Goal: Information Seeking & Learning: Learn about a topic

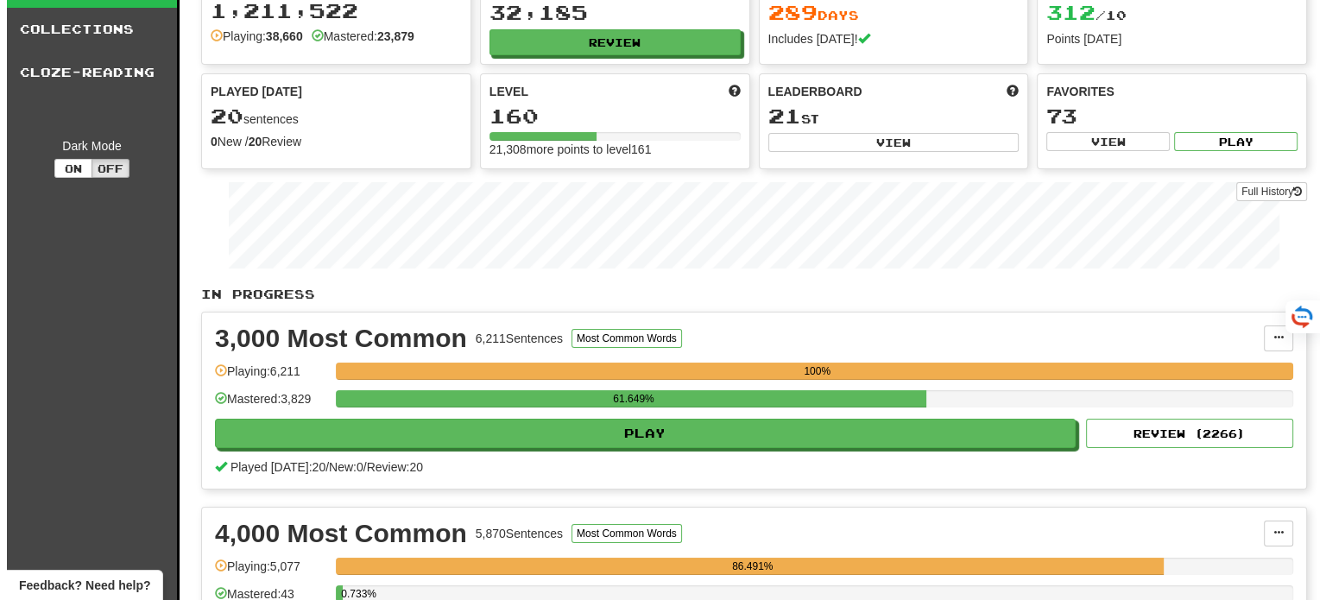
scroll to position [345, 0]
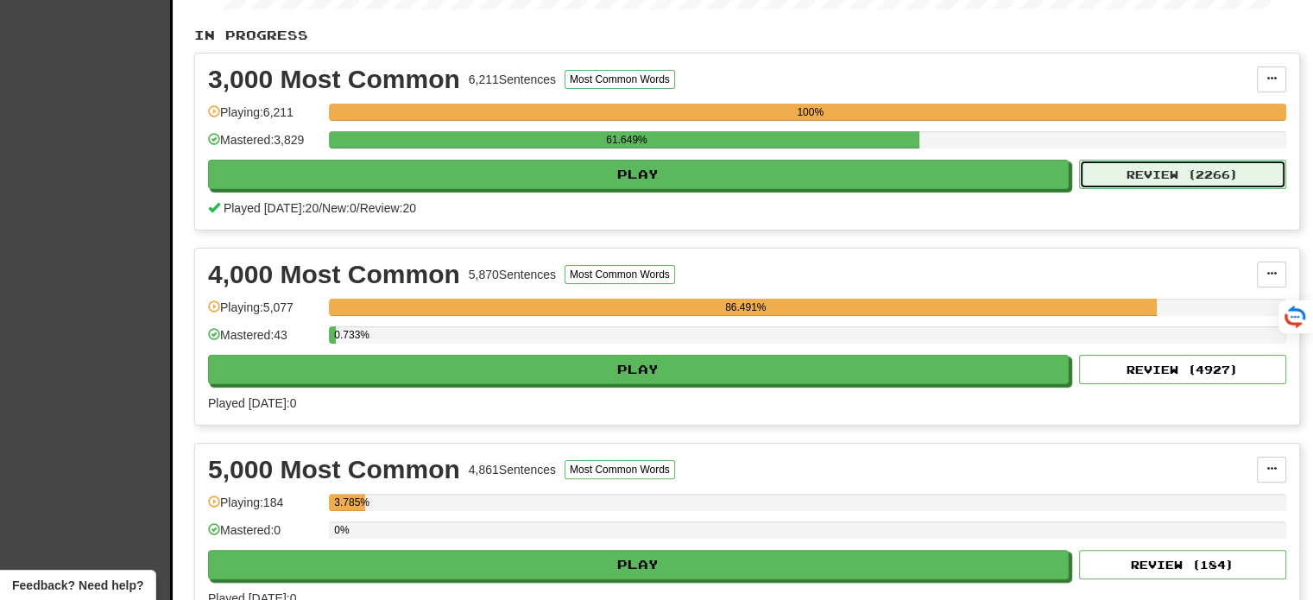
click at [1209, 165] on button "Review ( 2266 )" at bounding box center [1182, 174] width 207 height 29
select select "**"
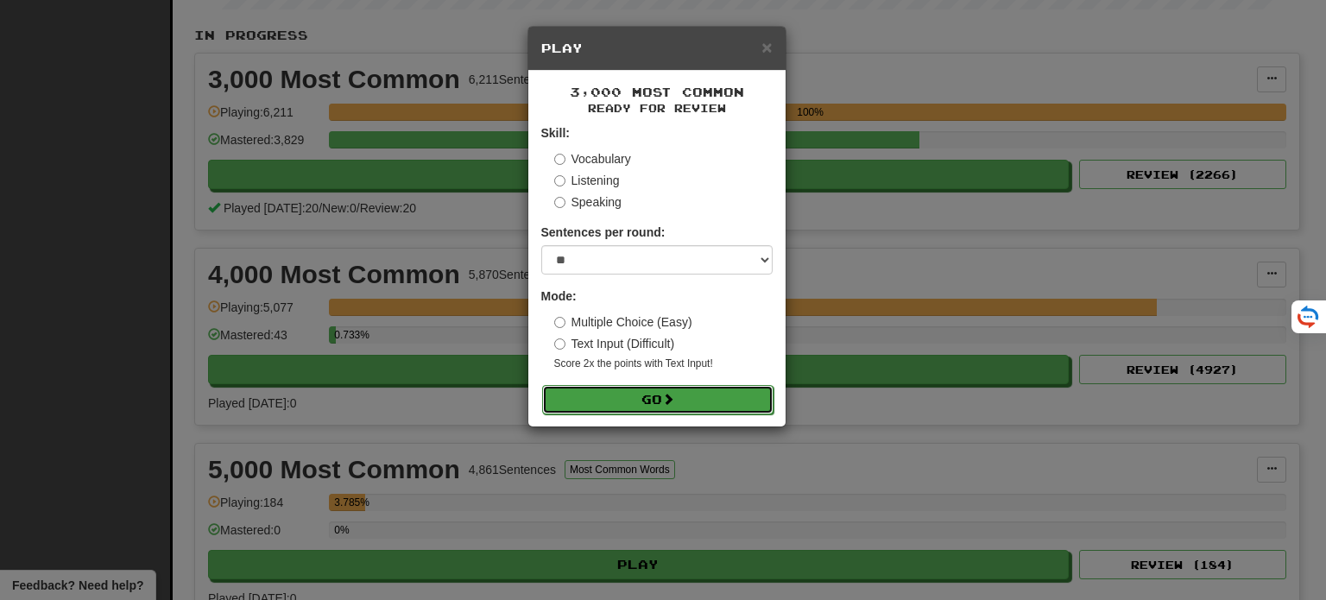
click at [674, 398] on span at bounding box center [668, 399] width 12 height 12
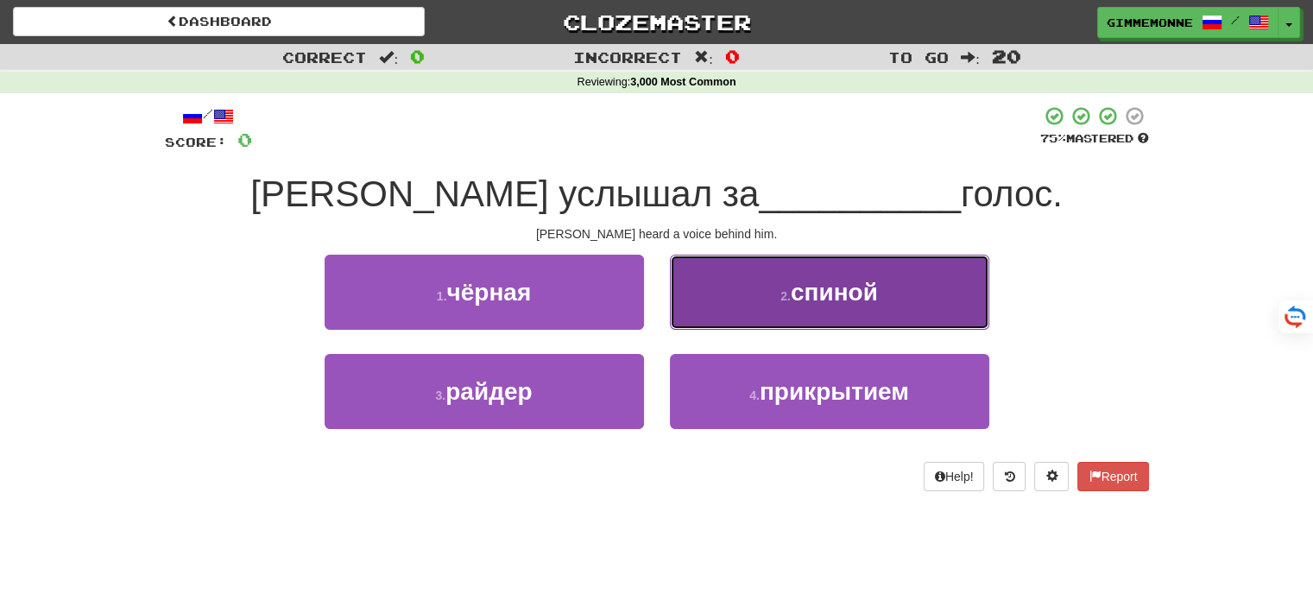
click at [735, 309] on button "2 . спиной" at bounding box center [829, 292] width 319 height 75
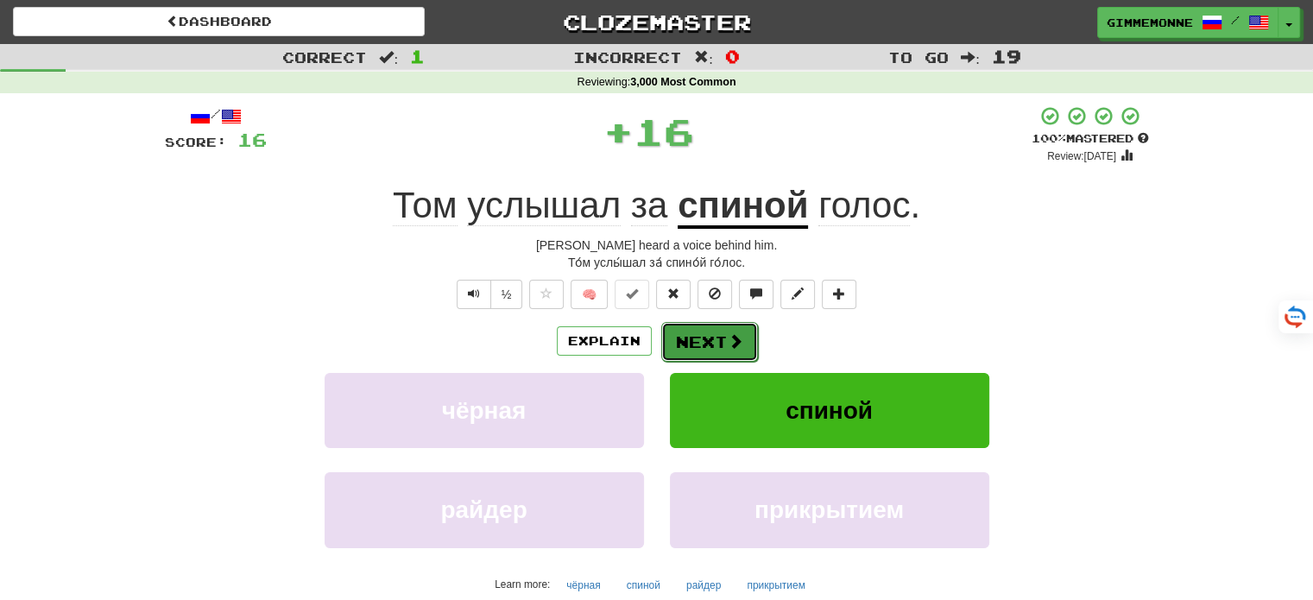
click at [697, 344] on button "Next" at bounding box center [709, 342] width 97 height 40
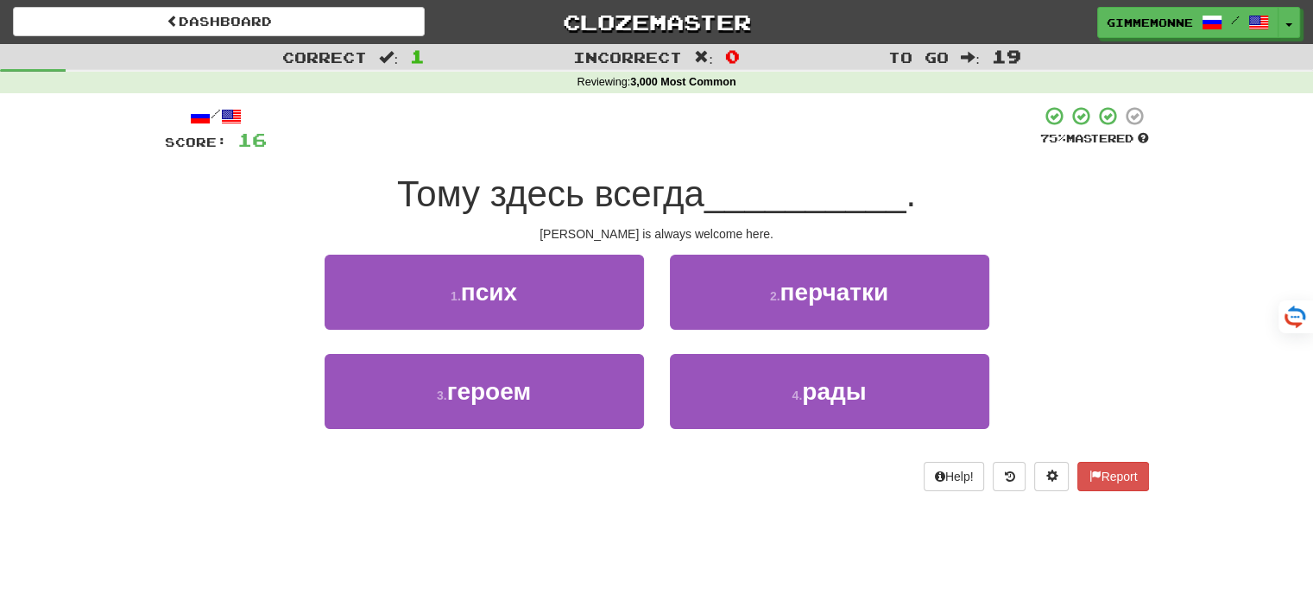
click at [1288, 157] on div "Correct : 1 Incorrect : 0 To go : 19 Reviewing : 3,000 Most Common / Score: 16 …" at bounding box center [656, 279] width 1313 height 471
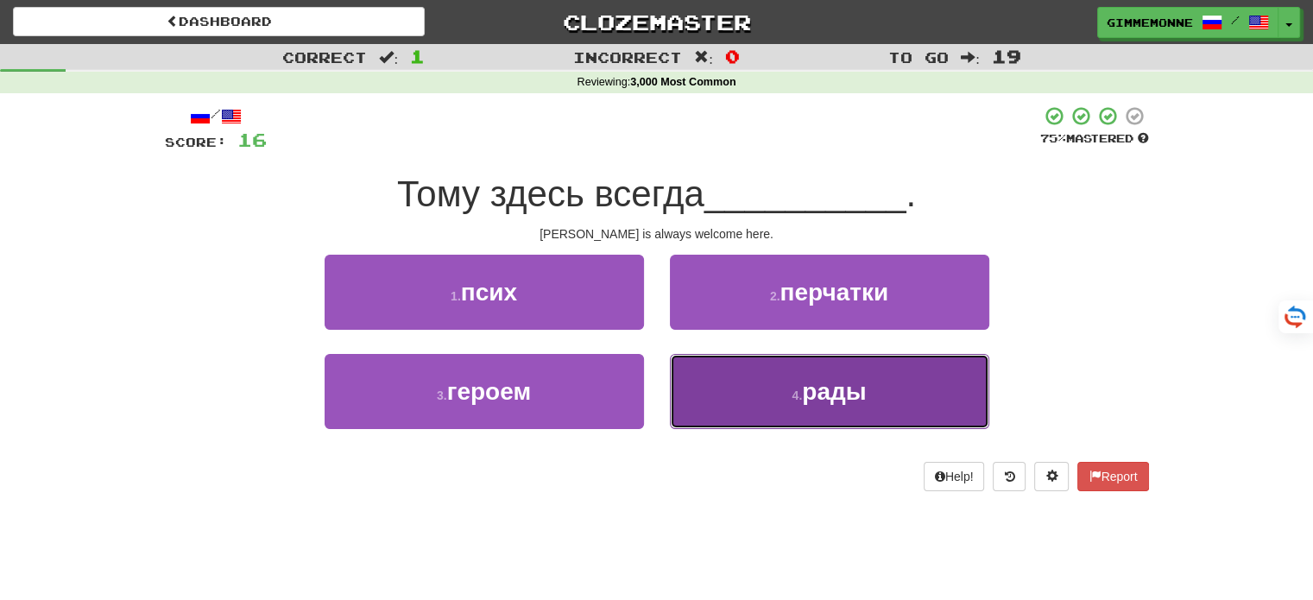
click at [766, 396] on button "4 . рады" at bounding box center [829, 391] width 319 height 75
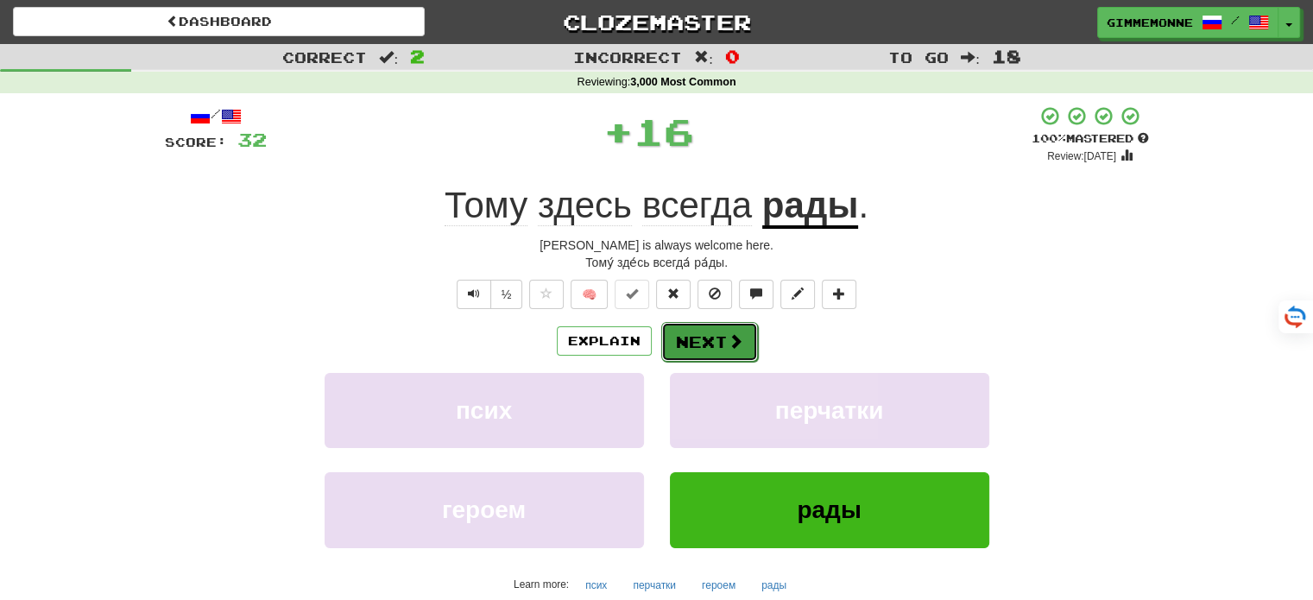
click at [725, 352] on button "Next" at bounding box center [709, 342] width 97 height 40
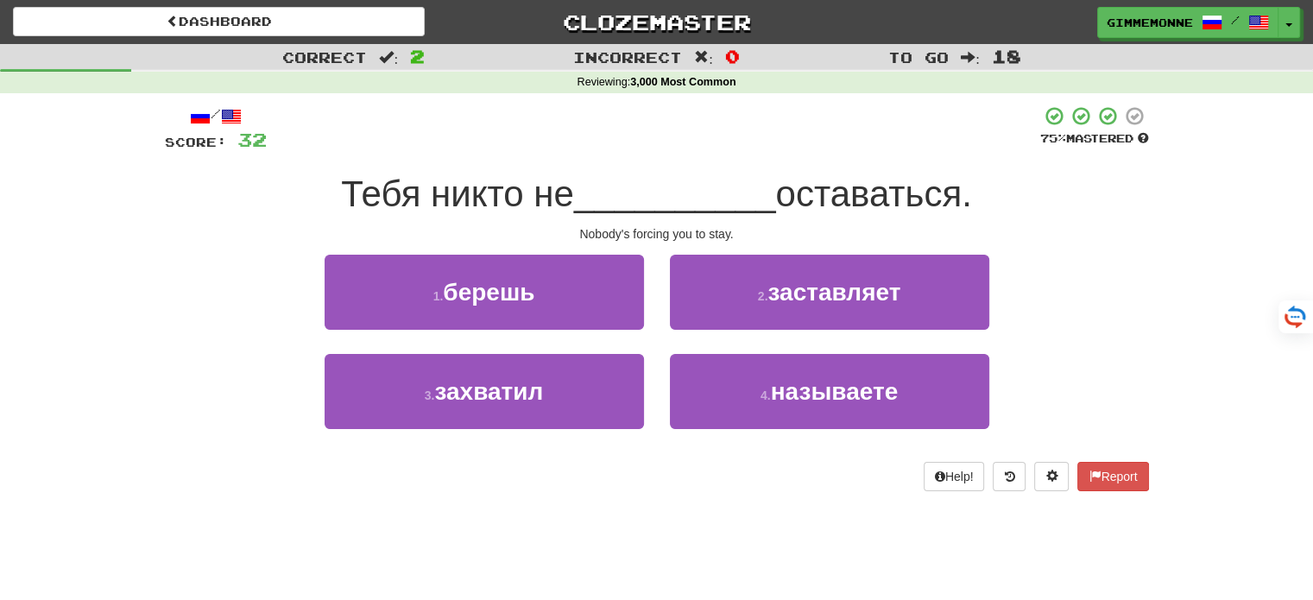
click at [1218, 167] on div "Correct : 2 Incorrect : 0 To go : 18 Reviewing : 3,000 Most Common / Score: 32 …" at bounding box center [656, 279] width 1313 height 471
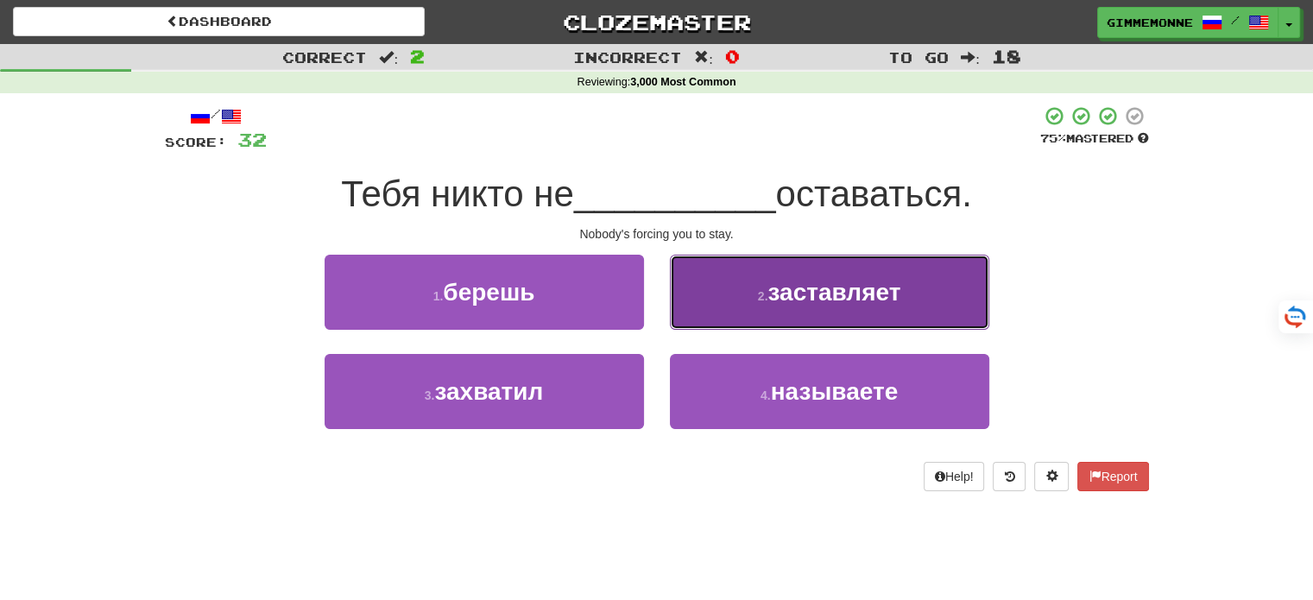
click at [715, 303] on button "2 . заставляет" at bounding box center [829, 292] width 319 height 75
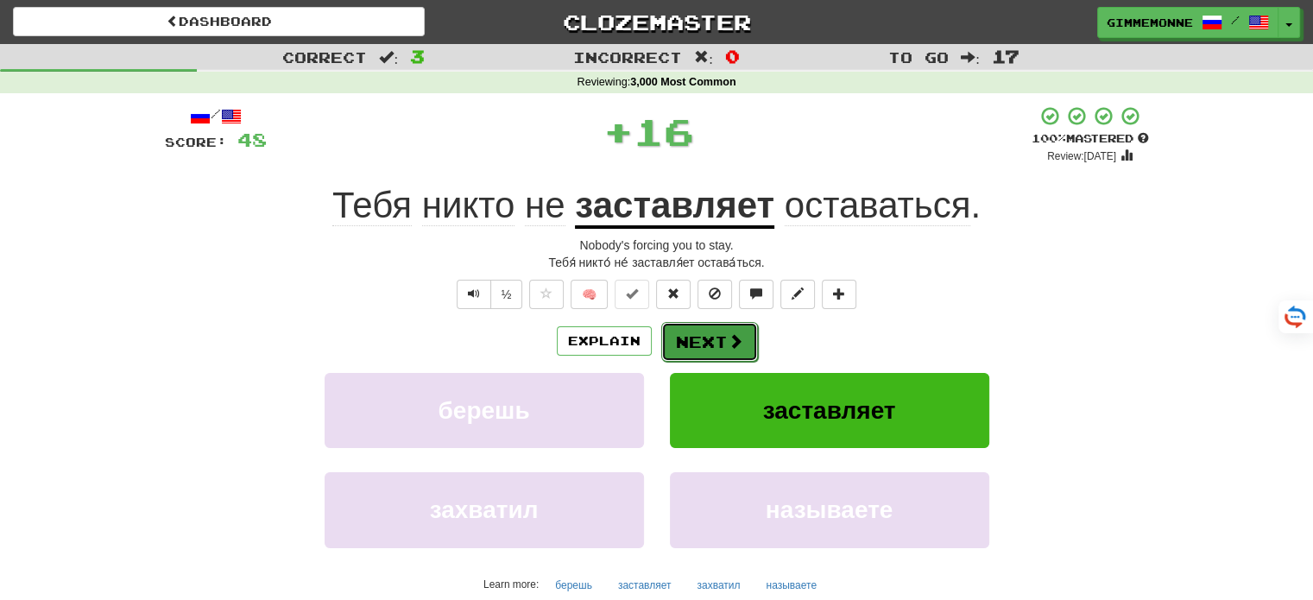
click at [713, 342] on button "Next" at bounding box center [709, 342] width 97 height 40
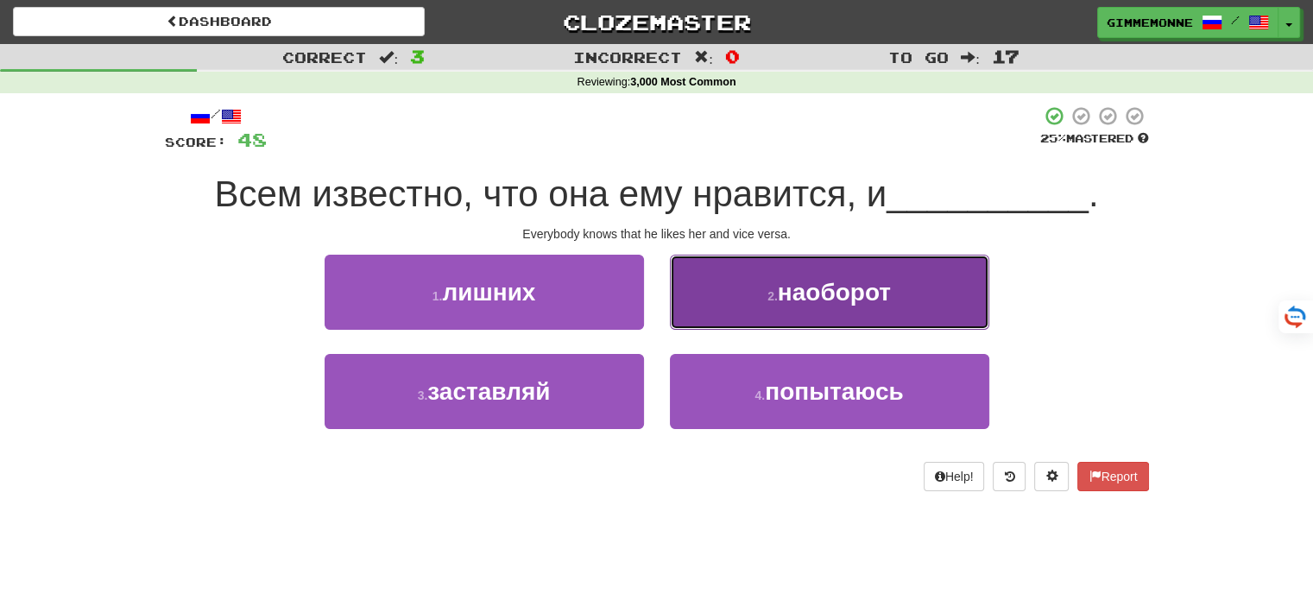
click at [690, 320] on button "2 . наоборот" at bounding box center [829, 292] width 319 height 75
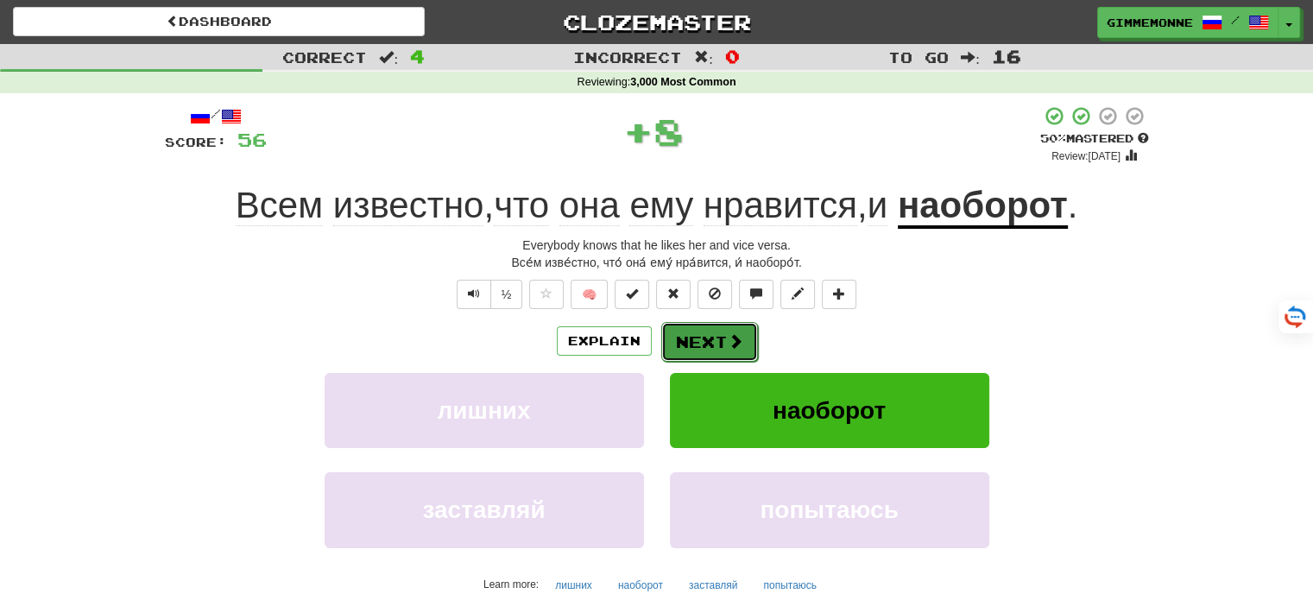
click at [697, 350] on button "Next" at bounding box center [709, 342] width 97 height 40
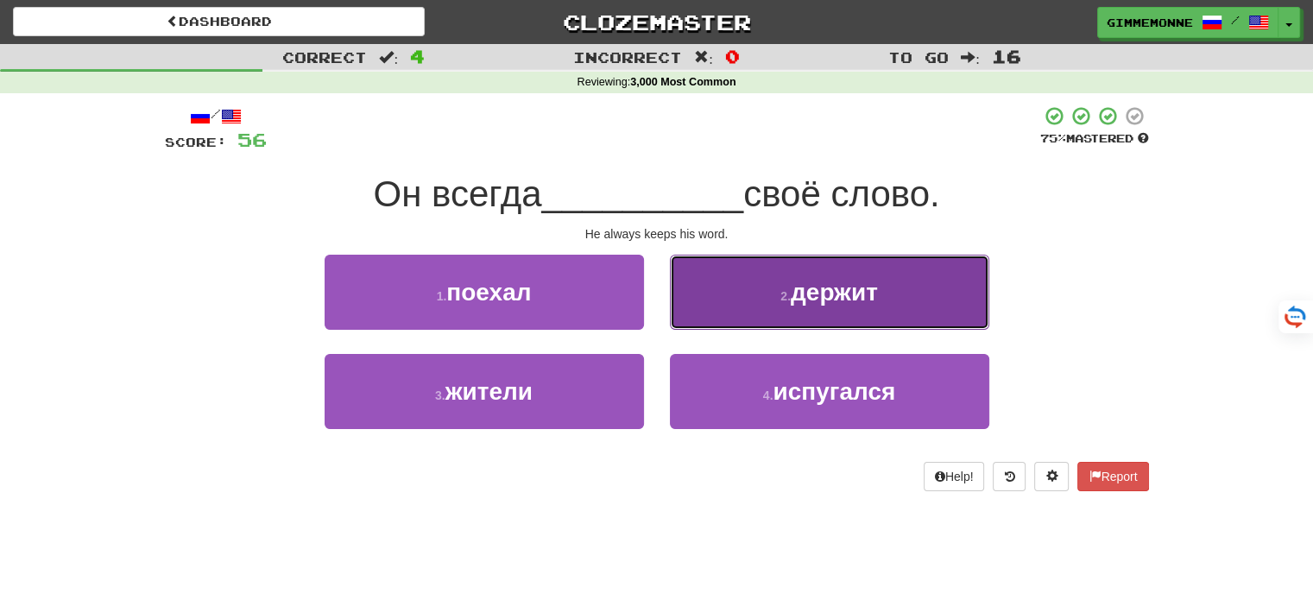
click at [698, 328] on button "2 . держит" at bounding box center [829, 292] width 319 height 75
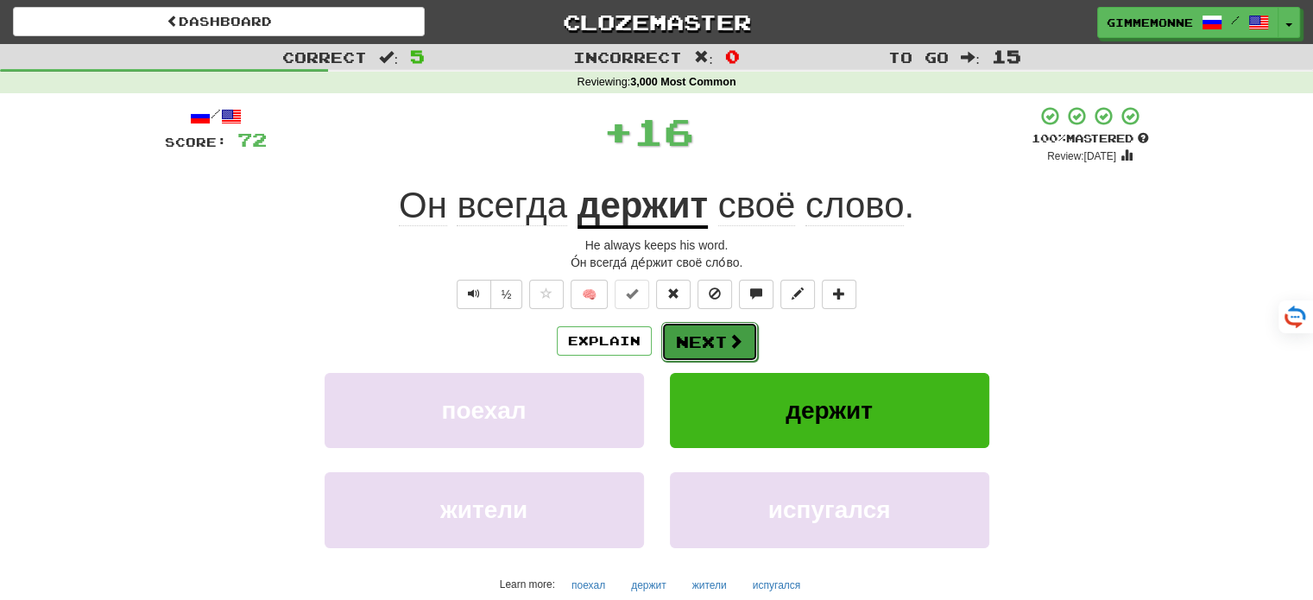
click at [687, 341] on button "Next" at bounding box center [709, 342] width 97 height 40
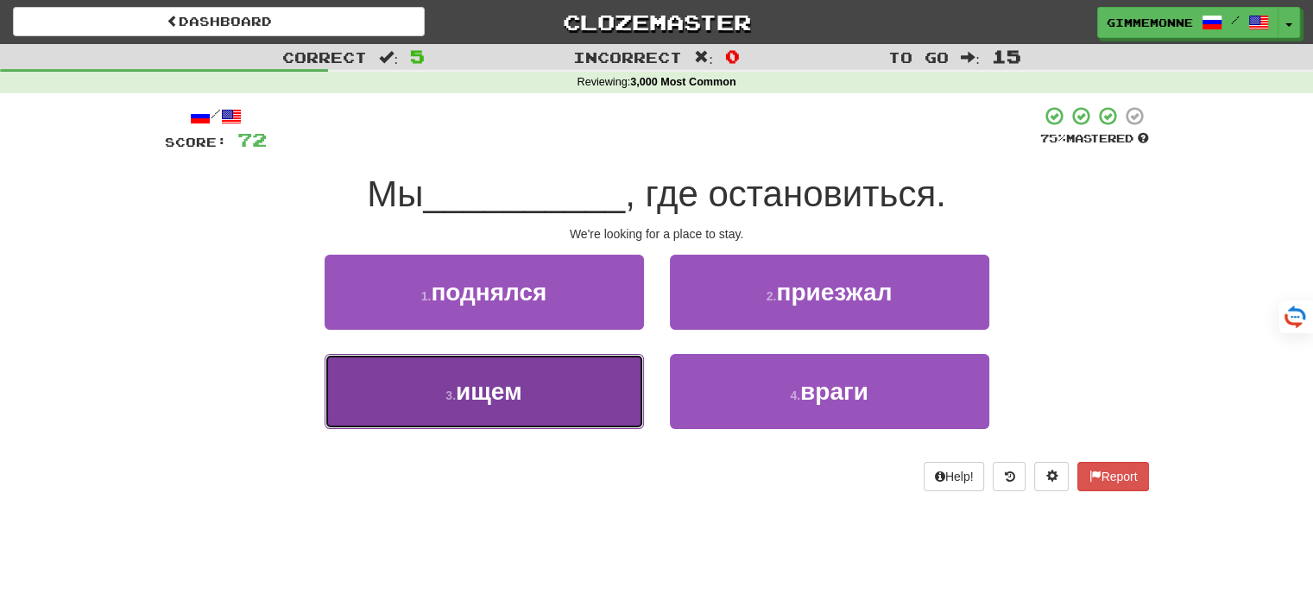
click at [583, 391] on button "3 . ищем" at bounding box center [484, 391] width 319 height 75
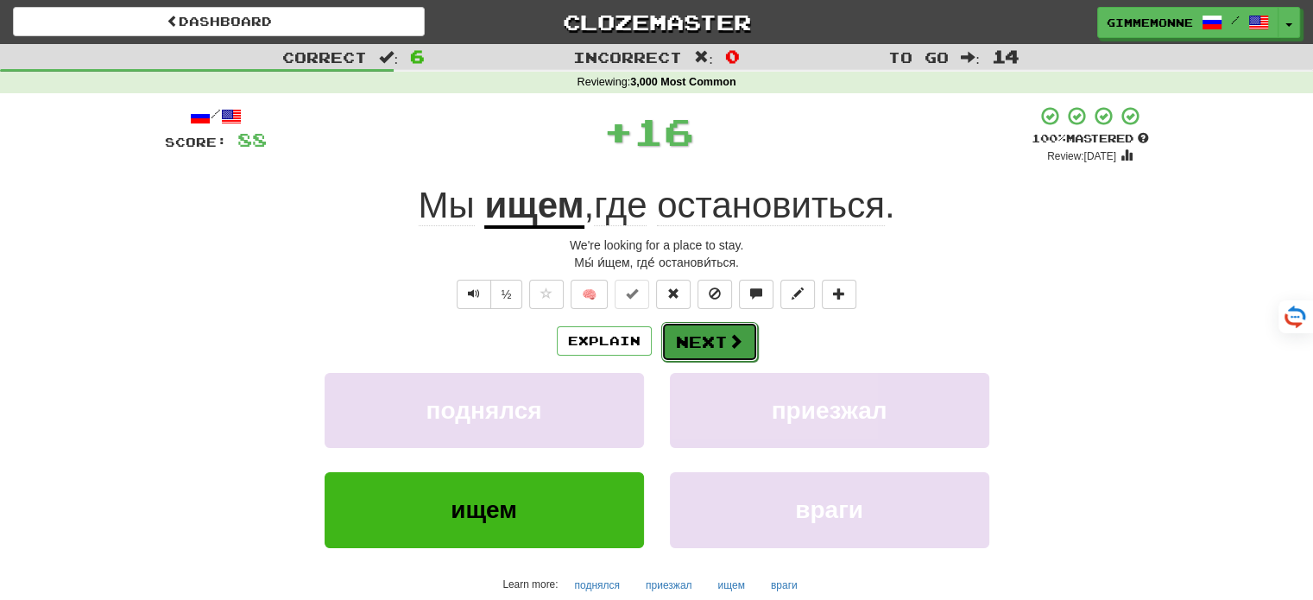
click at [694, 342] on button "Next" at bounding box center [709, 342] width 97 height 40
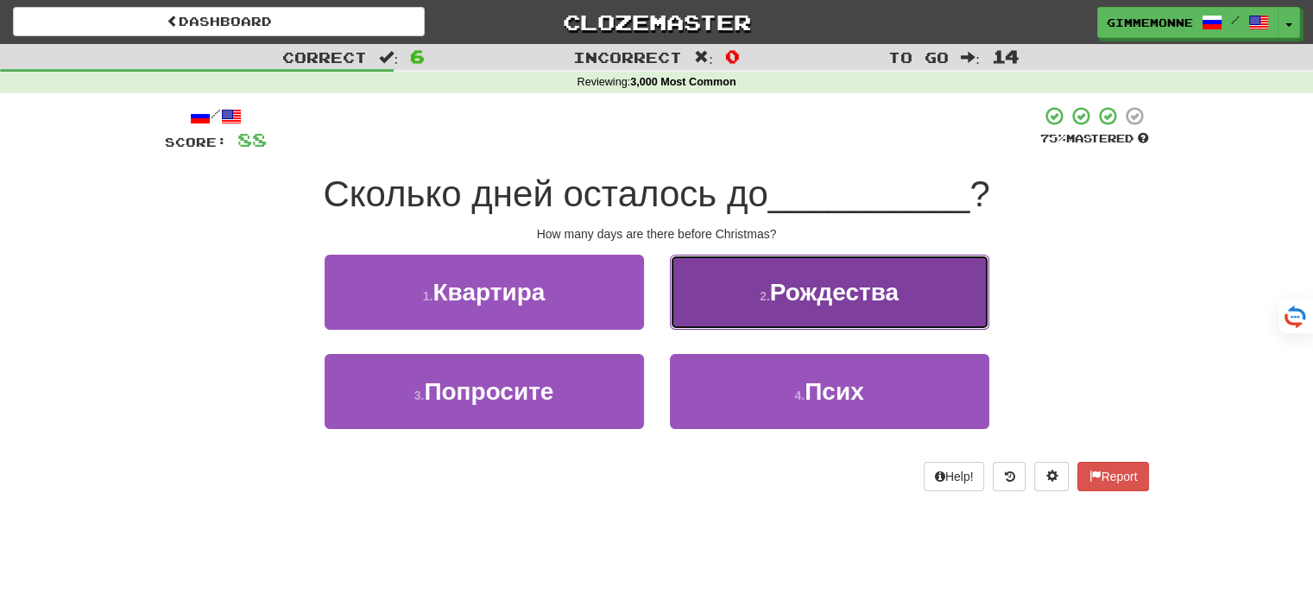
click at [771, 306] on button "2 . Рождества" at bounding box center [829, 292] width 319 height 75
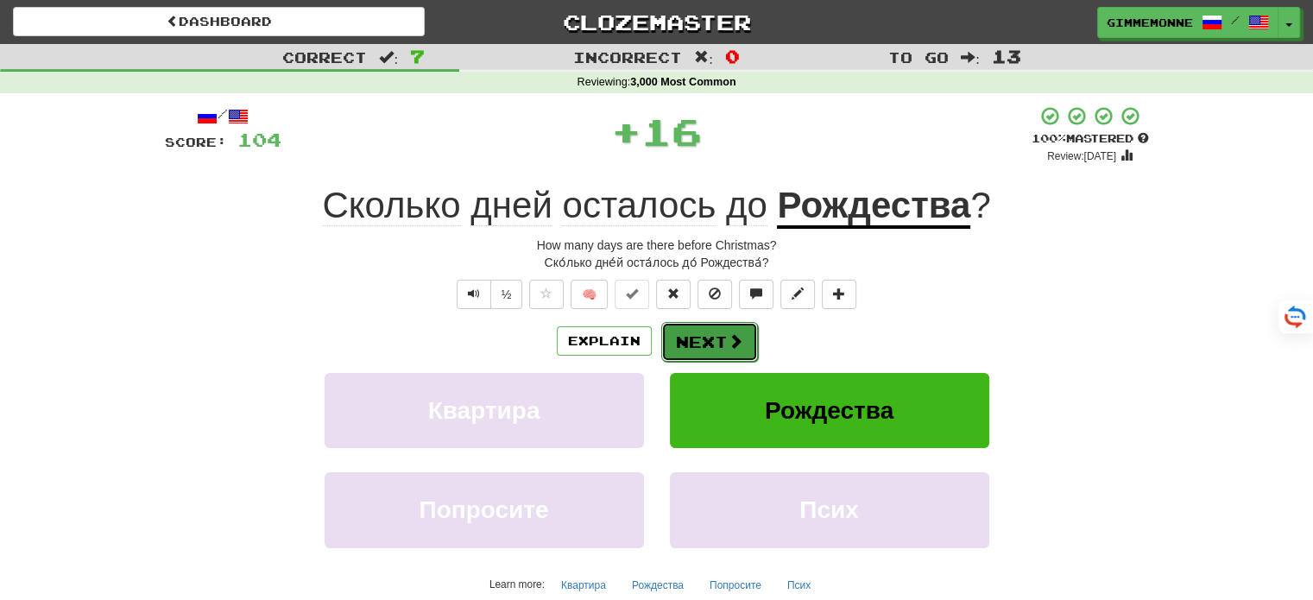
click at [715, 344] on button "Next" at bounding box center [709, 342] width 97 height 40
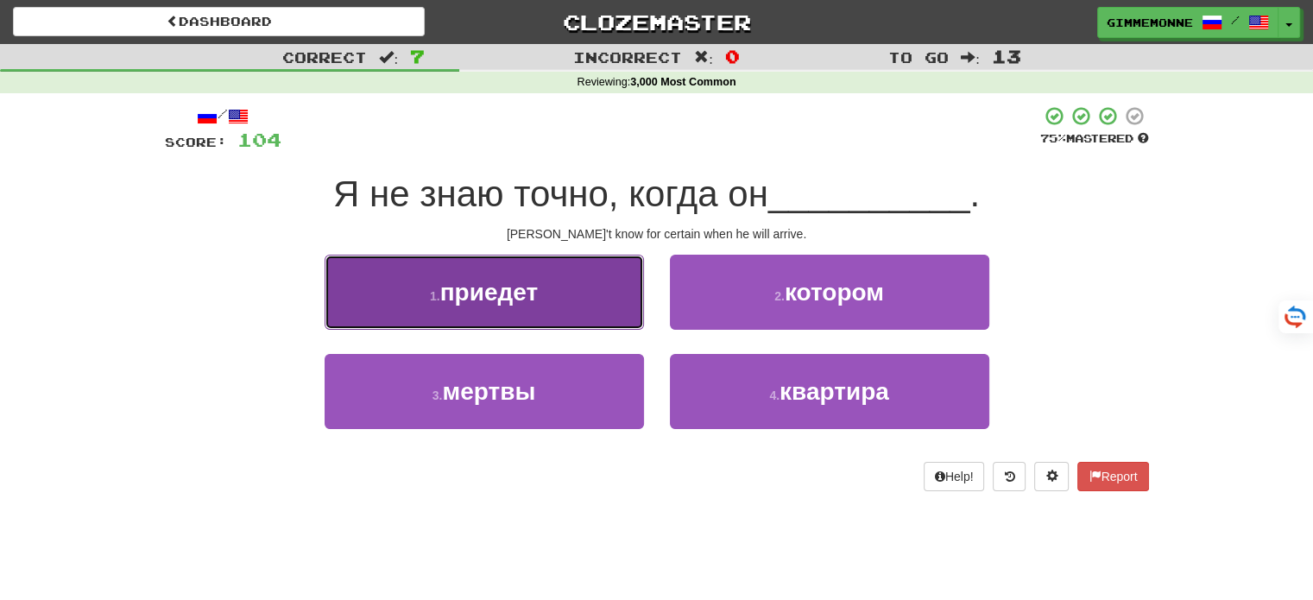
click at [589, 289] on button "1 . приедет" at bounding box center [484, 292] width 319 height 75
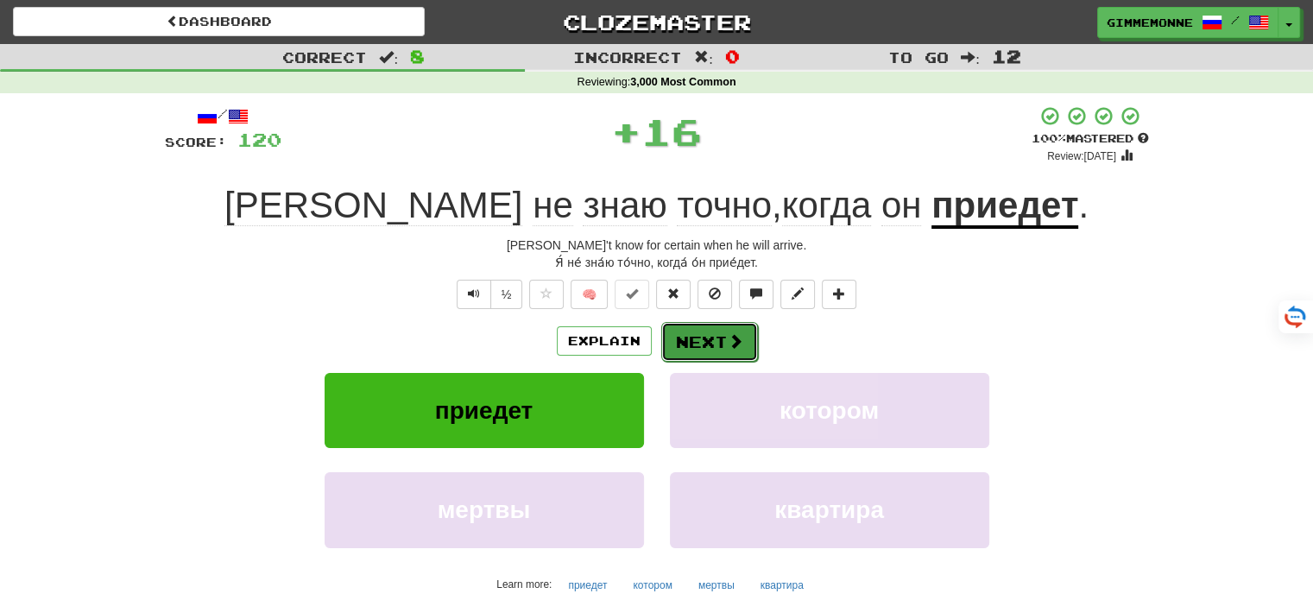
click at [703, 324] on button "Next" at bounding box center [709, 342] width 97 height 40
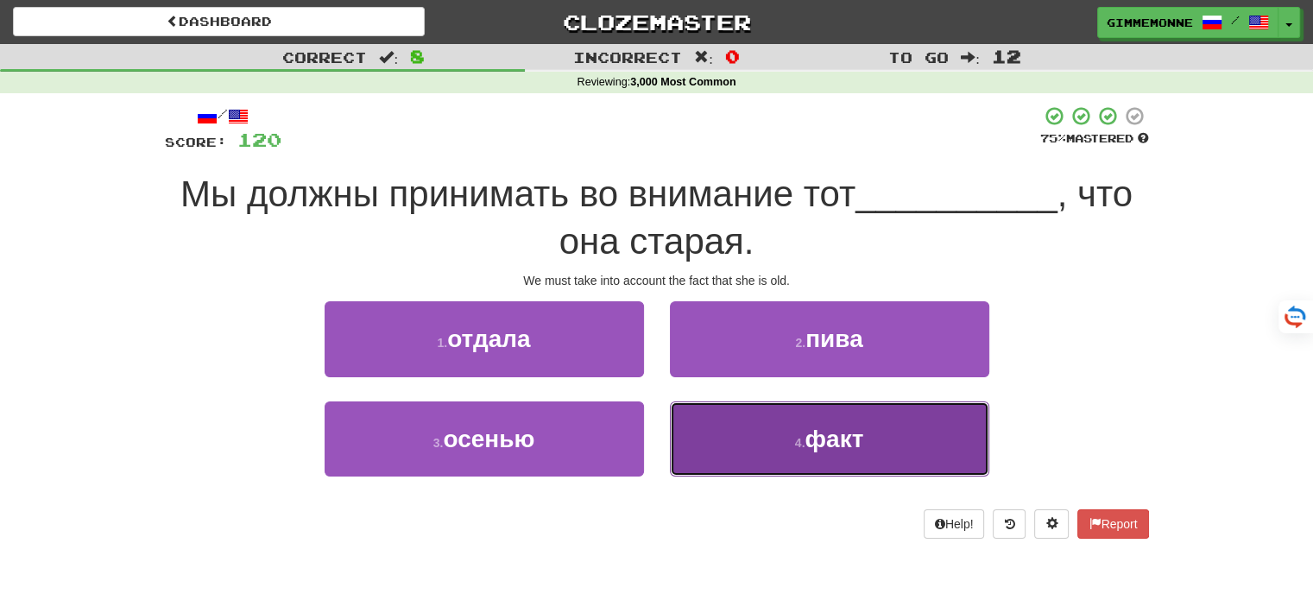
click at [768, 434] on button "4 . факт" at bounding box center [829, 438] width 319 height 75
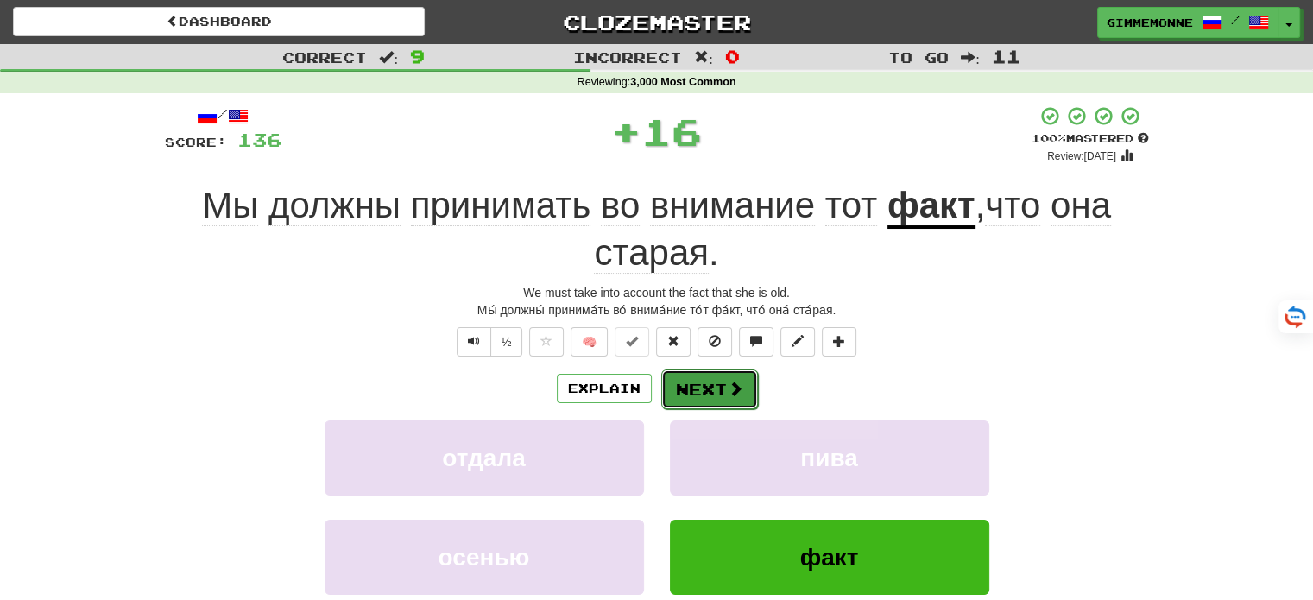
click at [728, 386] on span at bounding box center [736, 389] width 16 height 16
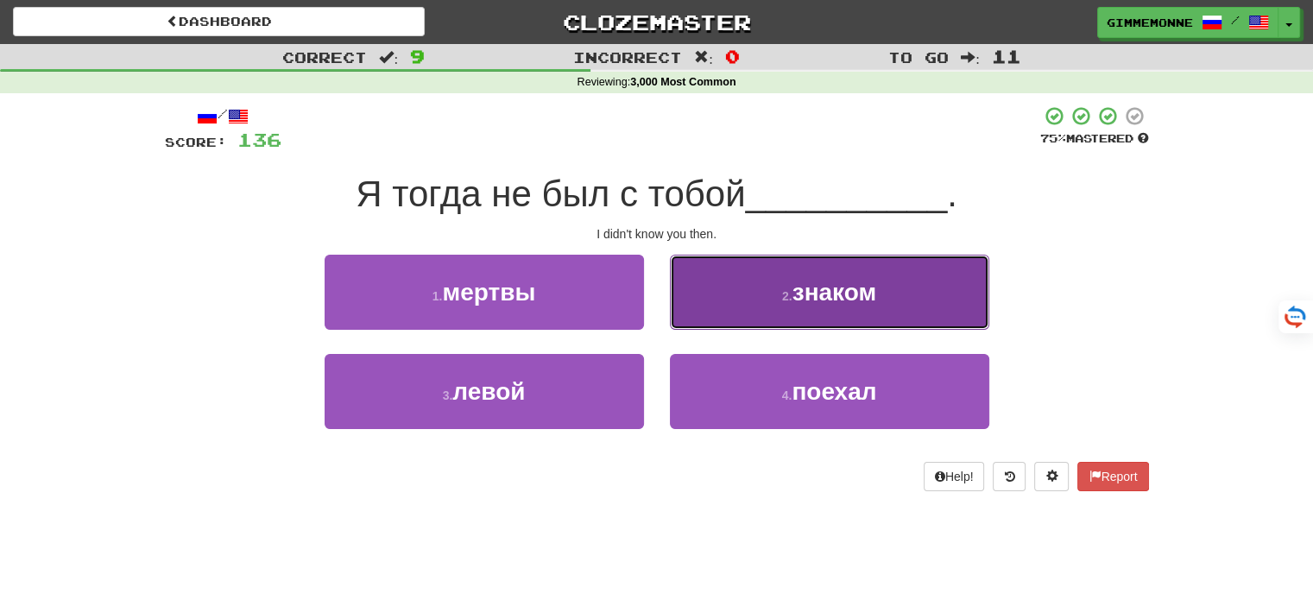
click at [783, 310] on button "2 . знаком" at bounding box center [829, 292] width 319 height 75
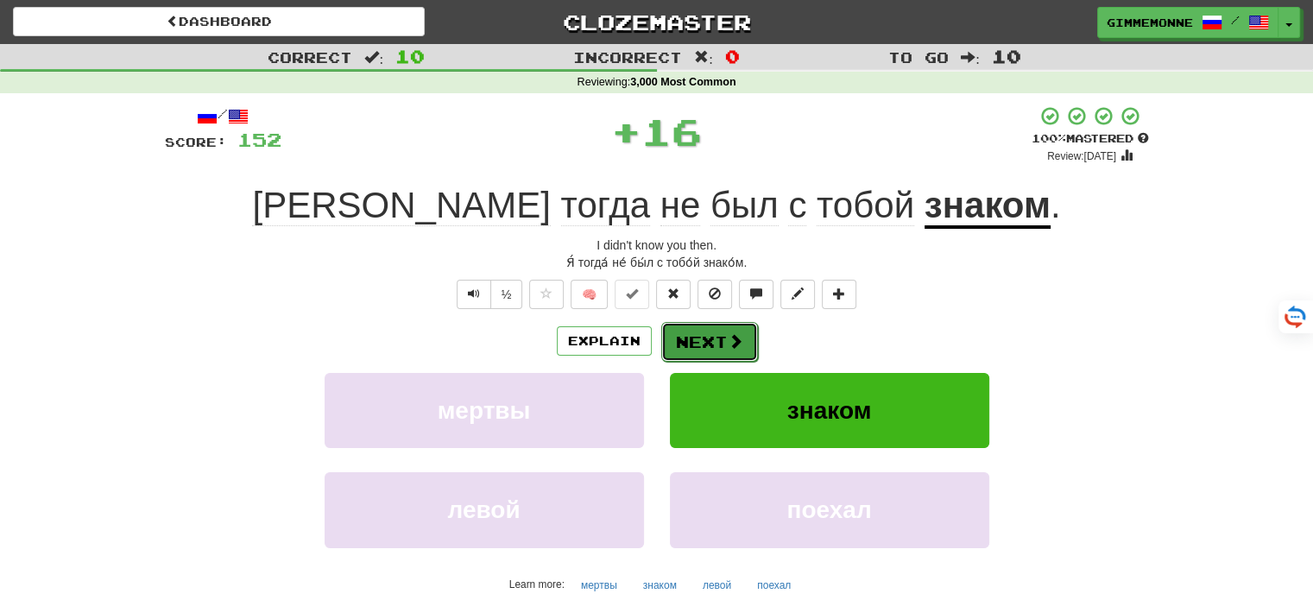
click at [697, 331] on button "Next" at bounding box center [709, 342] width 97 height 40
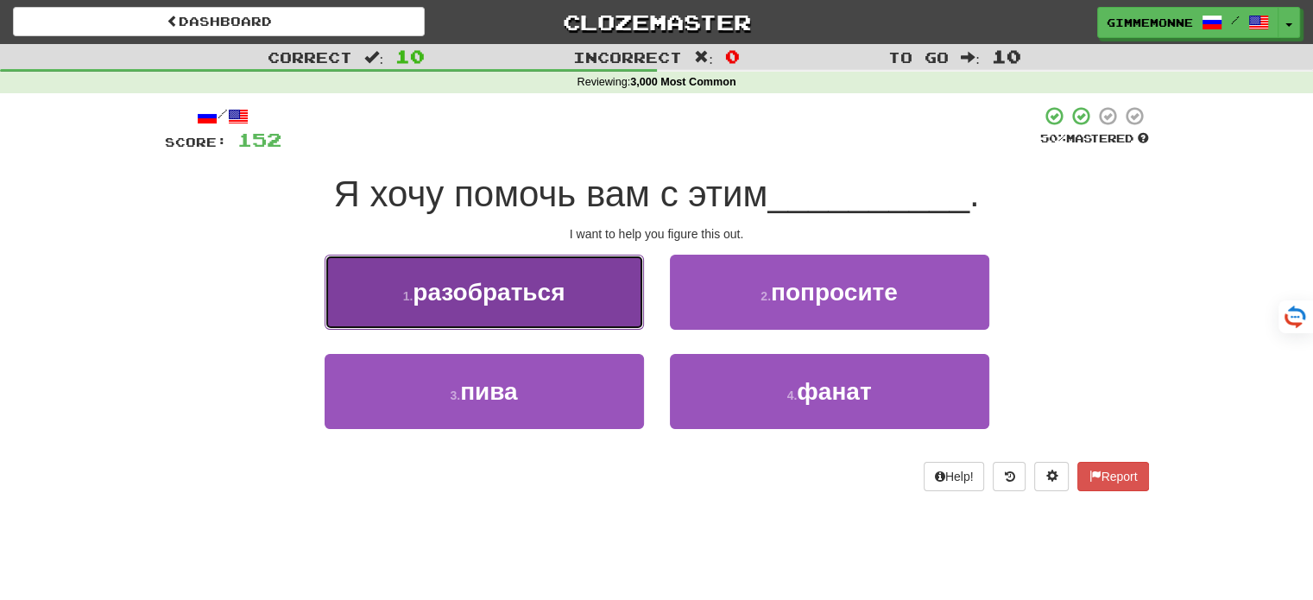
click at [580, 289] on button "1 . разобраться" at bounding box center [484, 292] width 319 height 75
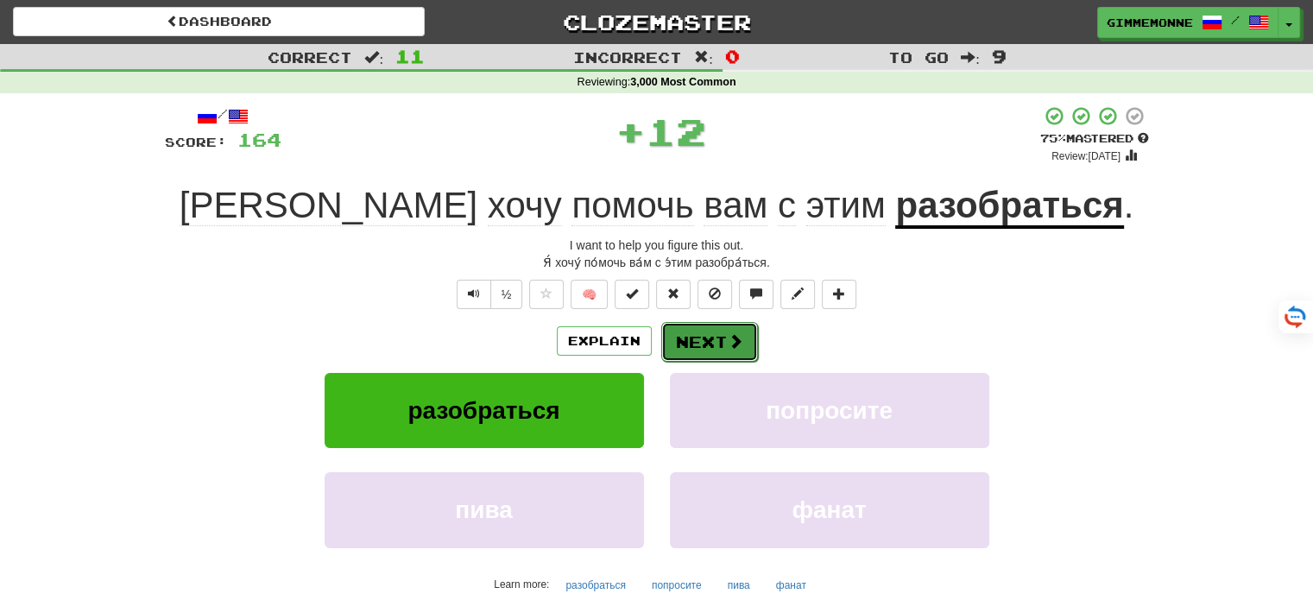
click at [709, 341] on button "Next" at bounding box center [709, 342] width 97 height 40
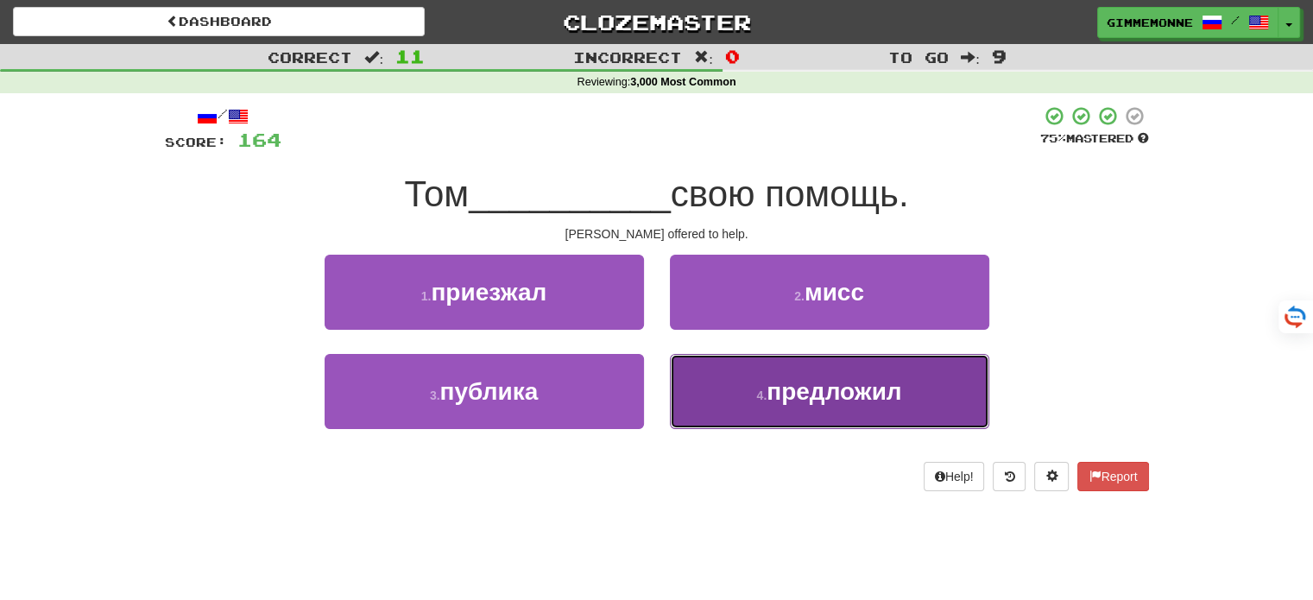
click at [732, 400] on button "4 . предложил" at bounding box center [829, 391] width 319 height 75
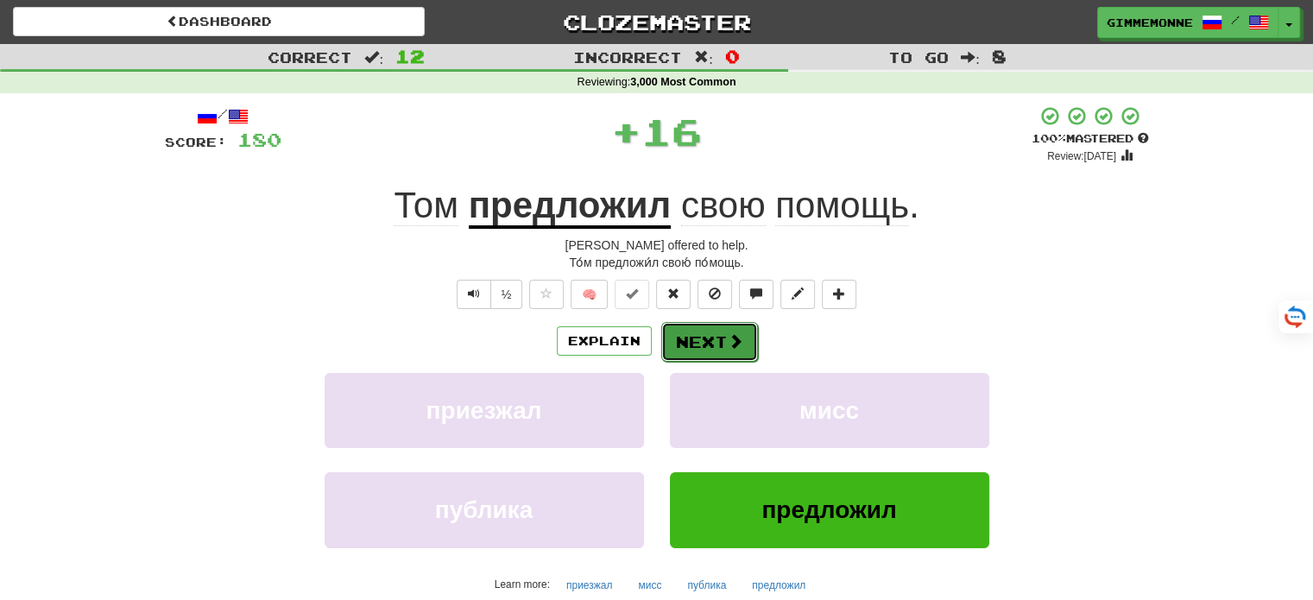
click at [718, 340] on button "Next" at bounding box center [709, 342] width 97 height 40
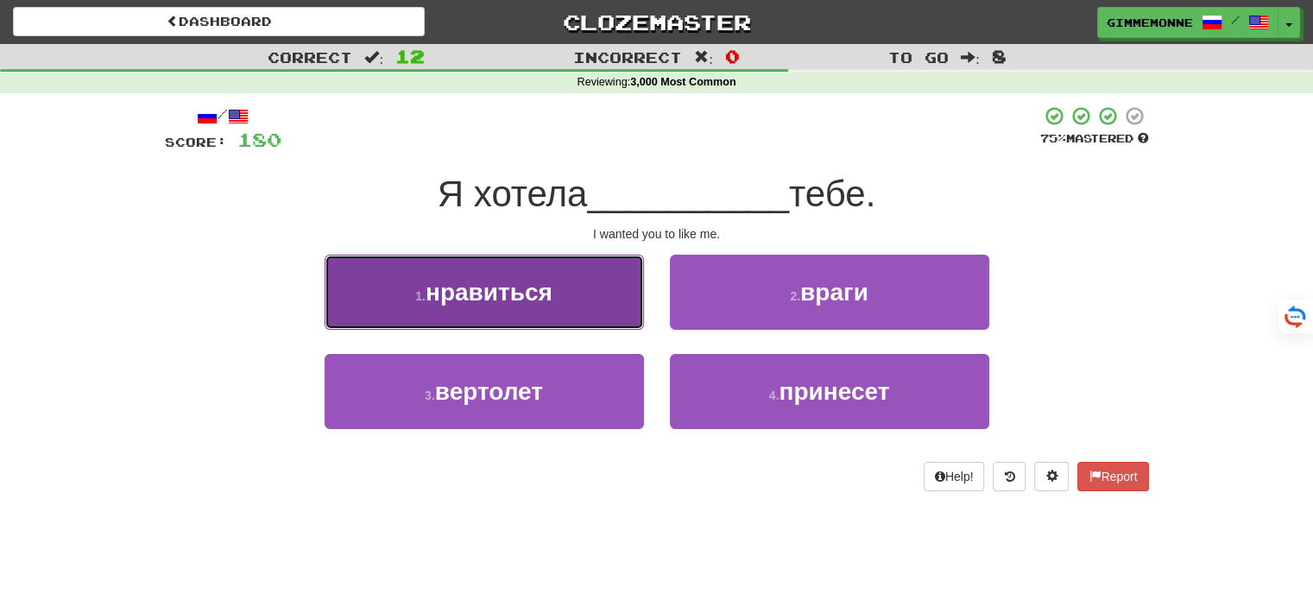
click at [587, 306] on button "1 . нравиться" at bounding box center [484, 292] width 319 height 75
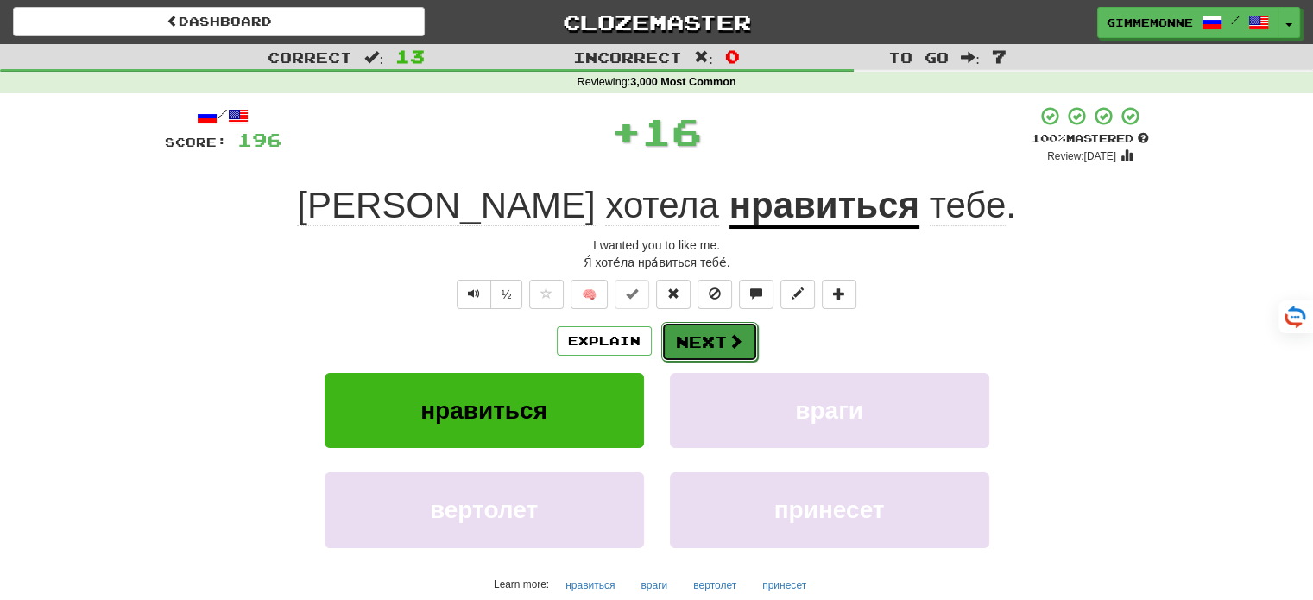
click at [717, 339] on button "Next" at bounding box center [709, 342] width 97 height 40
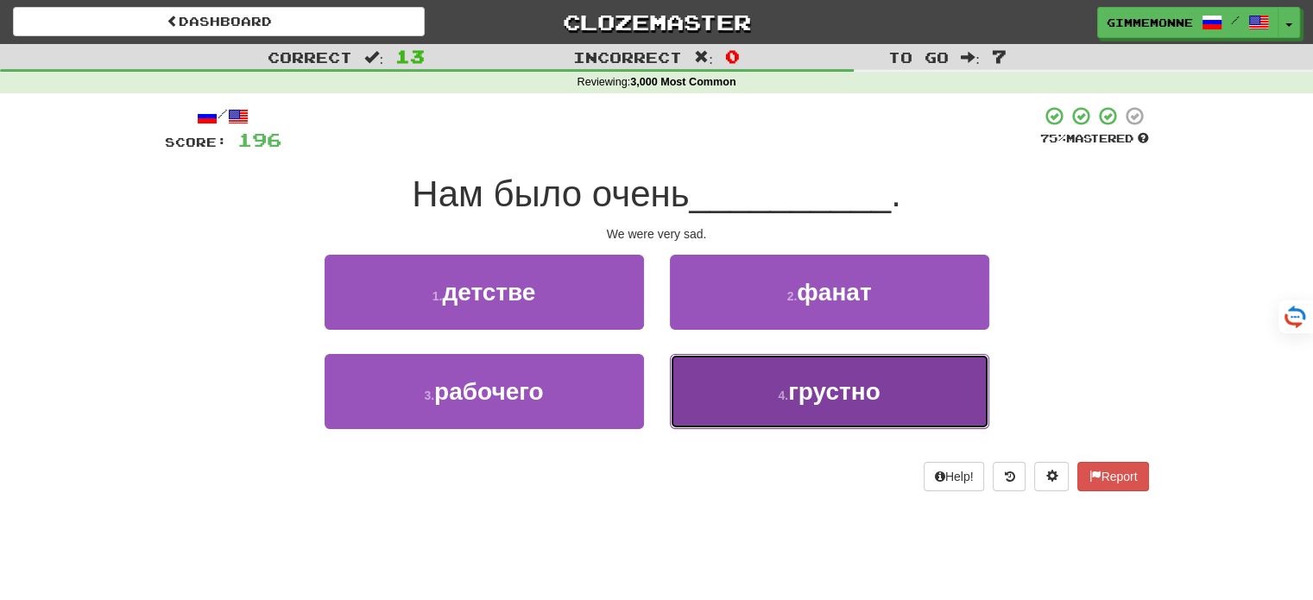
click at [720, 396] on button "4 . грустно" at bounding box center [829, 391] width 319 height 75
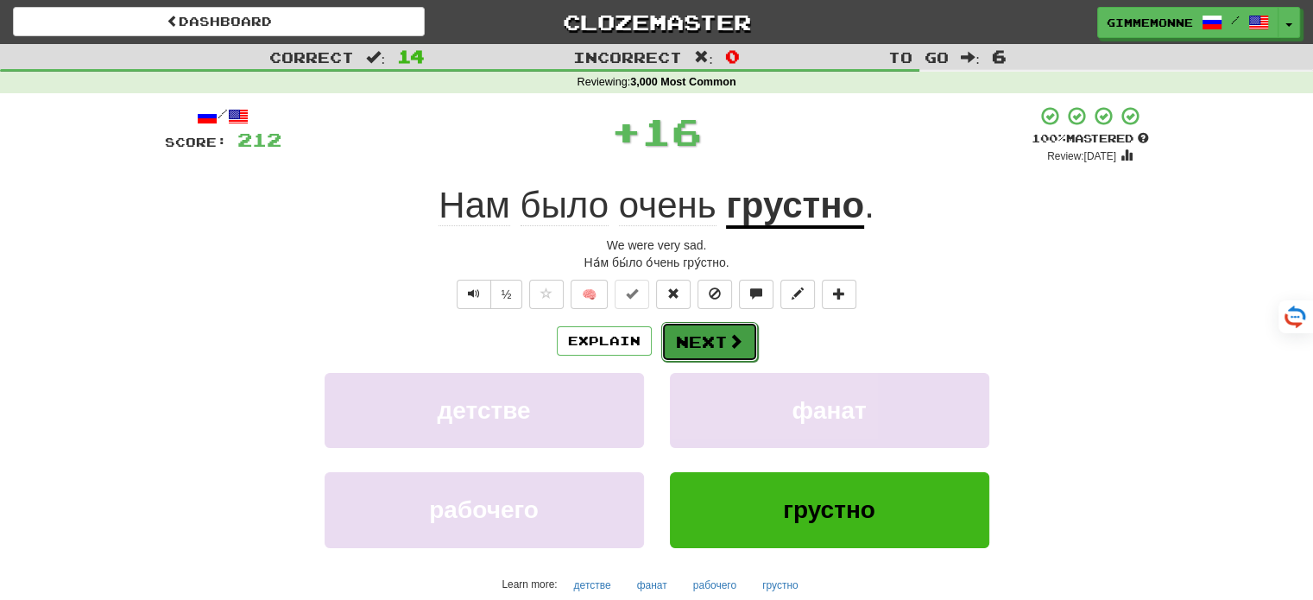
click at [697, 337] on button "Next" at bounding box center [709, 342] width 97 height 40
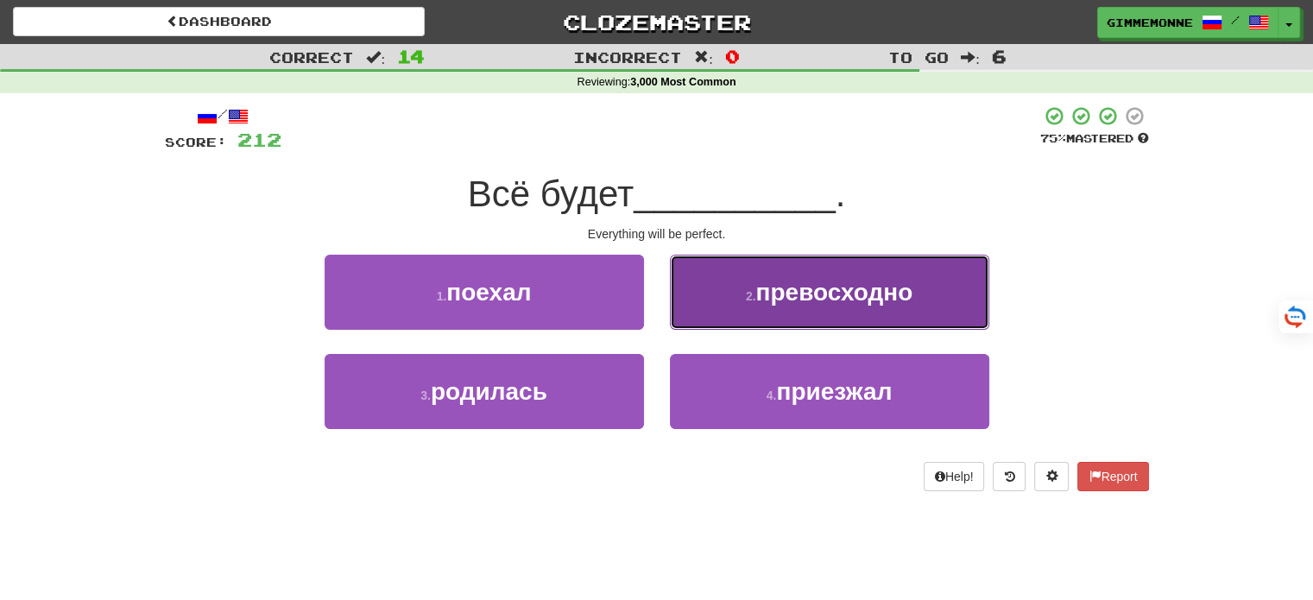
click at [732, 290] on button "2 . превосходно" at bounding box center [829, 292] width 319 height 75
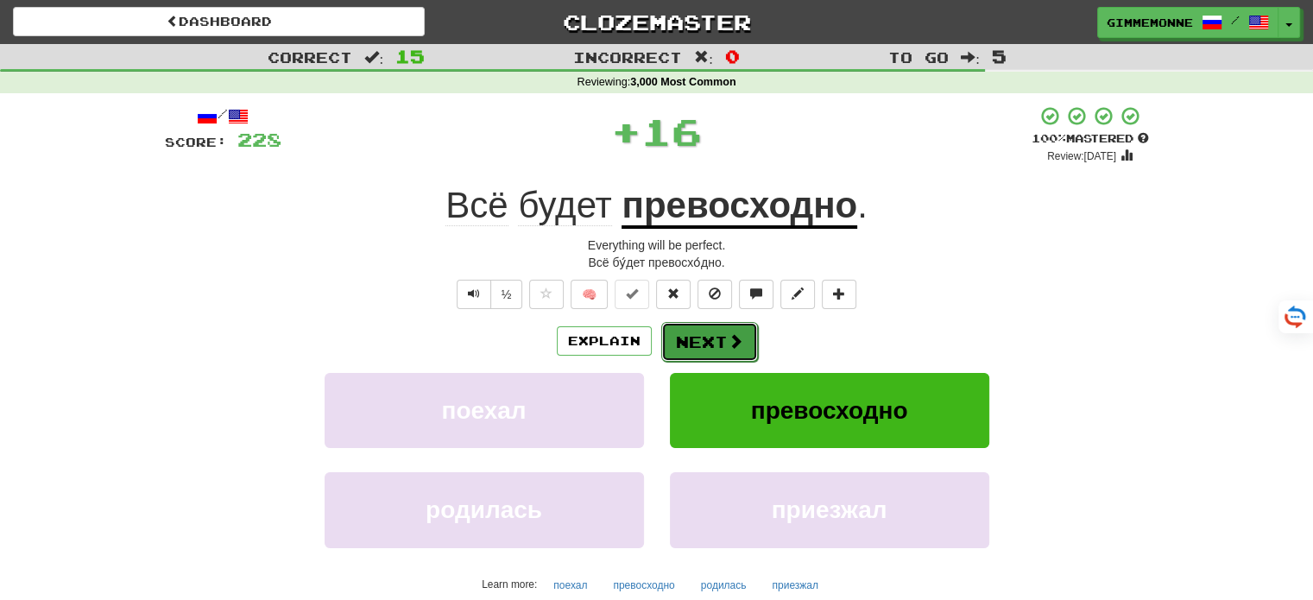
click at [683, 346] on button "Next" at bounding box center [709, 342] width 97 height 40
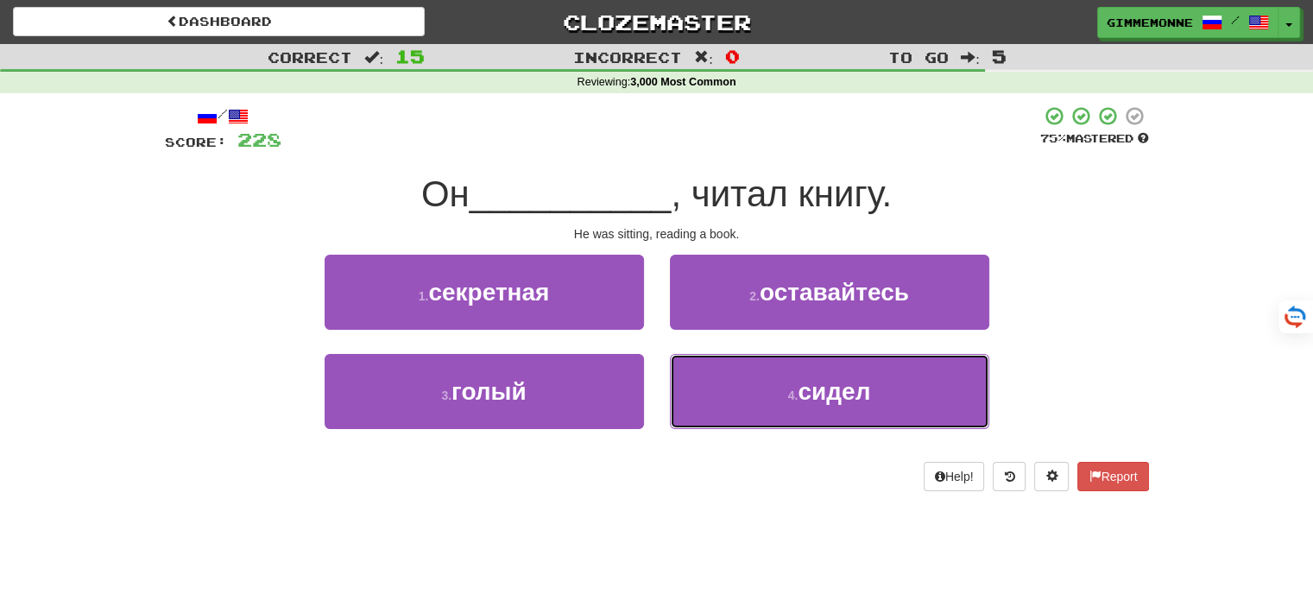
click at [735, 373] on button "4 . сидел" at bounding box center [829, 391] width 319 height 75
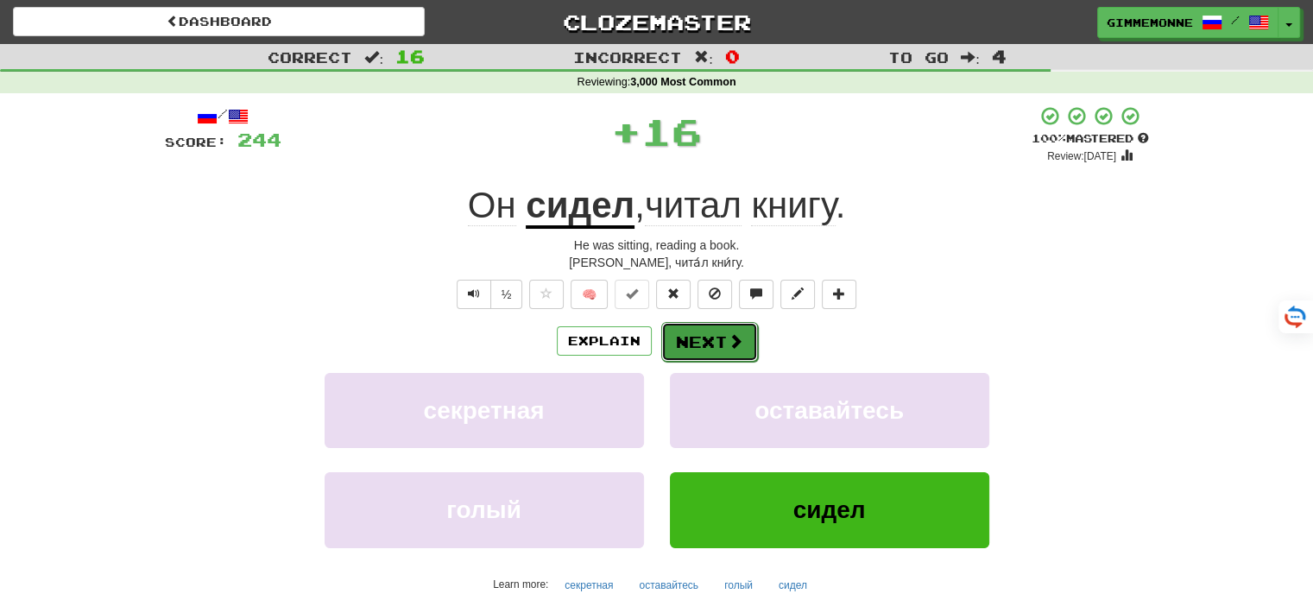
click at [706, 337] on button "Next" at bounding box center [709, 342] width 97 height 40
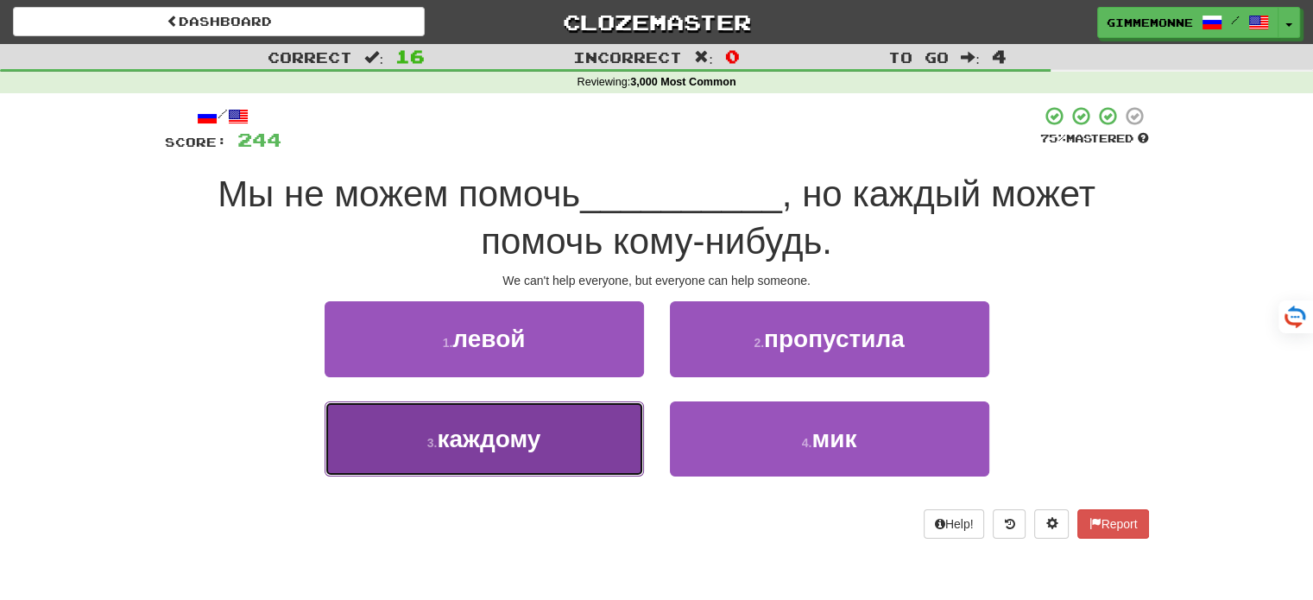
click at [607, 426] on button "3 . каждому" at bounding box center [484, 438] width 319 height 75
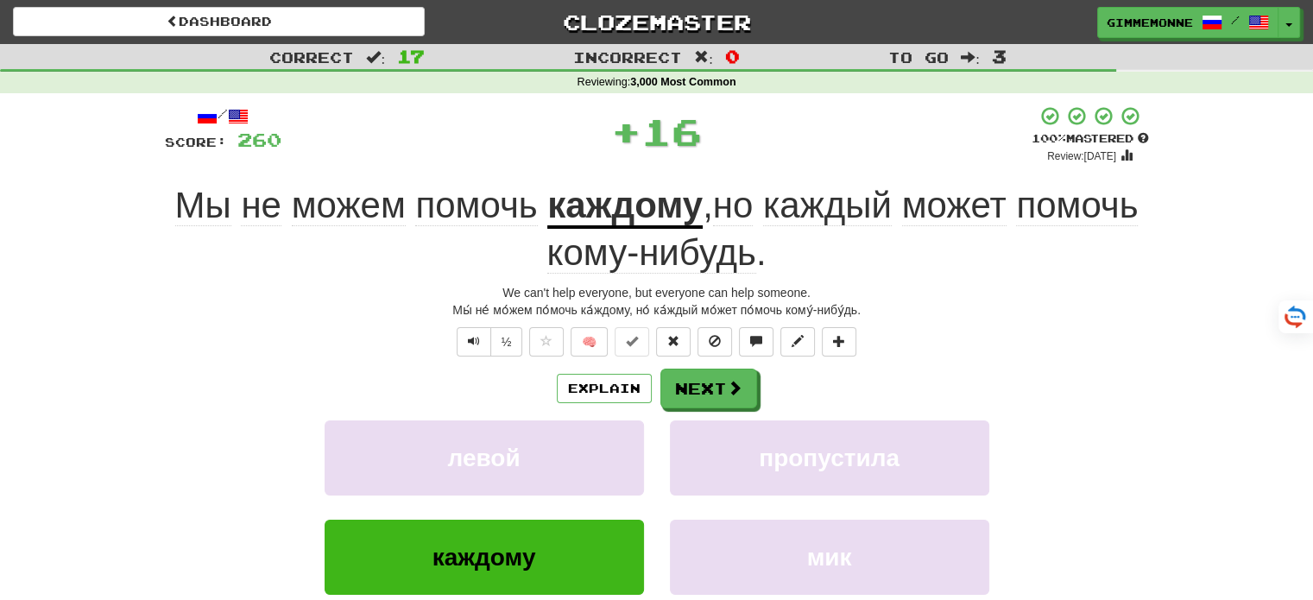
click at [710, 363] on div "/ Score: 260 + 16 100 % Mastered Review: [DATE] Мы не можем помочь каждому , но…" at bounding box center [657, 407] width 984 height 605
click at [698, 382] on button "Next" at bounding box center [709, 389] width 97 height 40
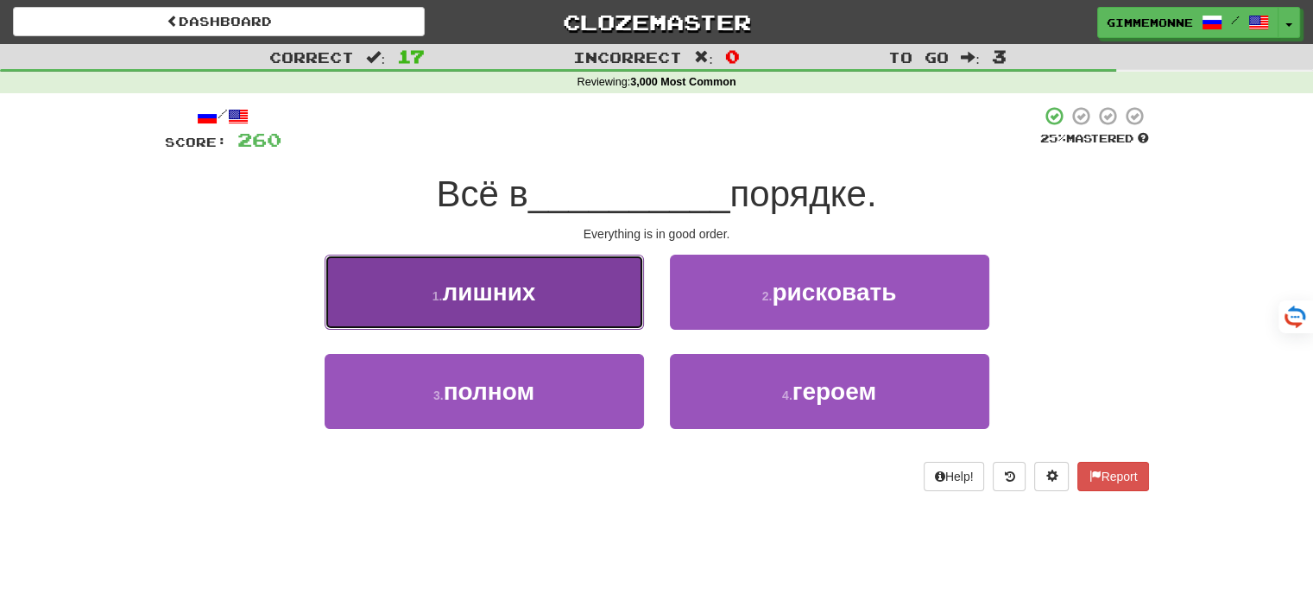
click at [577, 303] on button "1 . лишних" at bounding box center [484, 292] width 319 height 75
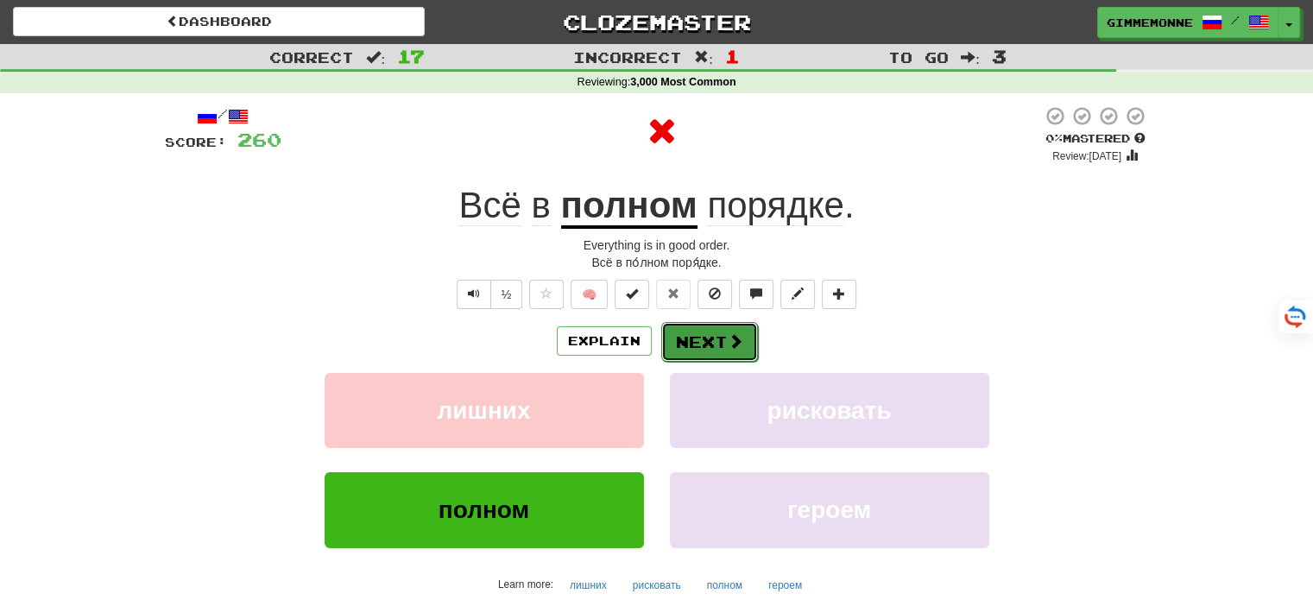
click at [678, 333] on button "Next" at bounding box center [709, 342] width 97 height 40
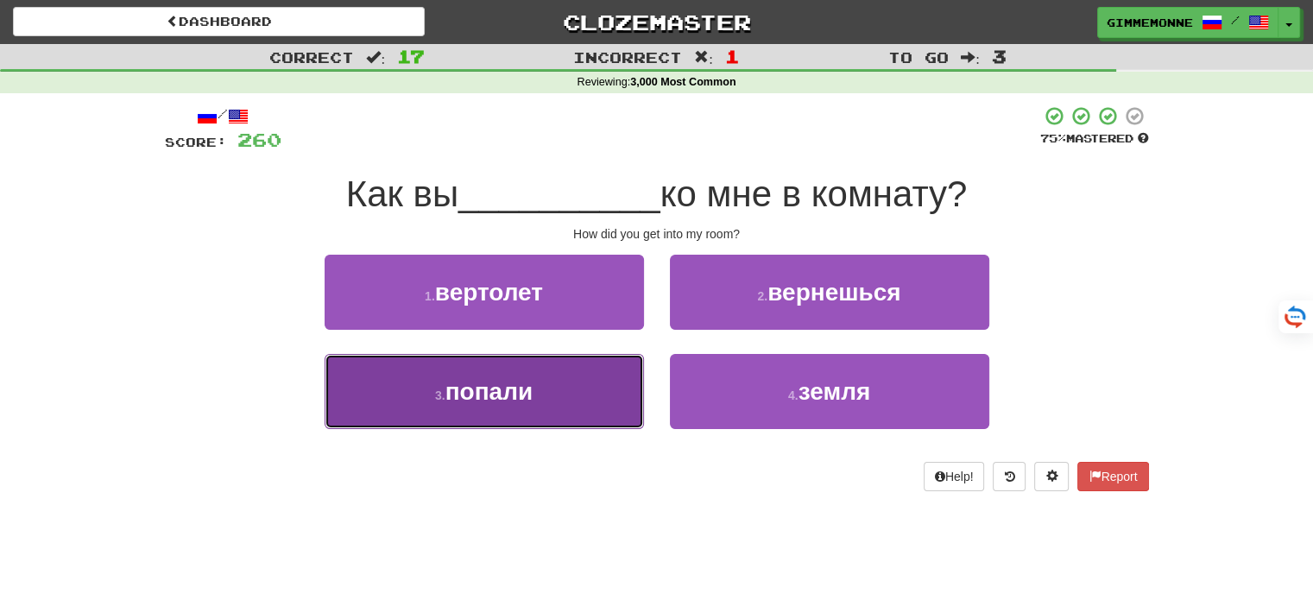
click at [580, 384] on button "3 . попали" at bounding box center [484, 391] width 319 height 75
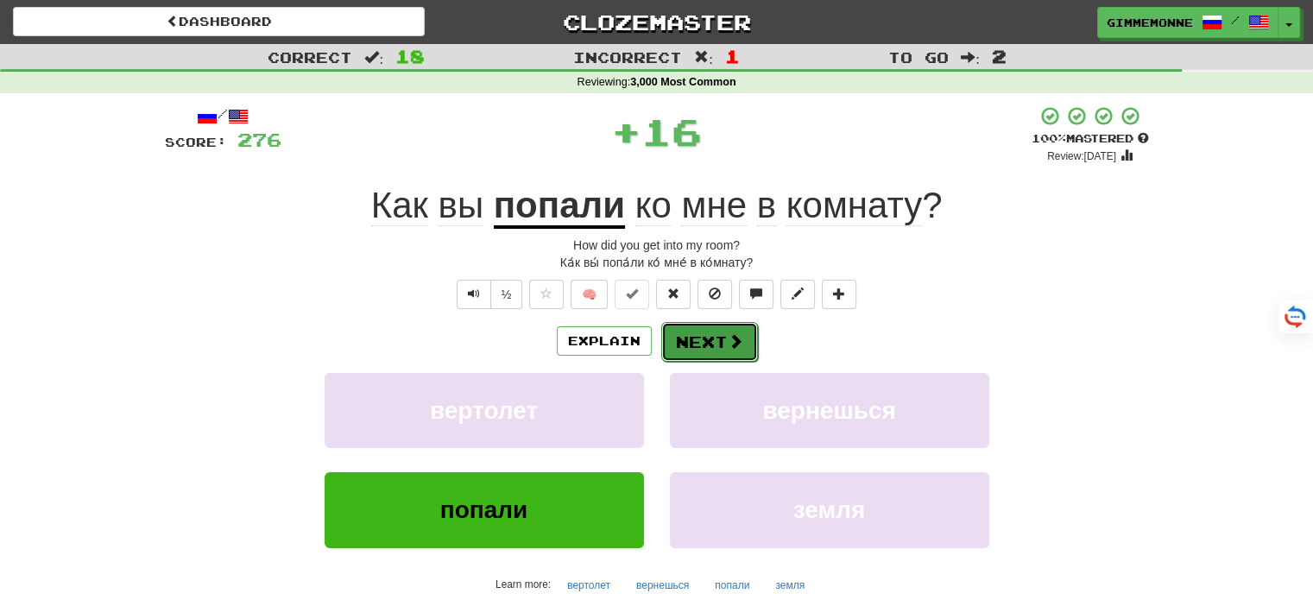
click at [697, 336] on button "Next" at bounding box center [709, 342] width 97 height 40
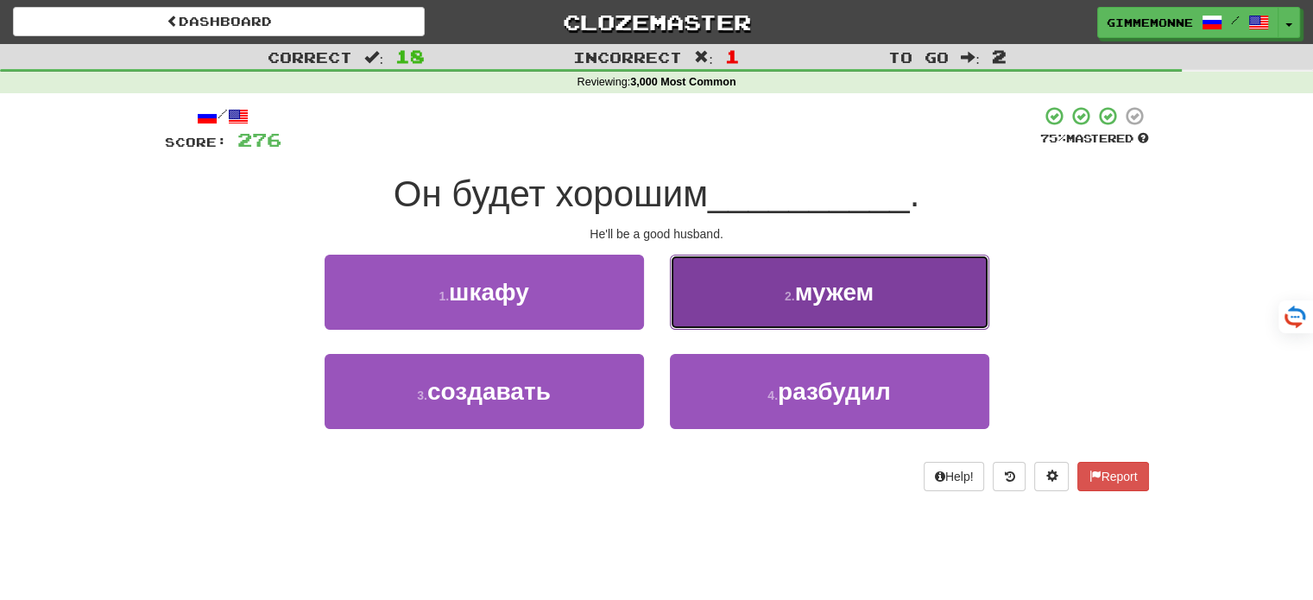
click at [693, 298] on button "2 . мужем" at bounding box center [829, 292] width 319 height 75
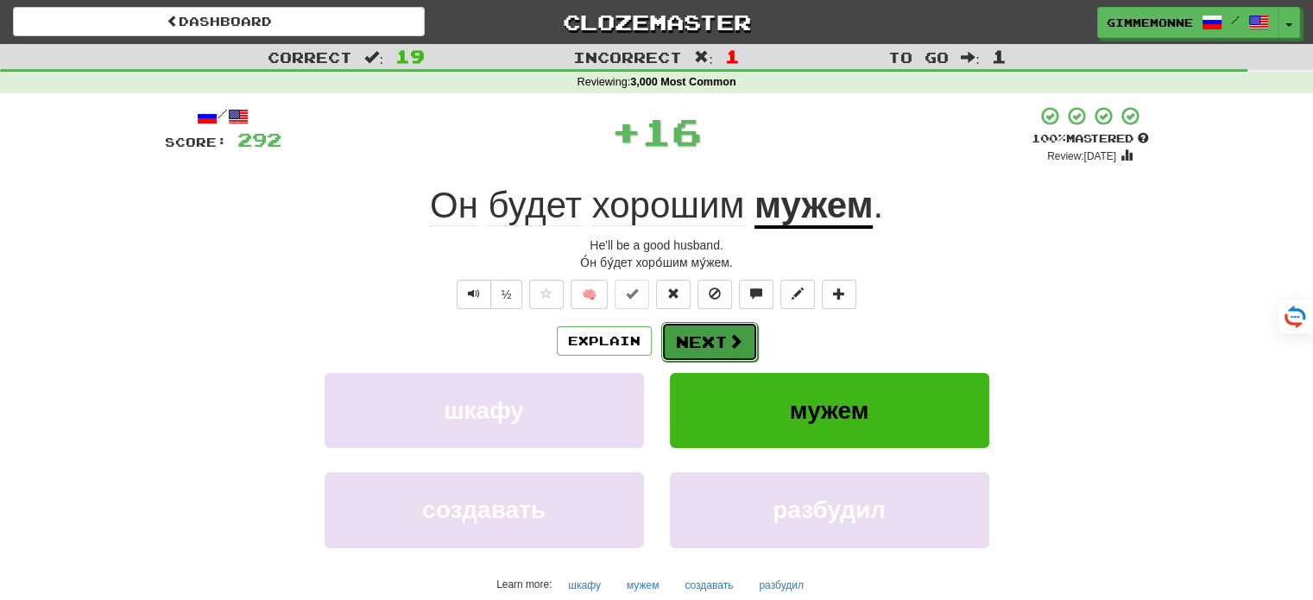
click at [680, 344] on button "Next" at bounding box center [709, 342] width 97 height 40
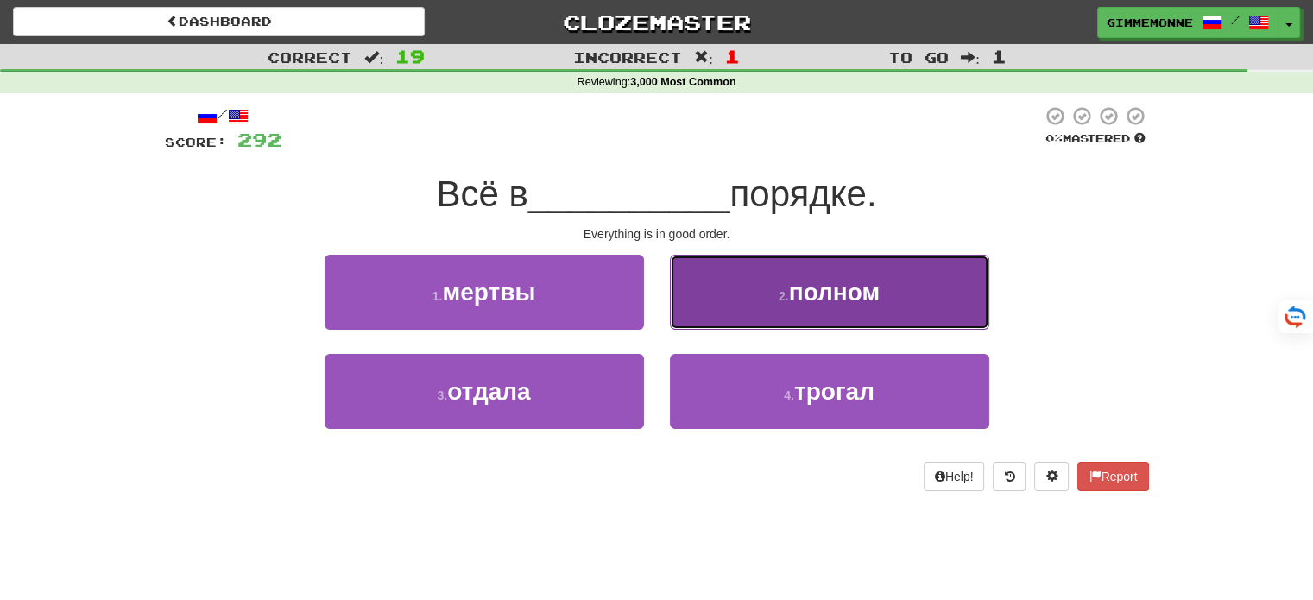
click at [748, 272] on button "2 . полном" at bounding box center [829, 292] width 319 height 75
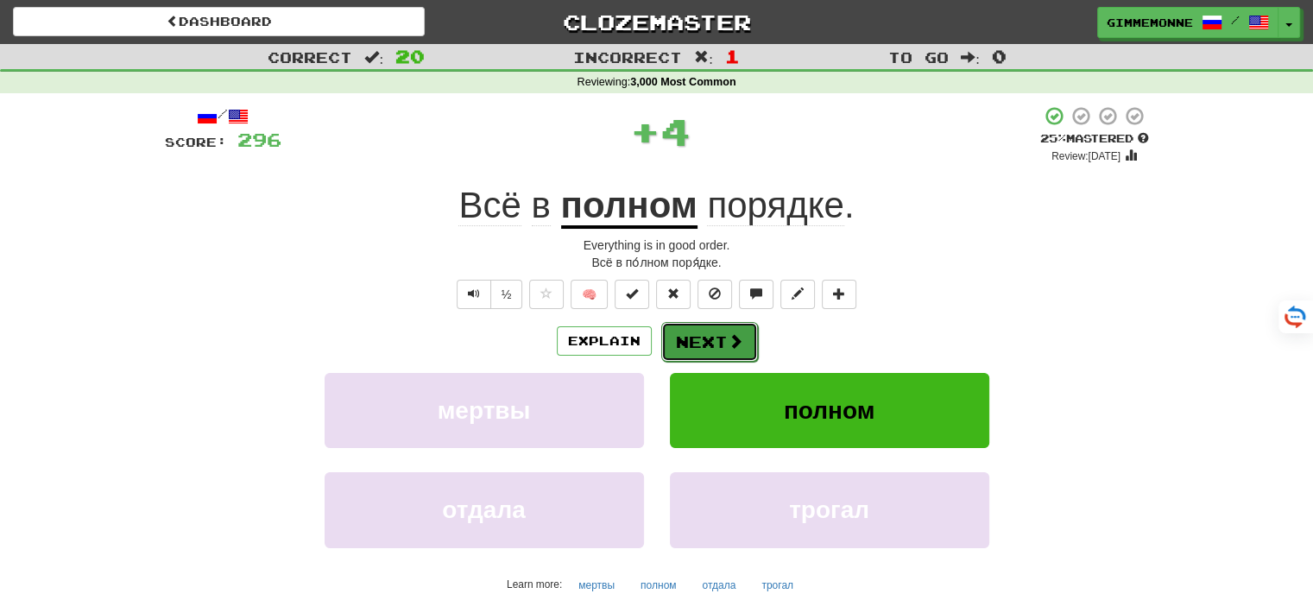
click at [716, 343] on button "Next" at bounding box center [709, 342] width 97 height 40
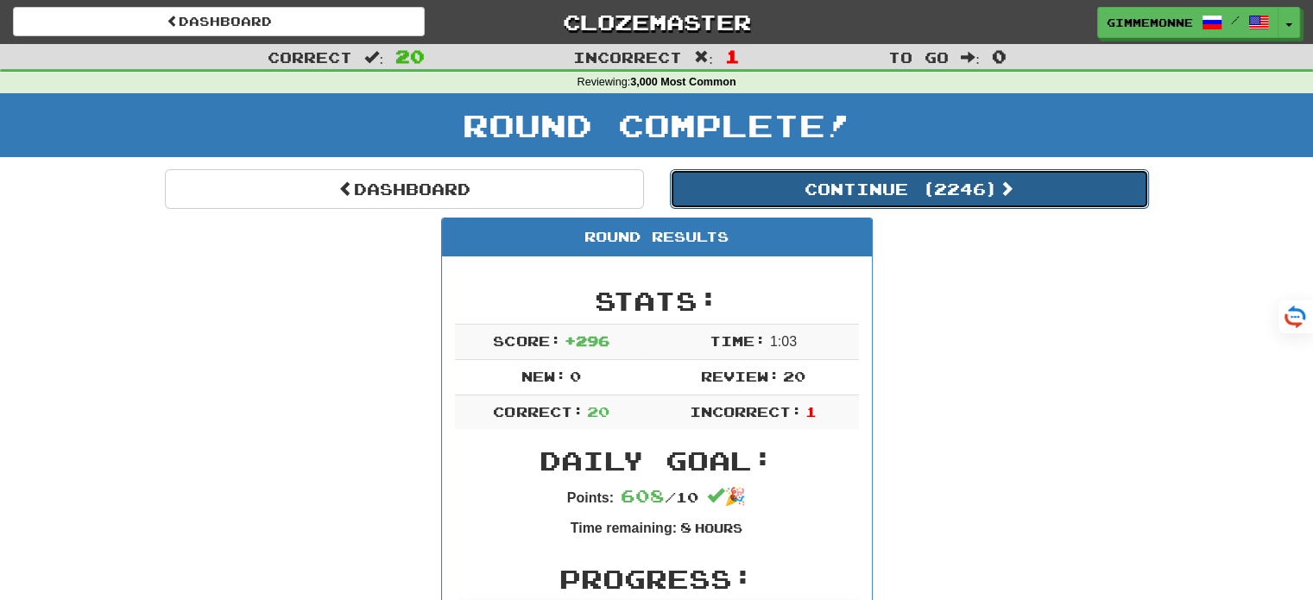
click at [926, 182] on button "Continue ( 2246 )" at bounding box center [909, 189] width 479 height 40
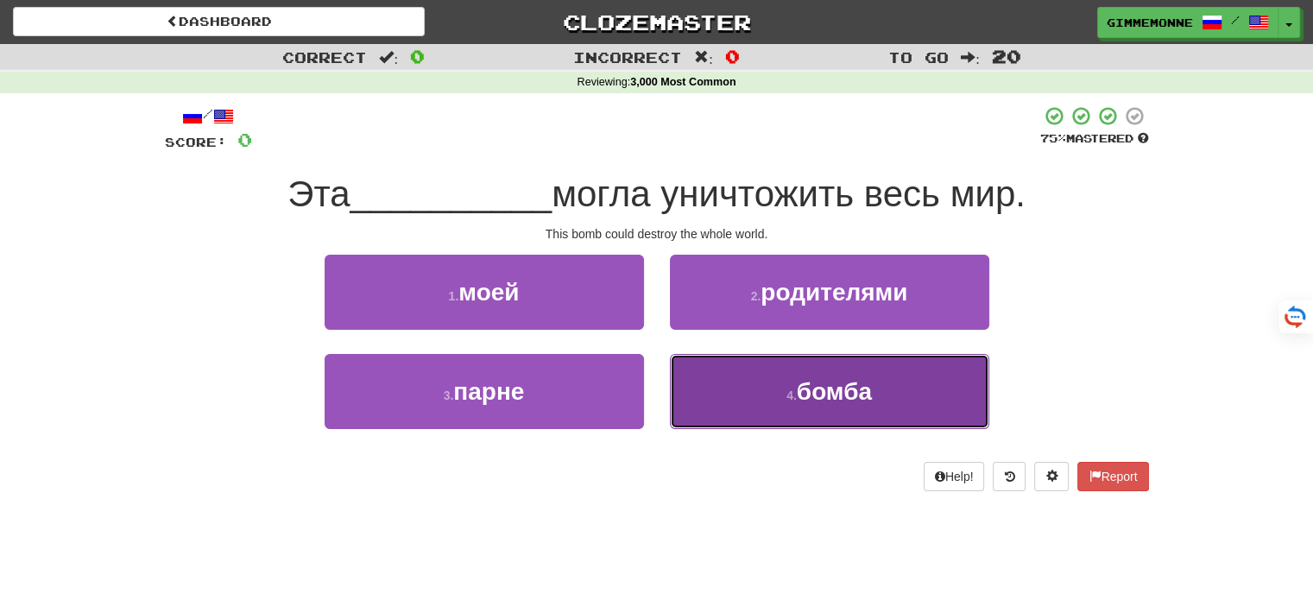
click at [720, 383] on button "4 . бомба" at bounding box center [829, 391] width 319 height 75
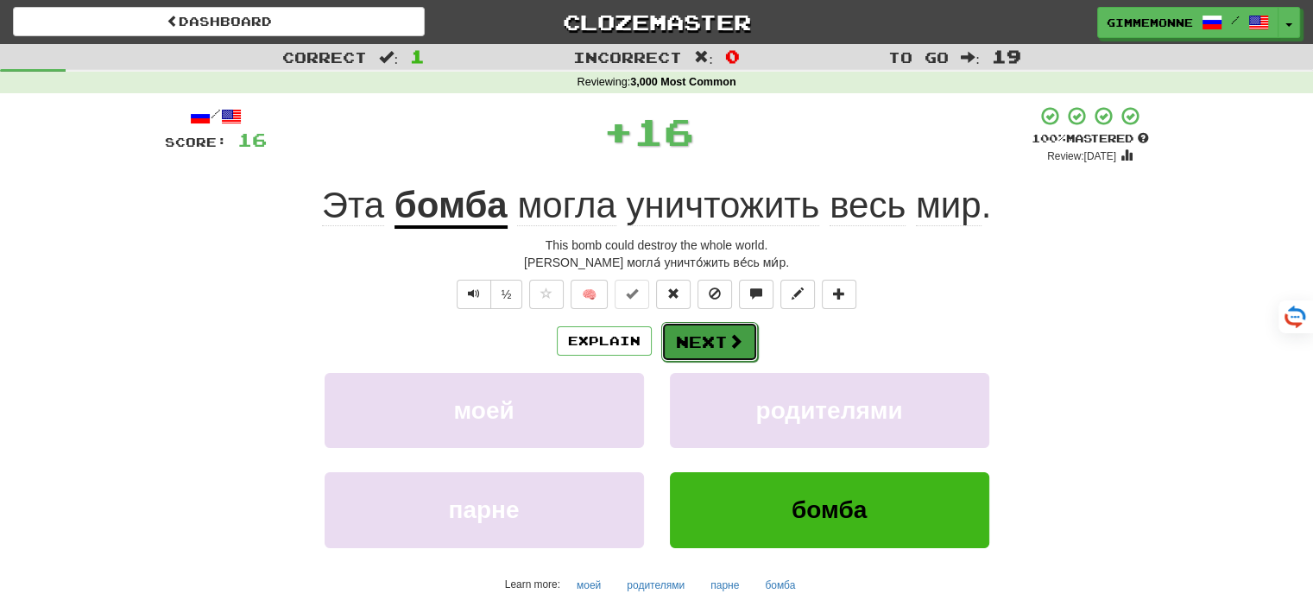
click at [691, 336] on button "Next" at bounding box center [709, 342] width 97 height 40
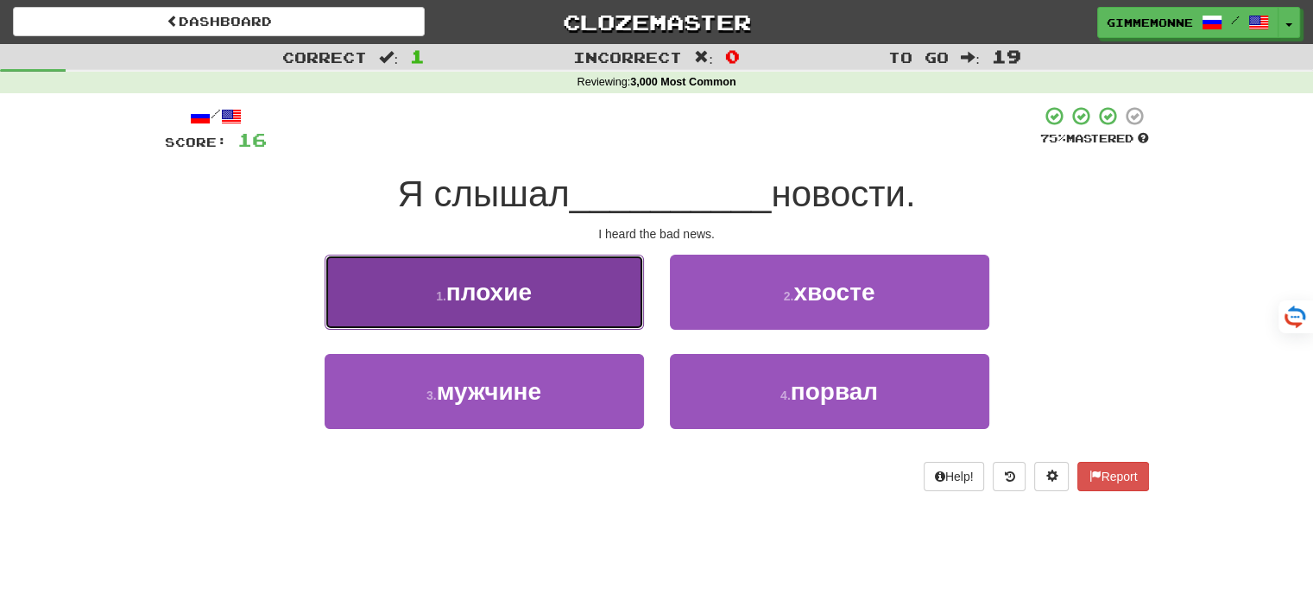
click at [621, 305] on button "1 . плохие" at bounding box center [484, 292] width 319 height 75
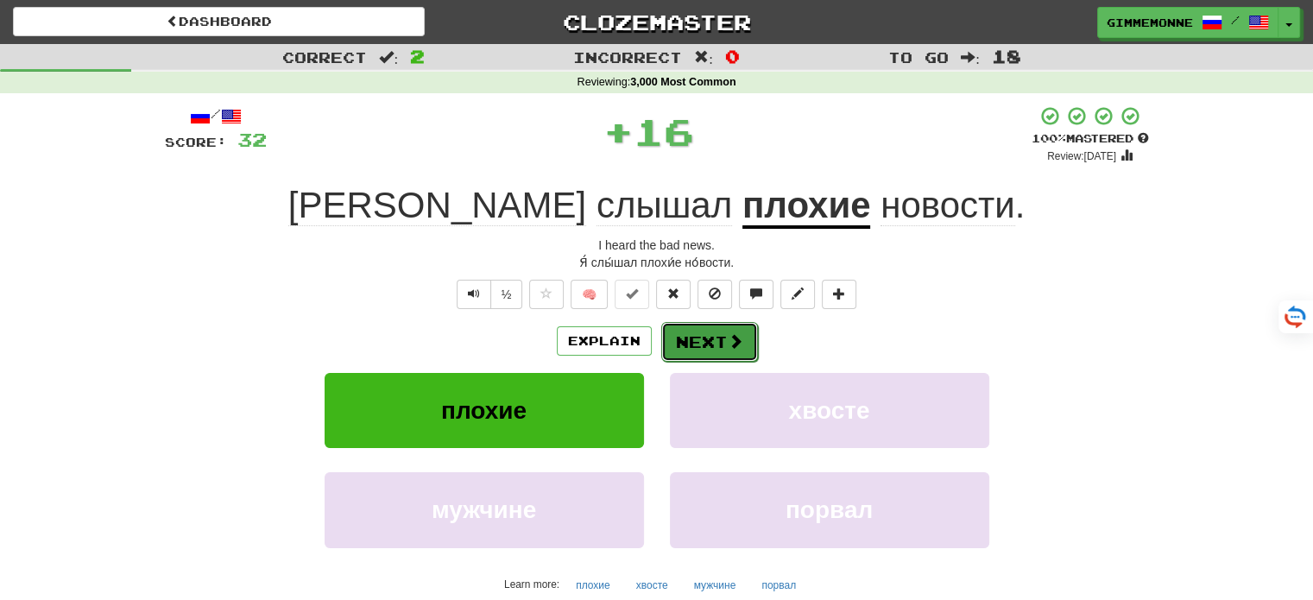
click at [691, 341] on button "Next" at bounding box center [709, 342] width 97 height 40
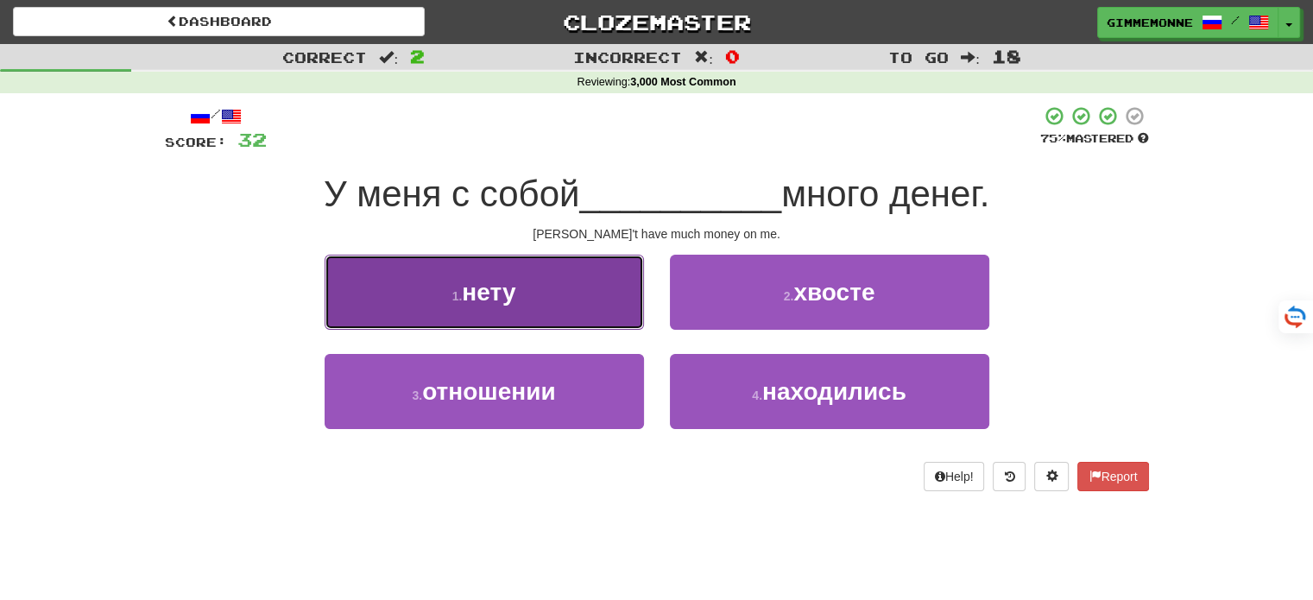
click at [586, 312] on button "1 . нету" at bounding box center [484, 292] width 319 height 75
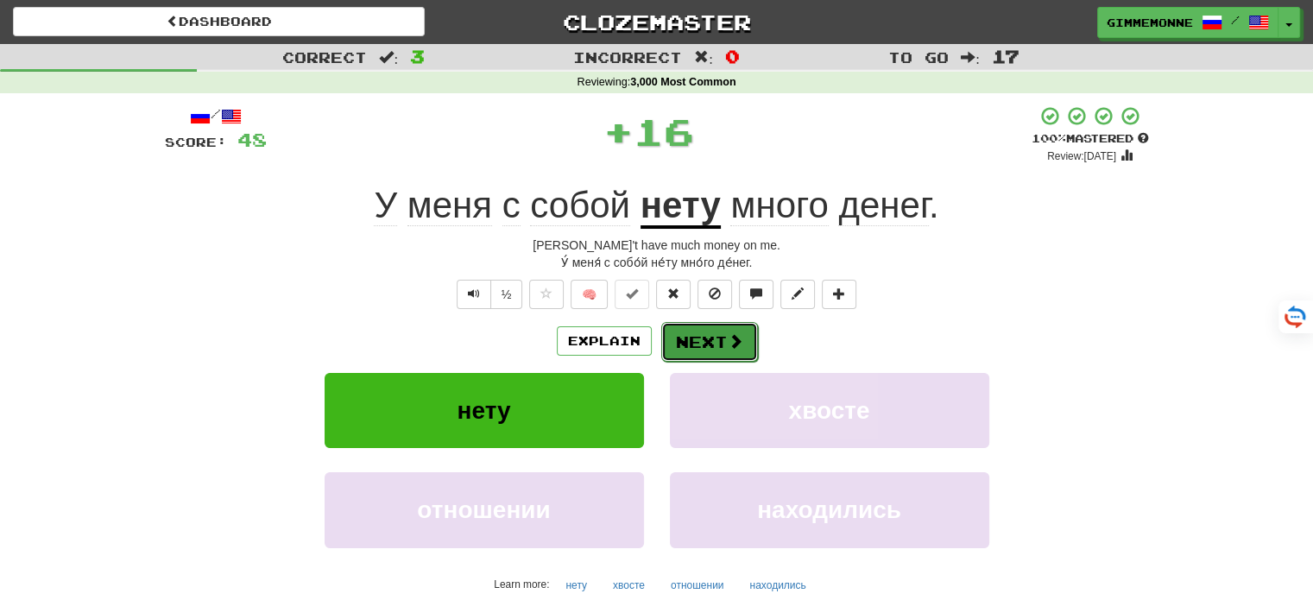
click at [678, 336] on button "Next" at bounding box center [709, 342] width 97 height 40
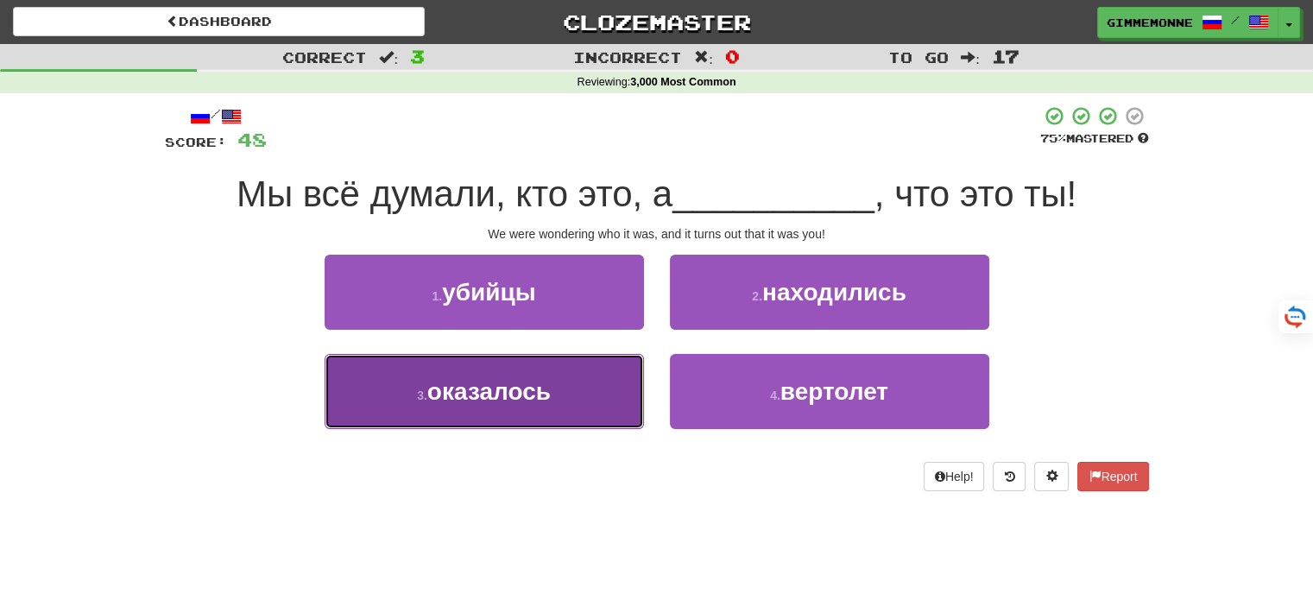
click at [605, 387] on button "3 . оказалось" at bounding box center [484, 391] width 319 height 75
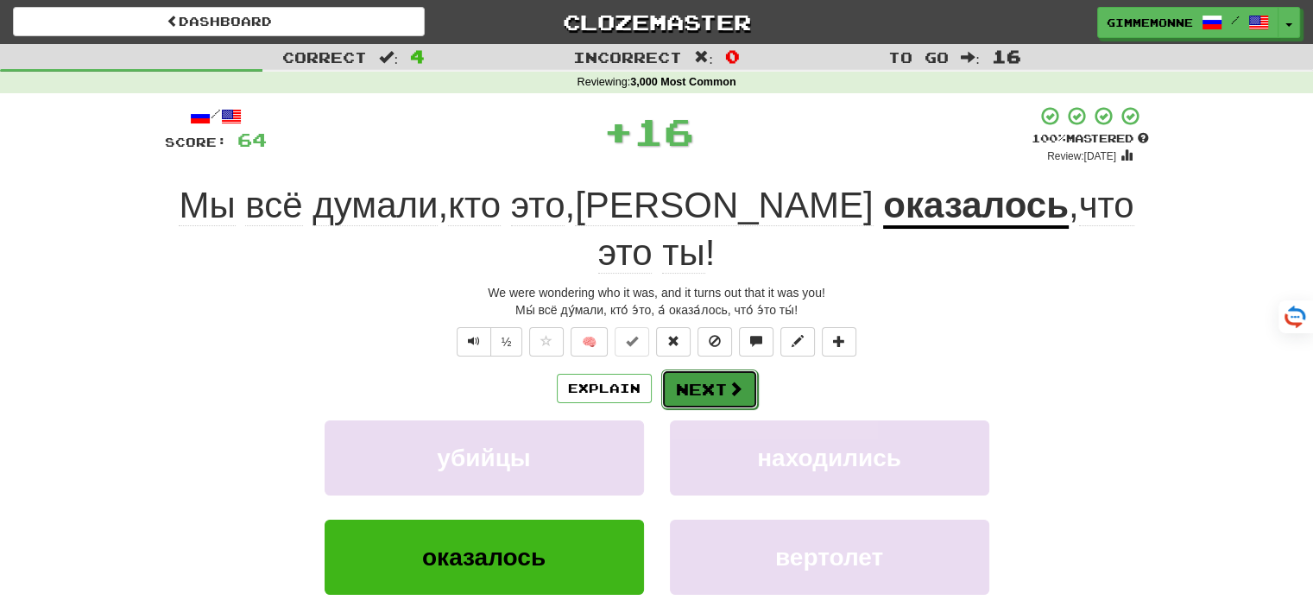
click at [687, 369] on button "Next" at bounding box center [709, 389] width 97 height 40
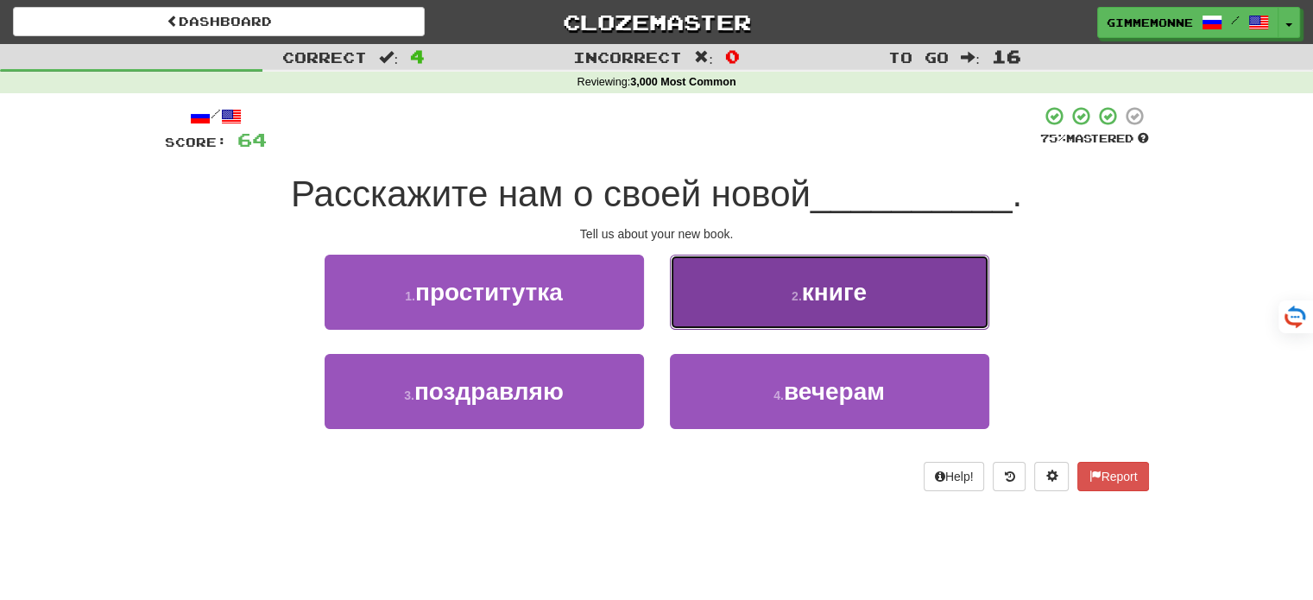
click at [715, 299] on button "2 . книге" at bounding box center [829, 292] width 319 height 75
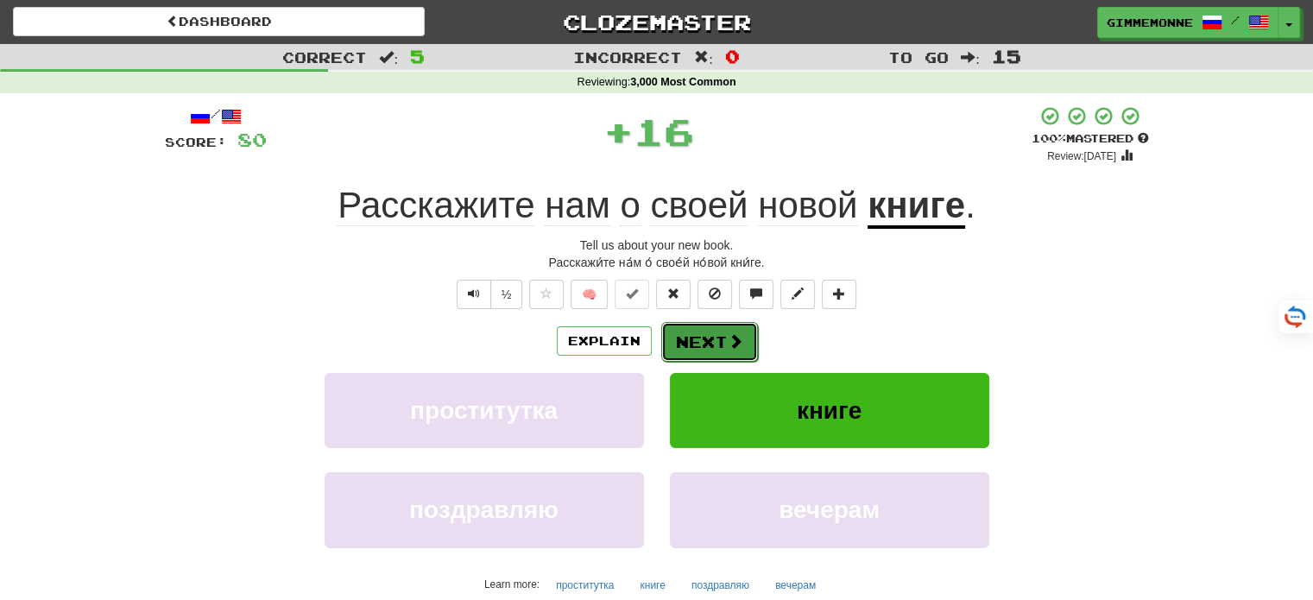
click at [665, 349] on button "Next" at bounding box center [709, 342] width 97 height 40
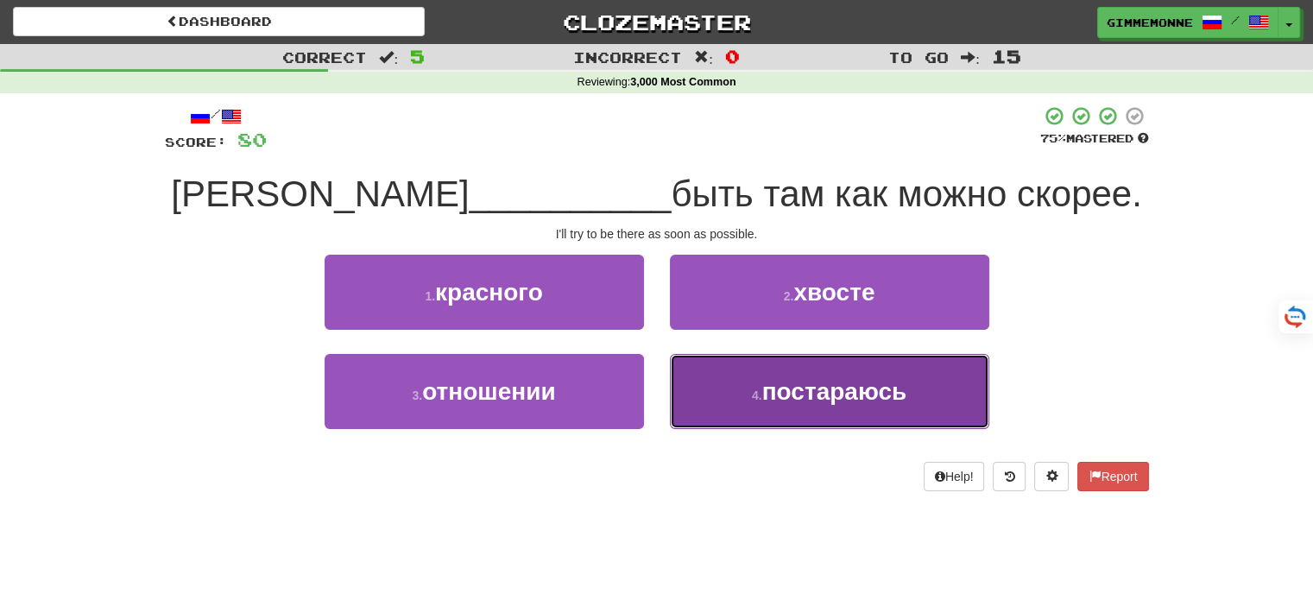
click at [713, 382] on button "4 . постараюсь" at bounding box center [829, 391] width 319 height 75
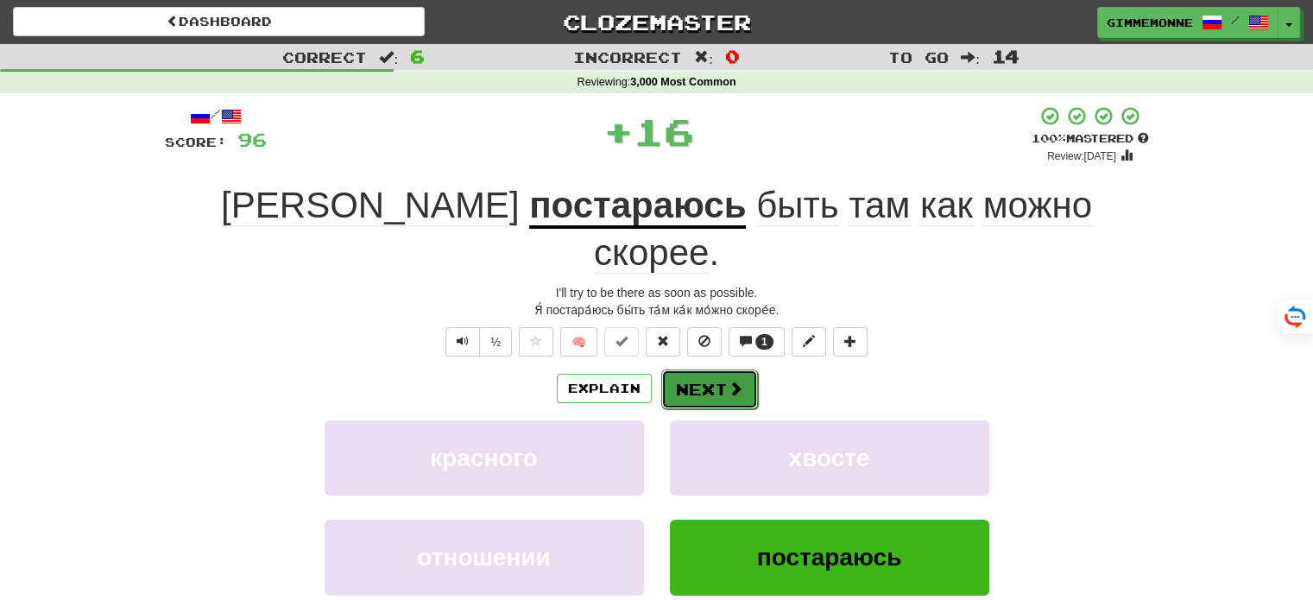
click at [689, 369] on button "Next" at bounding box center [709, 389] width 97 height 40
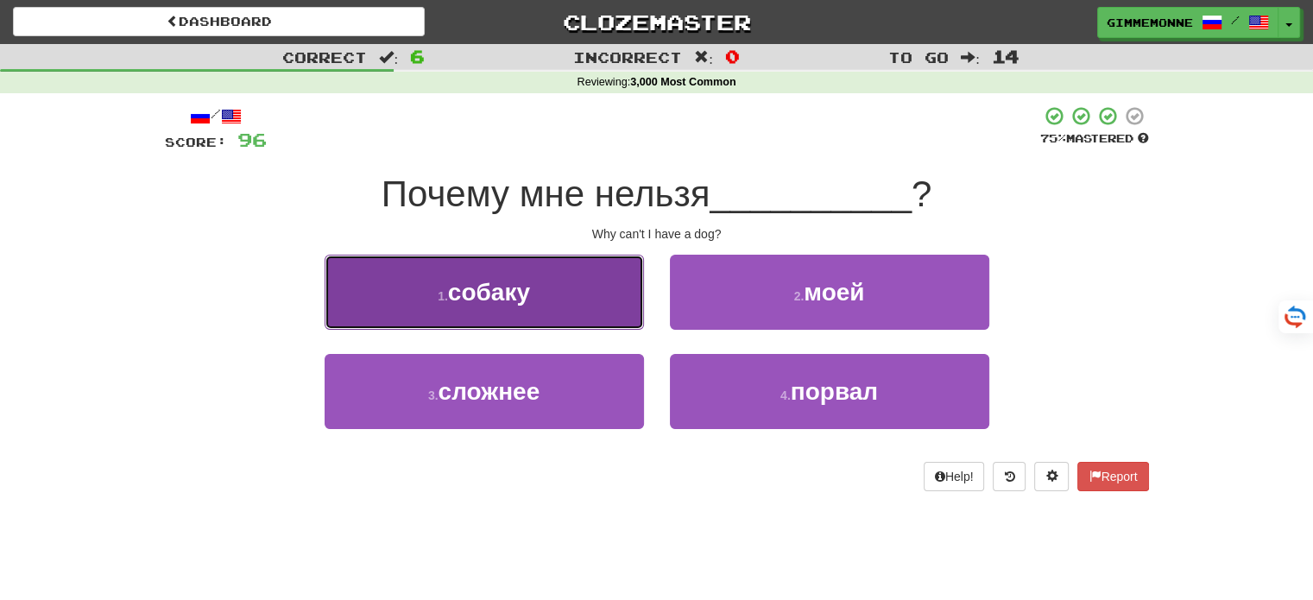
click at [593, 310] on button "1 . собаку" at bounding box center [484, 292] width 319 height 75
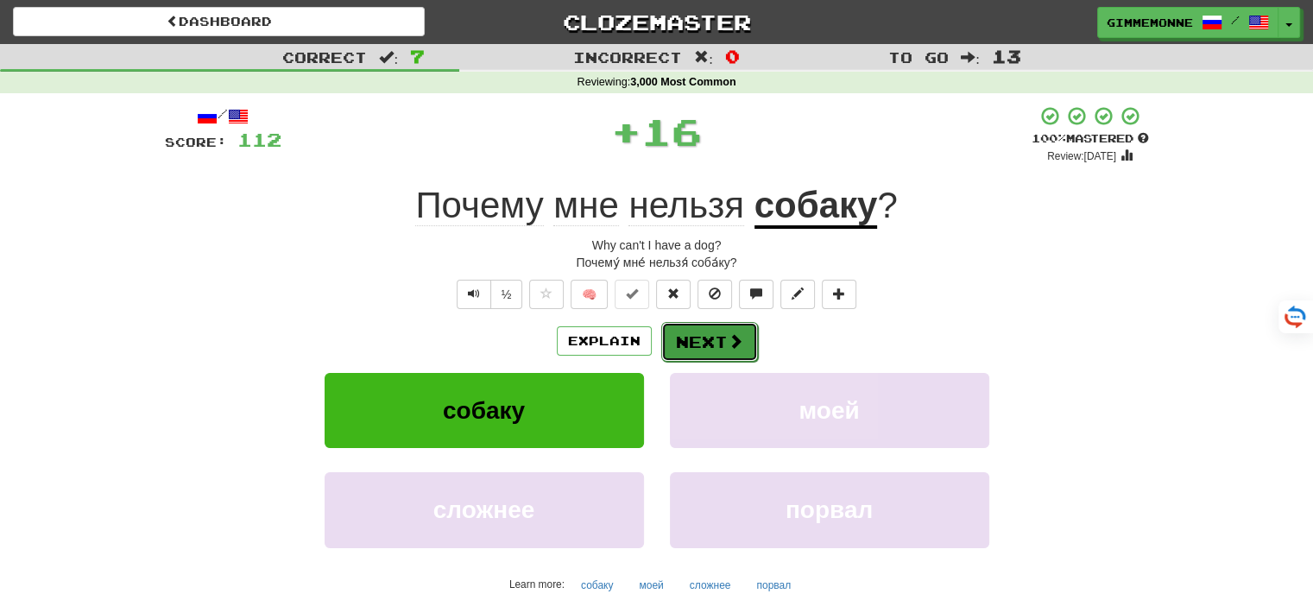
click at [680, 348] on button "Next" at bounding box center [709, 342] width 97 height 40
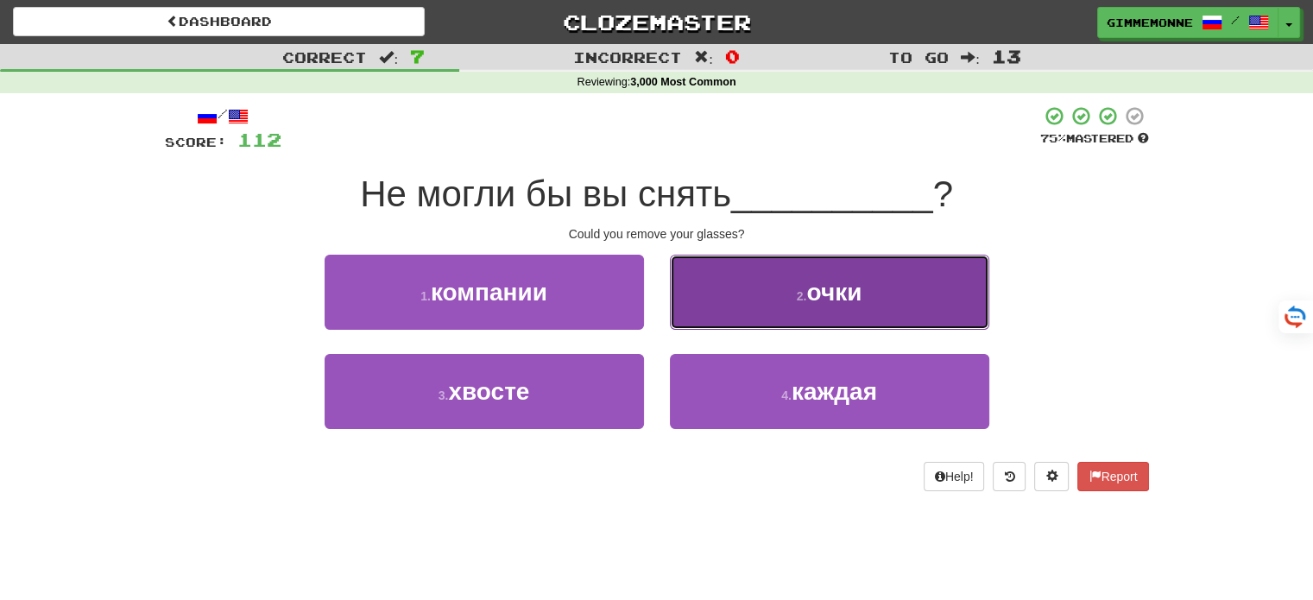
click at [704, 319] on button "2 . очки" at bounding box center [829, 292] width 319 height 75
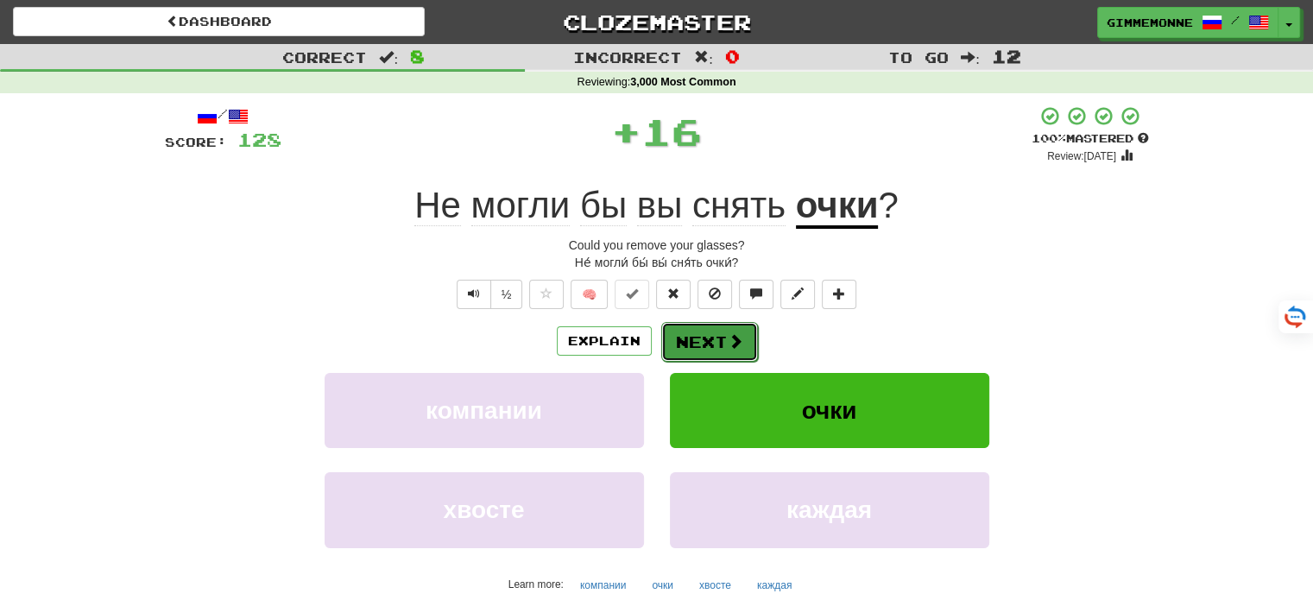
click at [661, 346] on button "Next" at bounding box center [709, 342] width 97 height 40
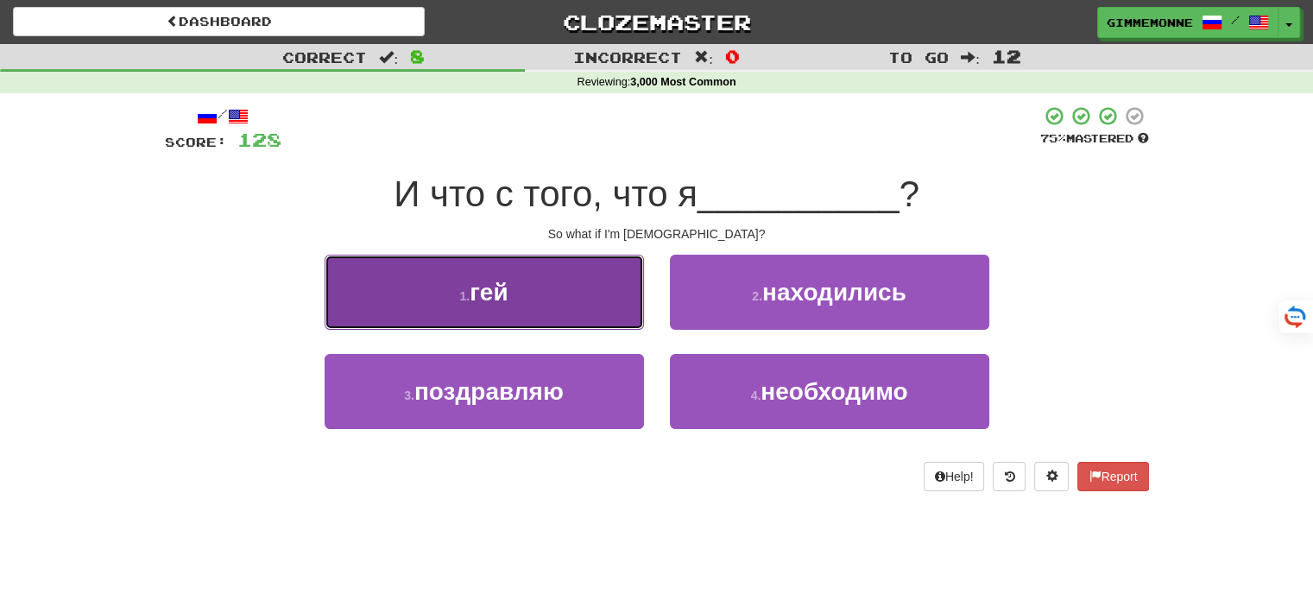
click at [607, 322] on button "1 . гей" at bounding box center [484, 292] width 319 height 75
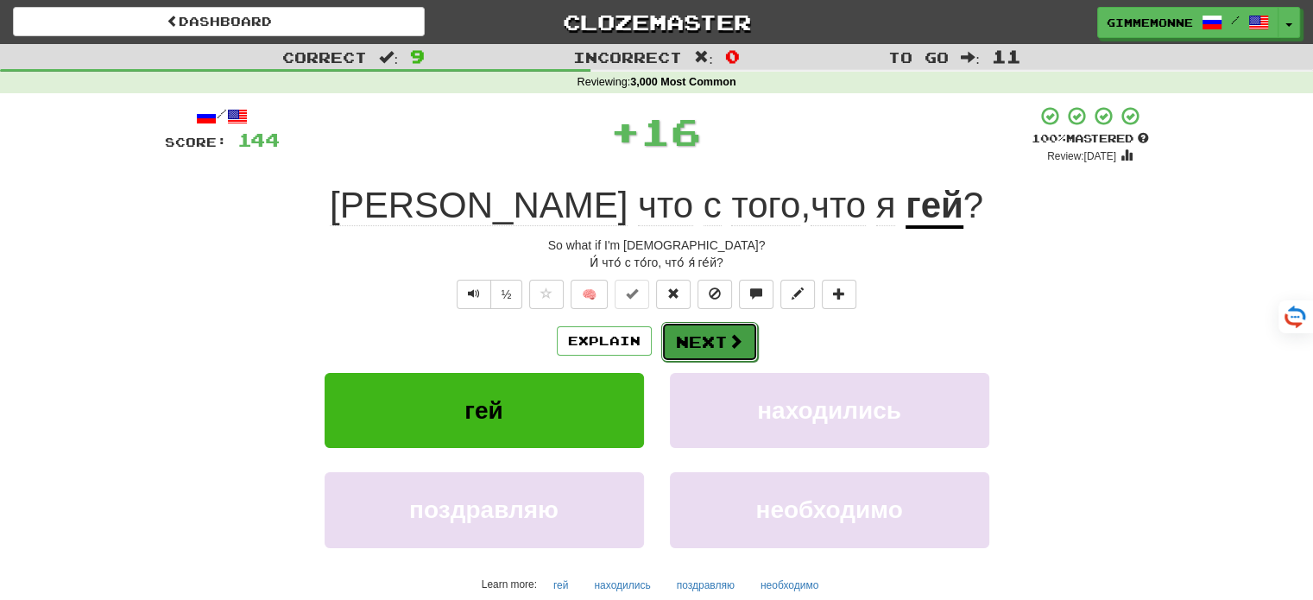
click at [684, 337] on button "Next" at bounding box center [709, 342] width 97 height 40
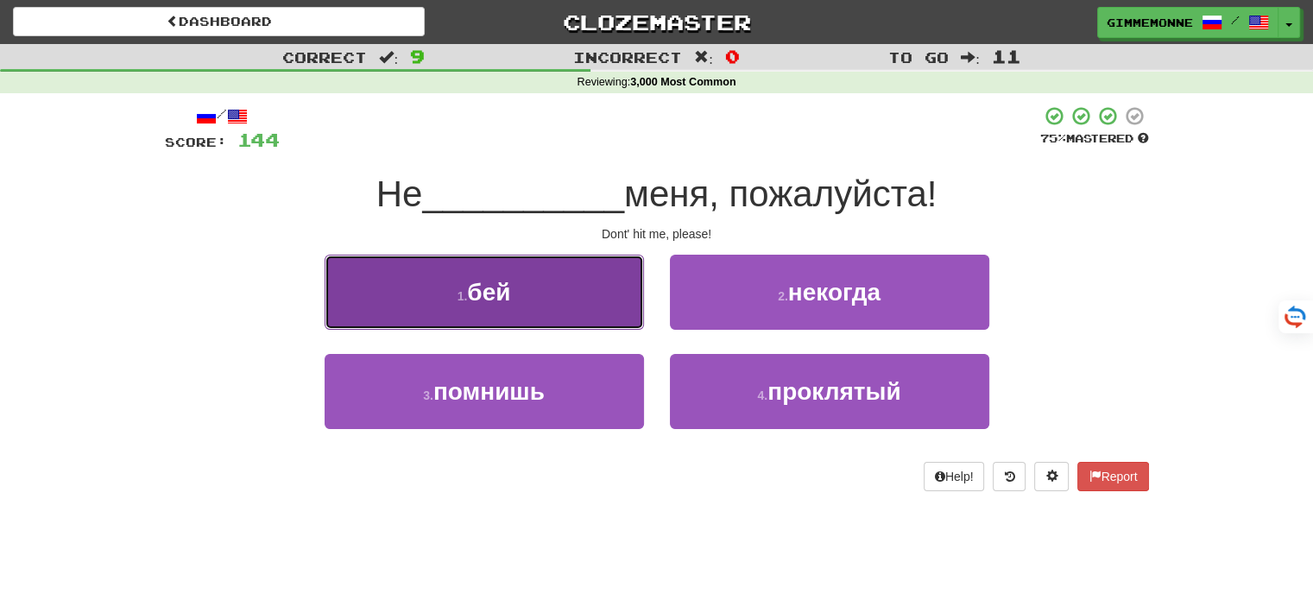
click at [630, 322] on button "1 . бей" at bounding box center [484, 292] width 319 height 75
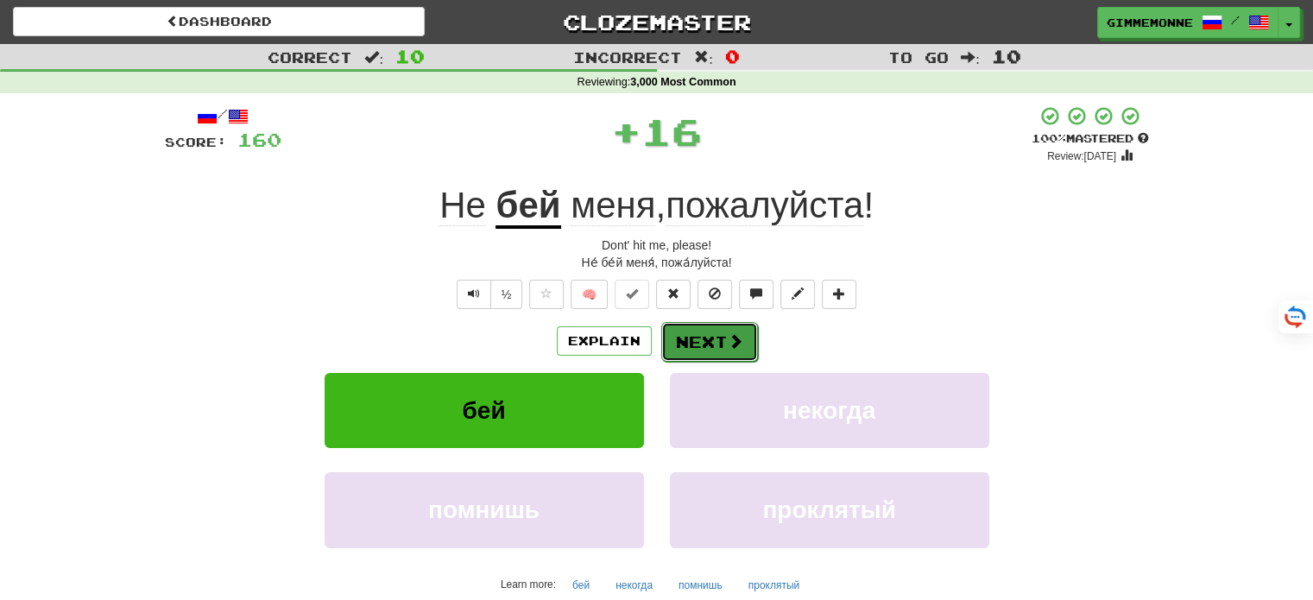
click at [678, 337] on button "Next" at bounding box center [709, 342] width 97 height 40
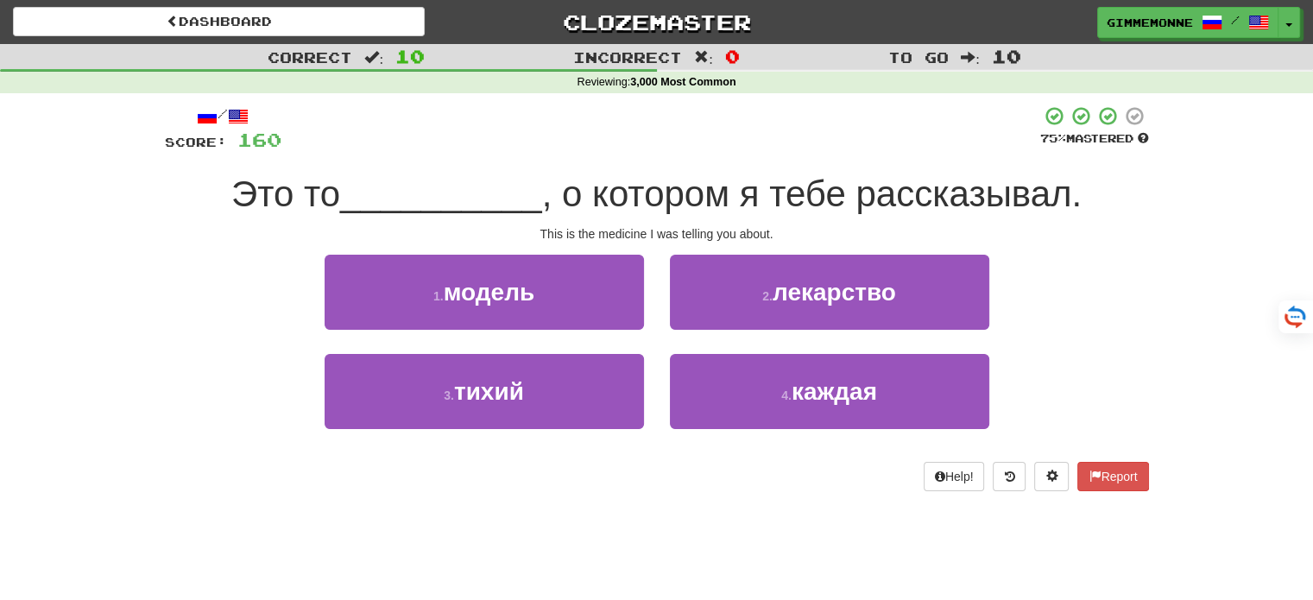
click at [742, 507] on div "/ Score: 160 75 % Mastered Это то __________ , о котором я тебе рассказывал. Th…" at bounding box center [657, 304] width 984 height 422
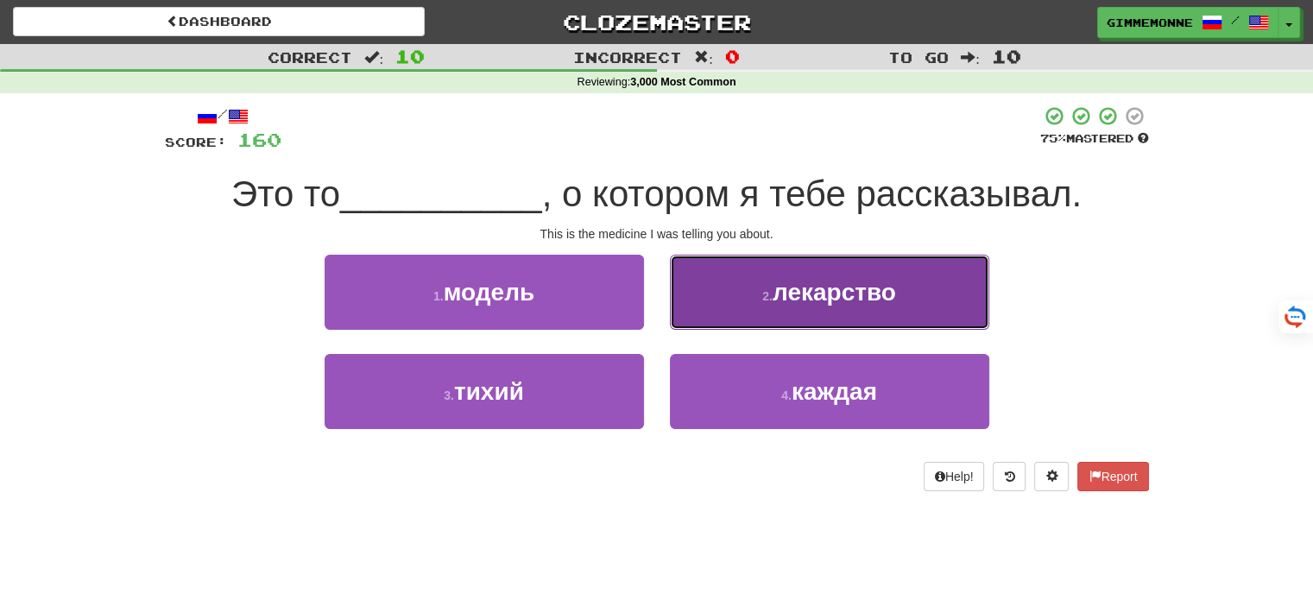
click at [784, 314] on button "2 . лекарство" at bounding box center [829, 292] width 319 height 75
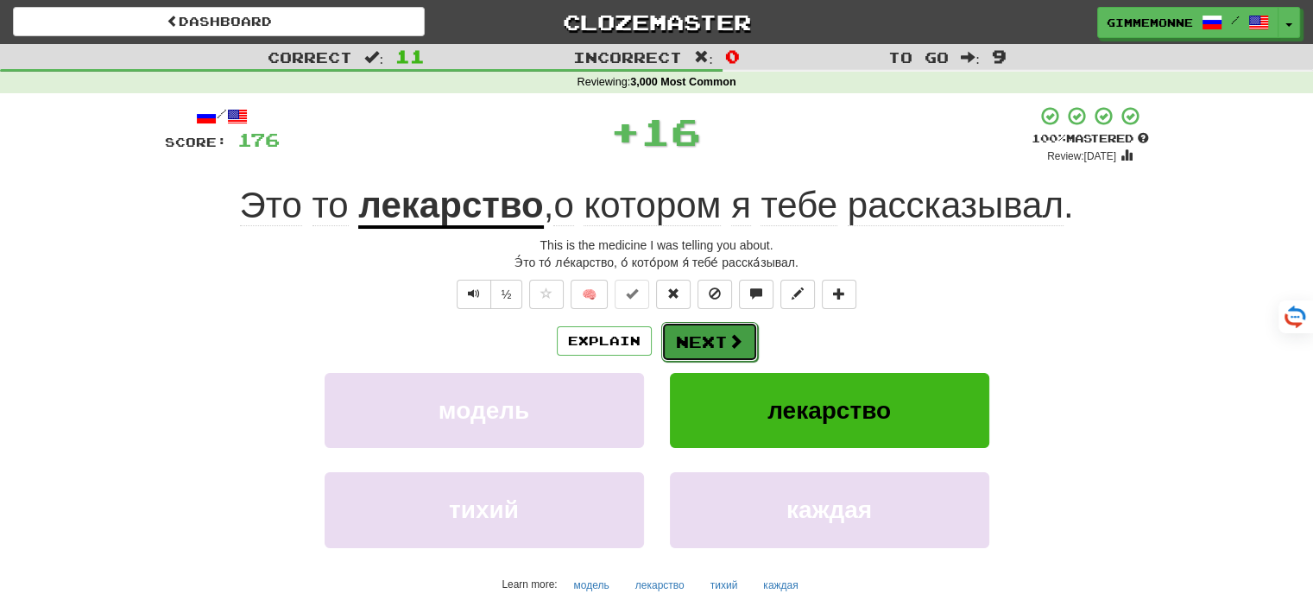
click at [716, 344] on button "Next" at bounding box center [709, 342] width 97 height 40
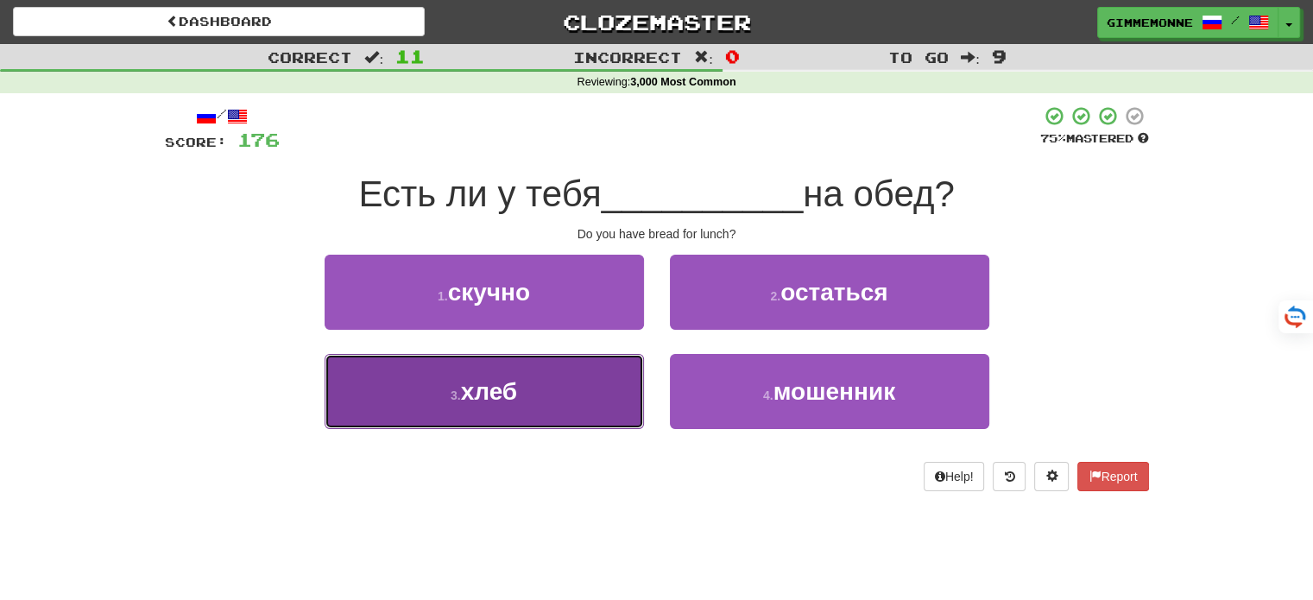
click at [594, 388] on button "3 . хлеб" at bounding box center [484, 391] width 319 height 75
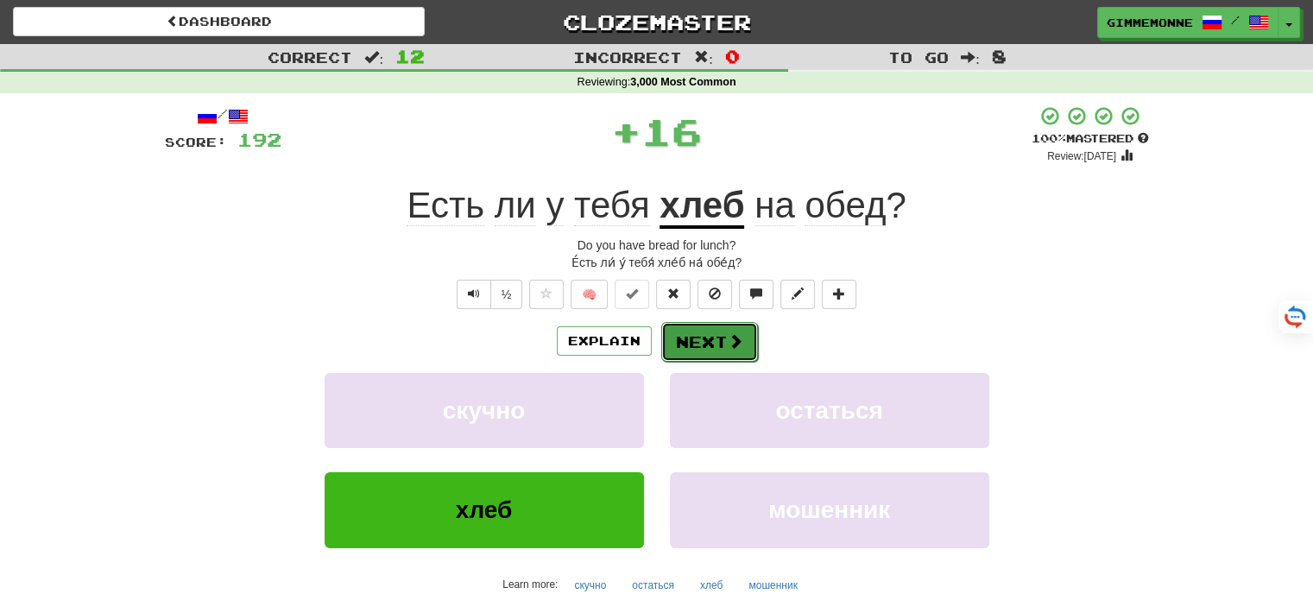
click at [722, 340] on button "Next" at bounding box center [709, 342] width 97 height 40
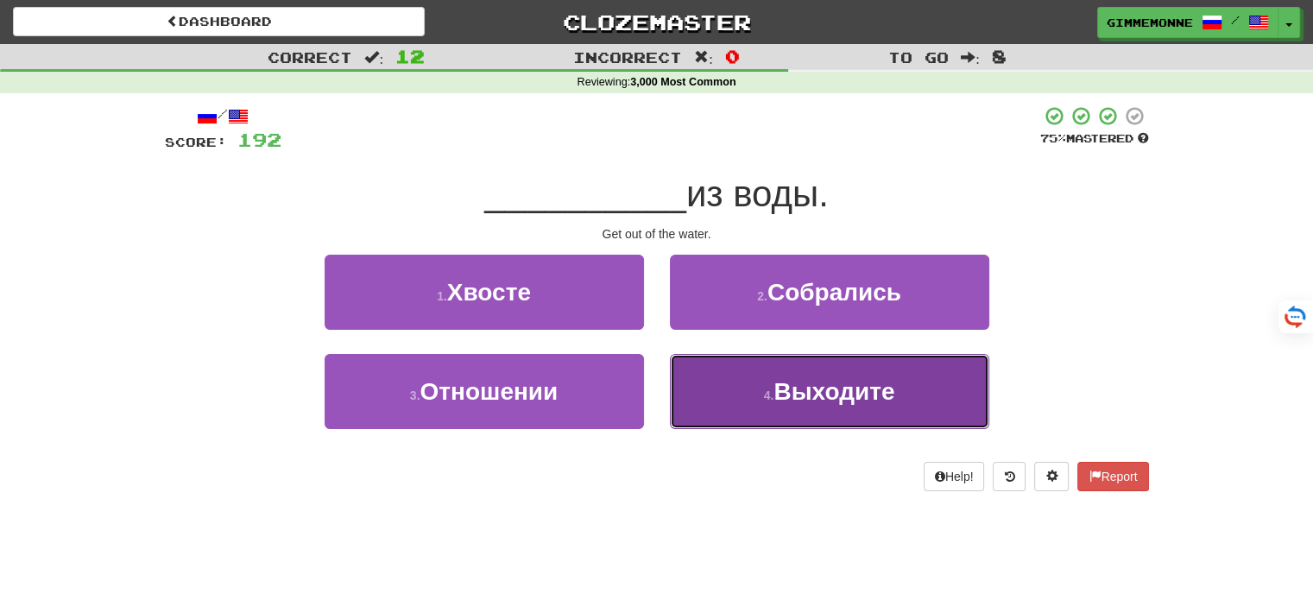
click at [818, 389] on span "Выходите" at bounding box center [833, 391] width 121 height 27
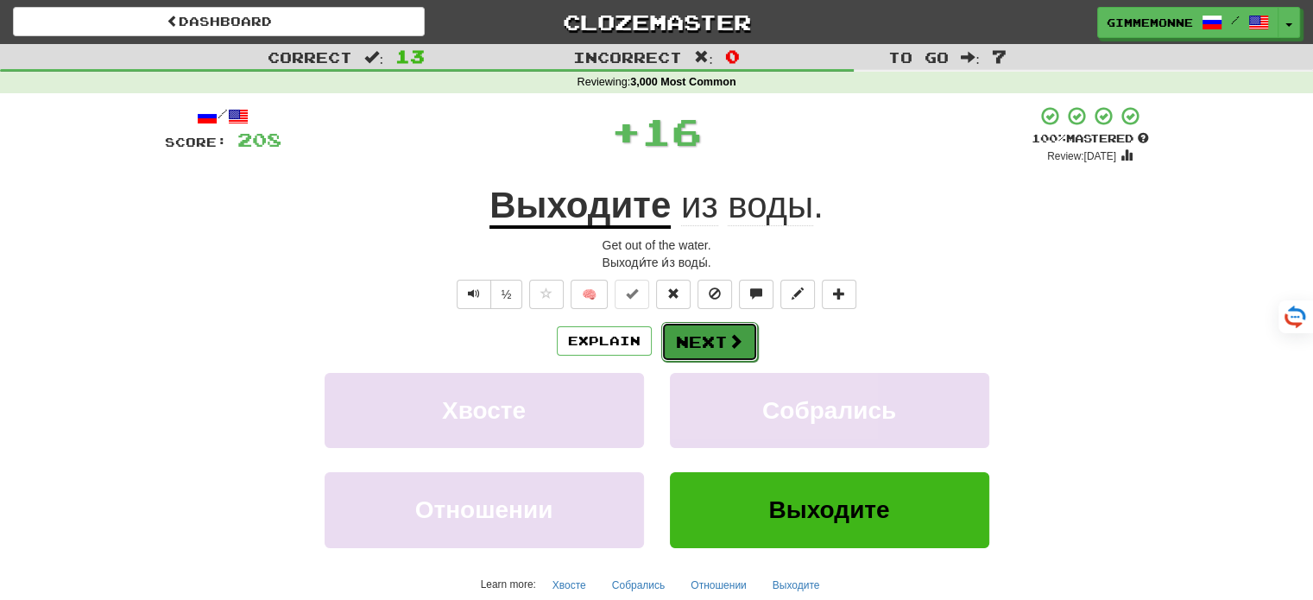
click at [733, 354] on button "Next" at bounding box center [709, 342] width 97 height 40
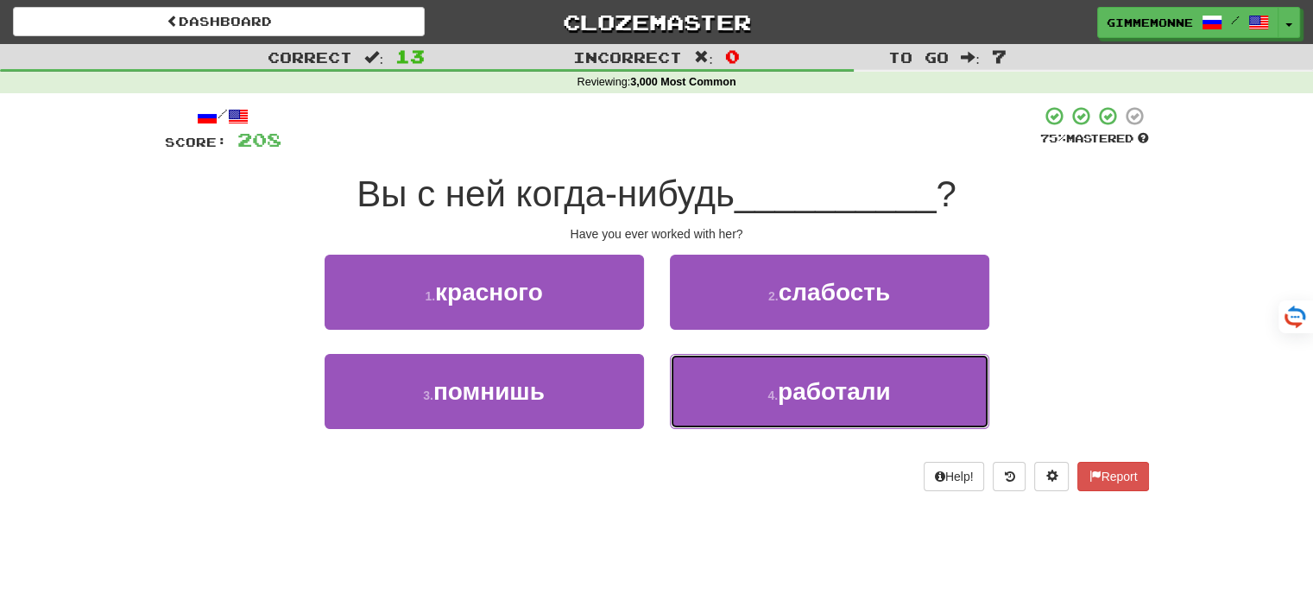
drag, startPoint x: 711, startPoint y: 372, endPoint x: 701, endPoint y: 365, distance: 12.4
click at [711, 374] on button "4 . работали" at bounding box center [829, 391] width 319 height 75
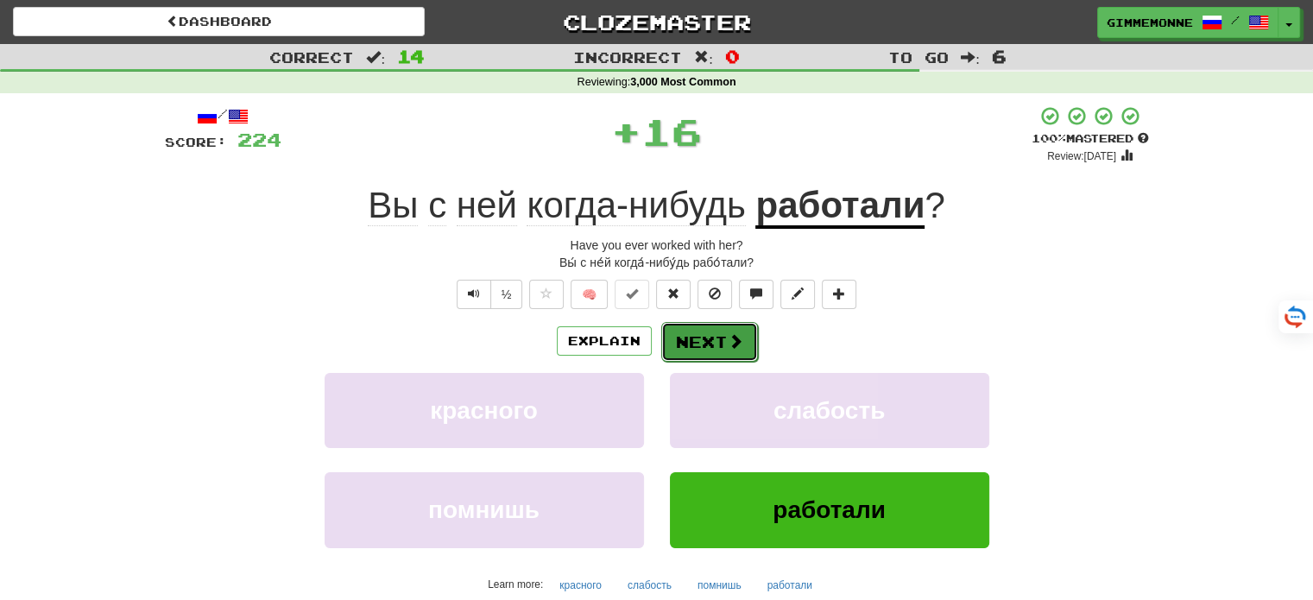
click at [691, 344] on button "Next" at bounding box center [709, 342] width 97 height 40
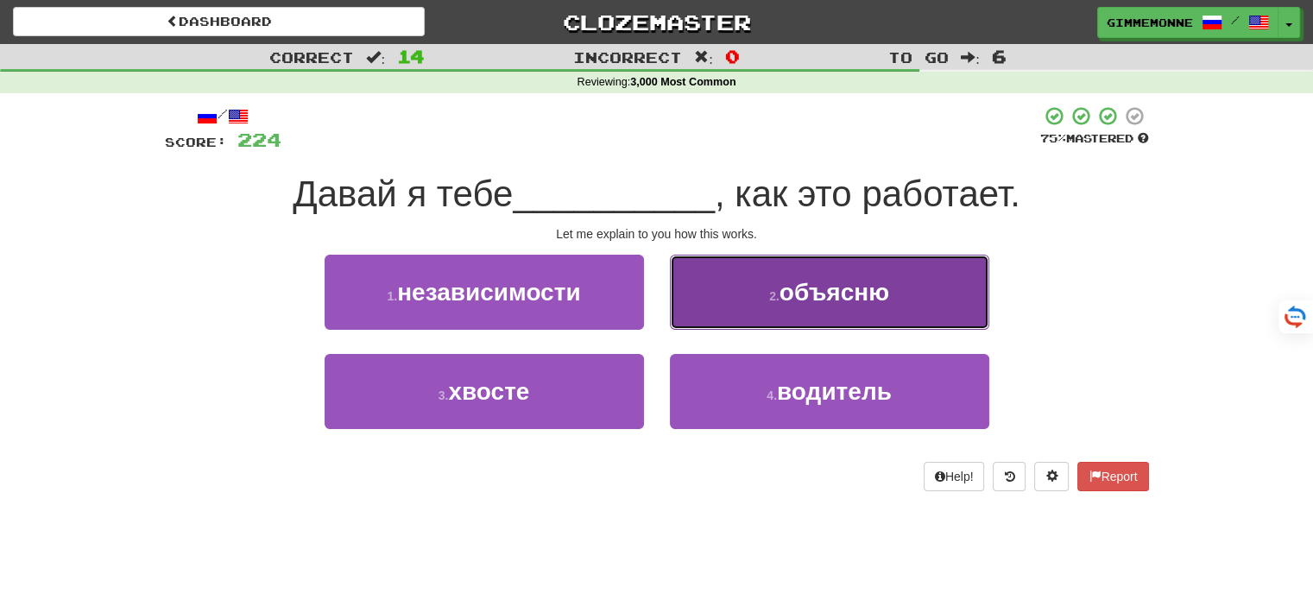
click at [745, 317] on button "2 . объясню" at bounding box center [829, 292] width 319 height 75
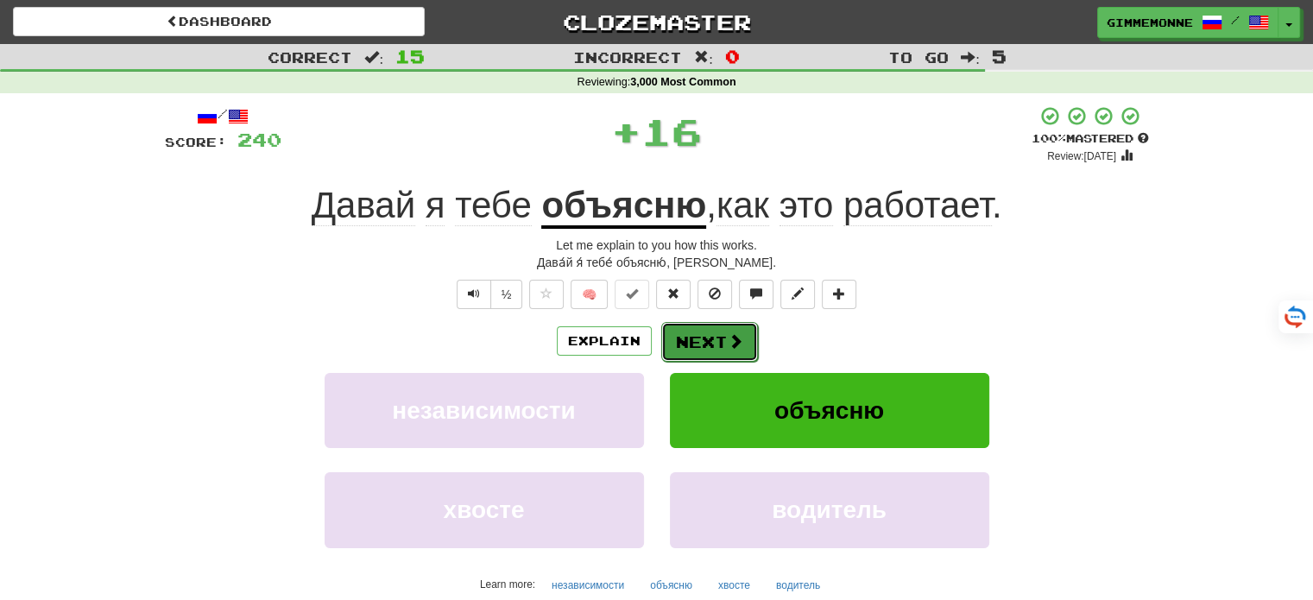
click at [715, 350] on button "Next" at bounding box center [709, 342] width 97 height 40
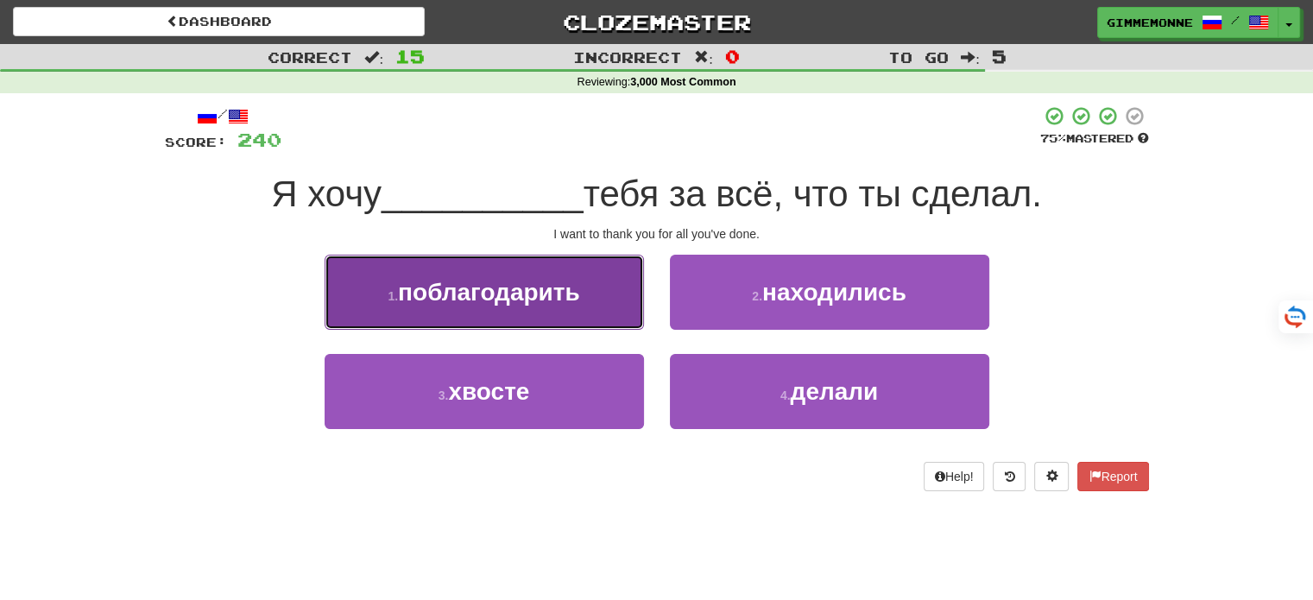
click at [603, 314] on button "1 . поблагодарить" at bounding box center [484, 292] width 319 height 75
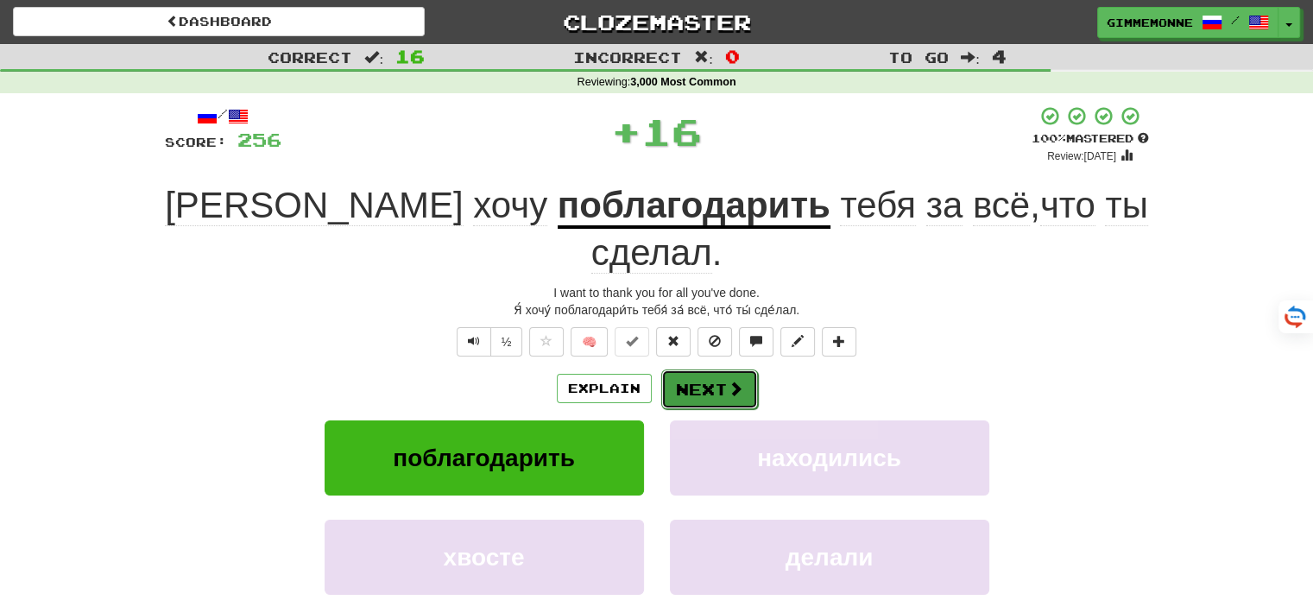
click at [702, 369] on button "Next" at bounding box center [709, 389] width 97 height 40
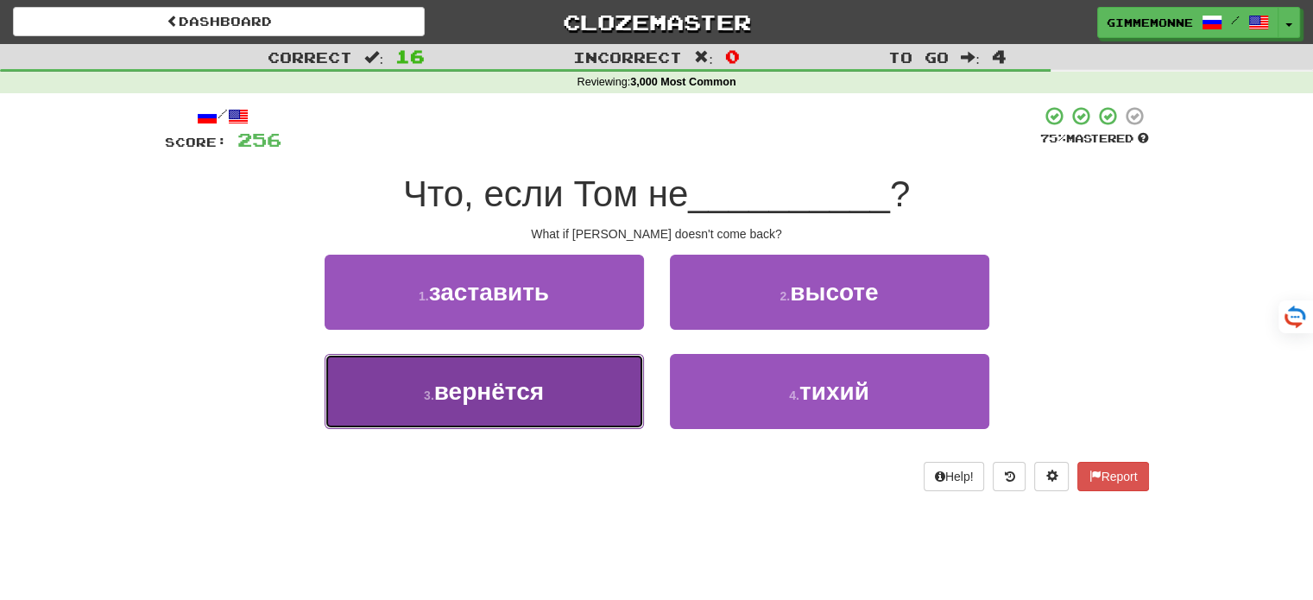
click at [571, 397] on button "3 . вернётся" at bounding box center [484, 391] width 319 height 75
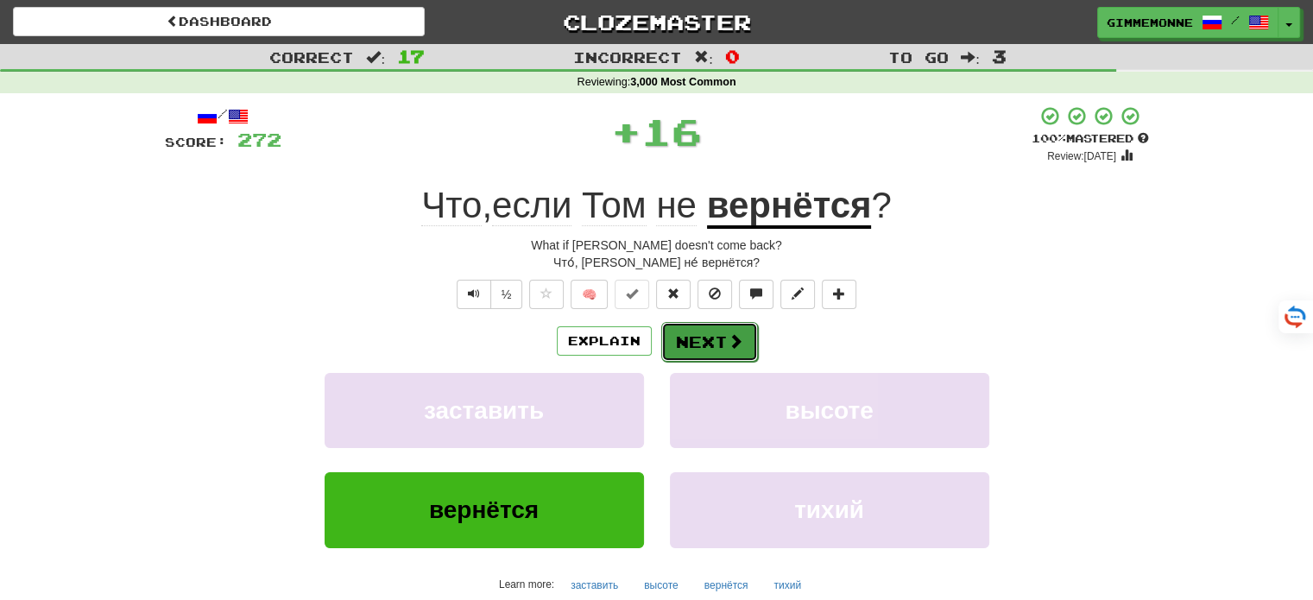
click at [719, 331] on button "Next" at bounding box center [709, 342] width 97 height 40
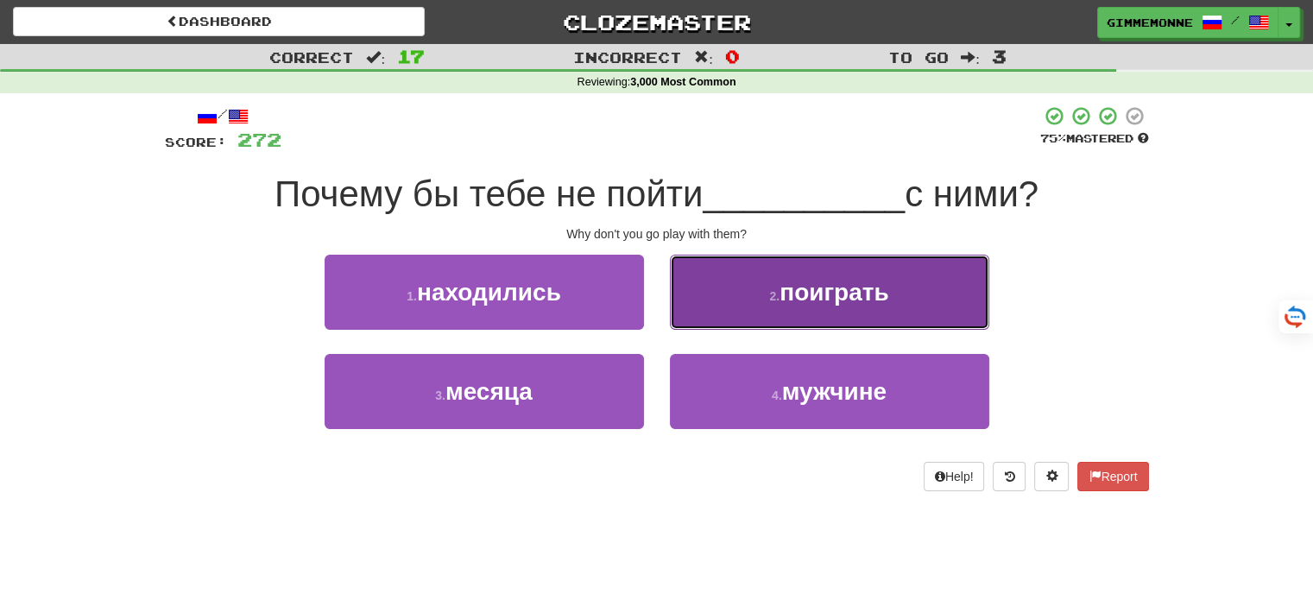
click at [711, 300] on button "2 . поиграть" at bounding box center [829, 292] width 319 height 75
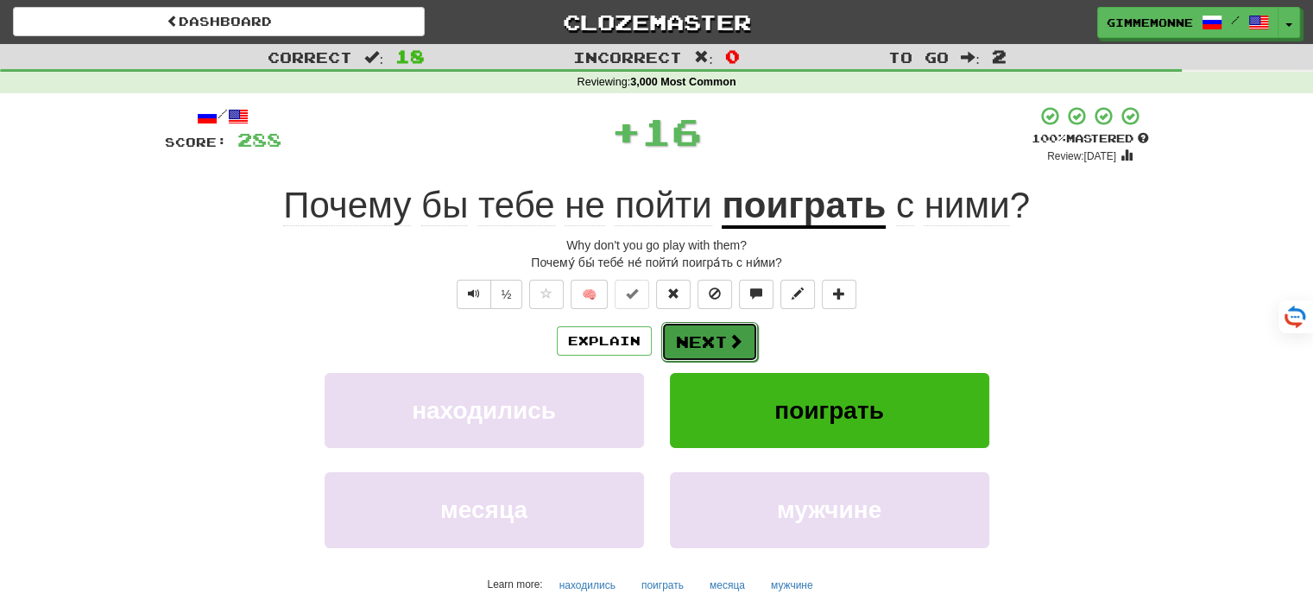
click at [691, 337] on button "Next" at bounding box center [709, 342] width 97 height 40
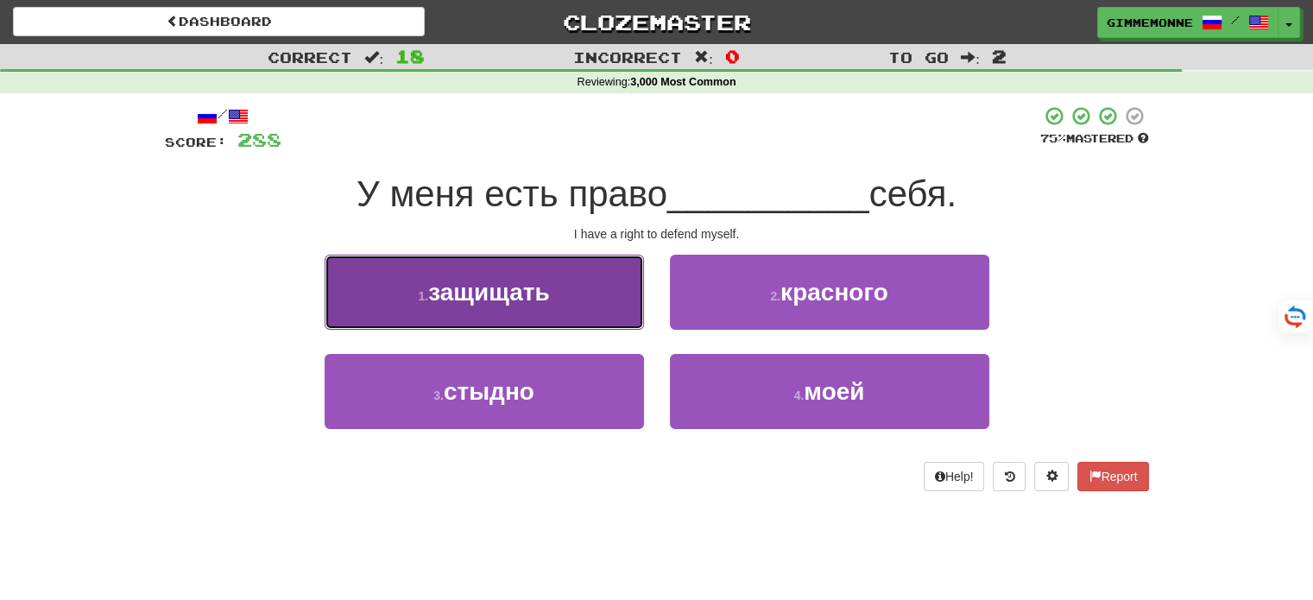
click at [633, 319] on button "1 . защищать" at bounding box center [484, 292] width 319 height 75
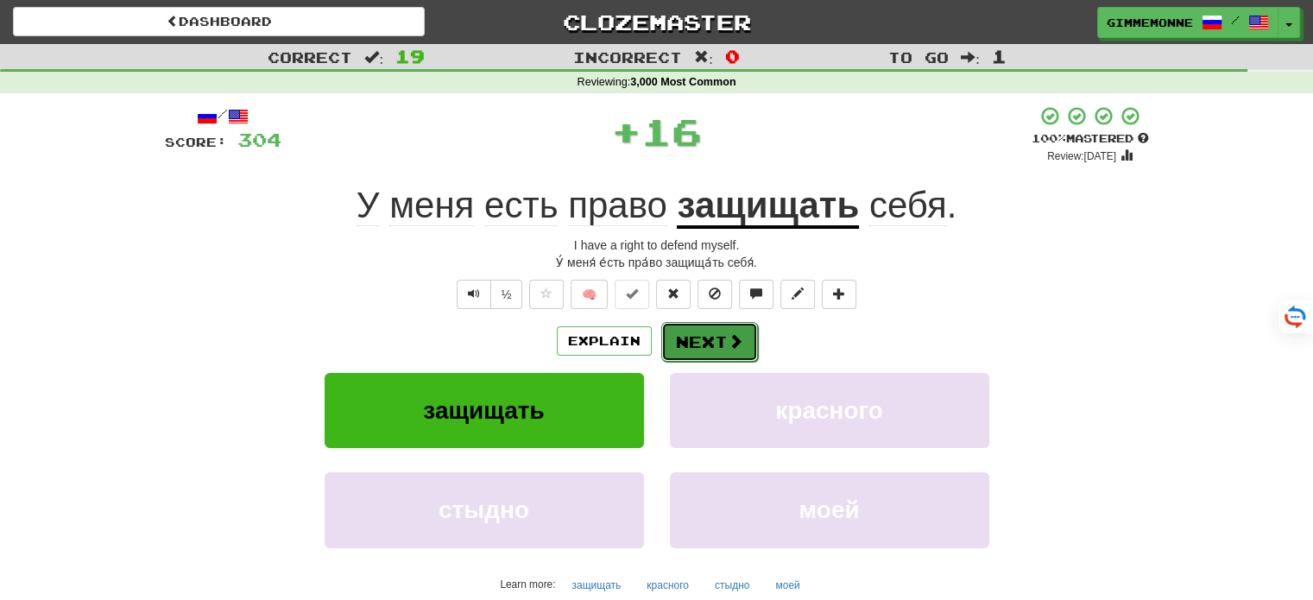
click at [687, 339] on button "Next" at bounding box center [709, 342] width 97 height 40
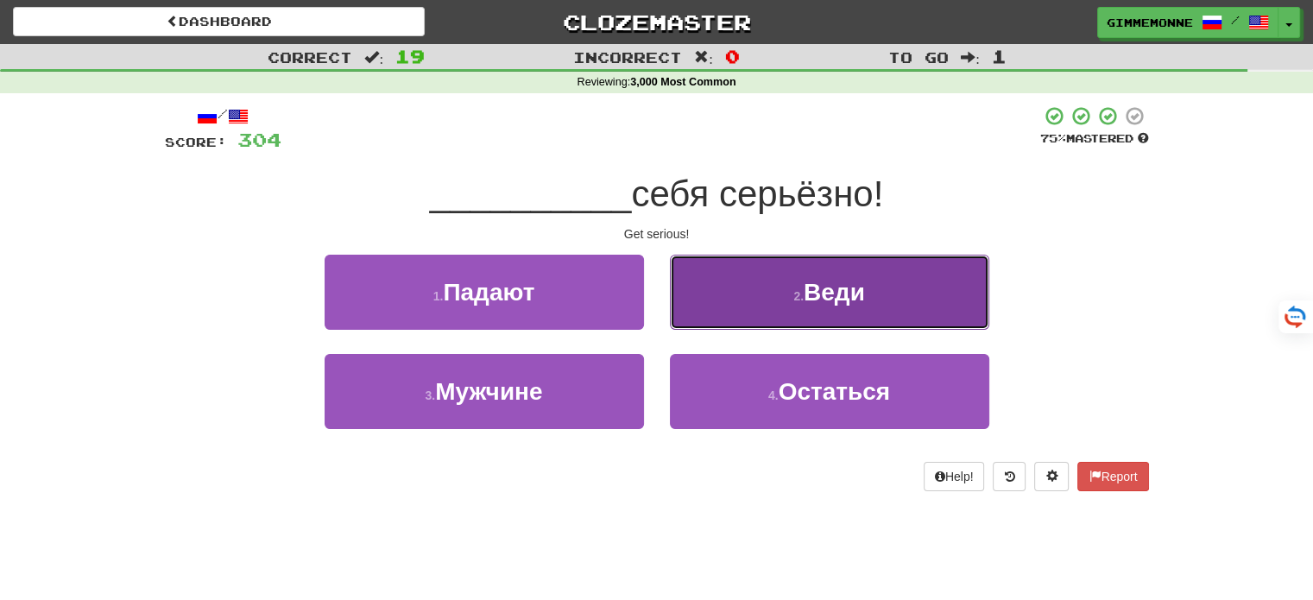
click at [783, 307] on button "2 . Веди" at bounding box center [829, 292] width 319 height 75
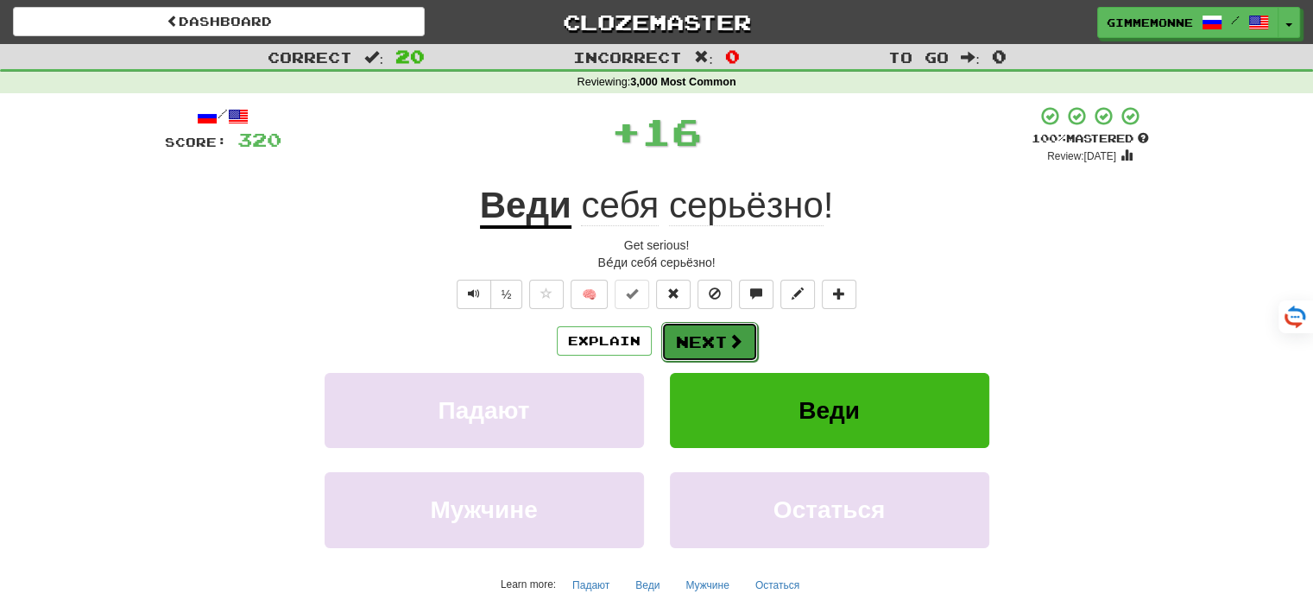
click at [708, 343] on button "Next" at bounding box center [709, 342] width 97 height 40
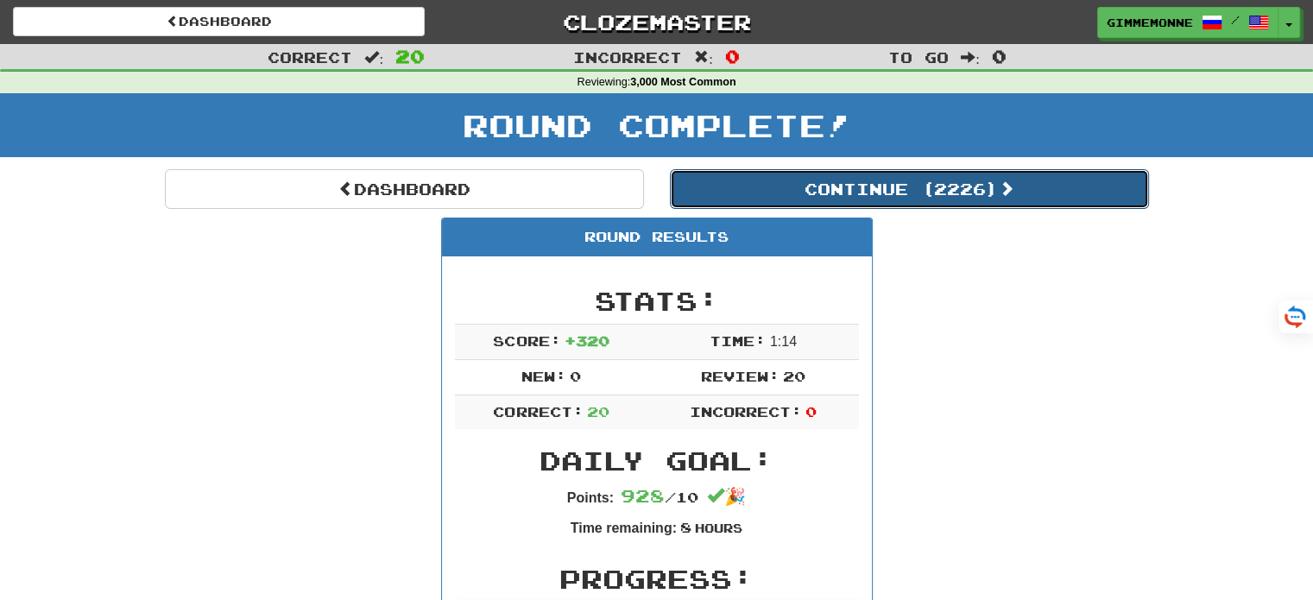
click at [759, 184] on button "Continue ( 2226 )" at bounding box center [909, 189] width 479 height 40
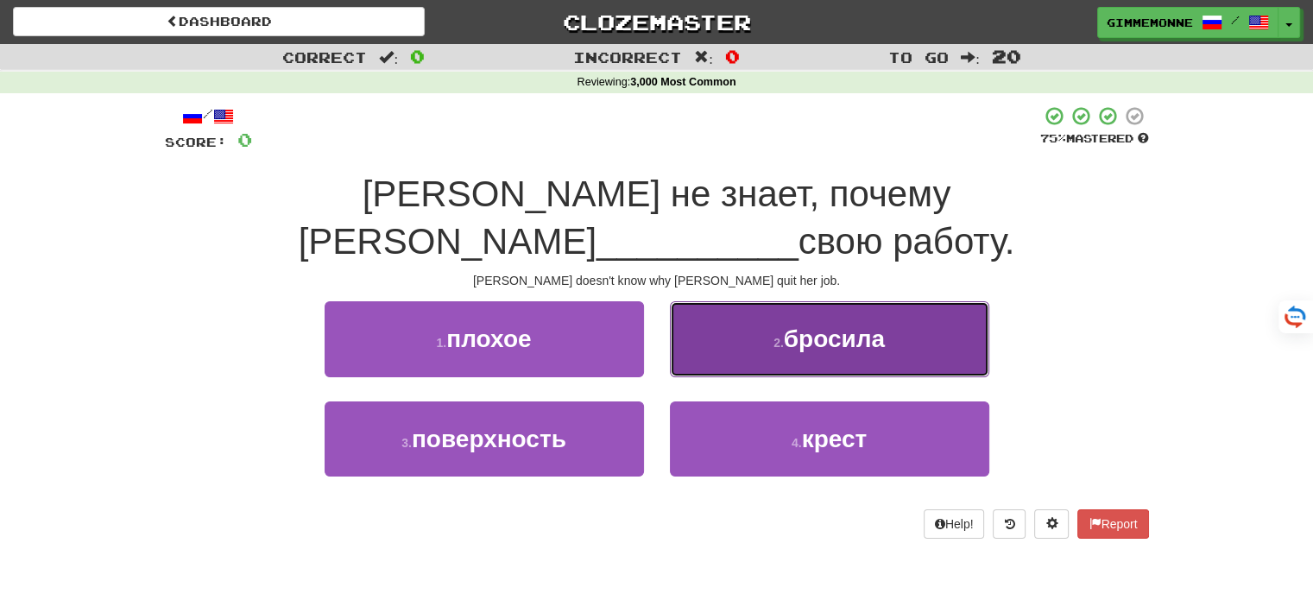
click at [691, 301] on button "2 . бросила" at bounding box center [829, 338] width 319 height 75
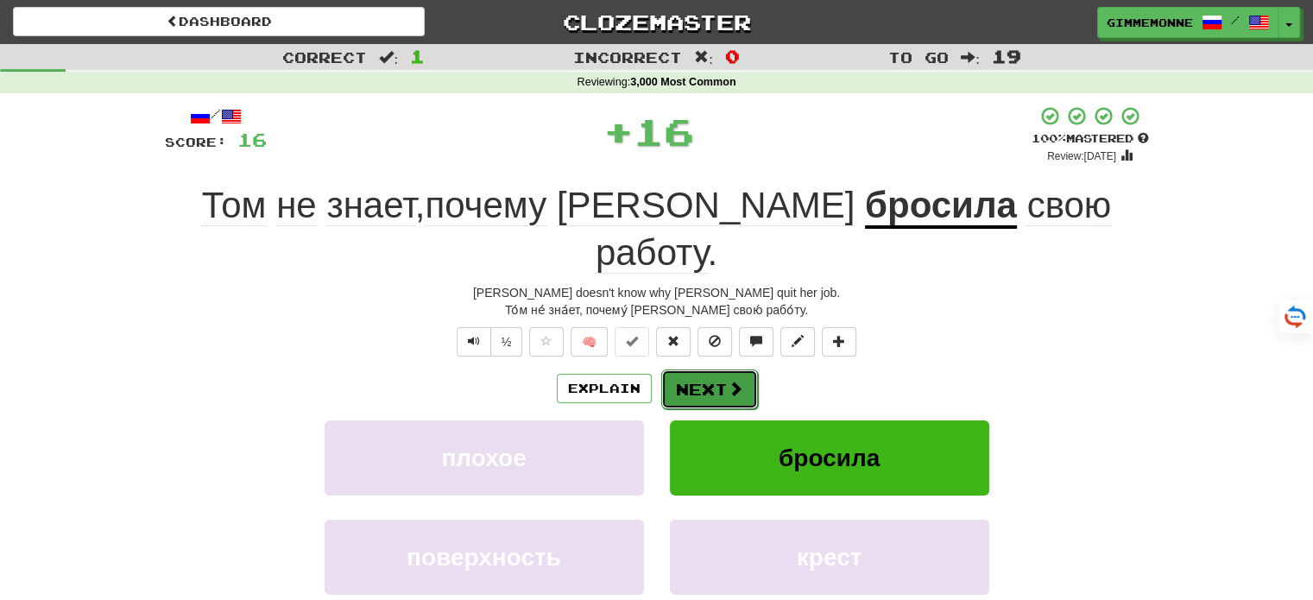
click at [692, 369] on button "Next" at bounding box center [709, 389] width 97 height 40
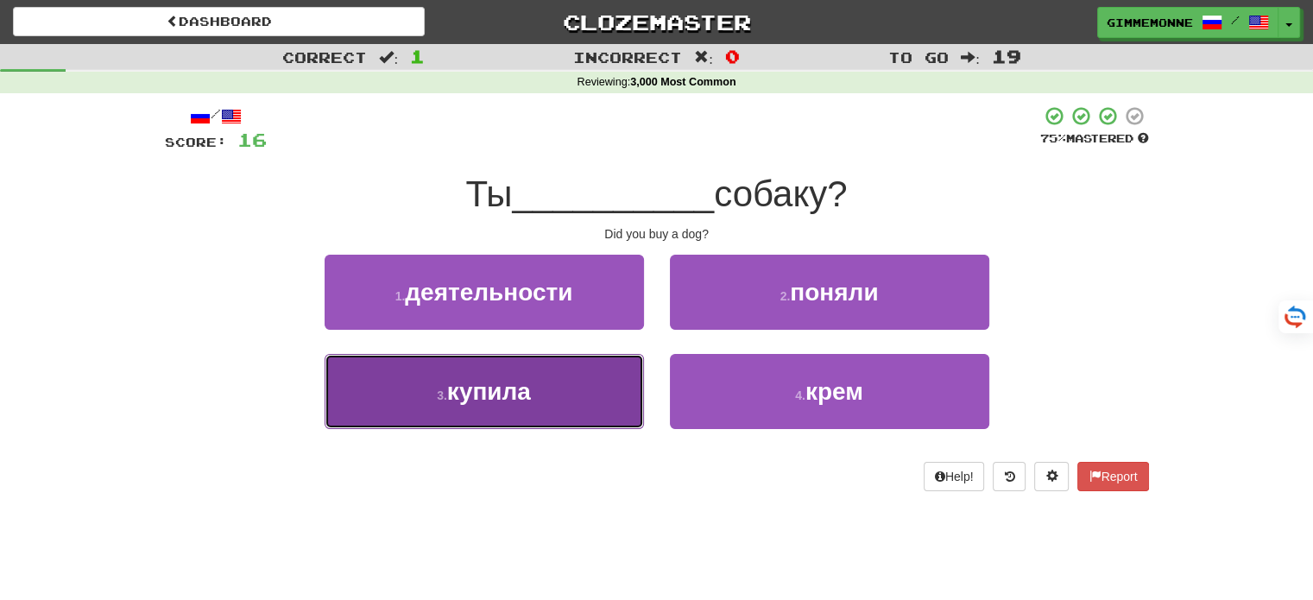
click at [577, 379] on button "3 . купила" at bounding box center [484, 391] width 319 height 75
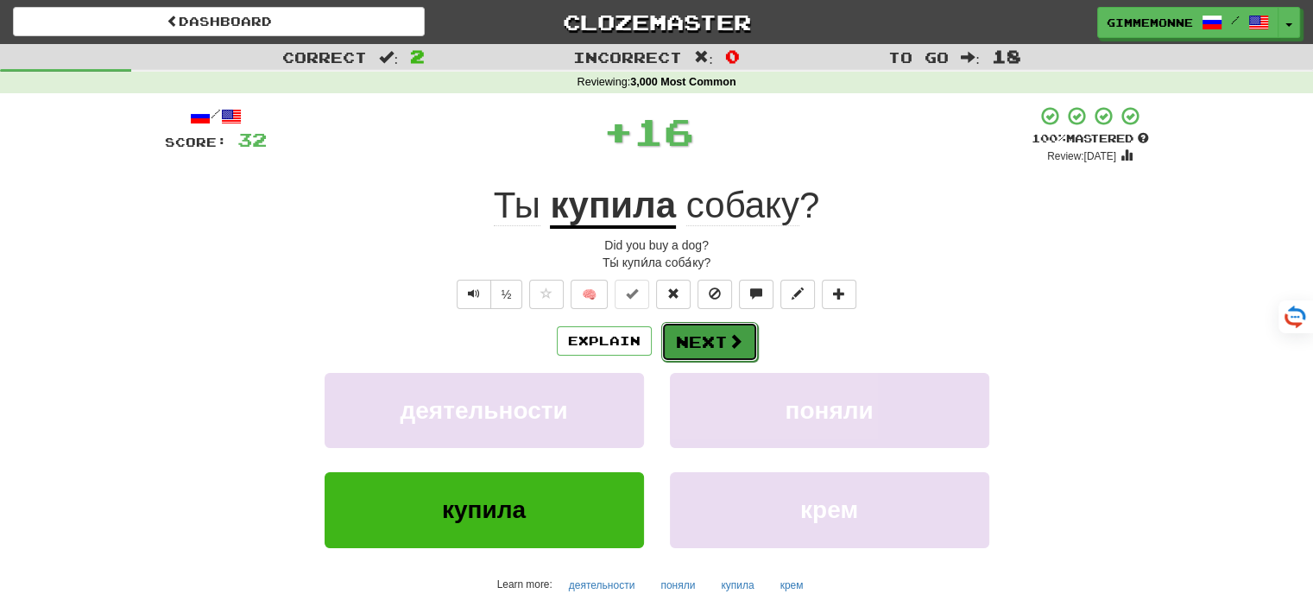
click at [690, 351] on button "Next" at bounding box center [709, 342] width 97 height 40
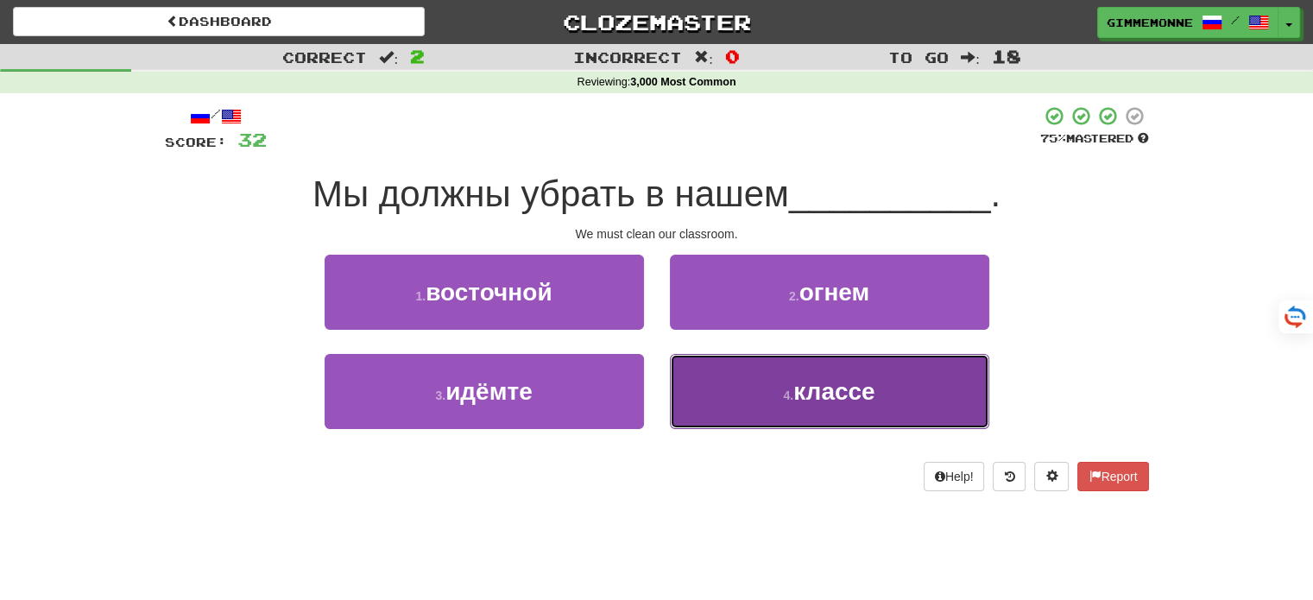
click at [682, 372] on button "4 . классе" at bounding box center [829, 391] width 319 height 75
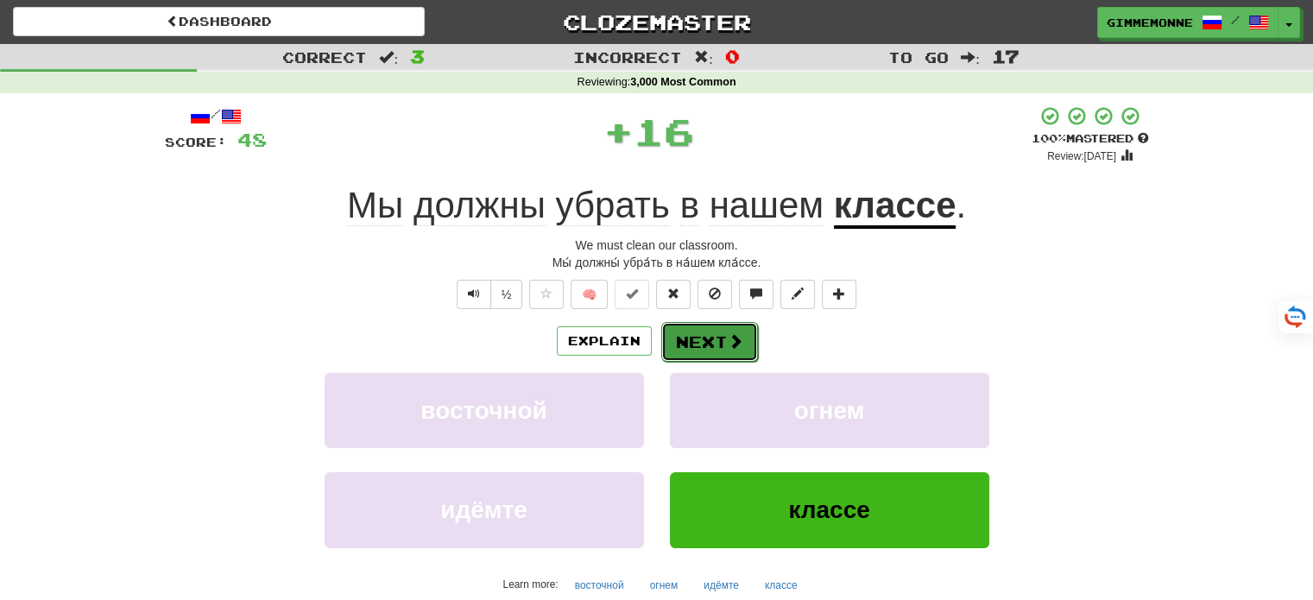
click at [668, 327] on button "Next" at bounding box center [709, 342] width 97 height 40
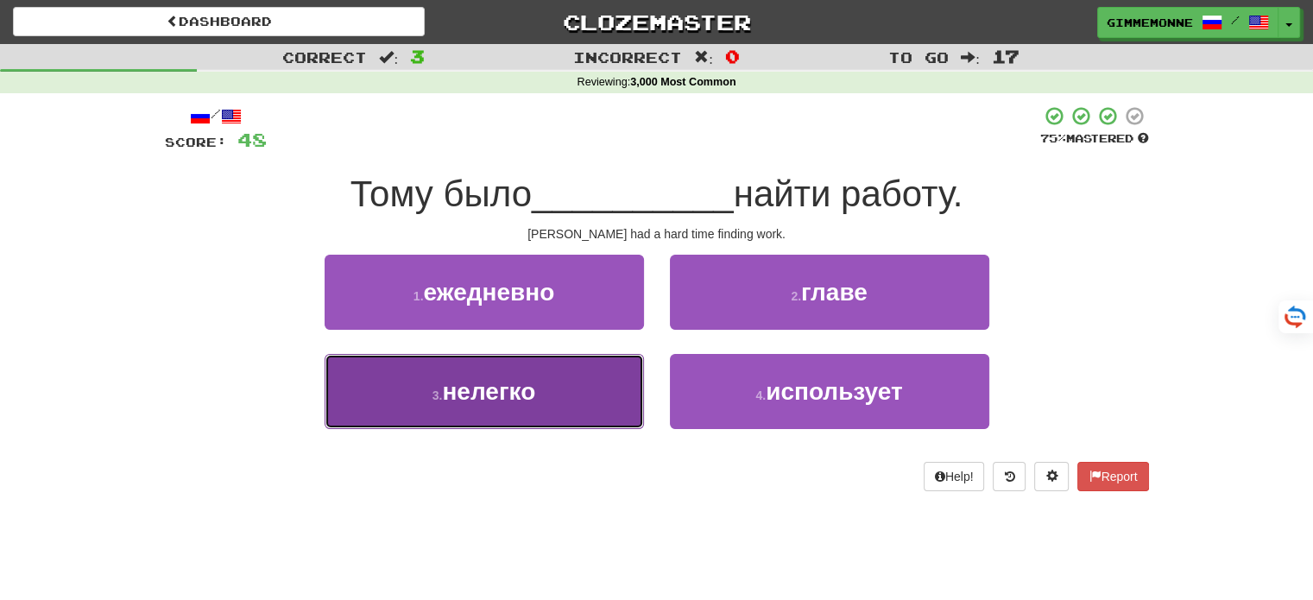
click at [587, 369] on button "3 . нелегко" at bounding box center [484, 391] width 319 height 75
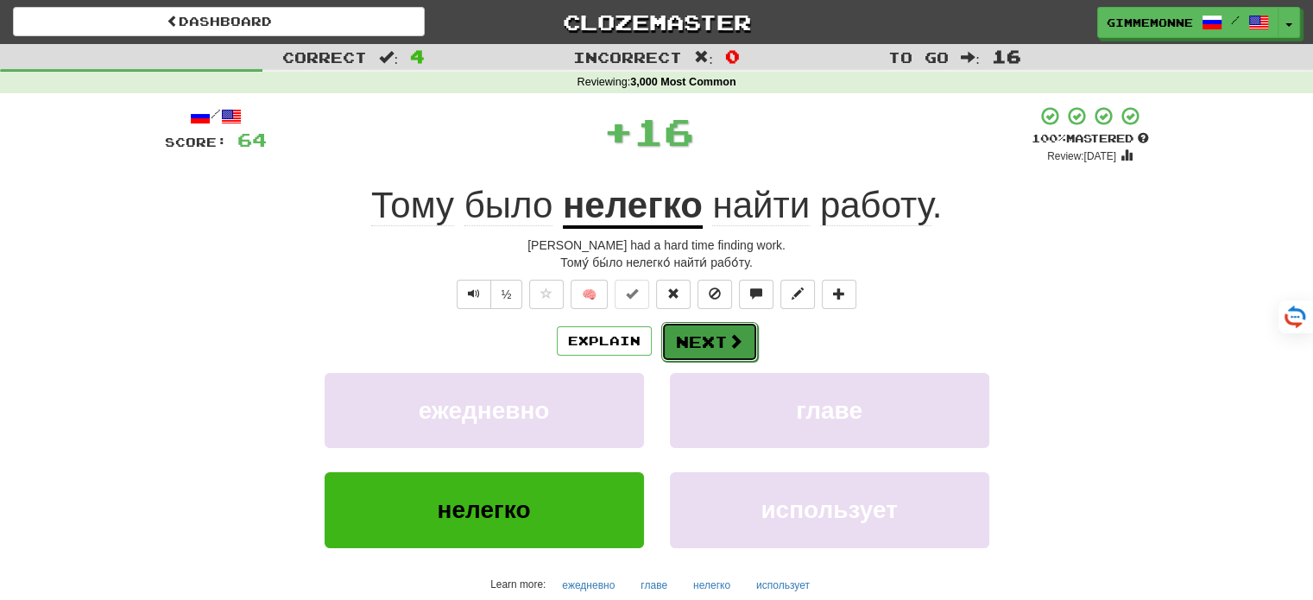
click at [728, 331] on button "Next" at bounding box center [709, 342] width 97 height 40
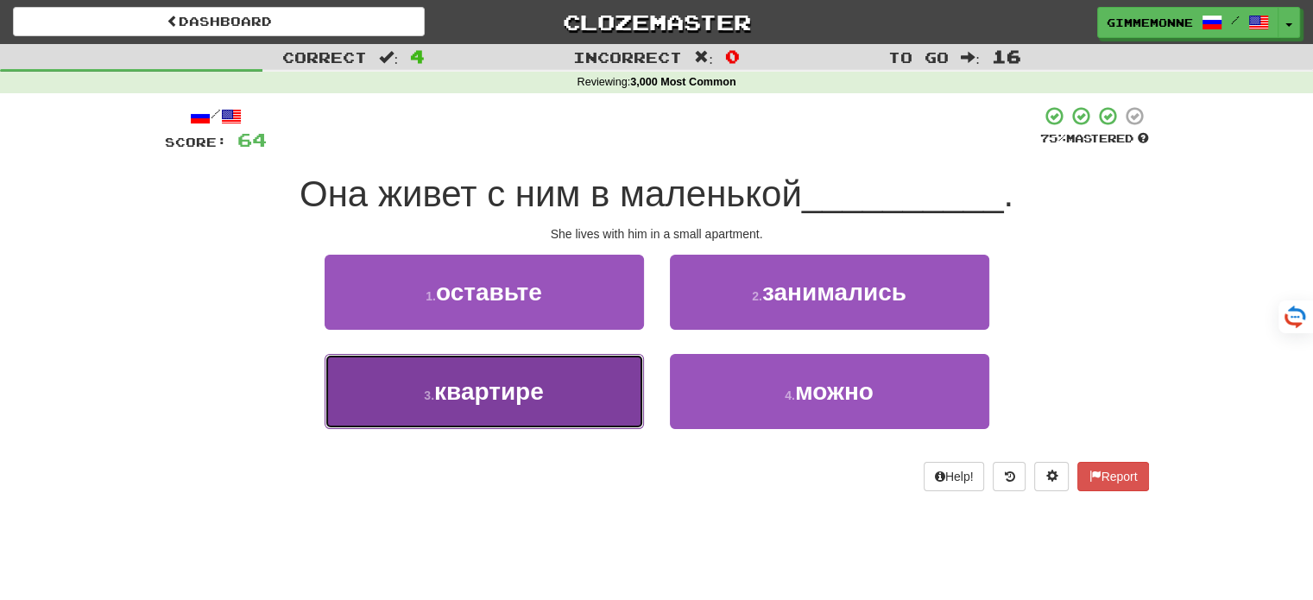
click at [623, 391] on button "3 . квартире" at bounding box center [484, 391] width 319 height 75
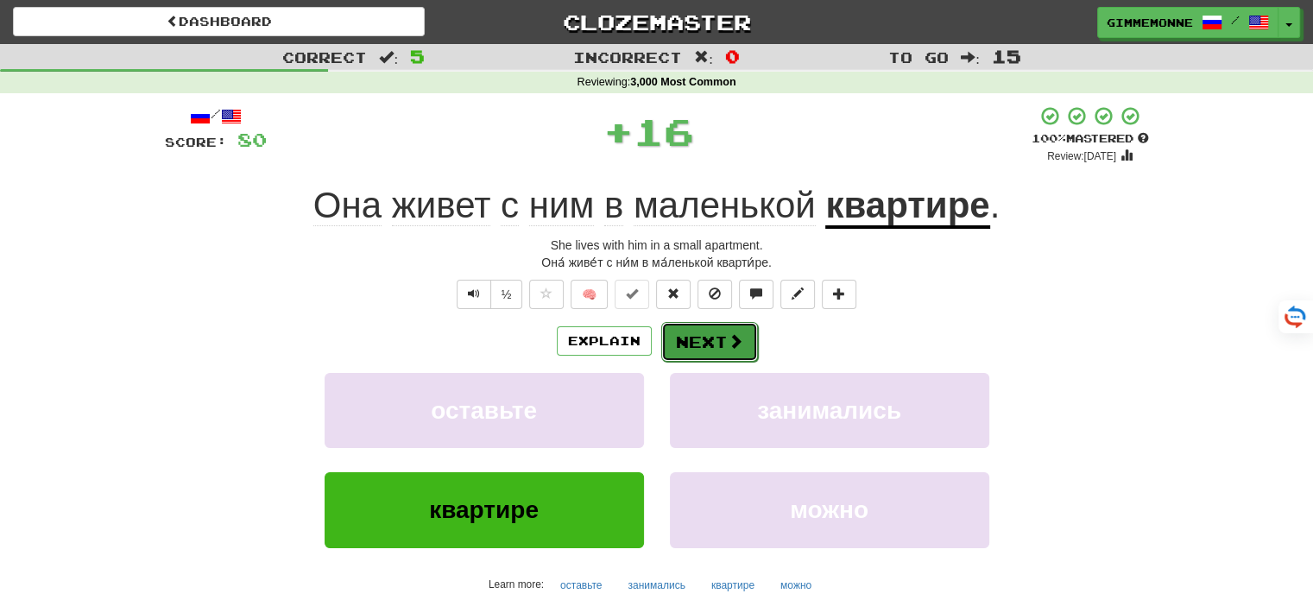
click at [697, 340] on button "Next" at bounding box center [709, 342] width 97 height 40
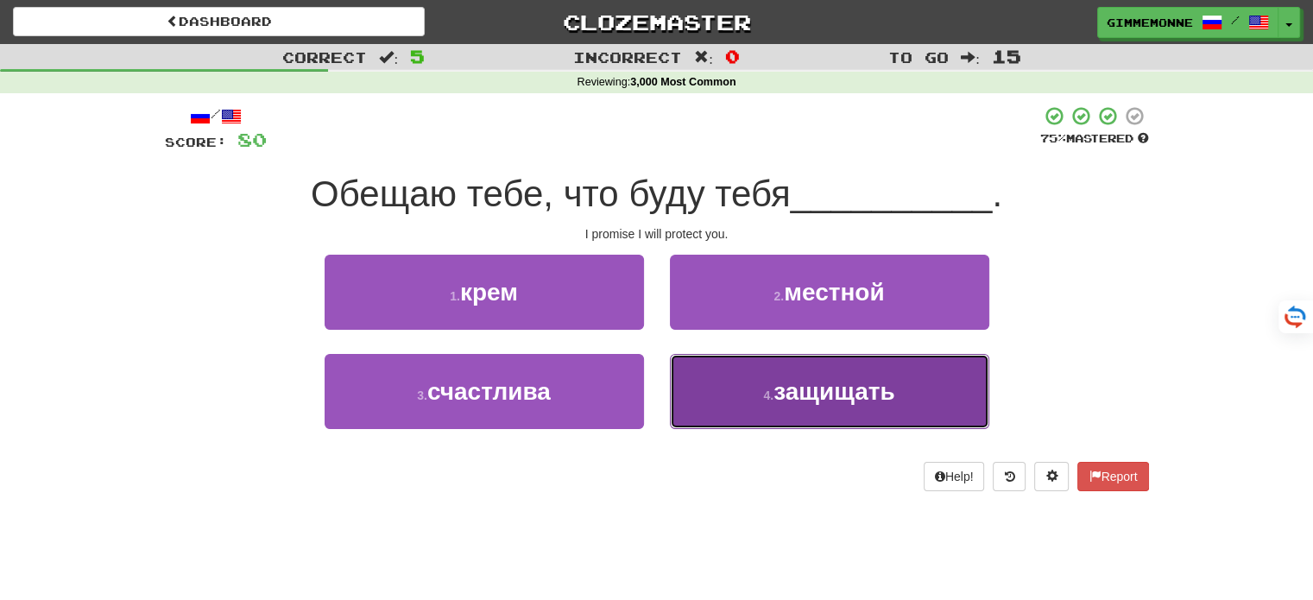
click at [694, 389] on button "4 . защищать" at bounding box center [829, 391] width 319 height 75
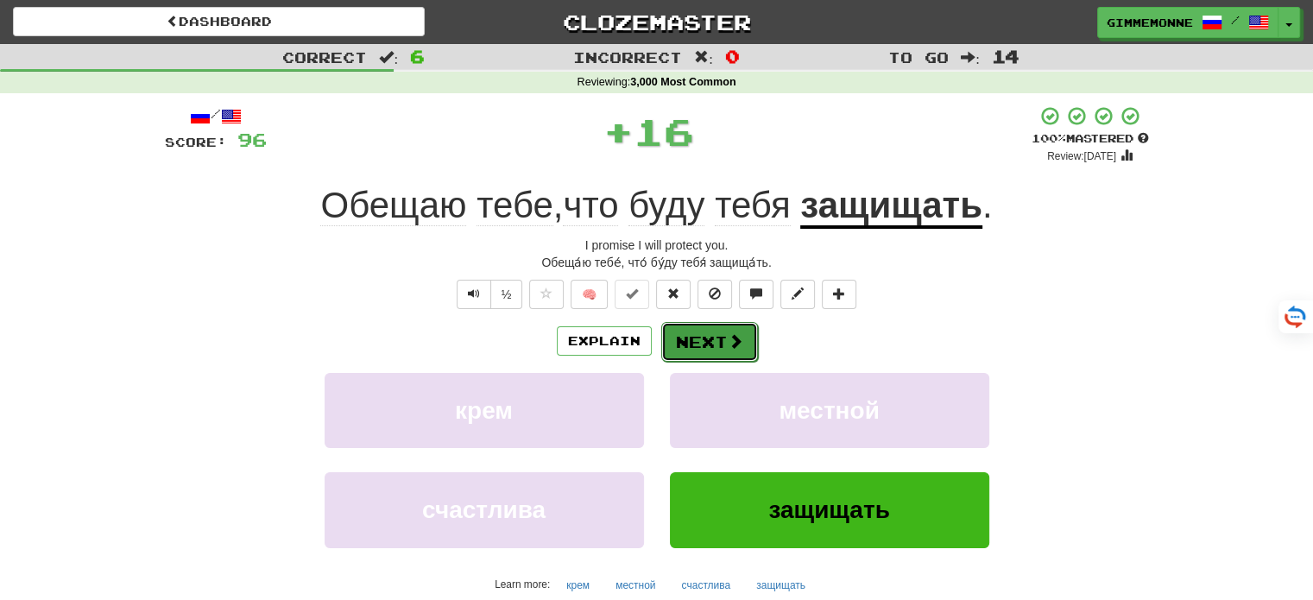
click at [693, 338] on button "Next" at bounding box center [709, 342] width 97 height 40
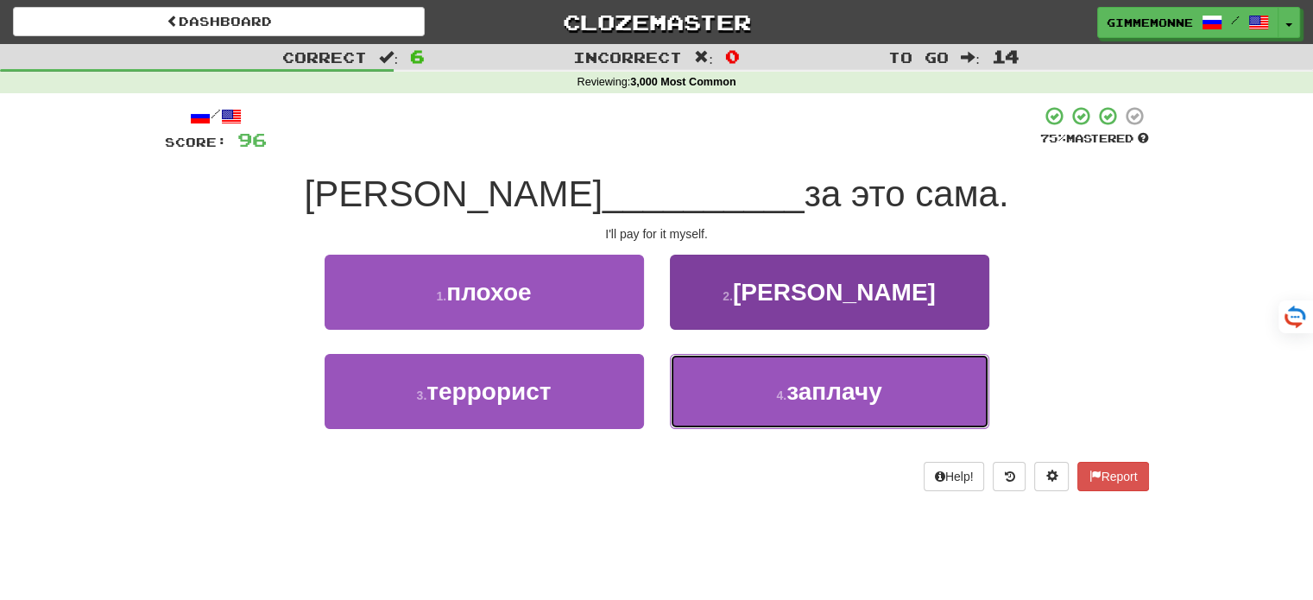
click at [727, 373] on button "4 . заплачу" at bounding box center [829, 391] width 319 height 75
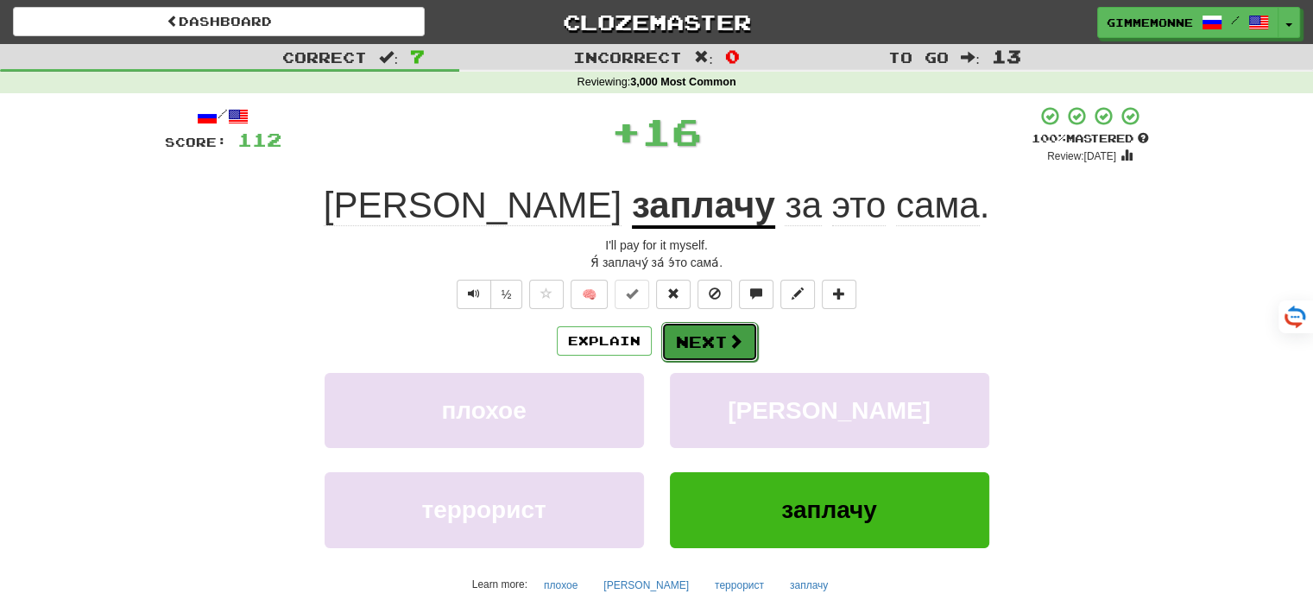
click at [688, 337] on button "Next" at bounding box center [709, 342] width 97 height 40
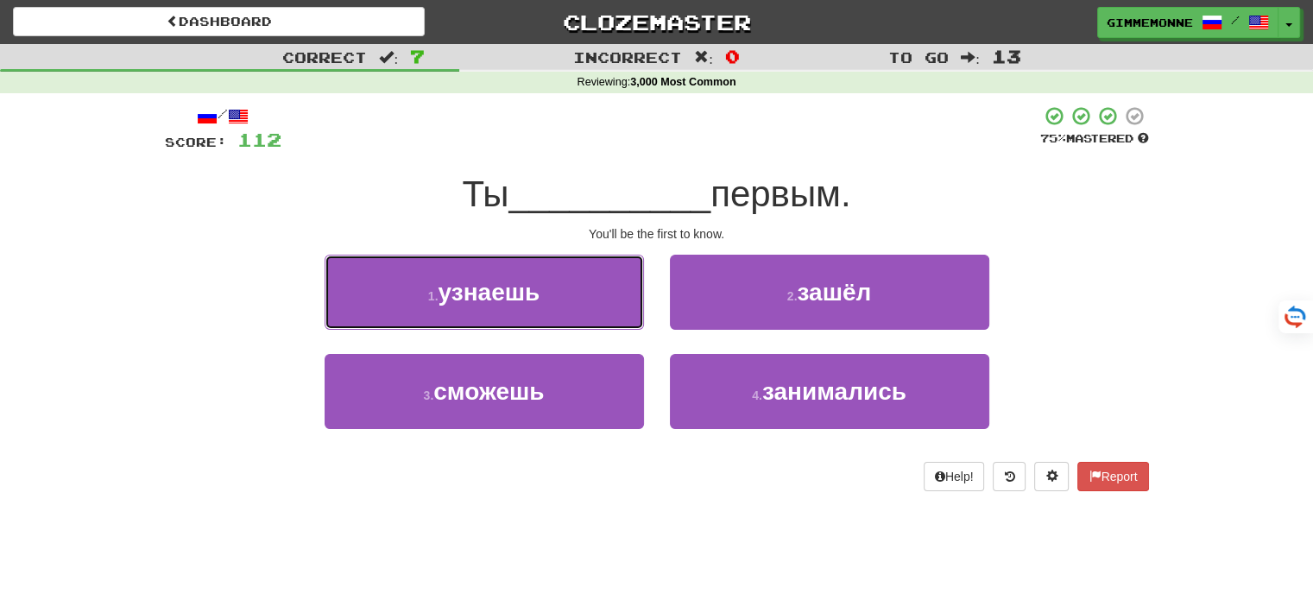
click at [618, 317] on button "1 . узнаешь" at bounding box center [484, 292] width 319 height 75
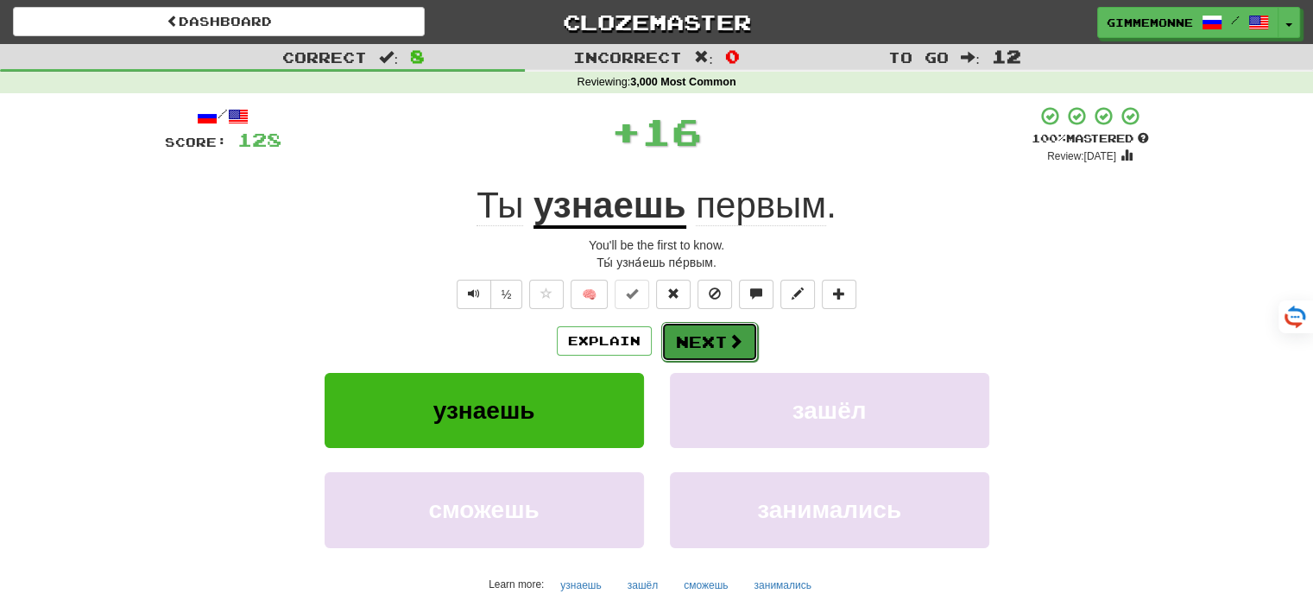
click at [666, 332] on button "Next" at bounding box center [709, 342] width 97 height 40
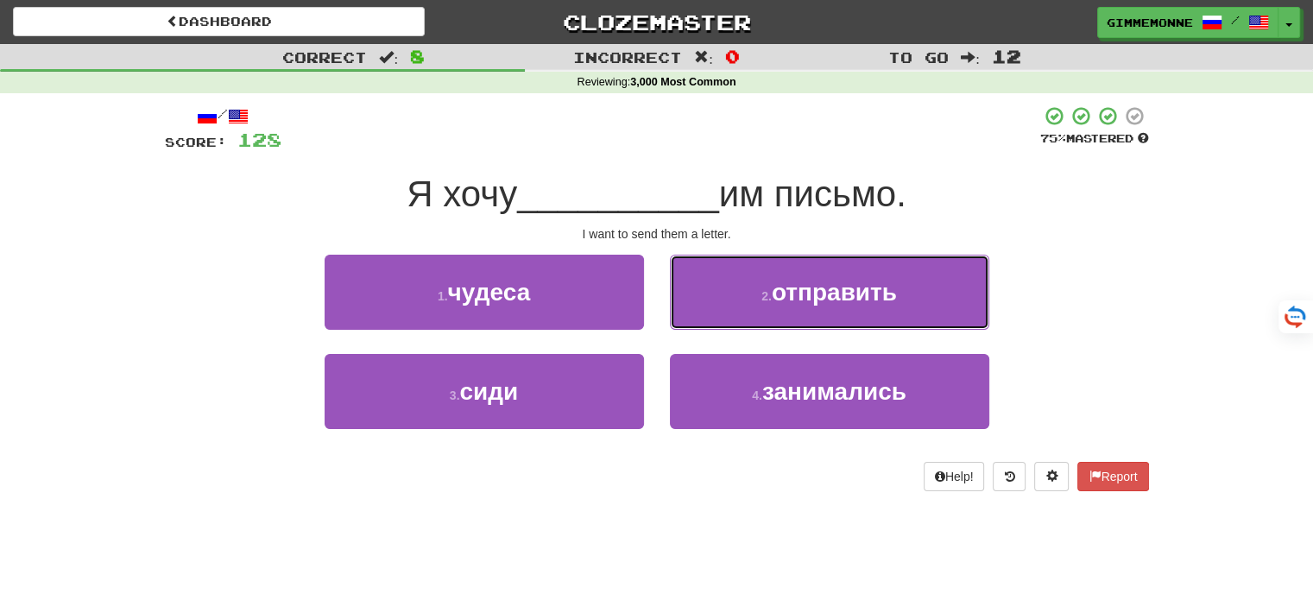
drag, startPoint x: 715, startPoint y: 301, endPoint x: 714, endPoint y: 312, distance: 10.4
click at [715, 301] on button "2 . отправить" at bounding box center [829, 292] width 319 height 75
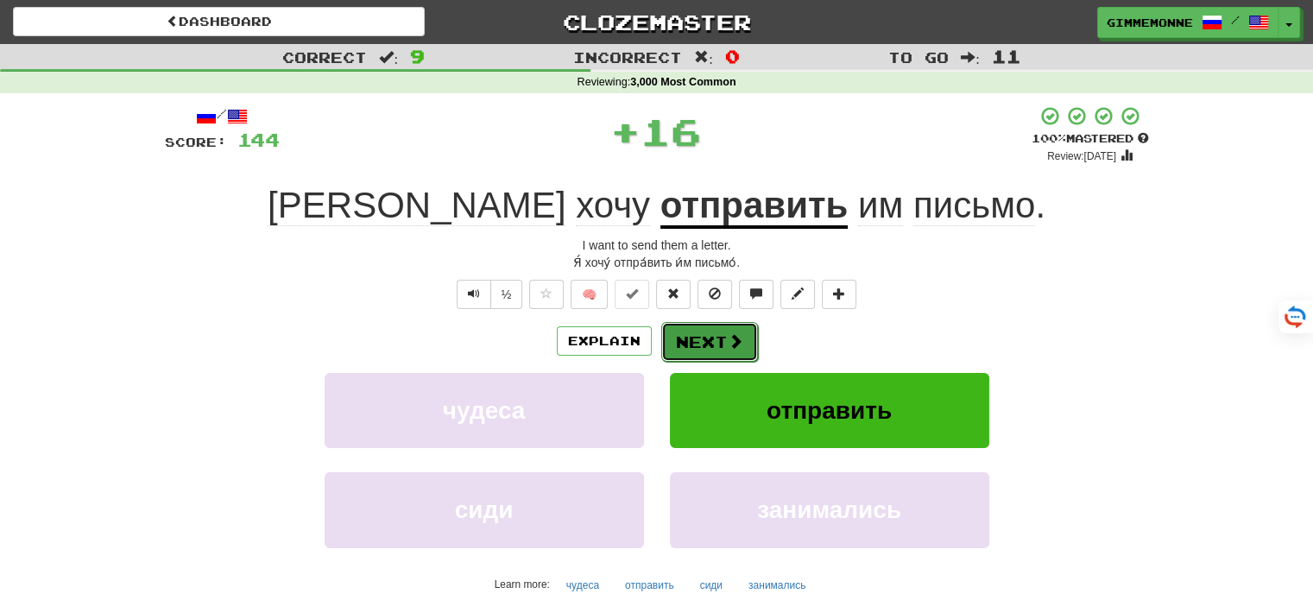
click at [693, 351] on button "Next" at bounding box center [709, 342] width 97 height 40
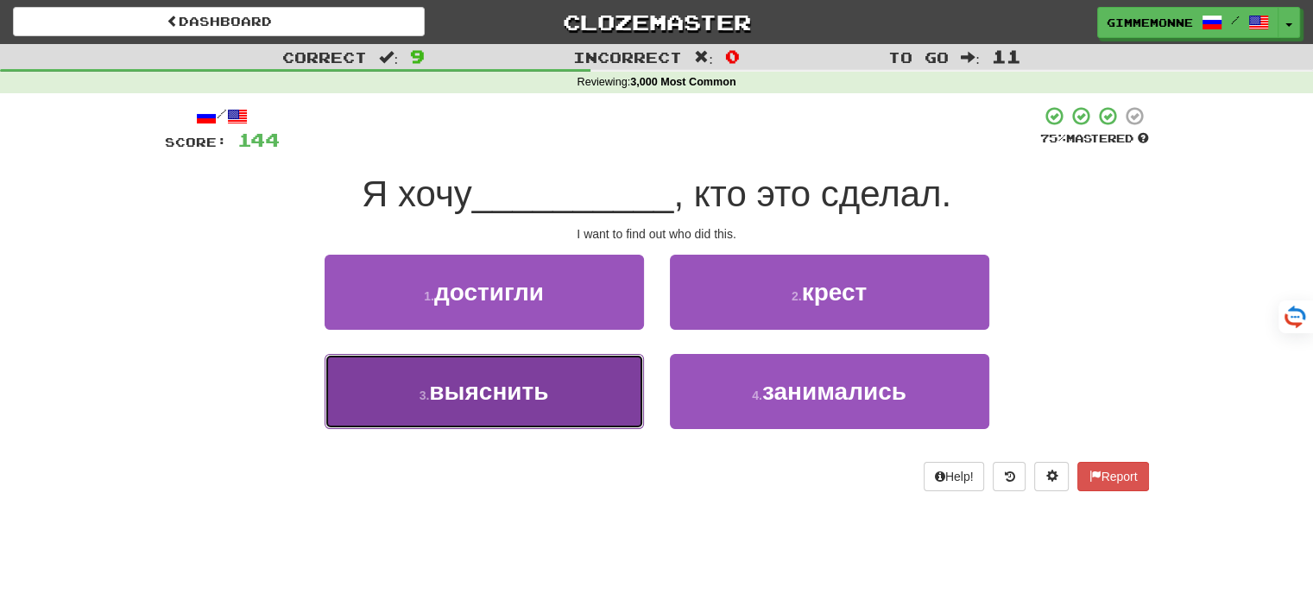
click at [629, 365] on button "3 . выяснить" at bounding box center [484, 391] width 319 height 75
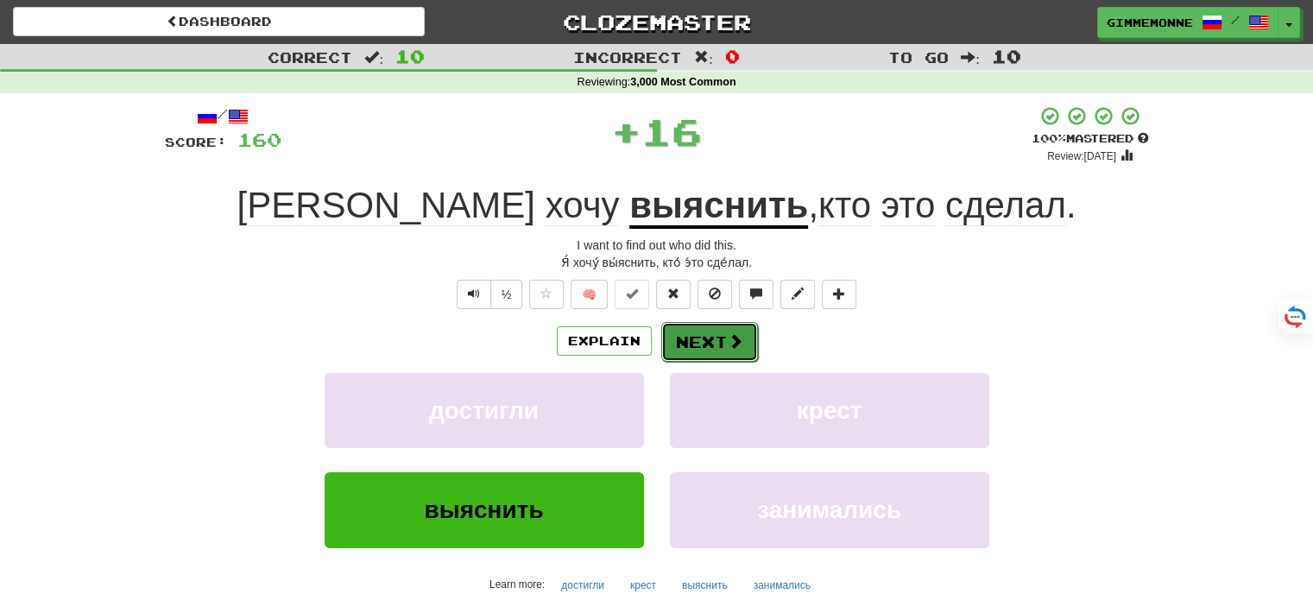
click at [697, 334] on button "Next" at bounding box center [709, 342] width 97 height 40
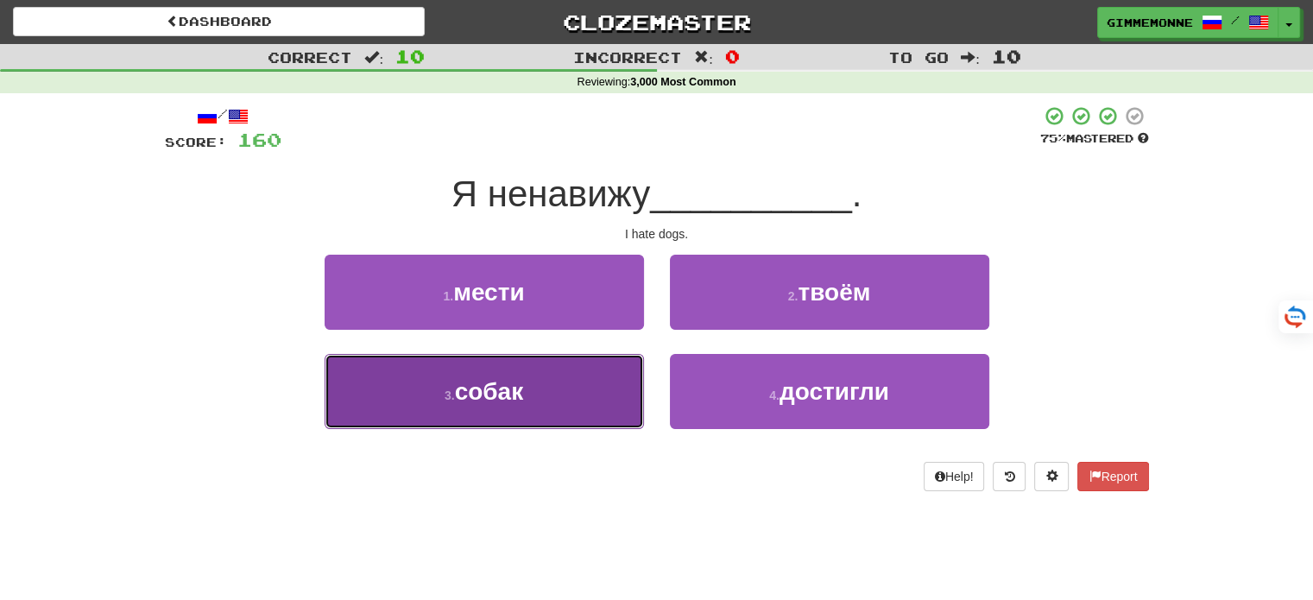
click at [586, 387] on button "3 . собак" at bounding box center [484, 391] width 319 height 75
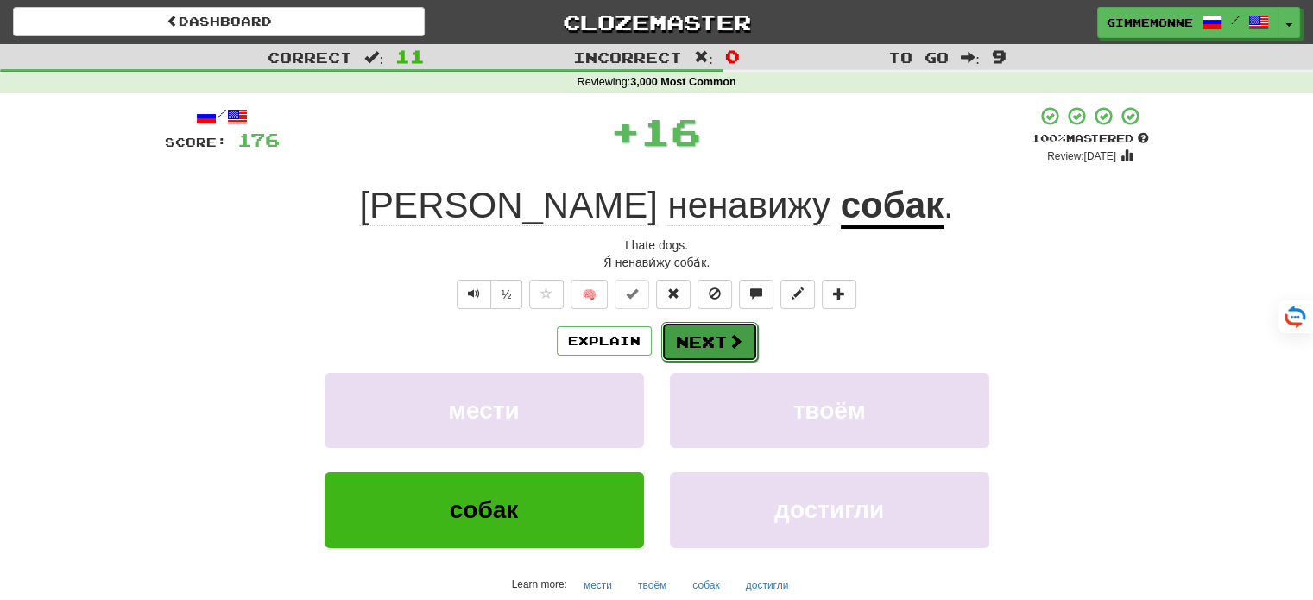
click at [672, 337] on button "Next" at bounding box center [709, 342] width 97 height 40
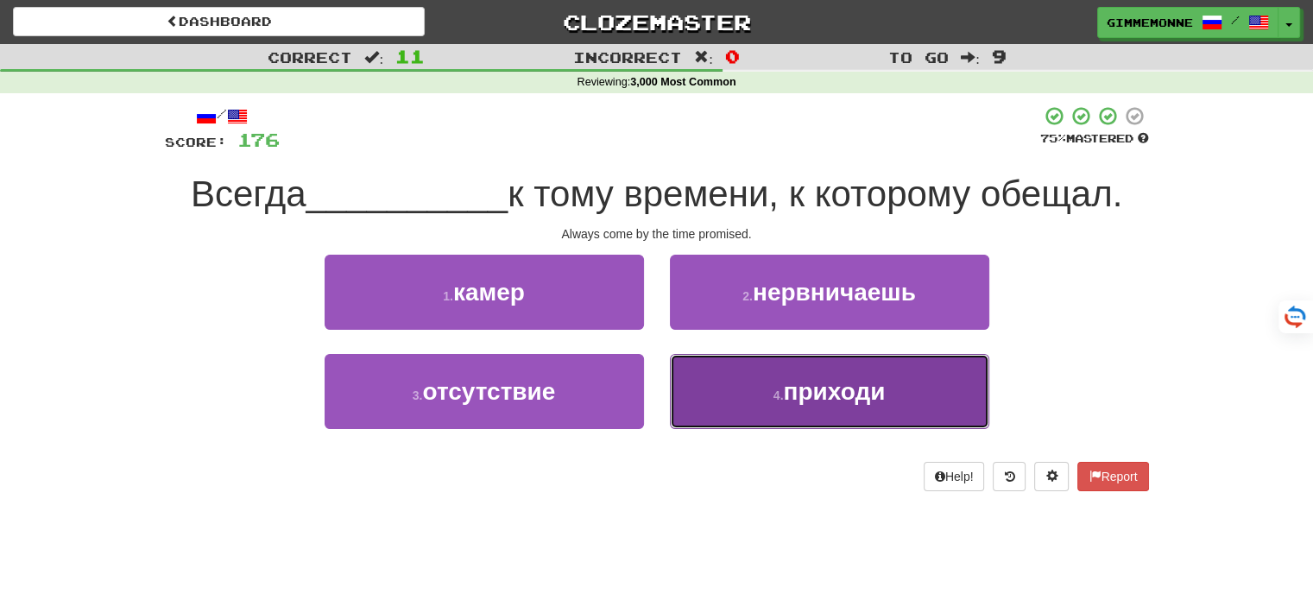
click at [701, 382] on button "4 . приходи" at bounding box center [829, 391] width 319 height 75
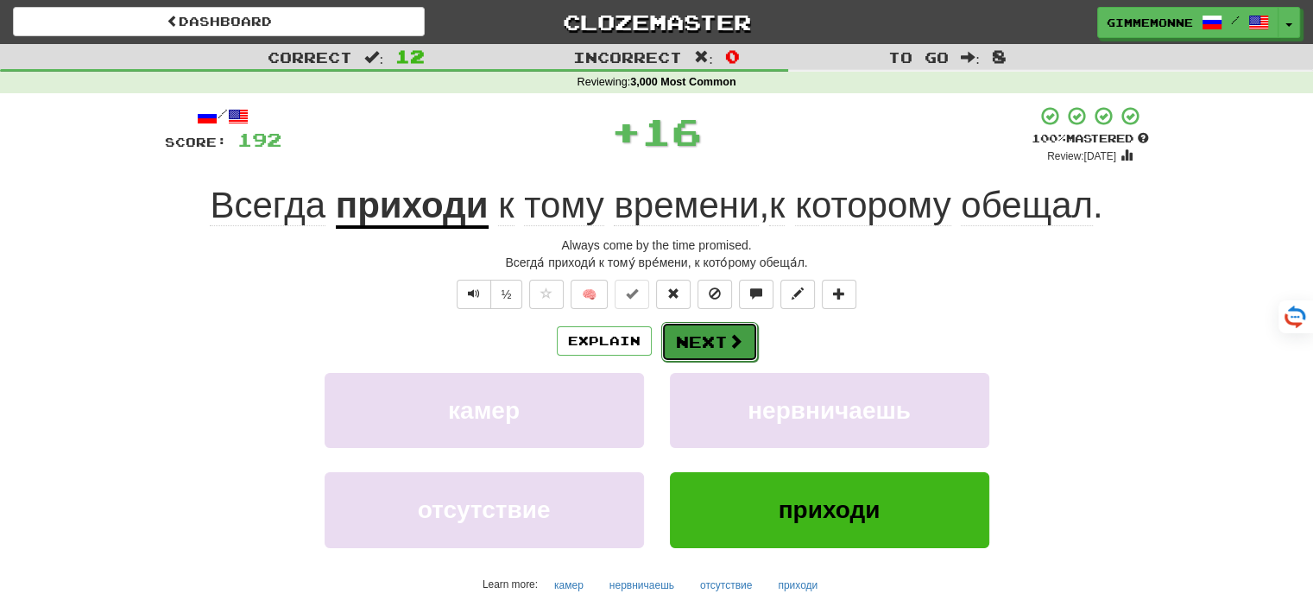
click at [704, 344] on button "Next" at bounding box center [709, 342] width 97 height 40
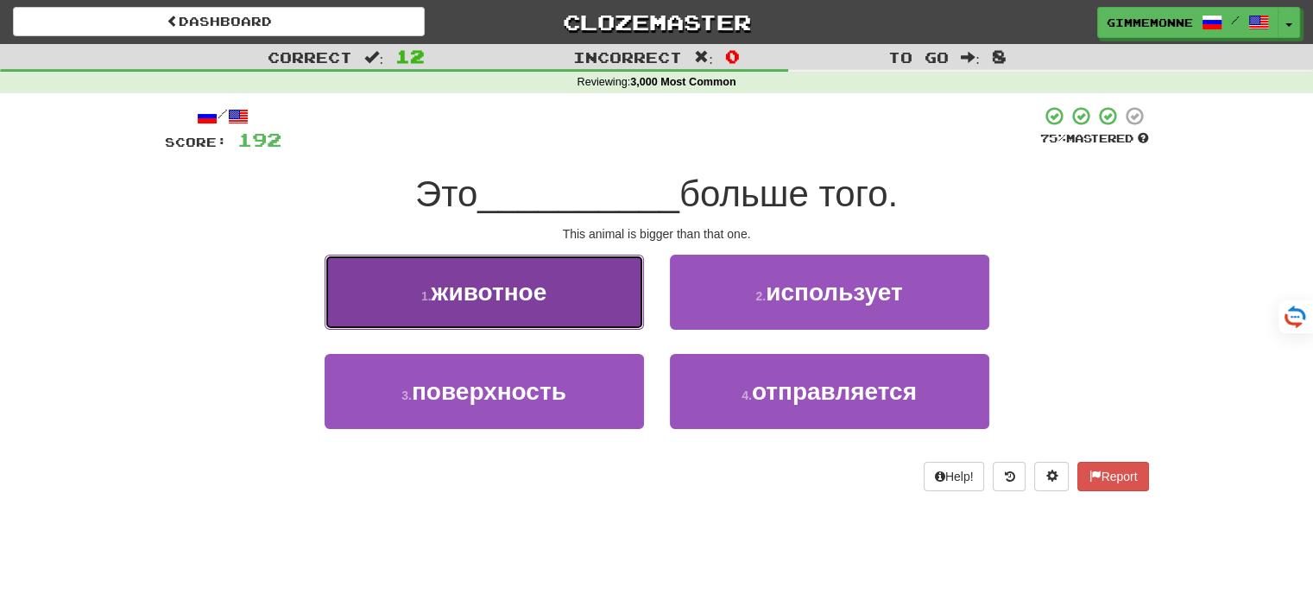
click at [629, 302] on button "1 . животное" at bounding box center [484, 292] width 319 height 75
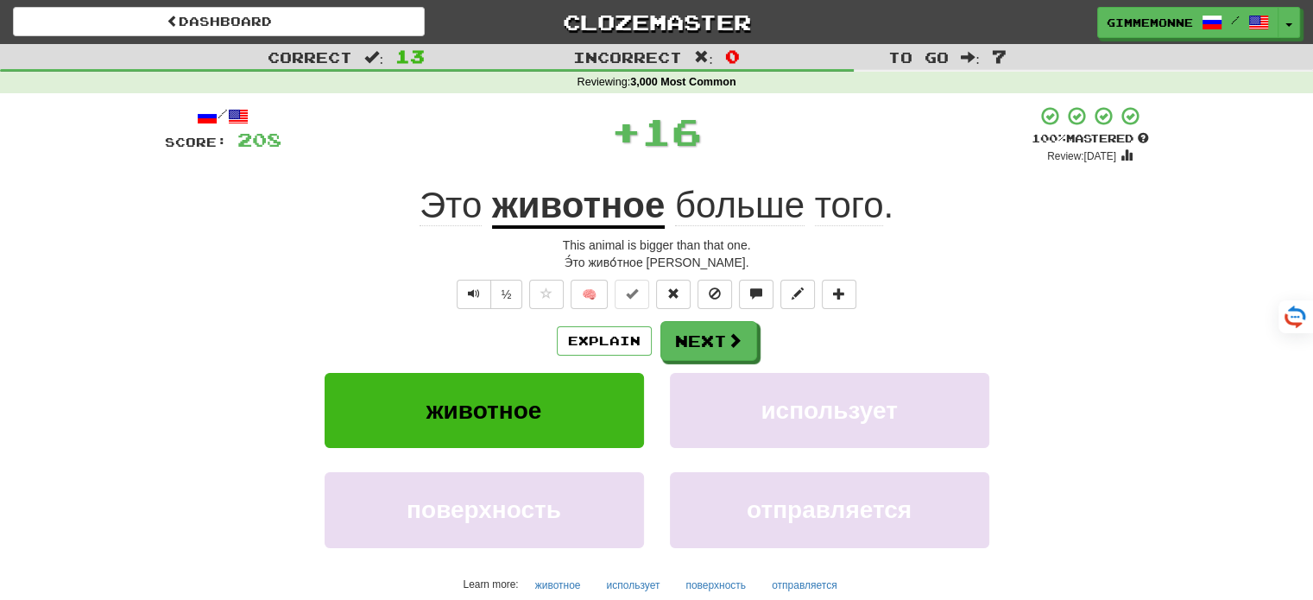
click at [684, 314] on div "/ Score: 208 + 16 100 % Mastered Review: [DATE] Это животное больше того . This…" at bounding box center [657, 384] width 984 height 558
click at [682, 341] on button "Next" at bounding box center [709, 342] width 97 height 40
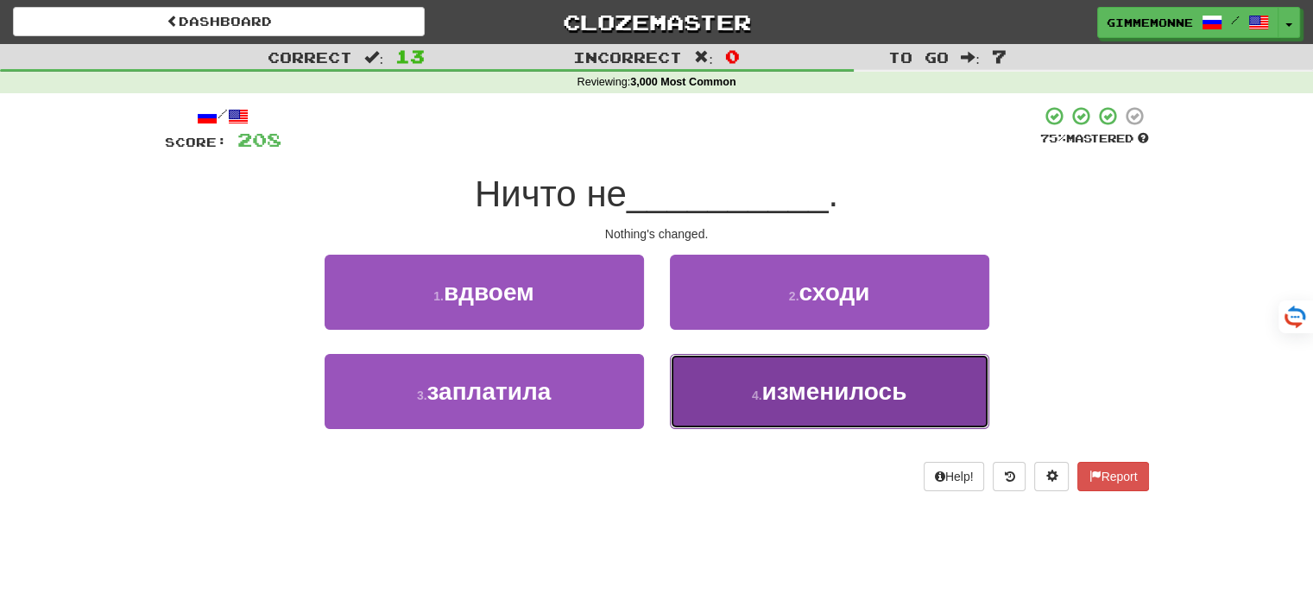
click at [722, 372] on button "4 . изменилось" at bounding box center [829, 391] width 319 height 75
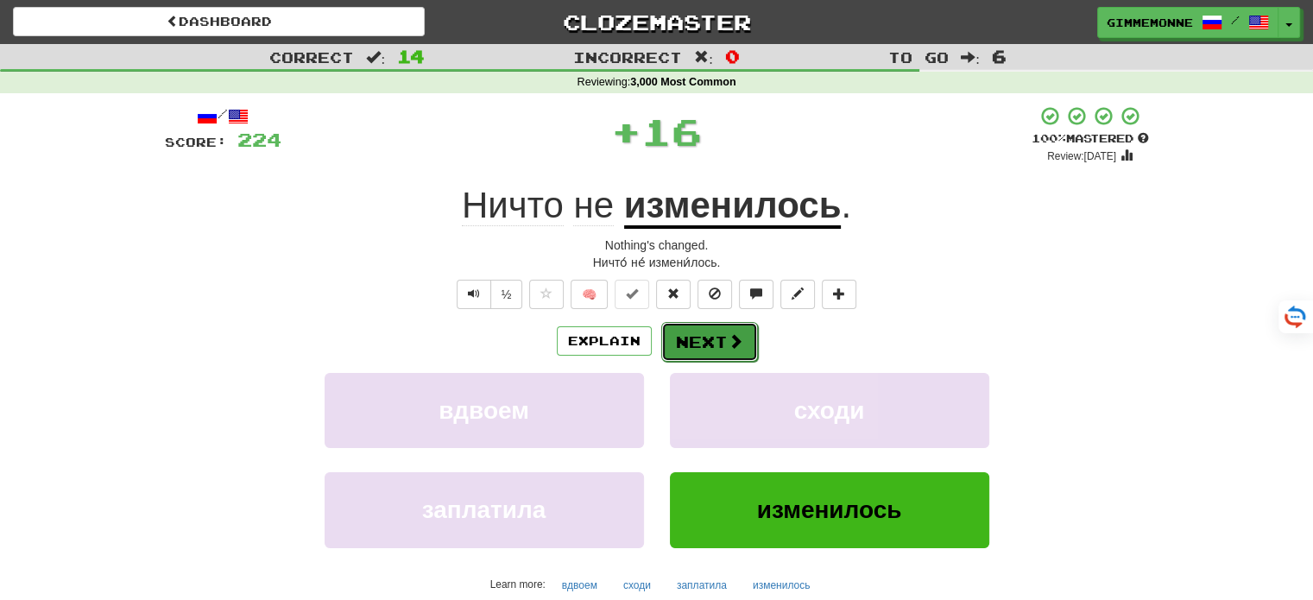
click at [708, 335] on button "Next" at bounding box center [709, 342] width 97 height 40
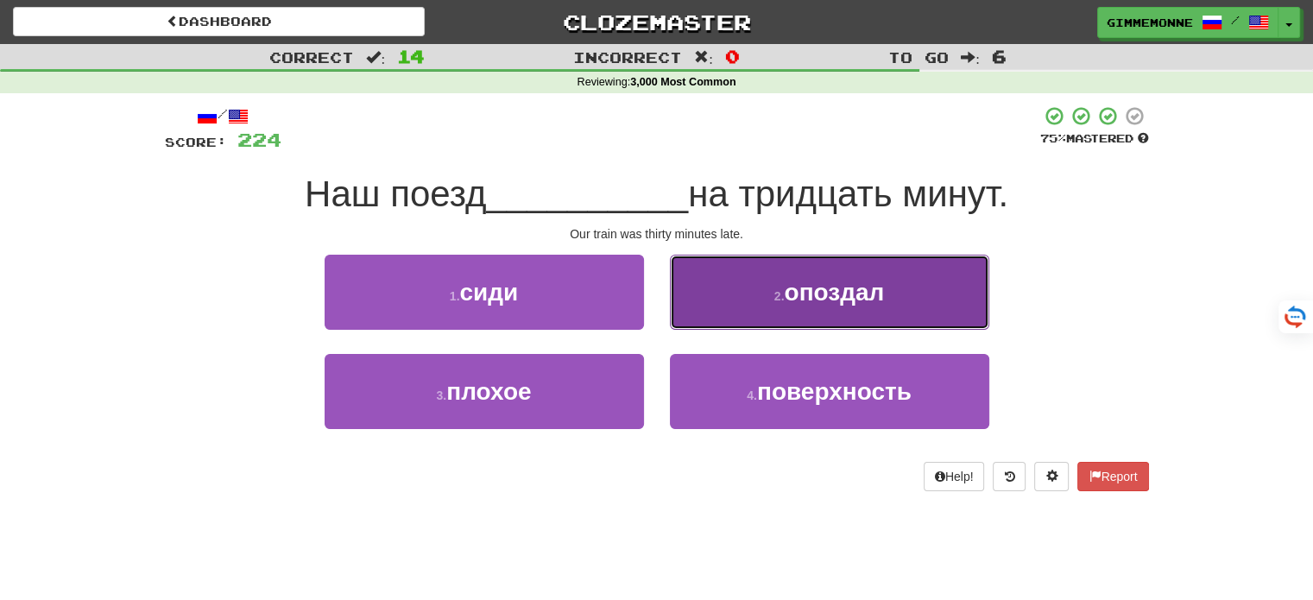
click at [697, 303] on button "2 . опоздал" at bounding box center [829, 292] width 319 height 75
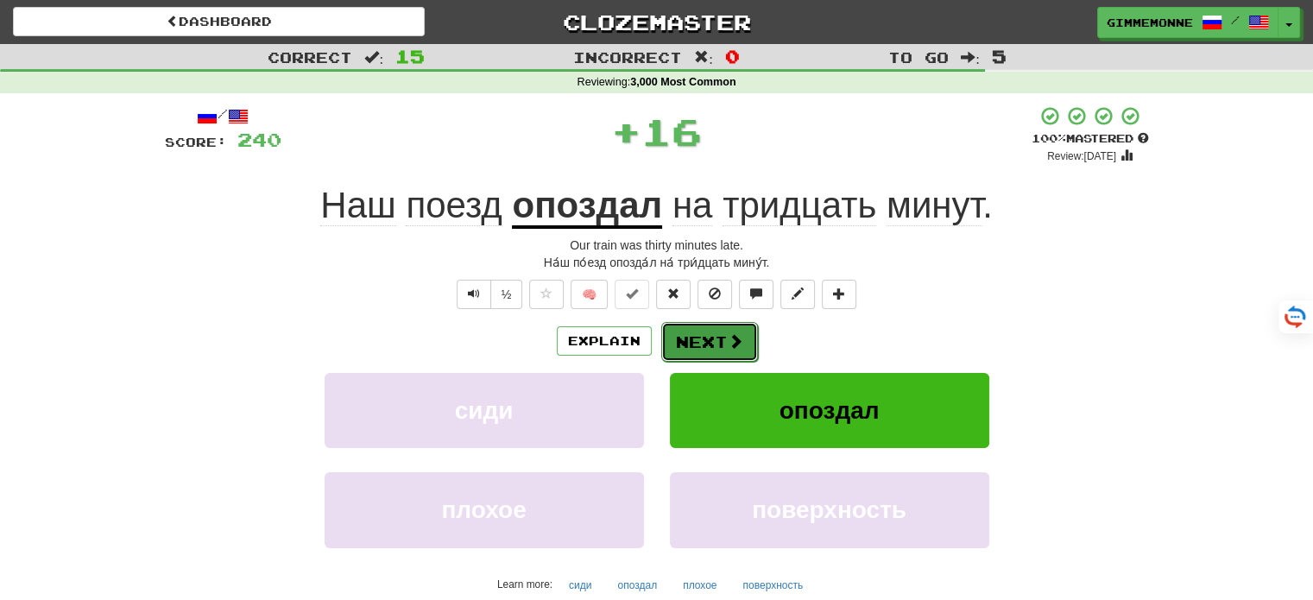
click at [694, 351] on button "Next" at bounding box center [709, 342] width 97 height 40
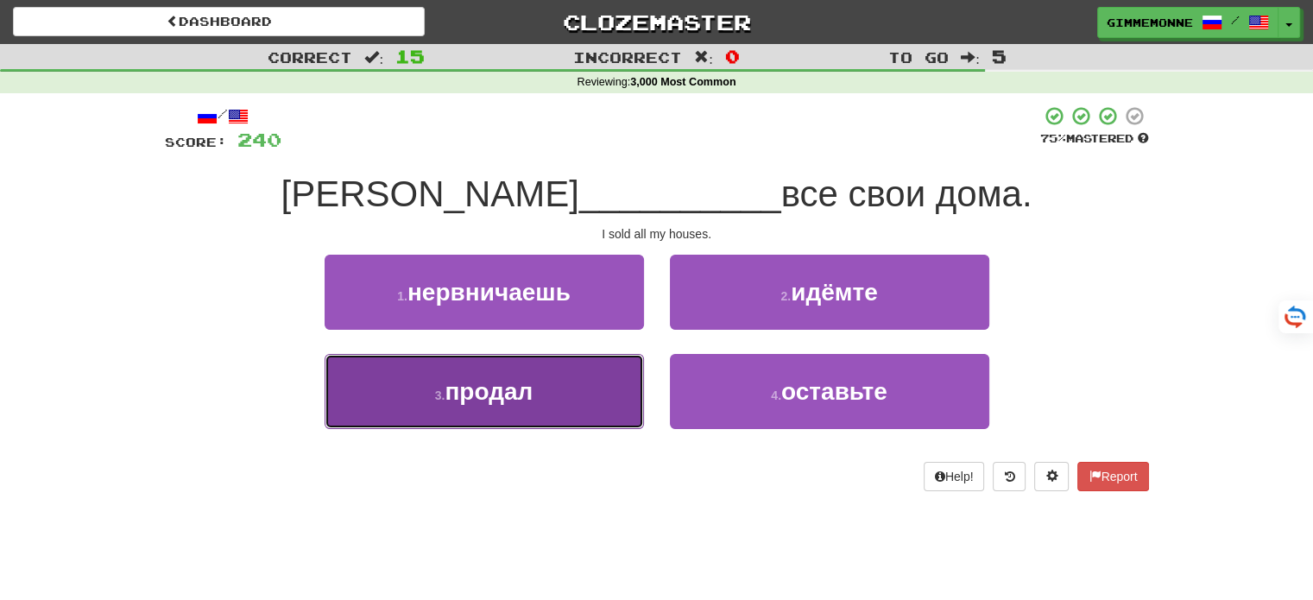
click at [609, 403] on button "3 . продал" at bounding box center [484, 391] width 319 height 75
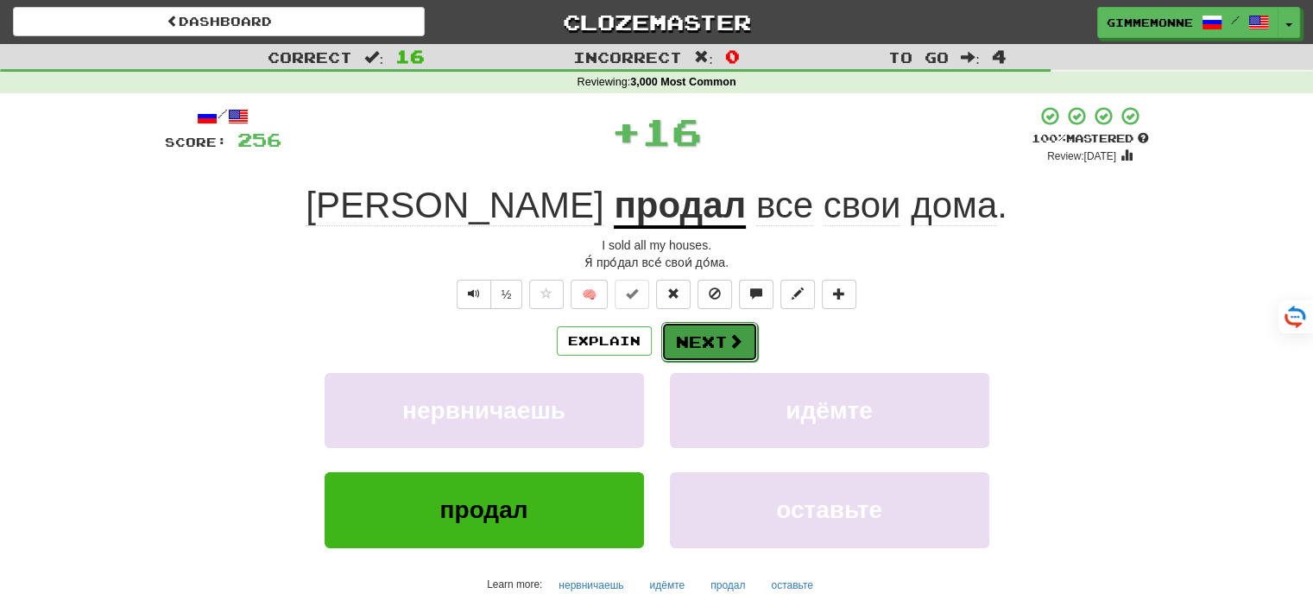
click at [694, 345] on button "Next" at bounding box center [709, 342] width 97 height 40
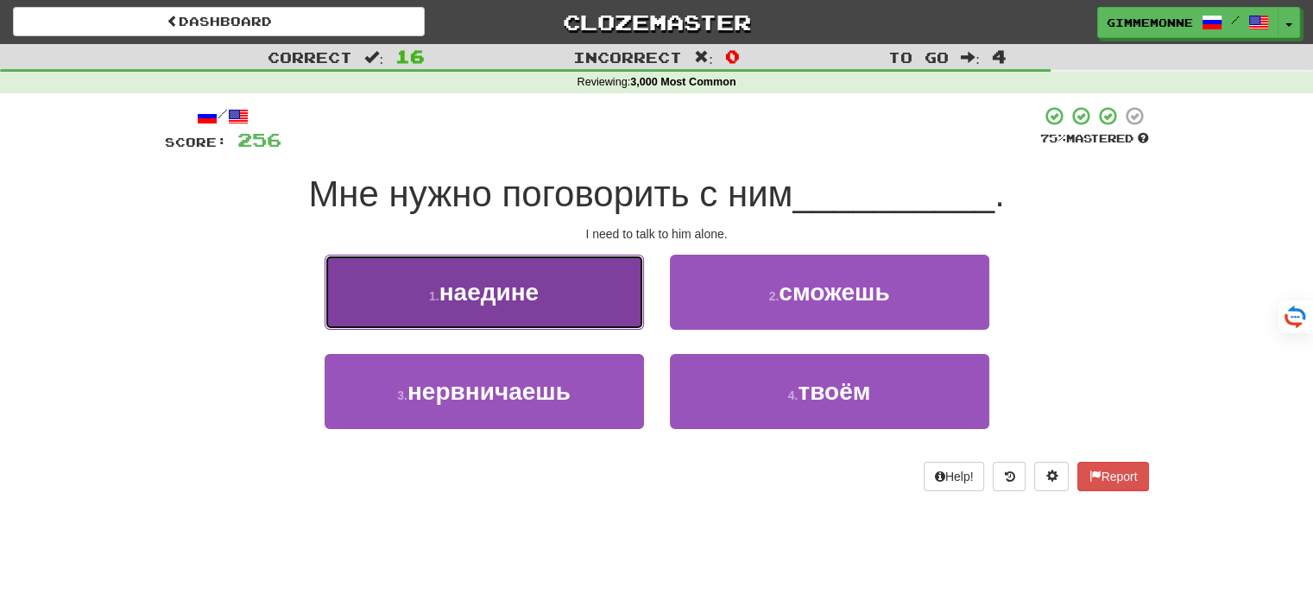
click at [615, 312] on button "1 . наедине" at bounding box center [484, 292] width 319 height 75
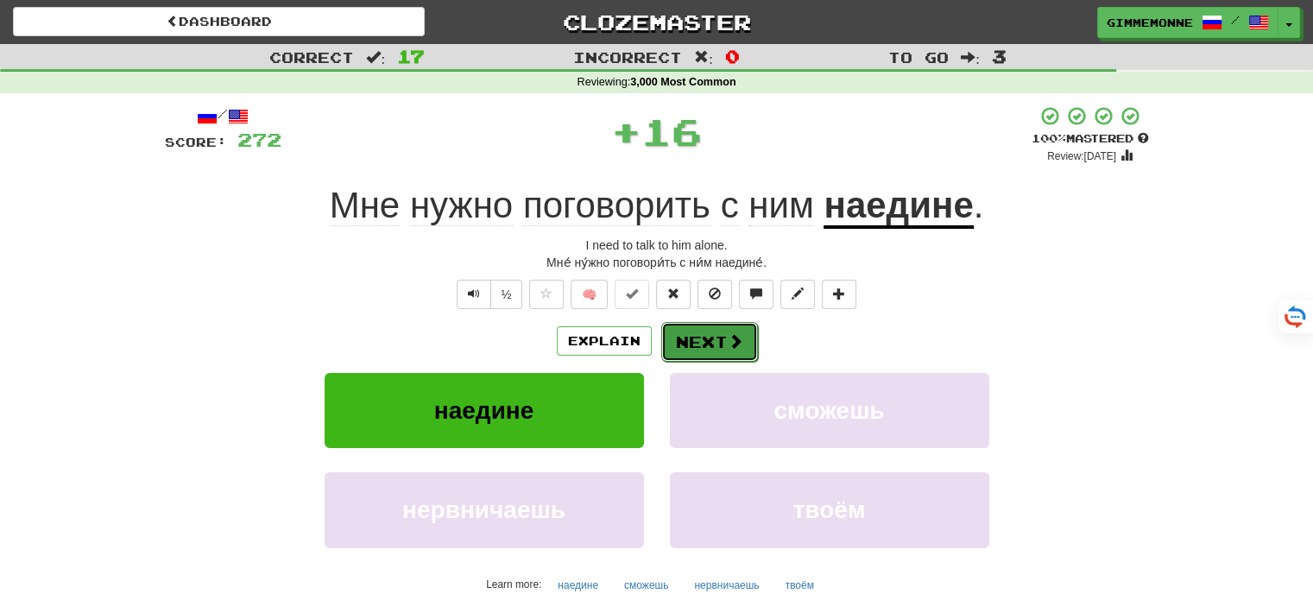
click at [698, 344] on button "Next" at bounding box center [709, 342] width 97 height 40
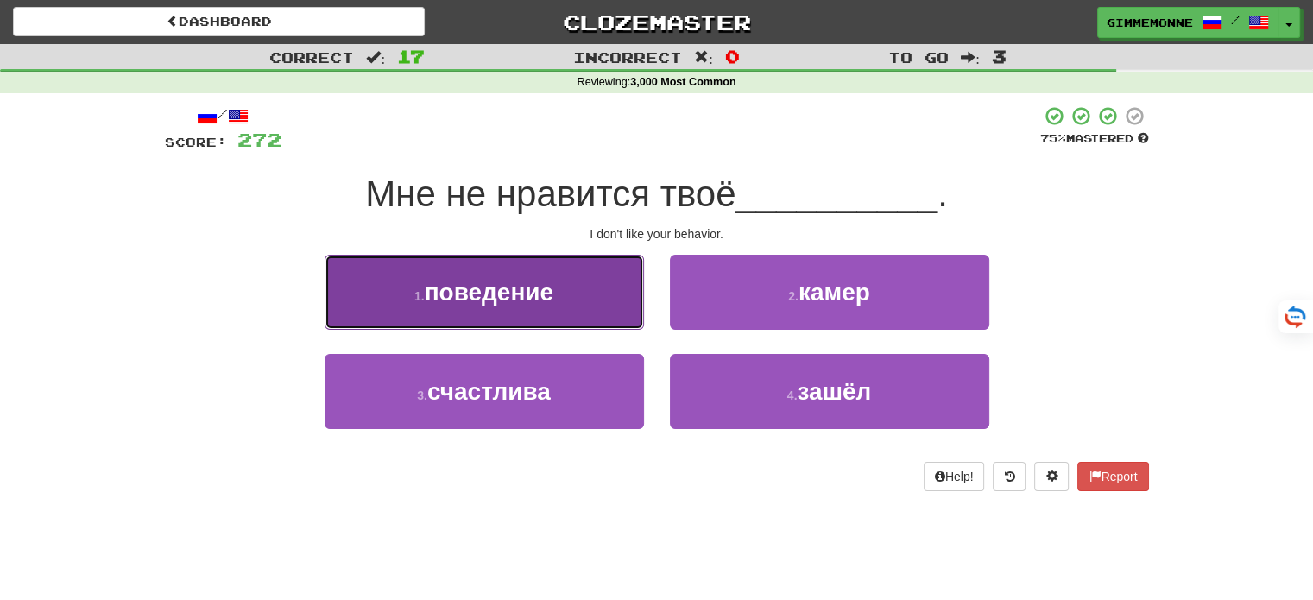
click at [580, 305] on button "1 . поведение" at bounding box center [484, 292] width 319 height 75
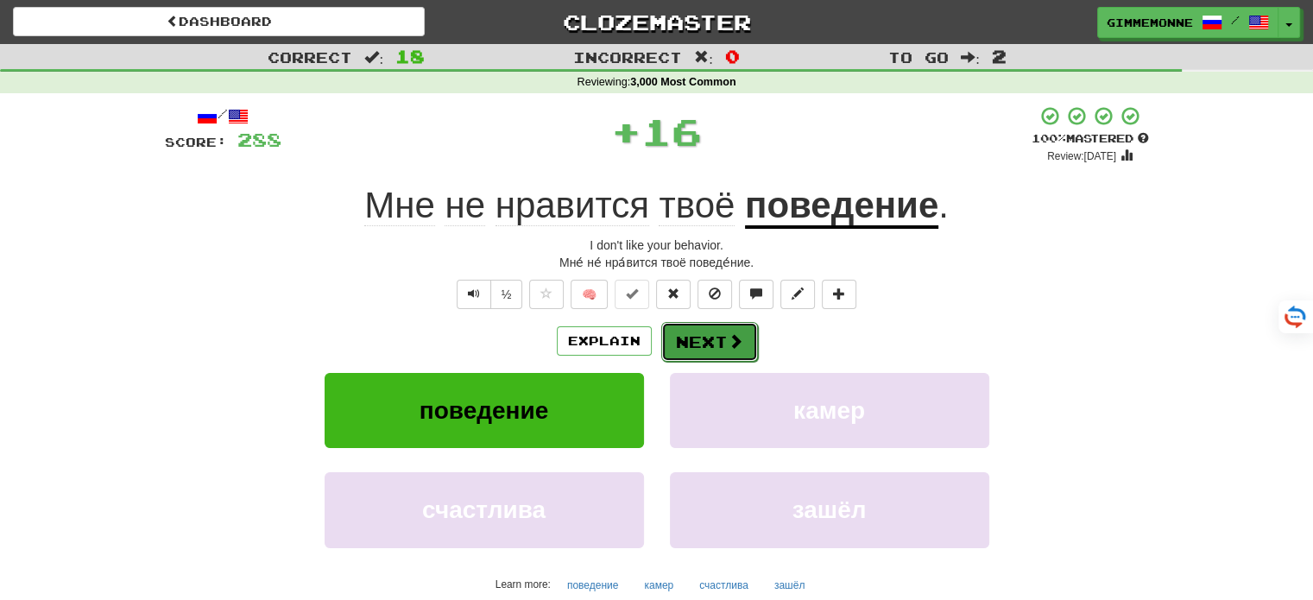
click at [693, 337] on button "Next" at bounding box center [709, 342] width 97 height 40
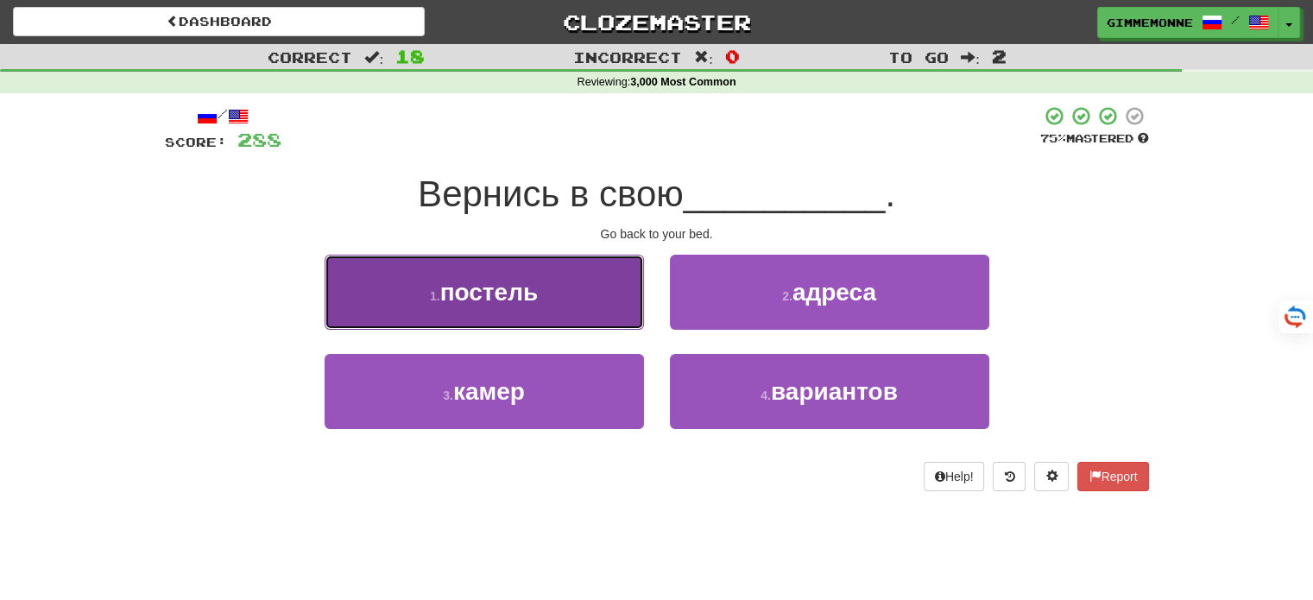
click at [610, 300] on button "1 . постель" at bounding box center [484, 292] width 319 height 75
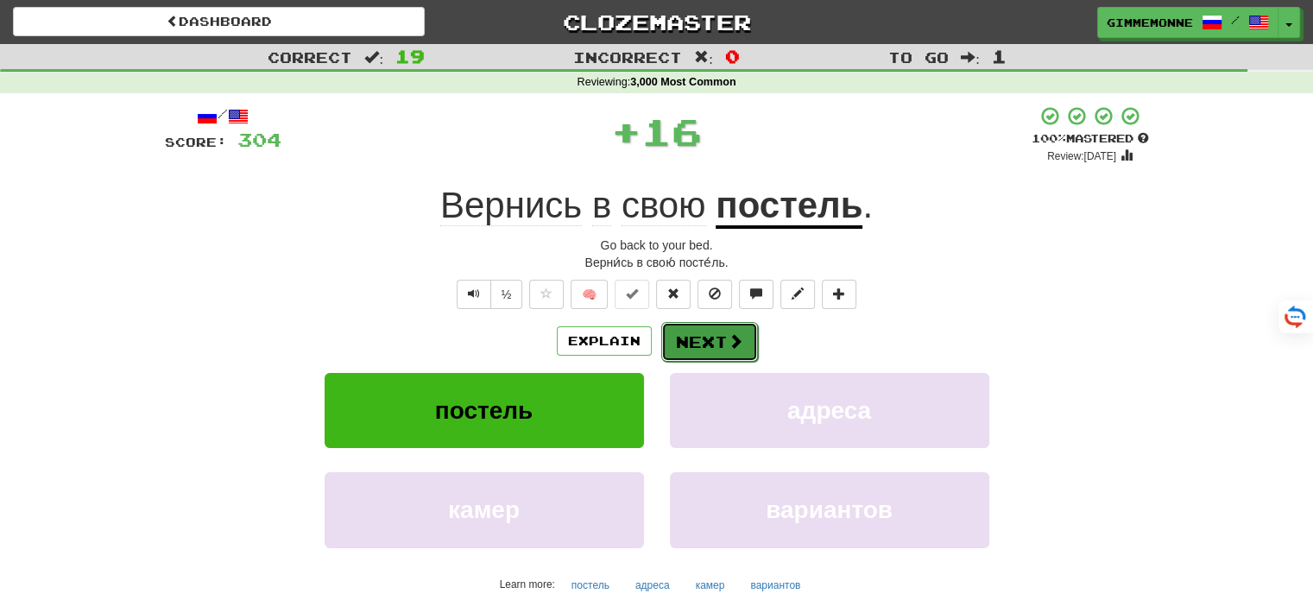
click at [694, 341] on button "Next" at bounding box center [709, 342] width 97 height 40
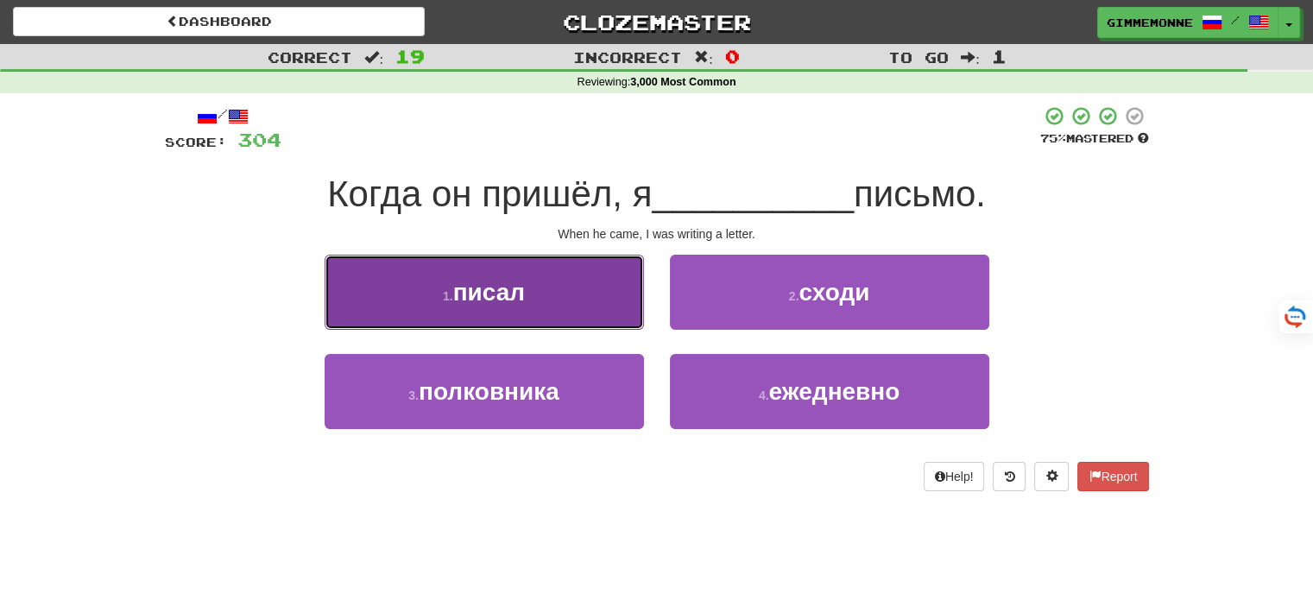
click at [610, 323] on button "1 . писал" at bounding box center [484, 292] width 319 height 75
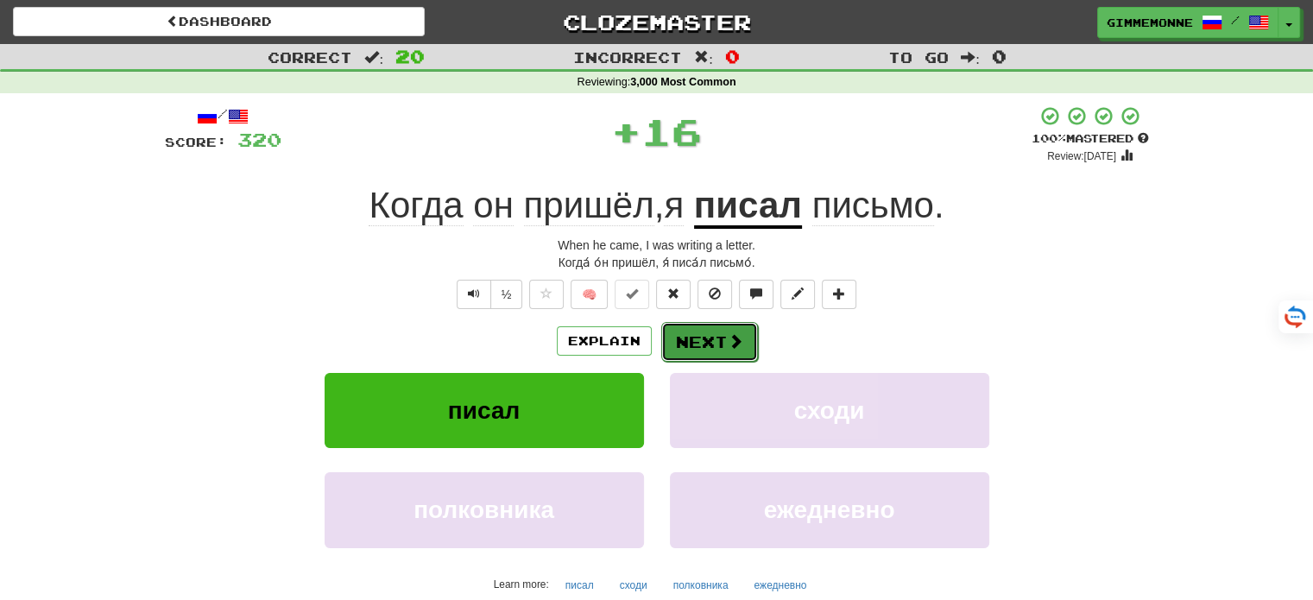
click at [699, 355] on button "Next" at bounding box center [709, 342] width 97 height 40
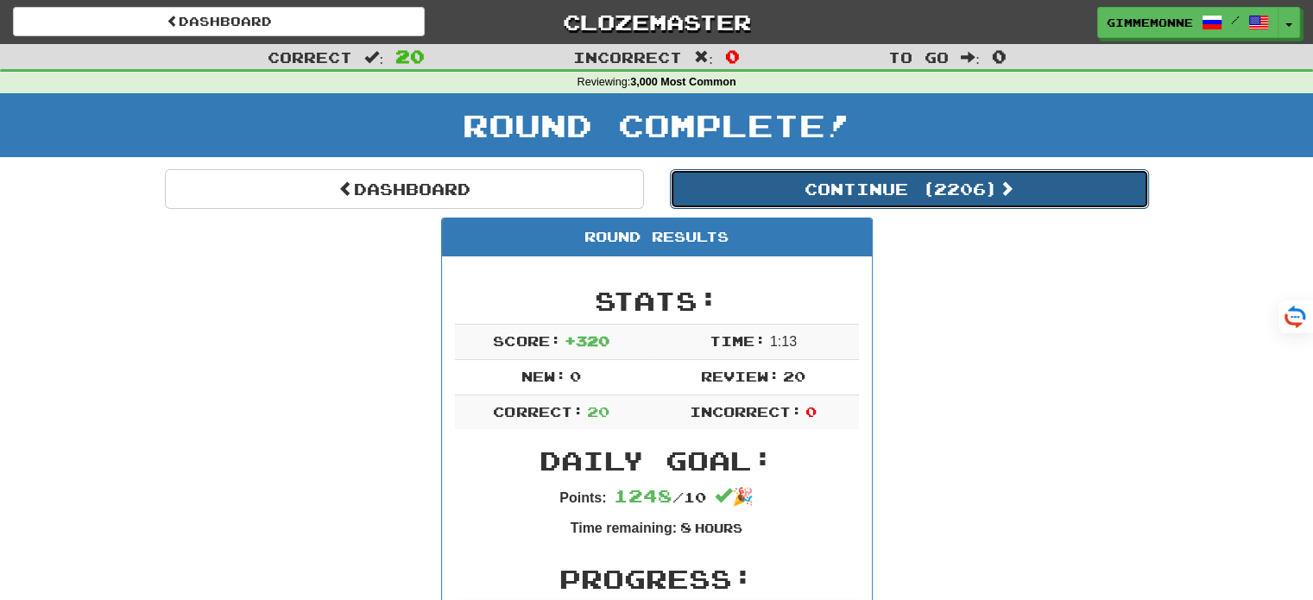
click at [939, 195] on button "Continue ( 2206 )" at bounding box center [909, 189] width 479 height 40
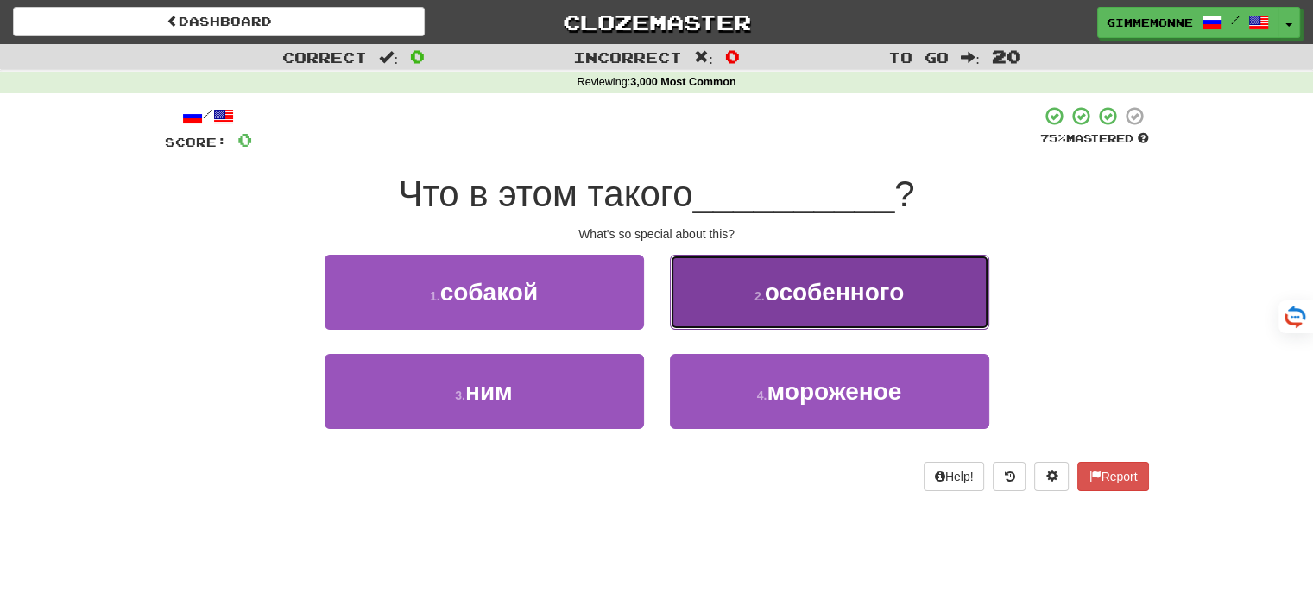
click at [736, 300] on button "2 . особенного" at bounding box center [829, 292] width 319 height 75
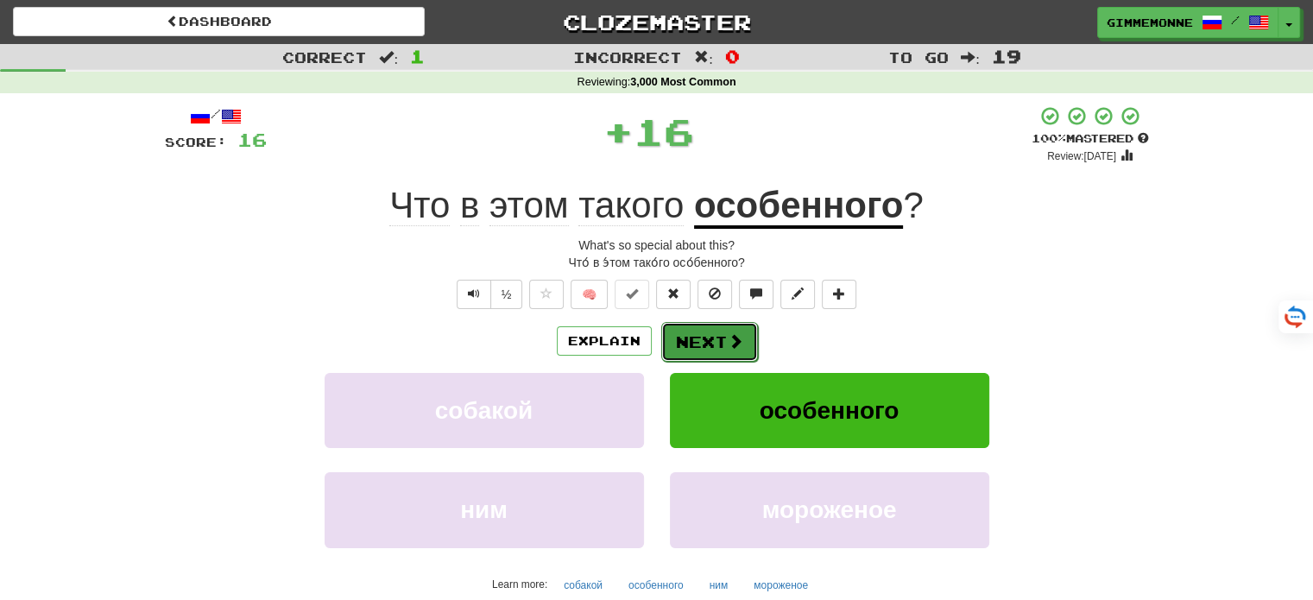
click at [698, 342] on button "Next" at bounding box center [709, 342] width 97 height 40
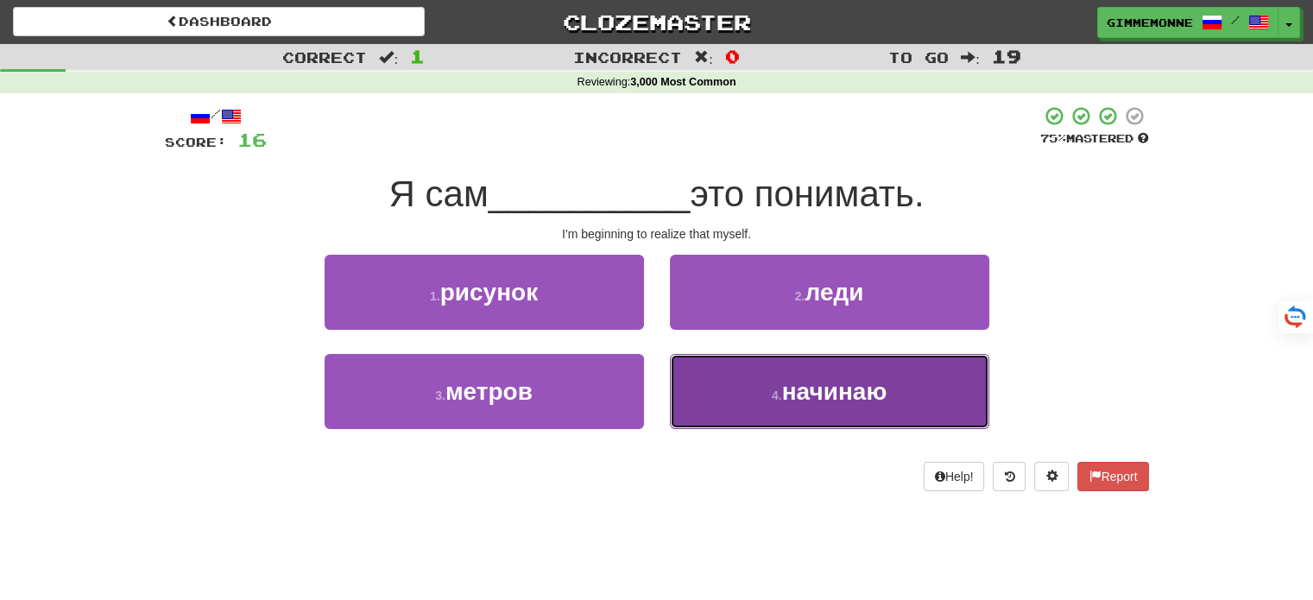
click at [729, 395] on button "4 . начинаю" at bounding box center [829, 391] width 319 height 75
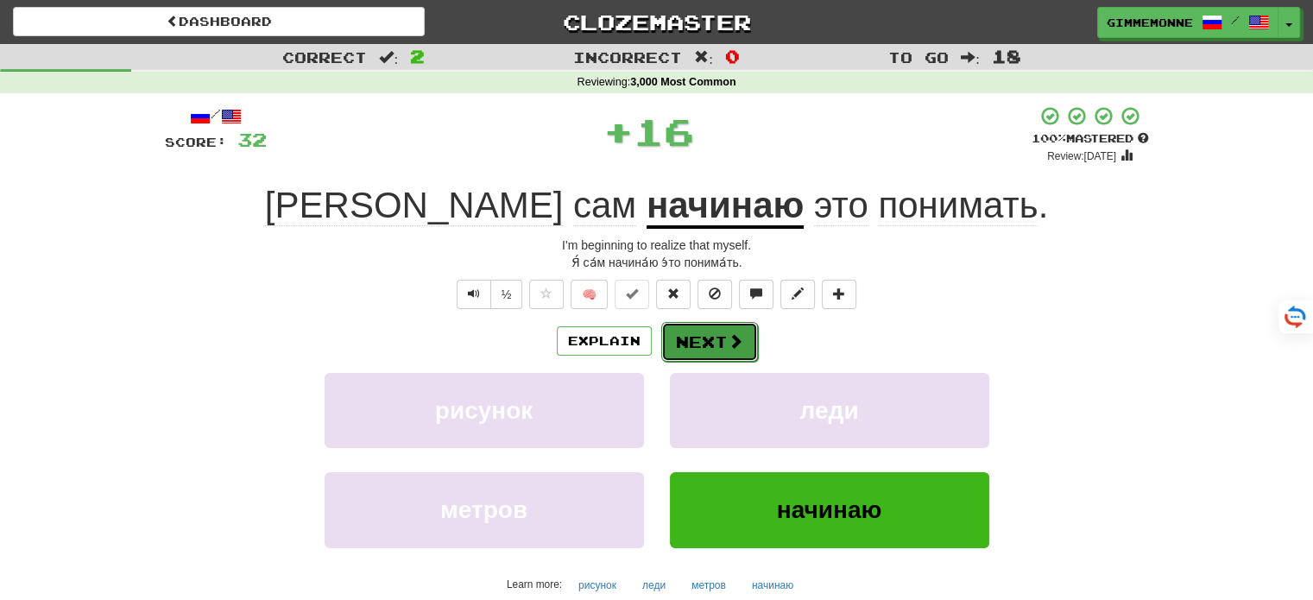
click at [728, 347] on span at bounding box center [736, 341] width 16 height 16
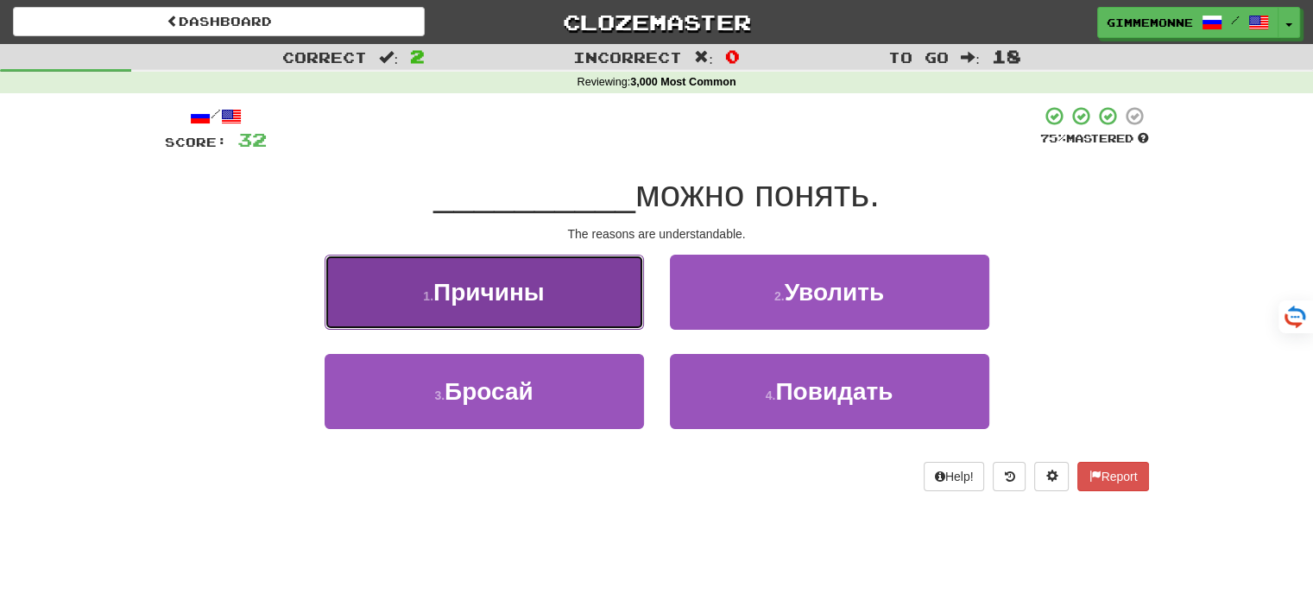
click at [609, 310] on button "1 . [GEOGRAPHIC_DATA]" at bounding box center [484, 292] width 319 height 75
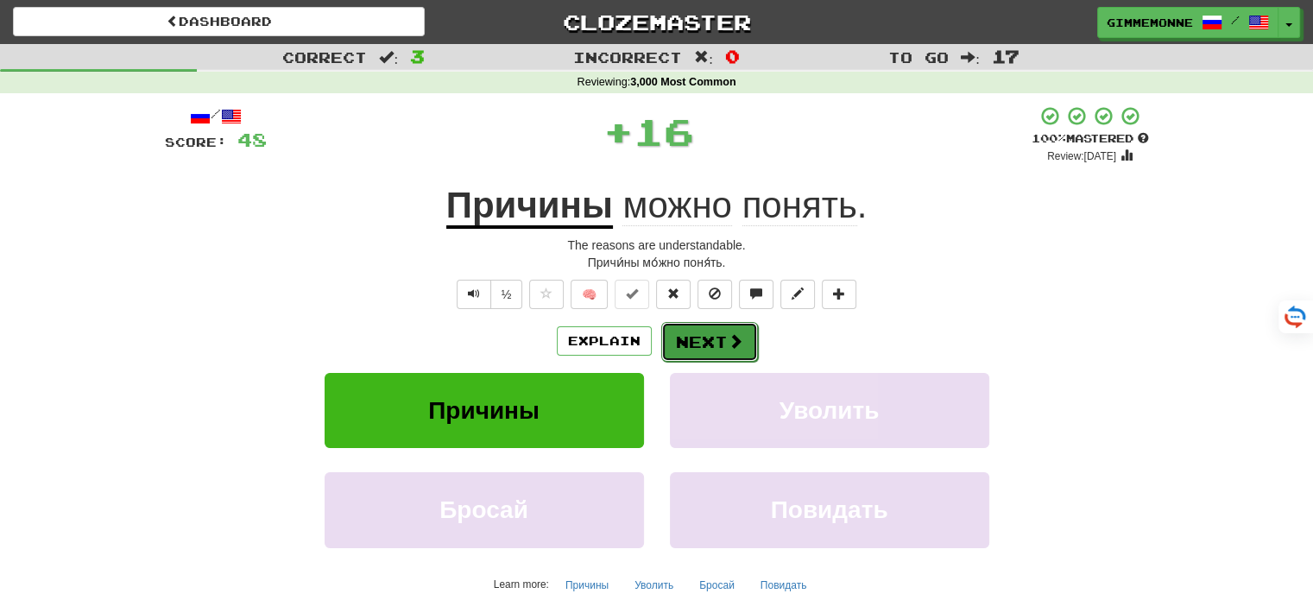
click at [684, 337] on button "Next" at bounding box center [709, 342] width 97 height 40
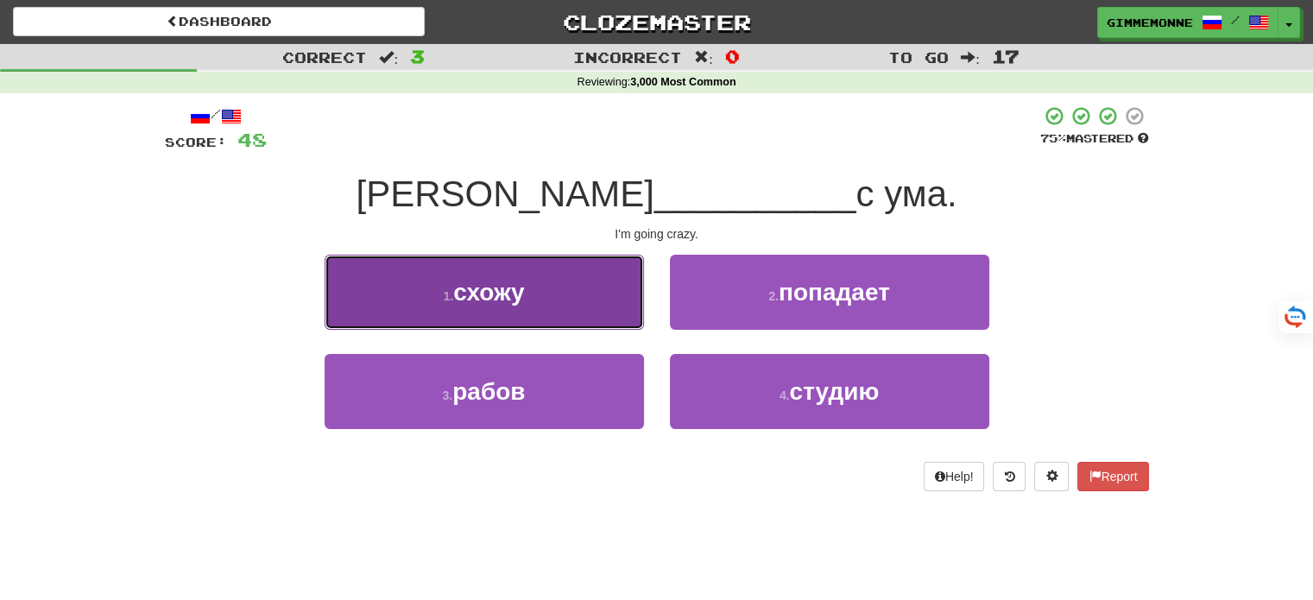
click at [601, 316] on button "1 . схожу" at bounding box center [484, 292] width 319 height 75
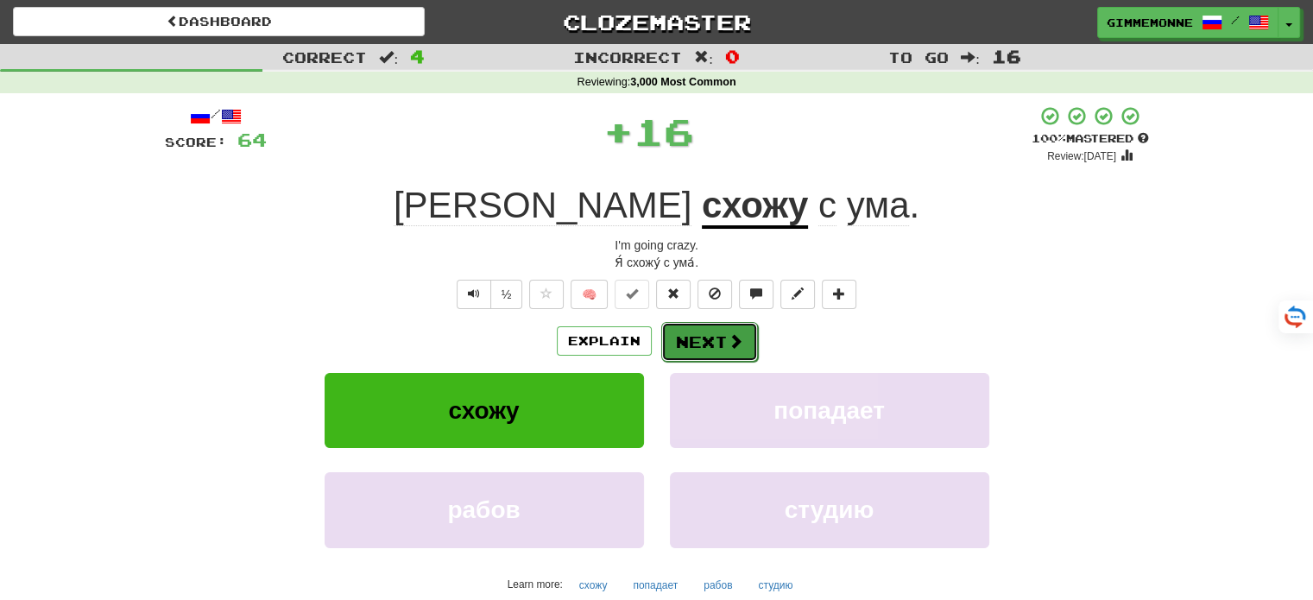
click at [673, 337] on button "Next" at bounding box center [709, 342] width 97 height 40
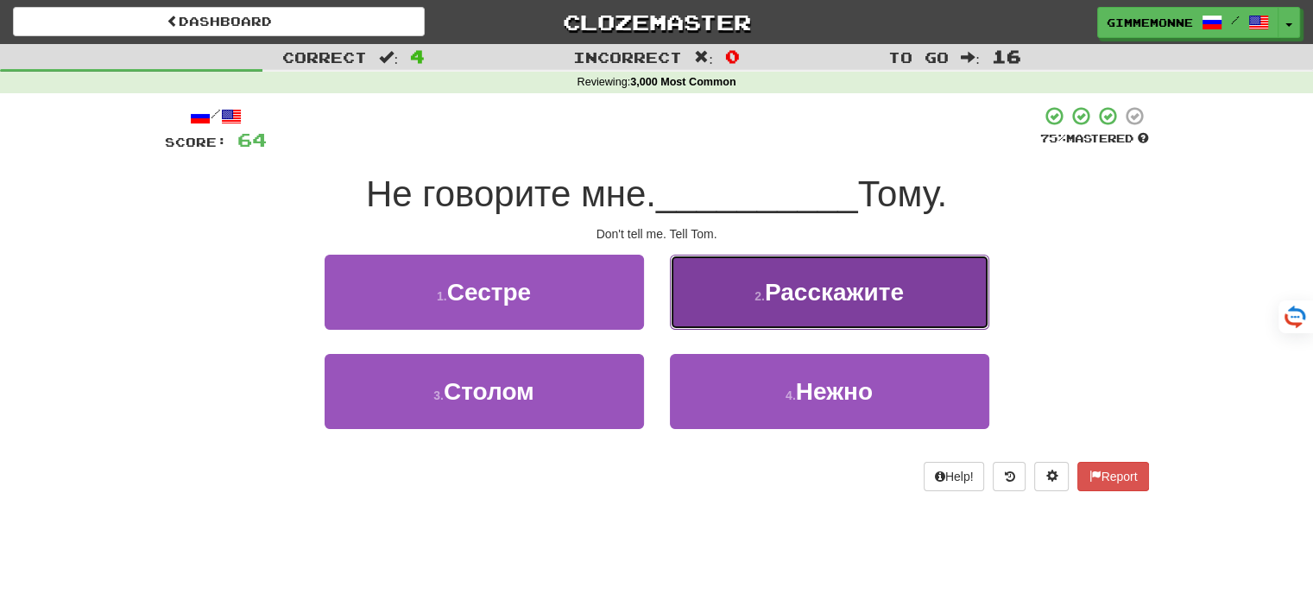
click at [734, 316] on button "2 . Расскажите" at bounding box center [829, 292] width 319 height 75
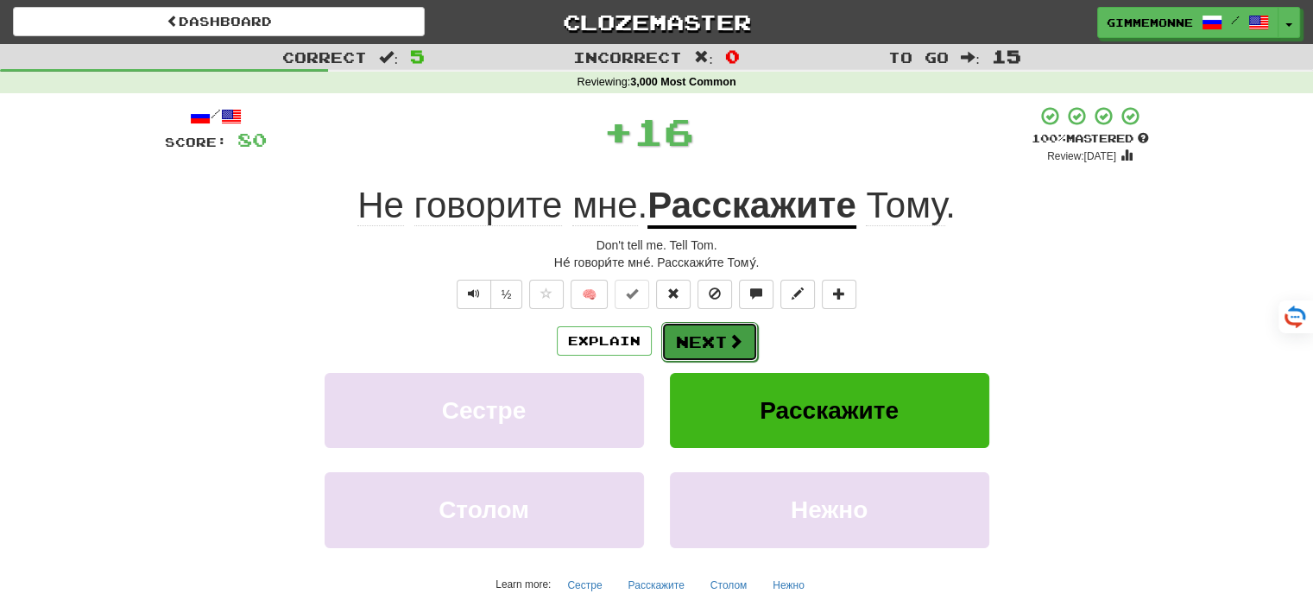
click at [734, 344] on span at bounding box center [736, 341] width 16 height 16
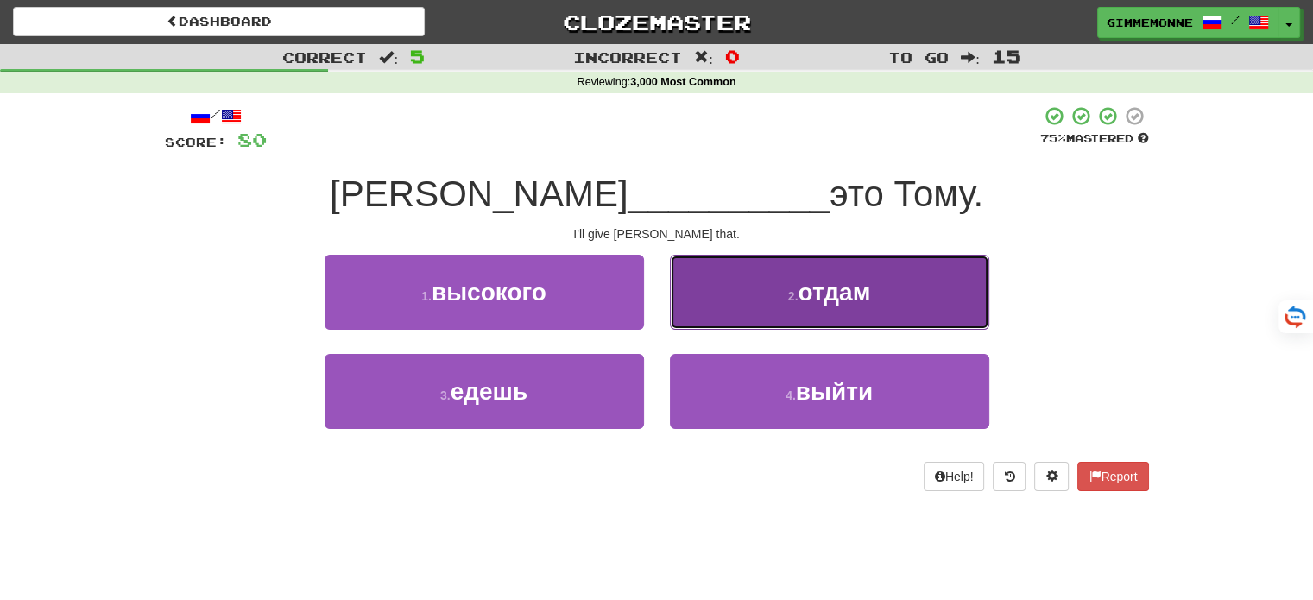
click at [724, 290] on button "2 . отдам" at bounding box center [829, 292] width 319 height 75
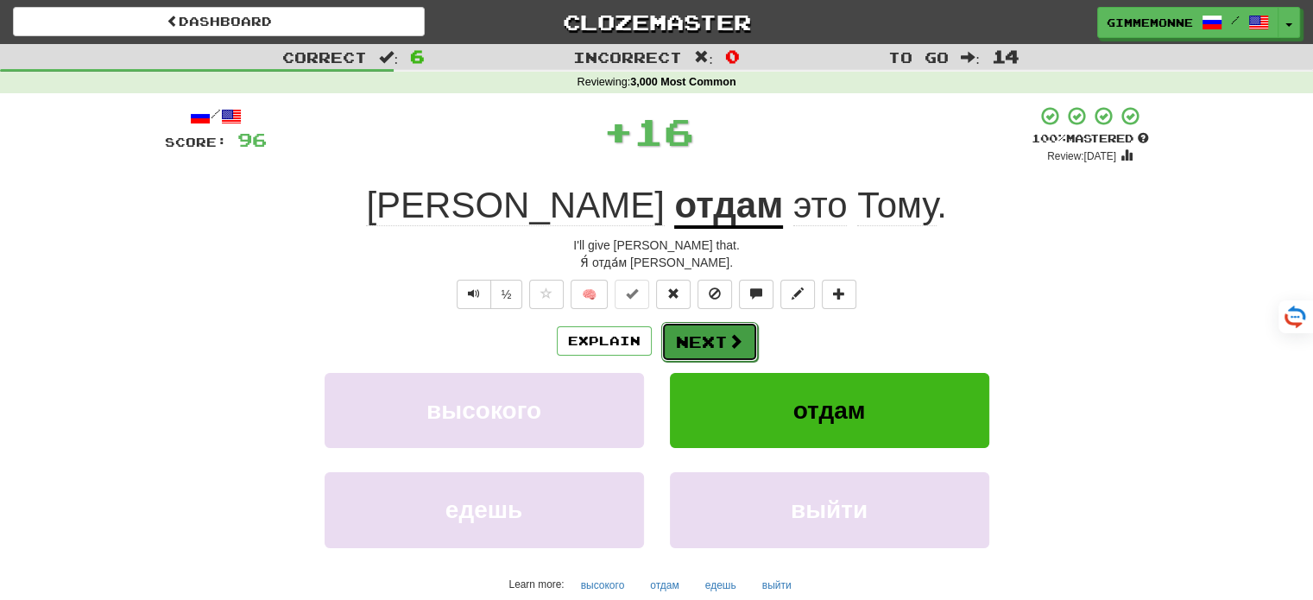
click at [712, 342] on button "Next" at bounding box center [709, 342] width 97 height 40
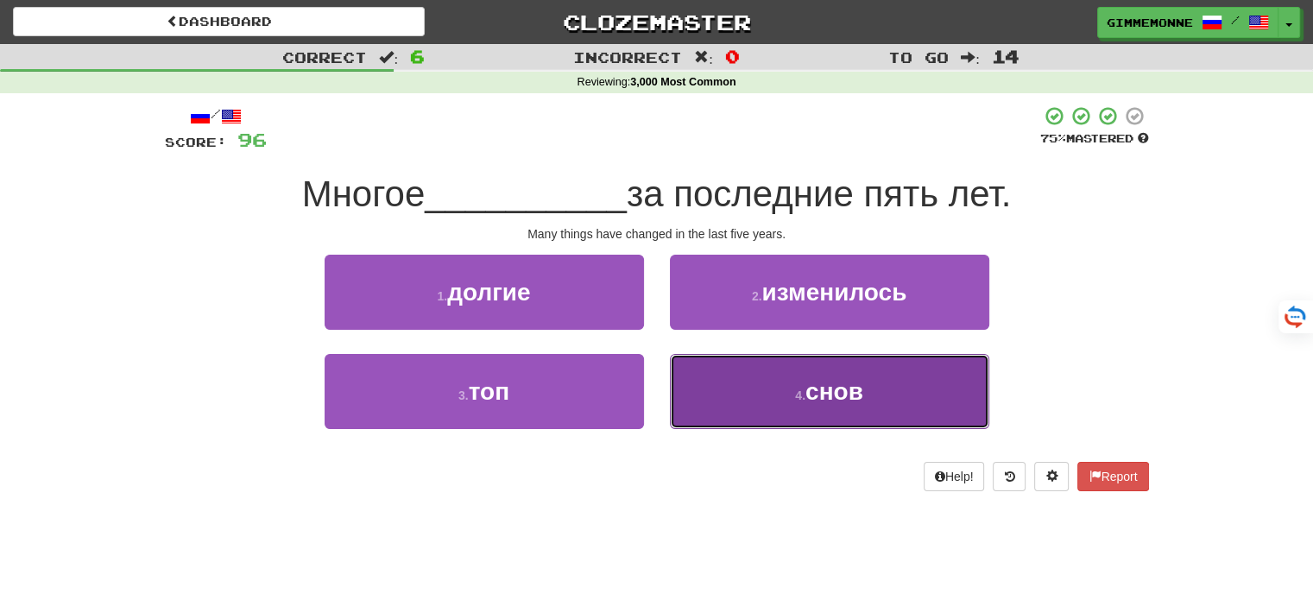
click at [741, 403] on button "4 . снов" at bounding box center [829, 391] width 319 height 75
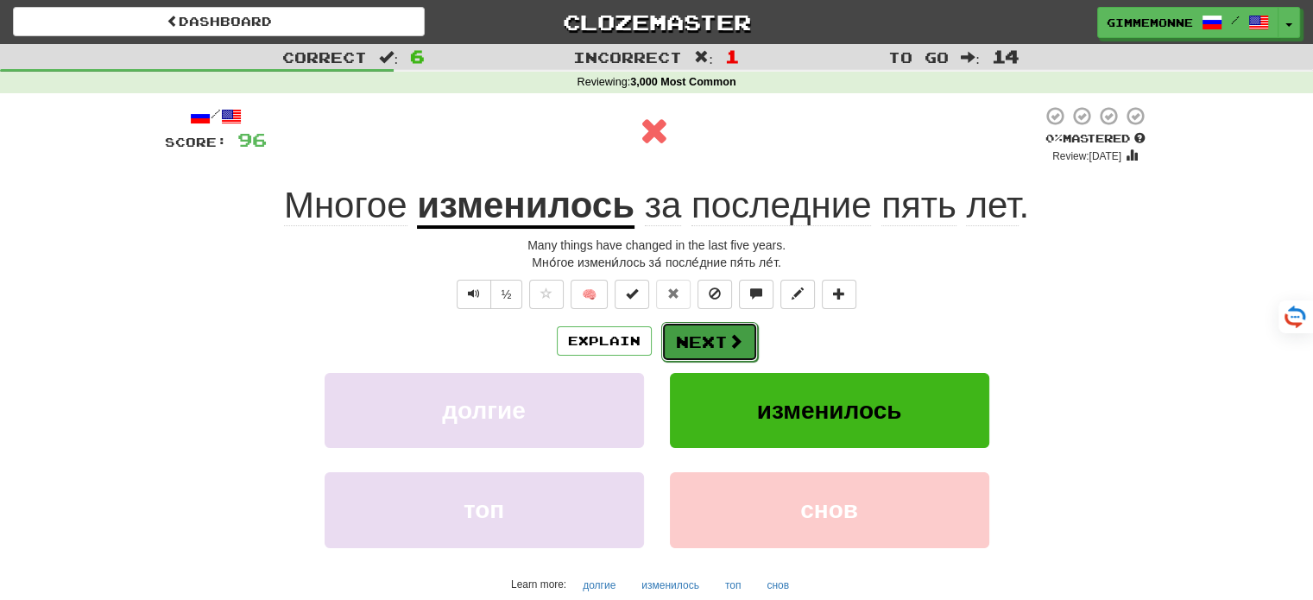
click at [665, 329] on button "Next" at bounding box center [709, 342] width 97 height 40
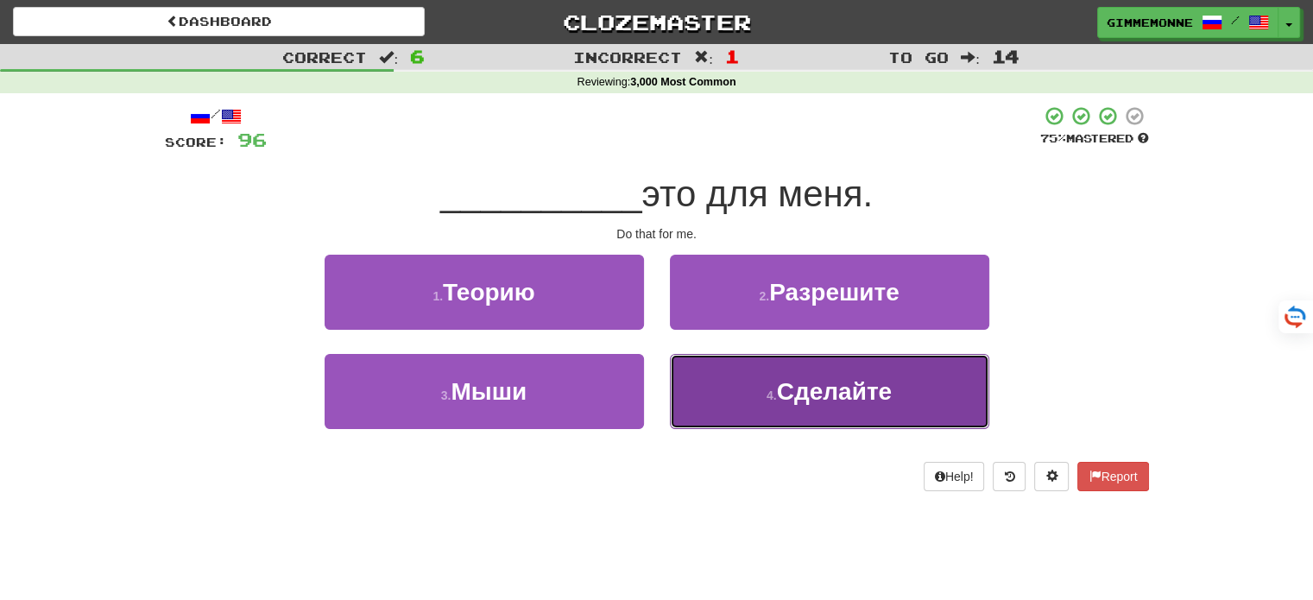
click at [791, 386] on span "Сделайте" at bounding box center [834, 391] width 115 height 27
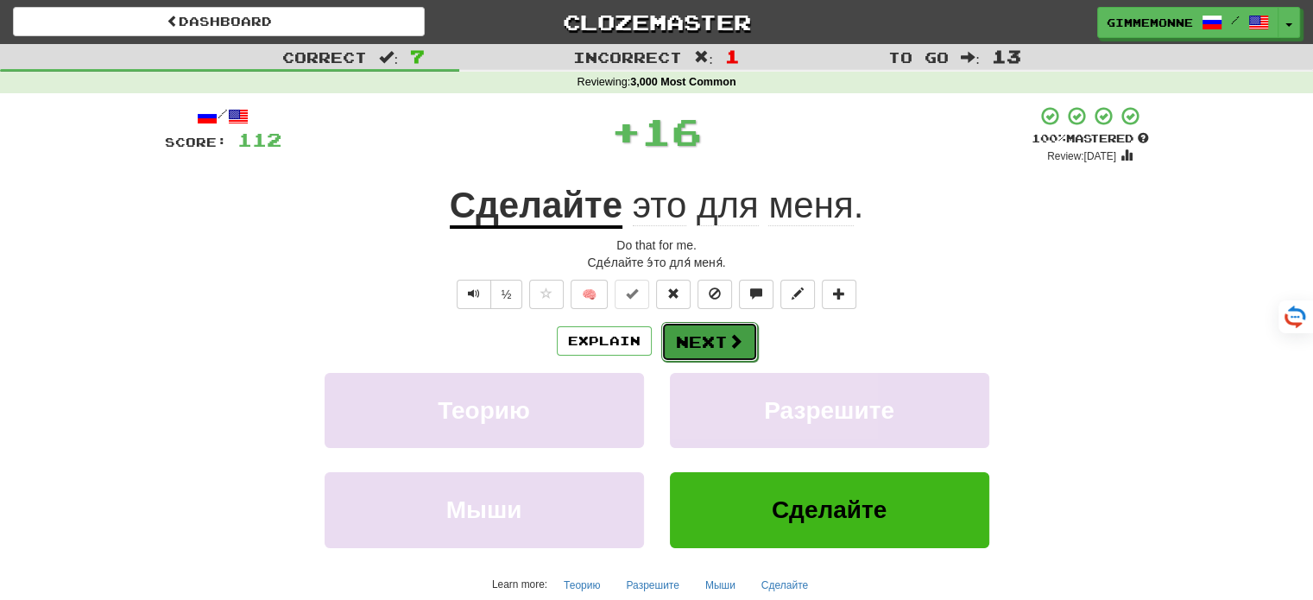
click at [725, 329] on button "Next" at bounding box center [709, 342] width 97 height 40
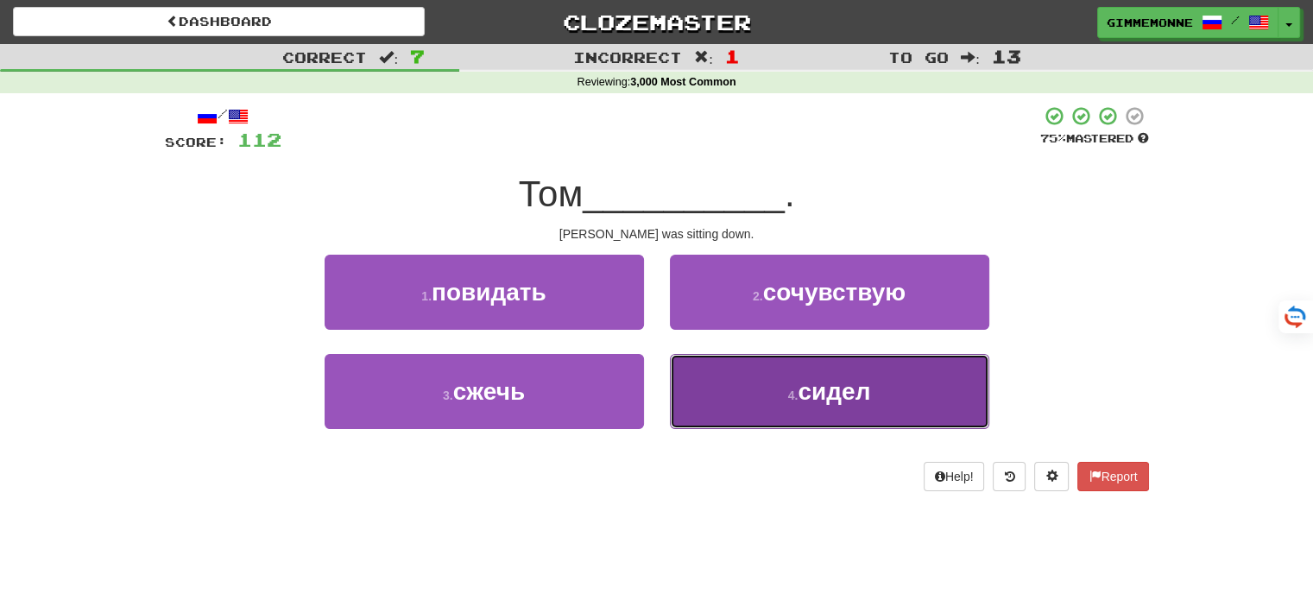
click at [767, 400] on button "4 . сидел" at bounding box center [829, 391] width 319 height 75
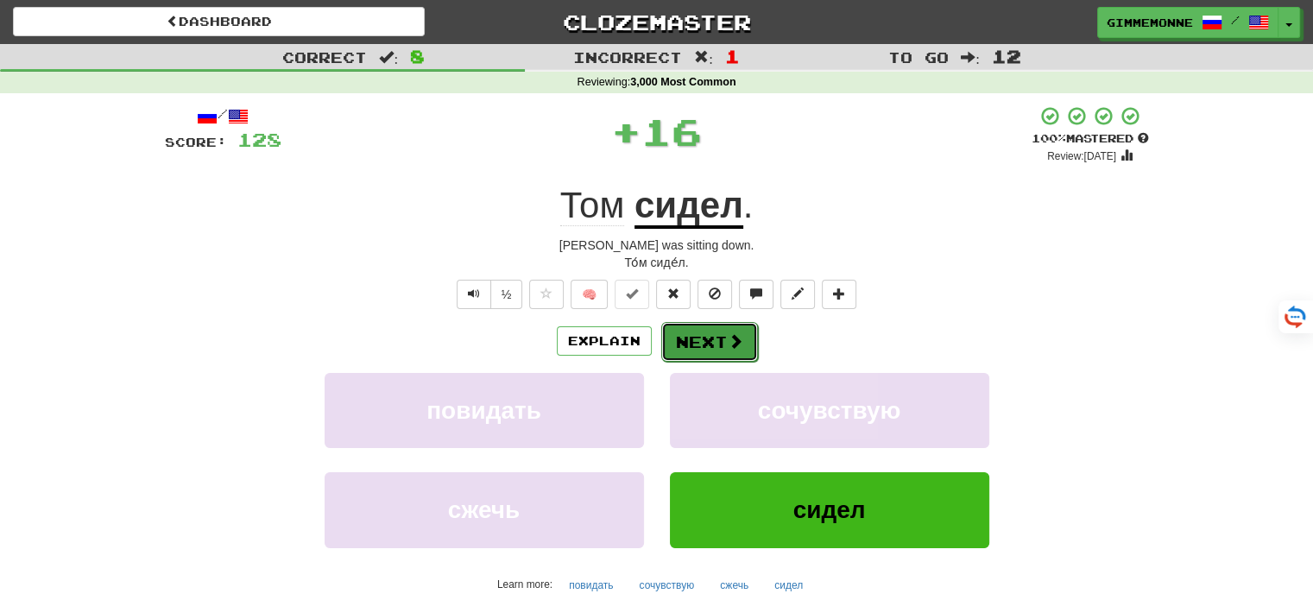
click at [715, 331] on button "Next" at bounding box center [709, 342] width 97 height 40
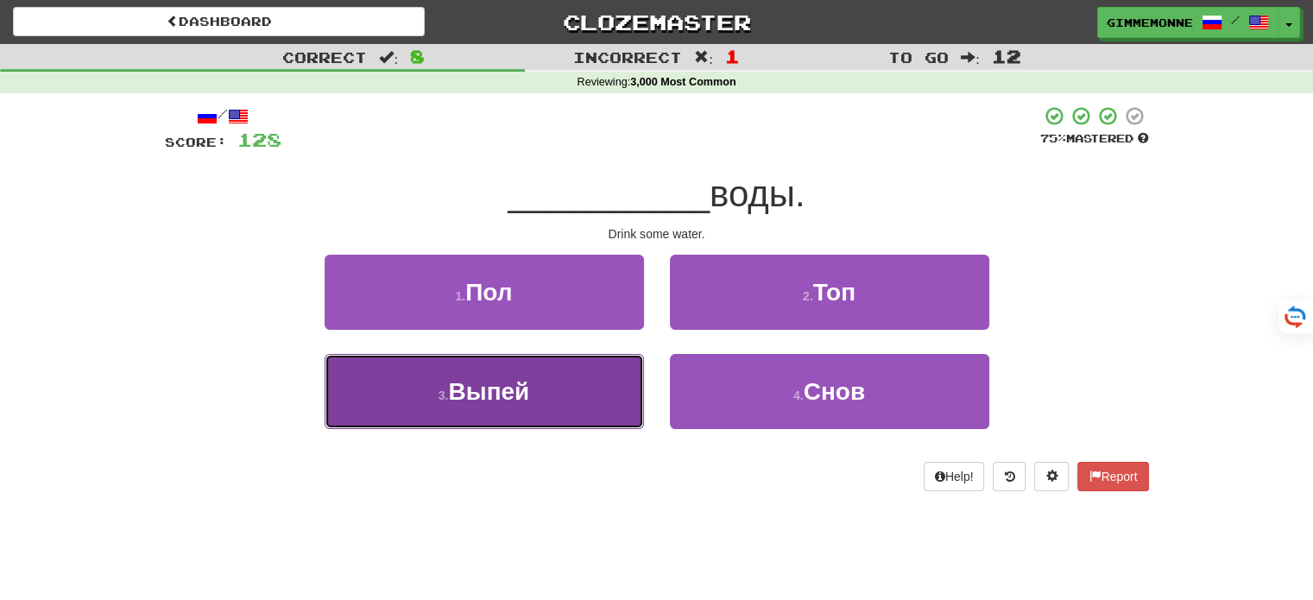
click at [582, 391] on button "3 . Выпей" at bounding box center [484, 391] width 319 height 75
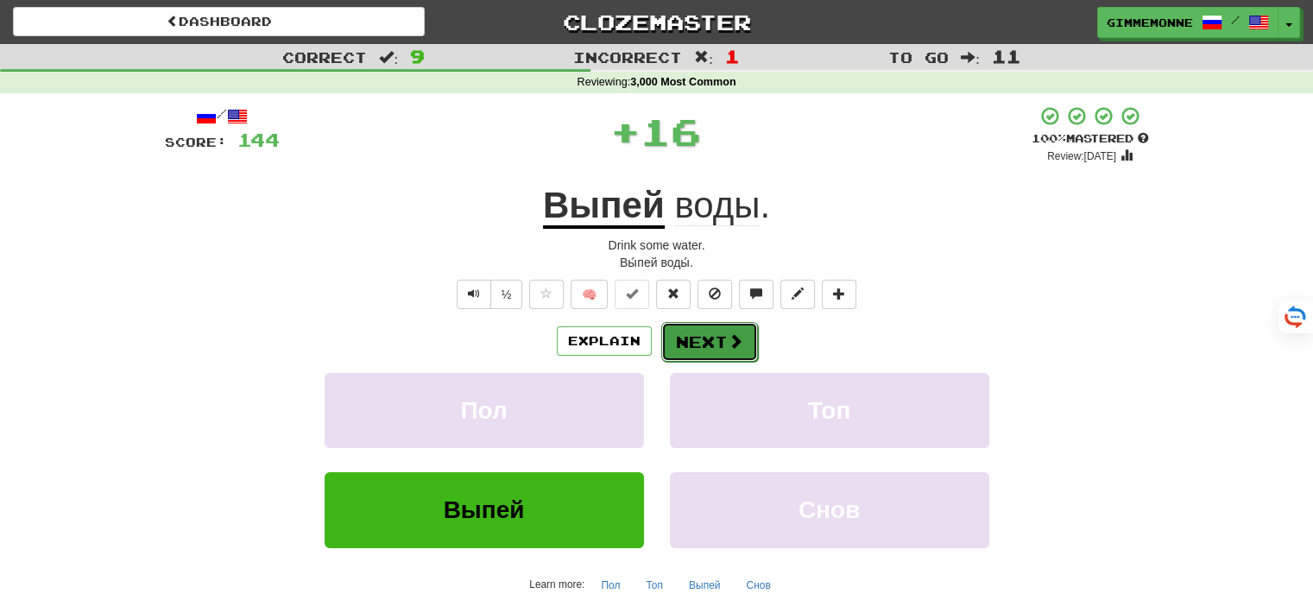
click at [697, 345] on button "Next" at bounding box center [709, 342] width 97 height 40
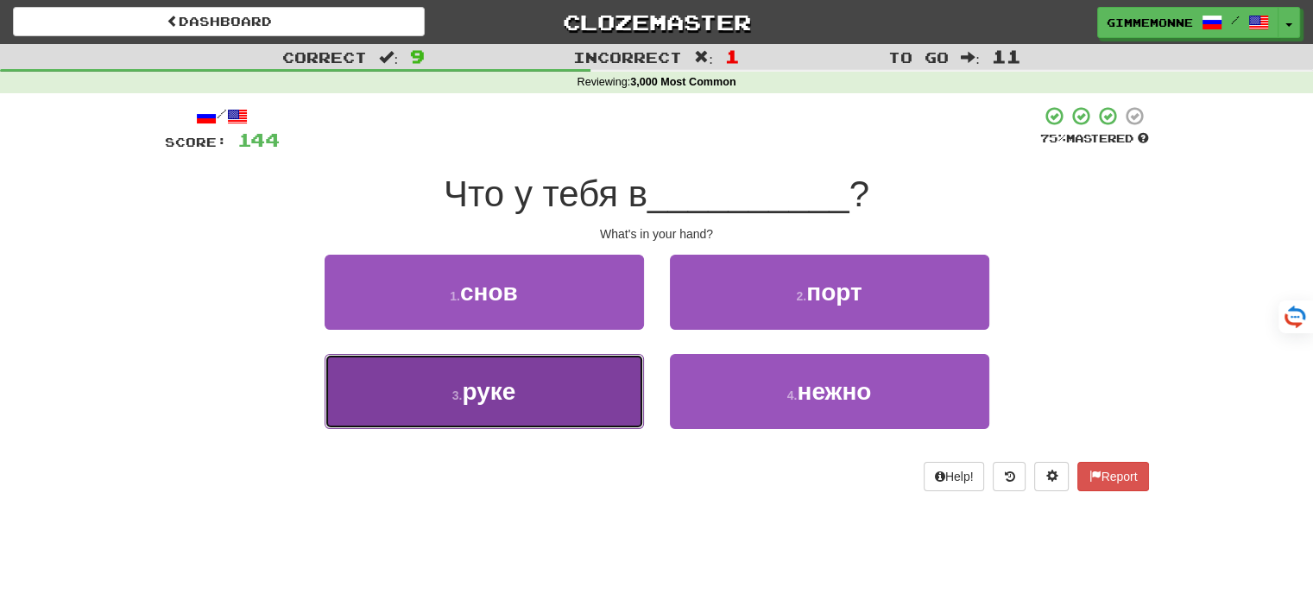
click at [610, 375] on button "3 . руке" at bounding box center [484, 391] width 319 height 75
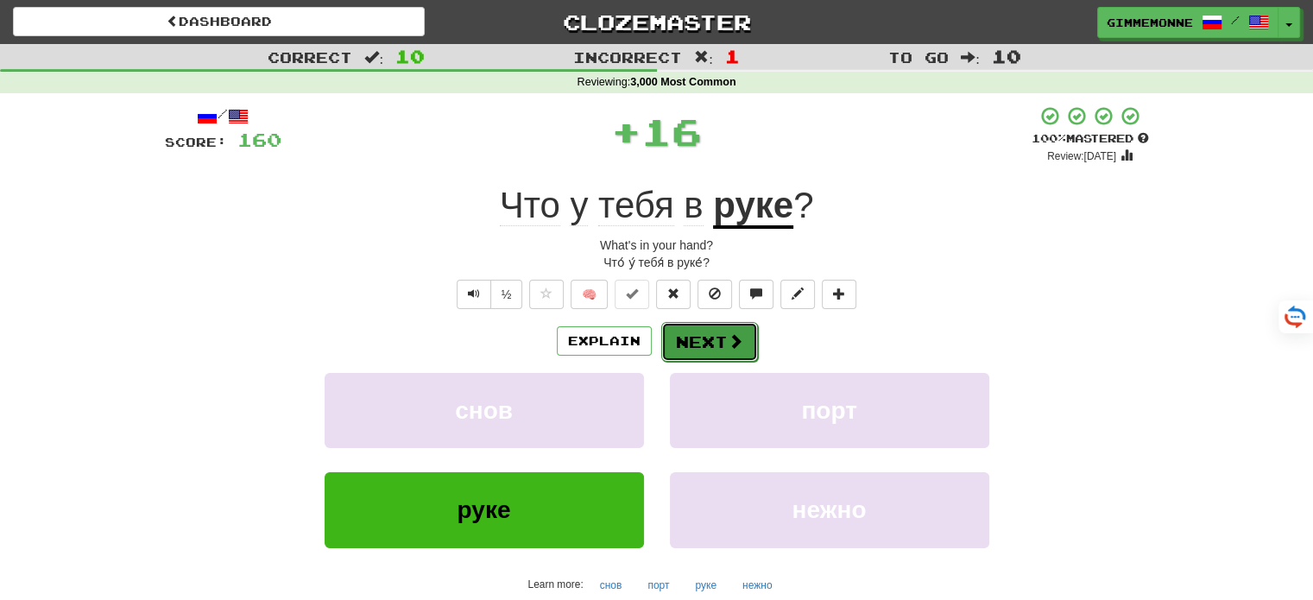
click at [698, 328] on button "Next" at bounding box center [709, 342] width 97 height 40
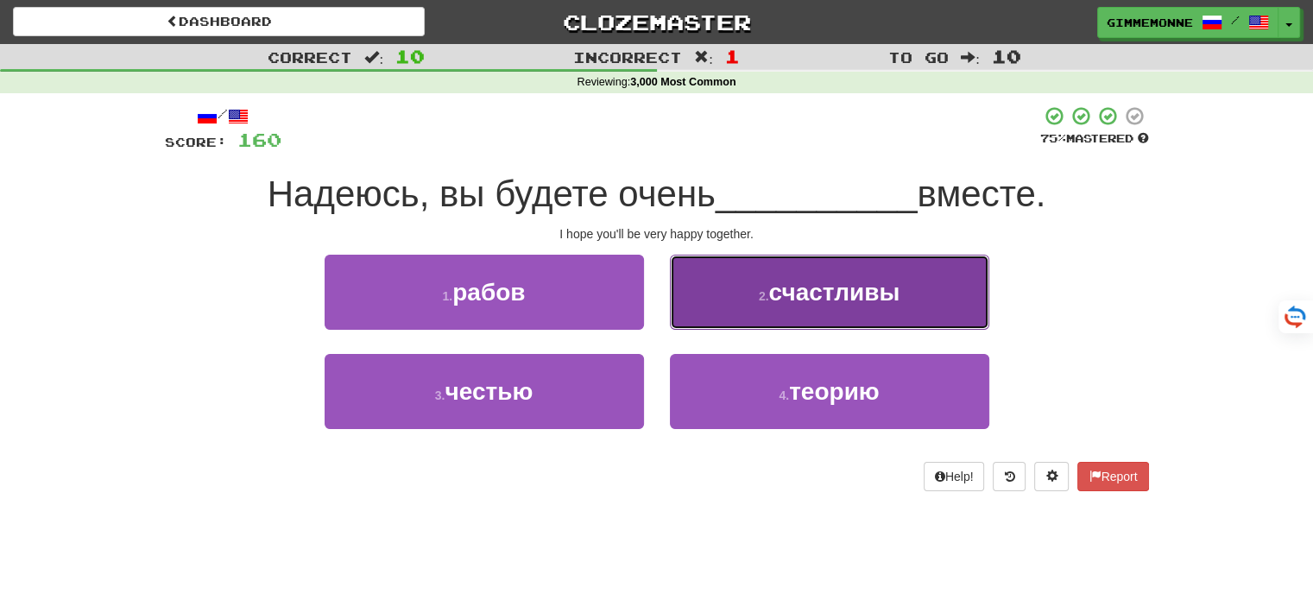
click at [722, 303] on button "2 . счастливы" at bounding box center [829, 292] width 319 height 75
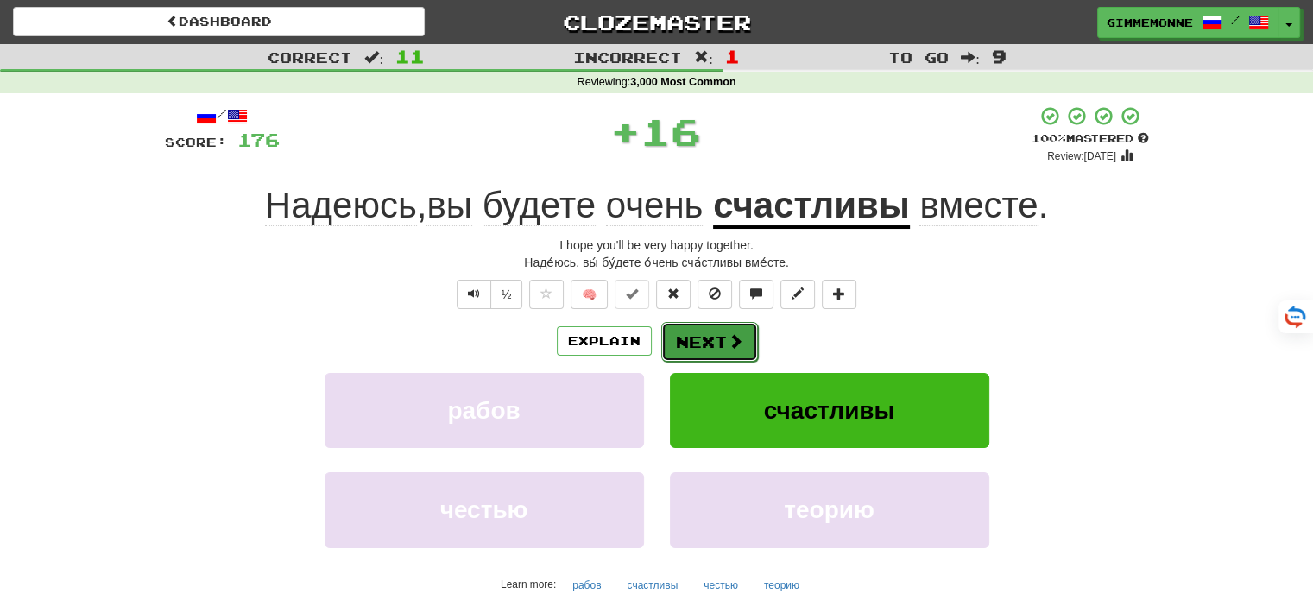
click at [688, 338] on button "Next" at bounding box center [709, 342] width 97 height 40
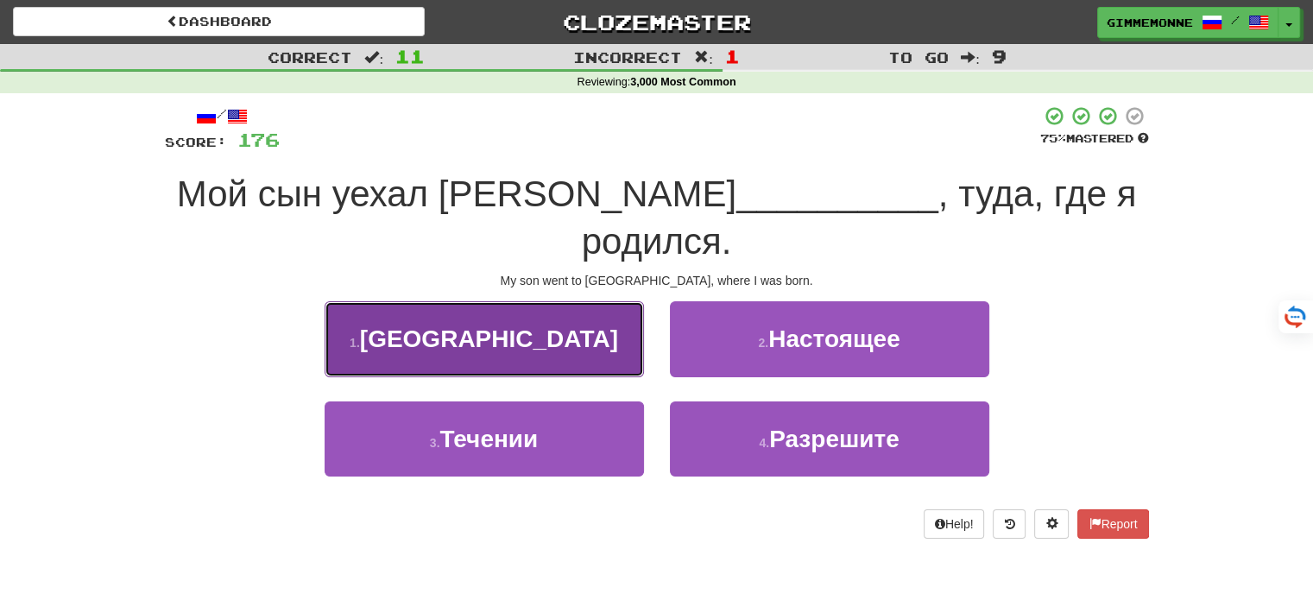
click at [625, 324] on button "1 . [GEOGRAPHIC_DATA]" at bounding box center [484, 338] width 319 height 75
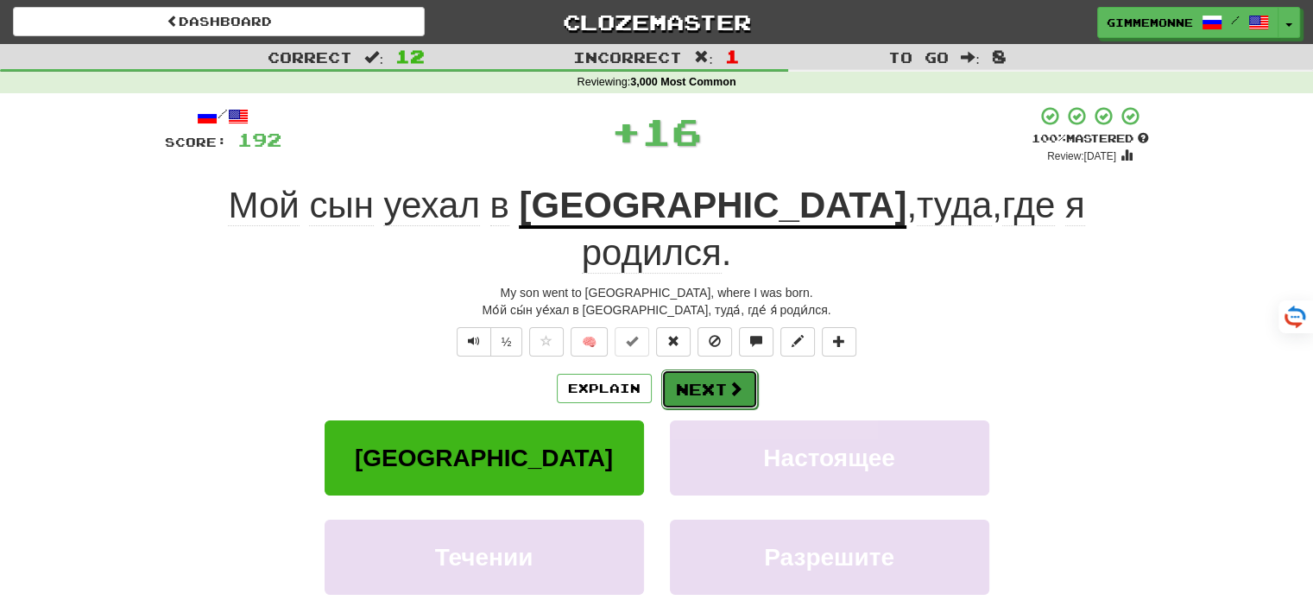
click at [701, 369] on button "Next" at bounding box center [709, 389] width 97 height 40
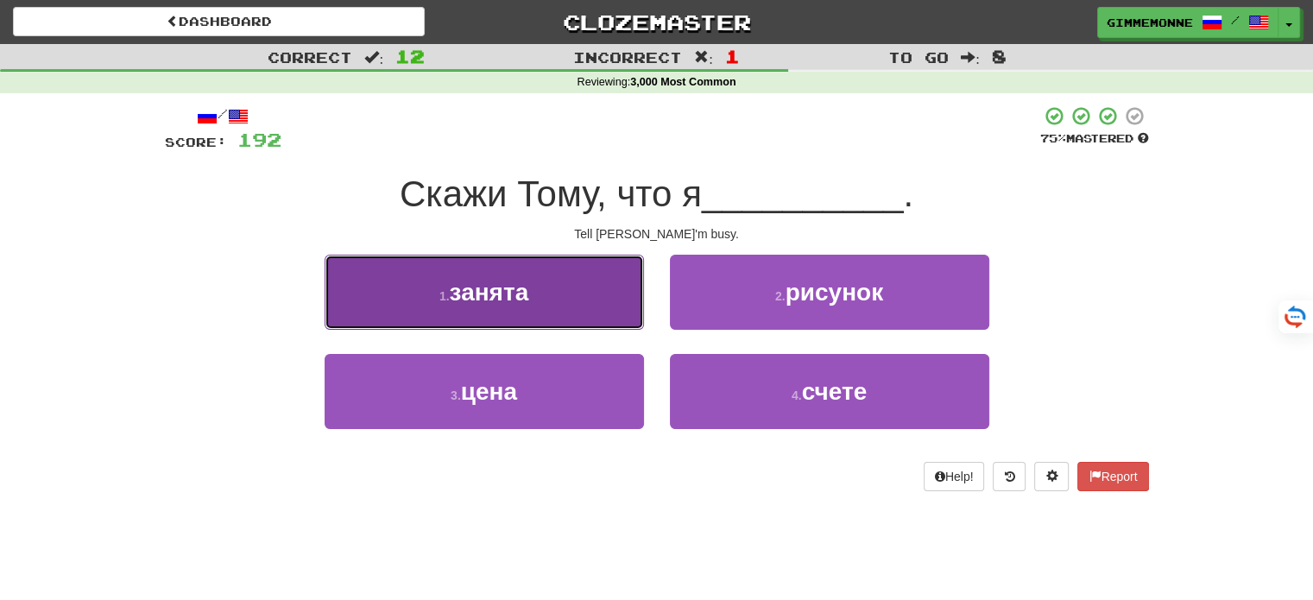
click at [598, 300] on button "1 . занята" at bounding box center [484, 292] width 319 height 75
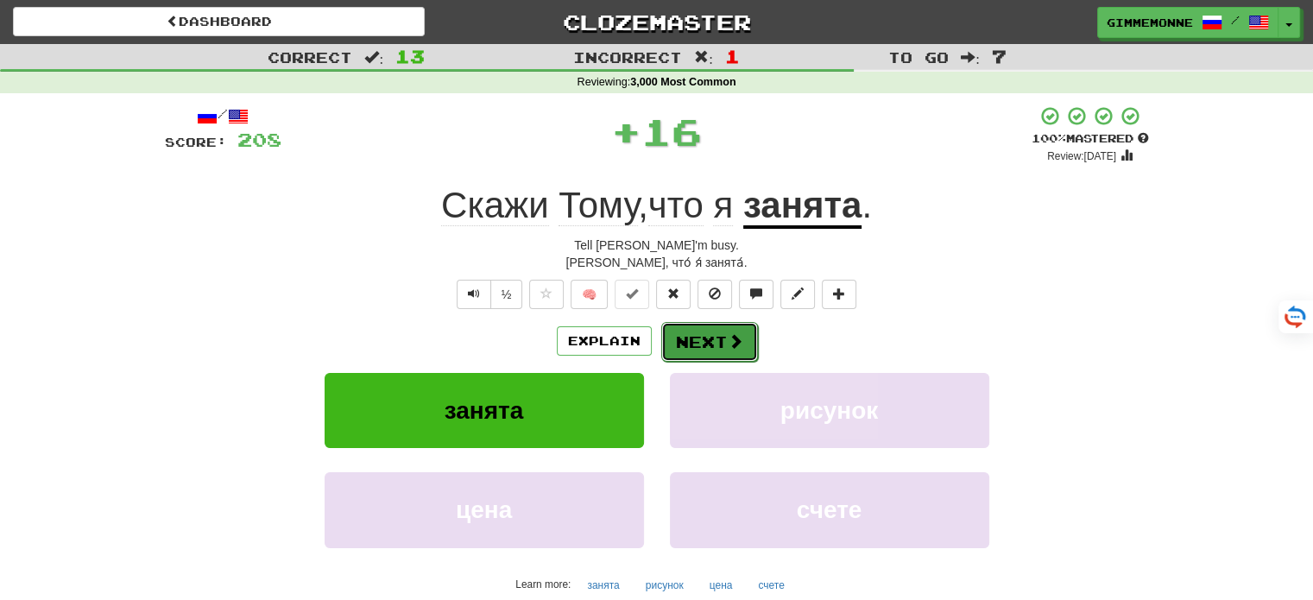
click at [696, 343] on button "Next" at bounding box center [709, 342] width 97 height 40
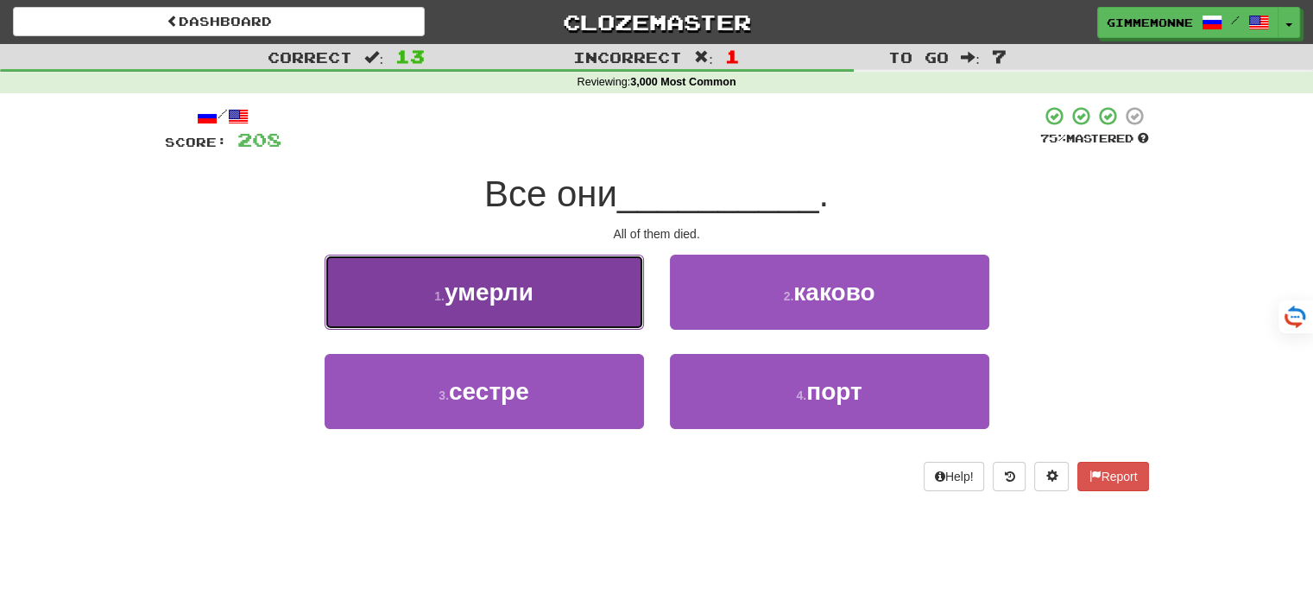
click at [615, 300] on button "1 . умерли" at bounding box center [484, 292] width 319 height 75
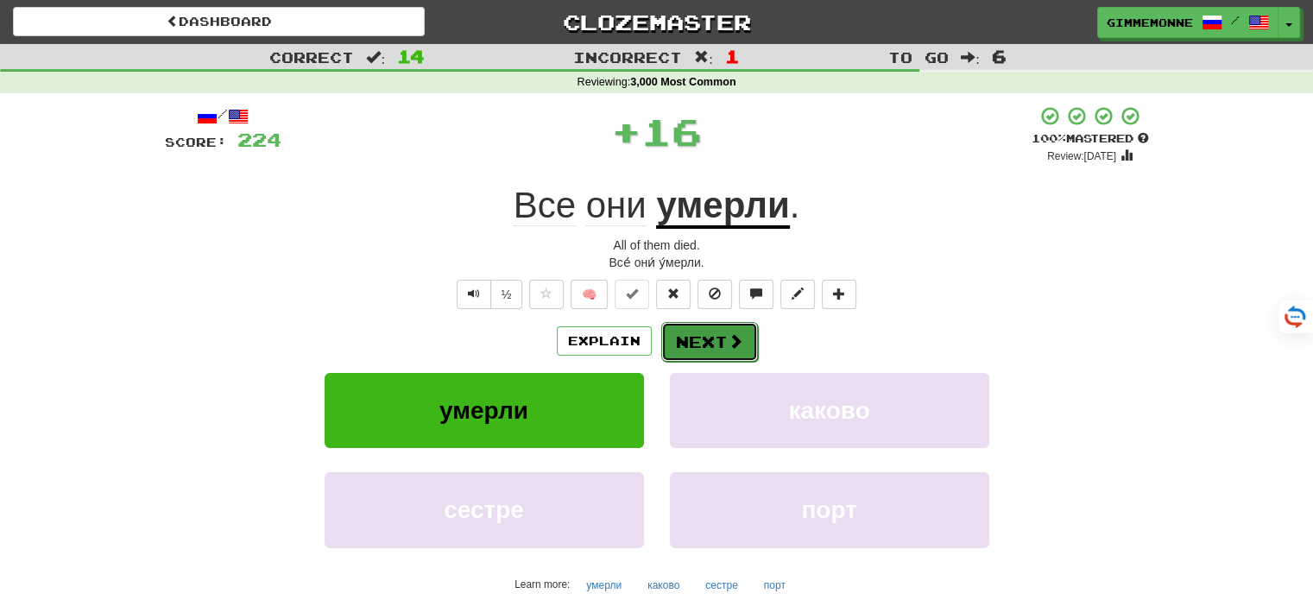
click at [692, 335] on button "Next" at bounding box center [709, 342] width 97 height 40
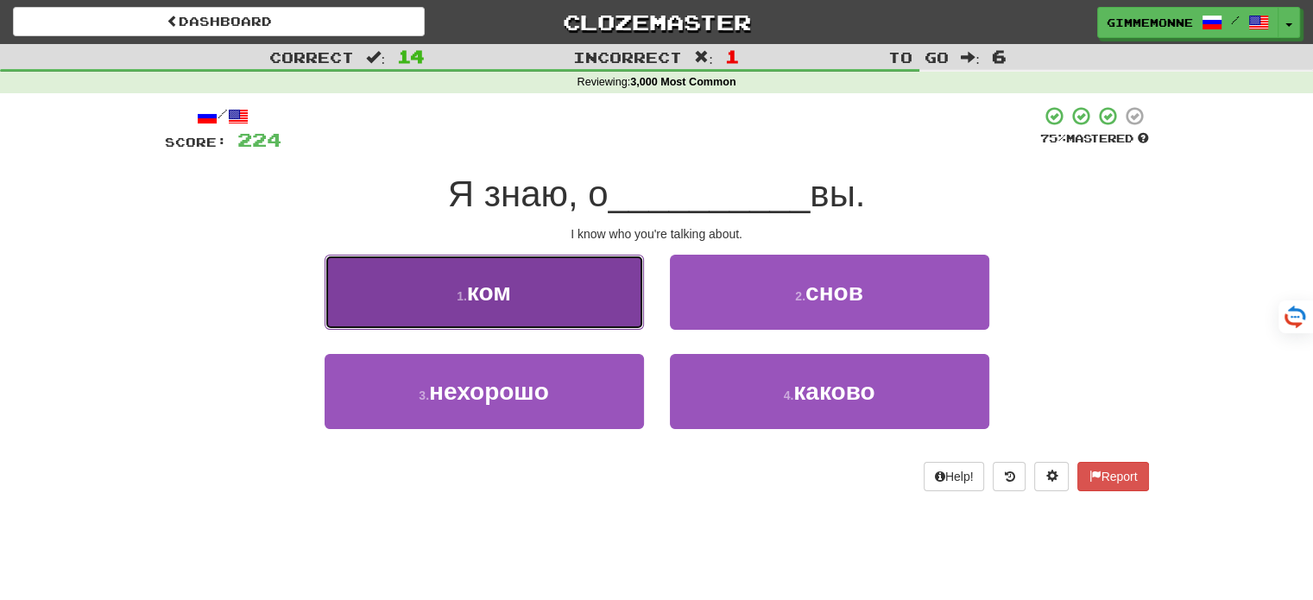
click at [591, 311] on button "1 . ком" at bounding box center [484, 292] width 319 height 75
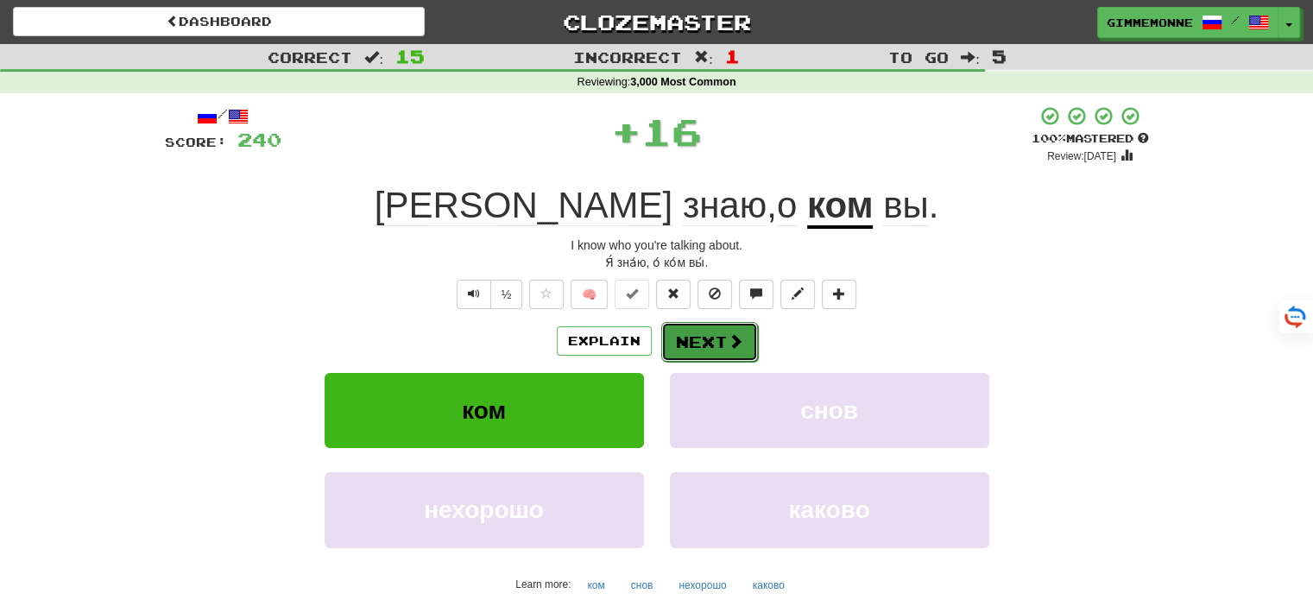
click at [691, 341] on button "Next" at bounding box center [709, 342] width 97 height 40
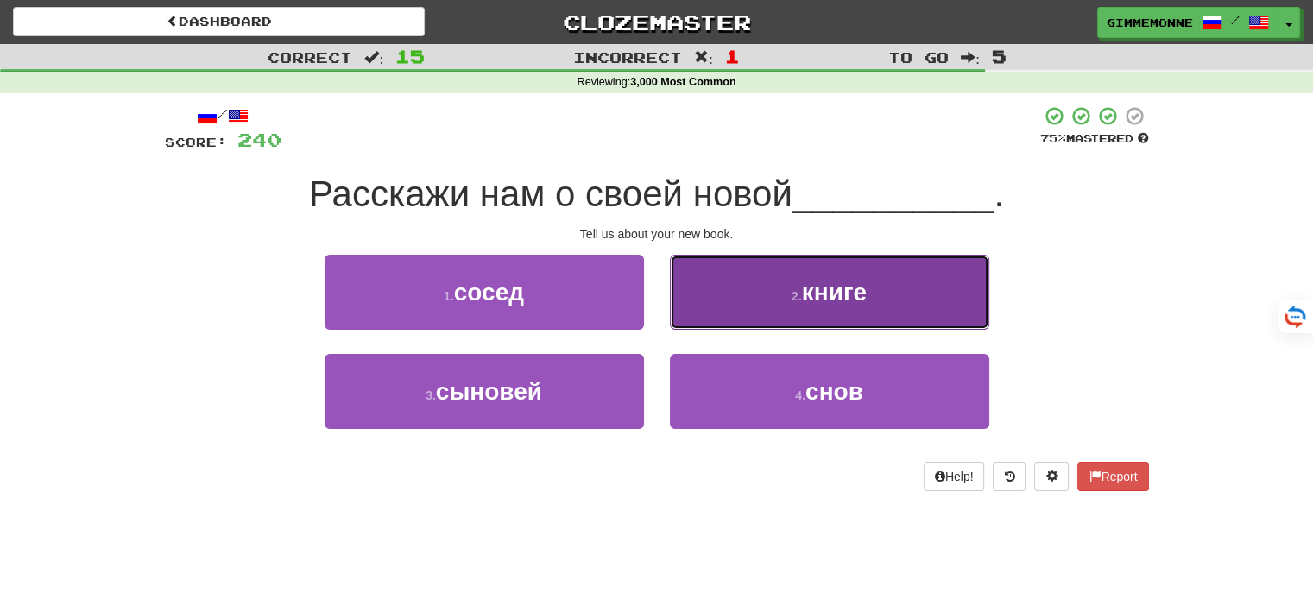
click at [722, 314] on button "2 . книге" at bounding box center [829, 292] width 319 height 75
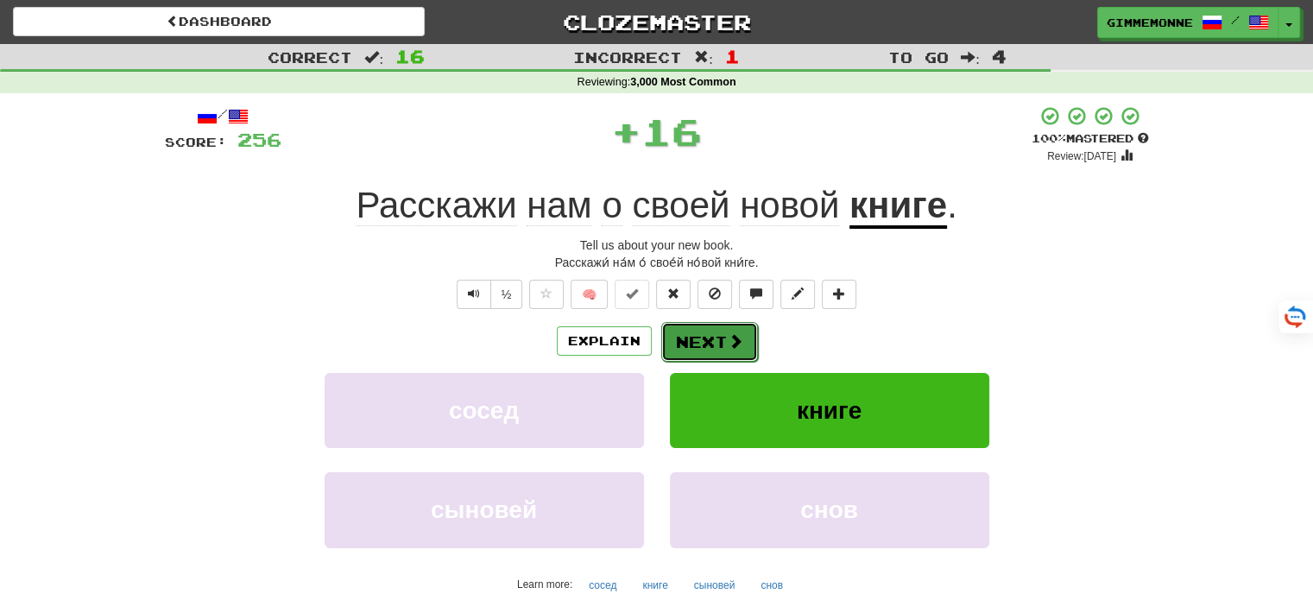
click at [677, 341] on button "Next" at bounding box center [709, 342] width 97 height 40
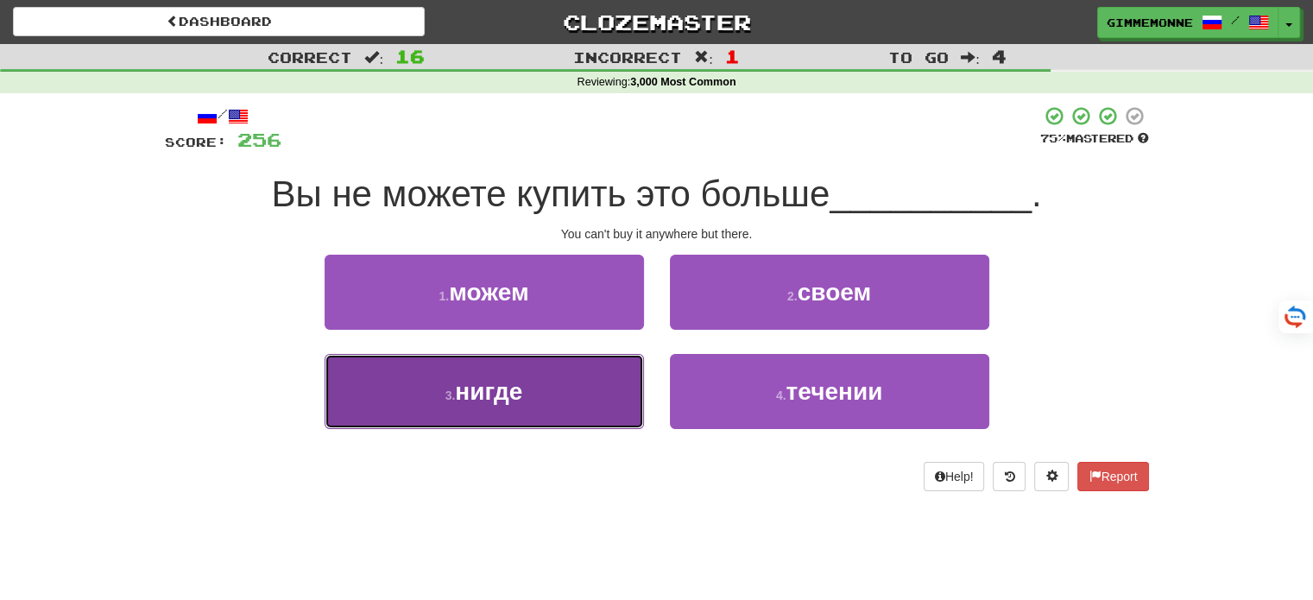
click at [546, 391] on button "3 . нигде" at bounding box center [484, 391] width 319 height 75
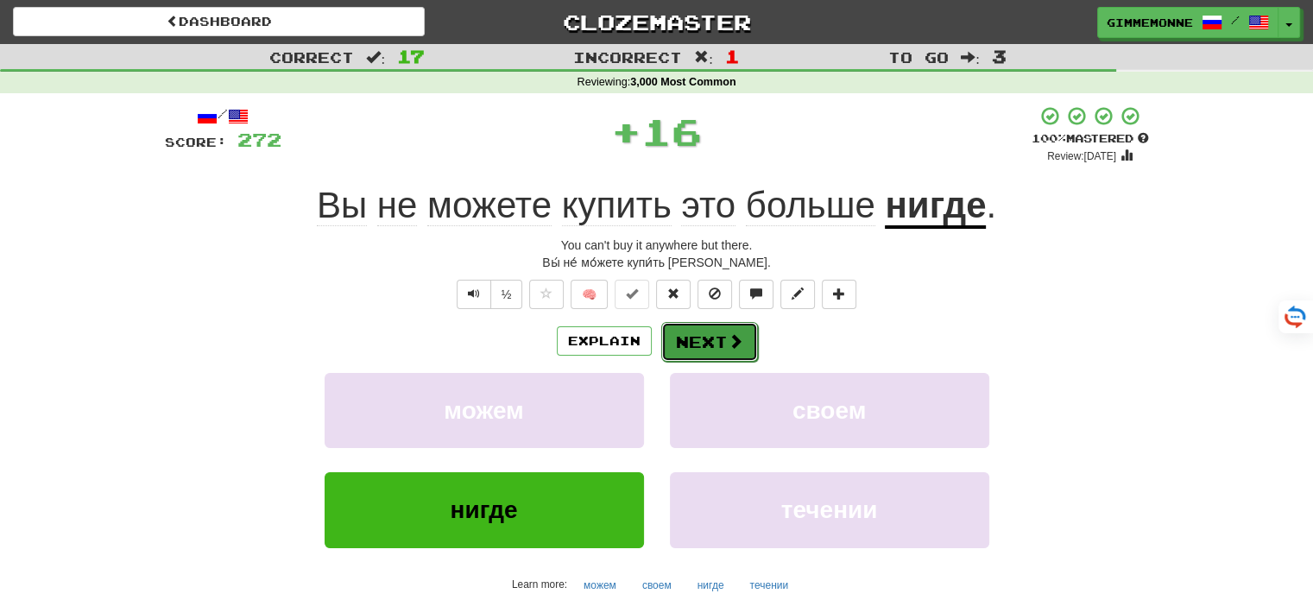
click at [738, 344] on span at bounding box center [736, 341] width 16 height 16
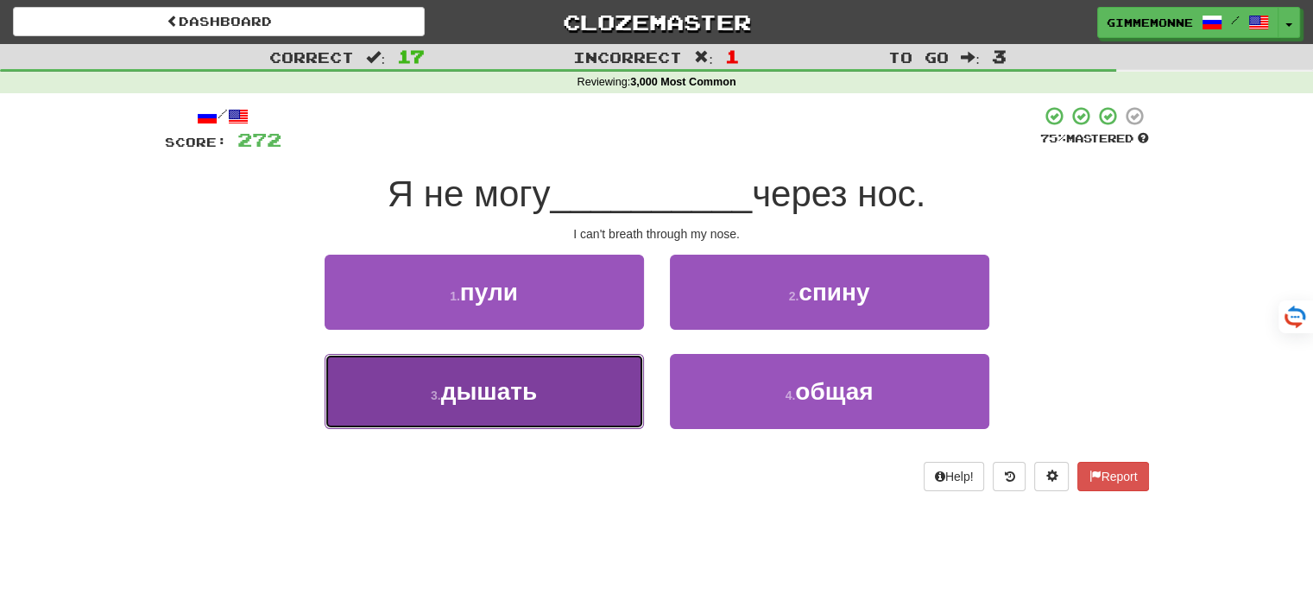
click at [602, 394] on button "3 . дышать" at bounding box center [484, 391] width 319 height 75
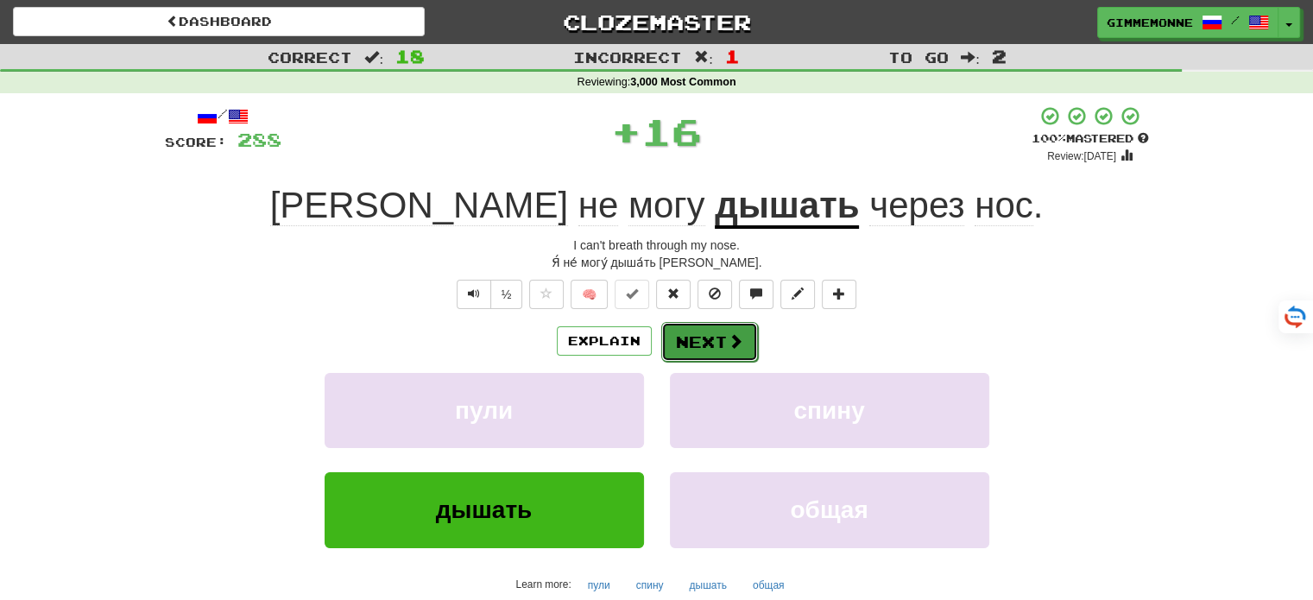
click at [684, 354] on button "Next" at bounding box center [709, 342] width 97 height 40
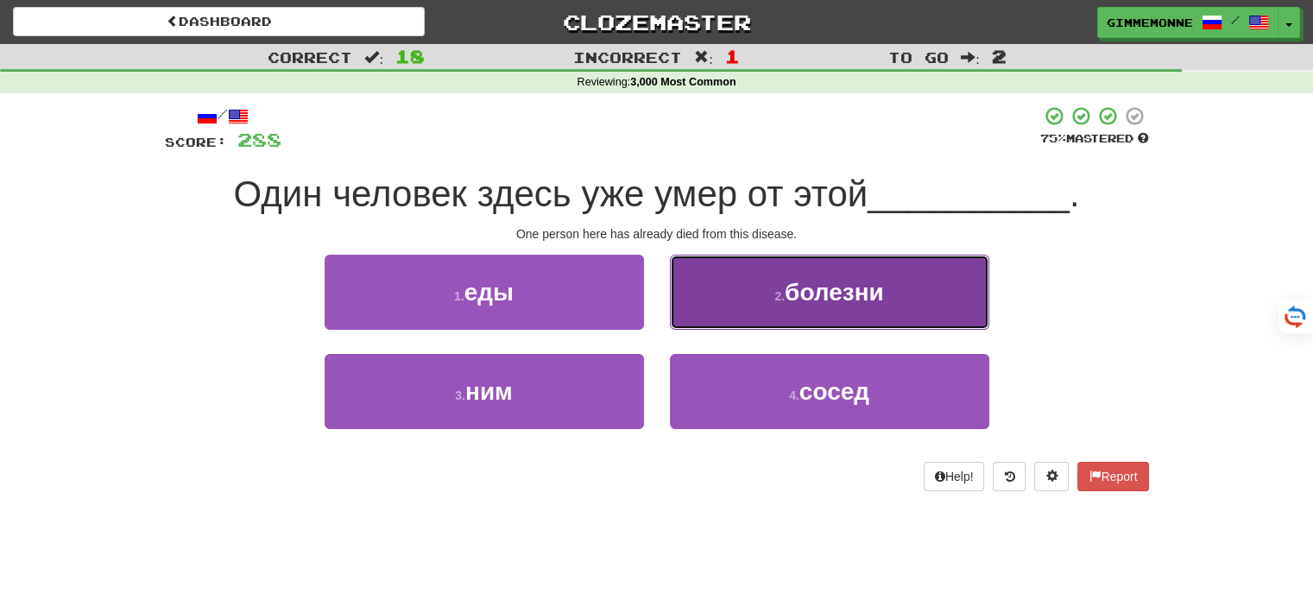
click at [707, 306] on button "2 . болезни" at bounding box center [829, 292] width 319 height 75
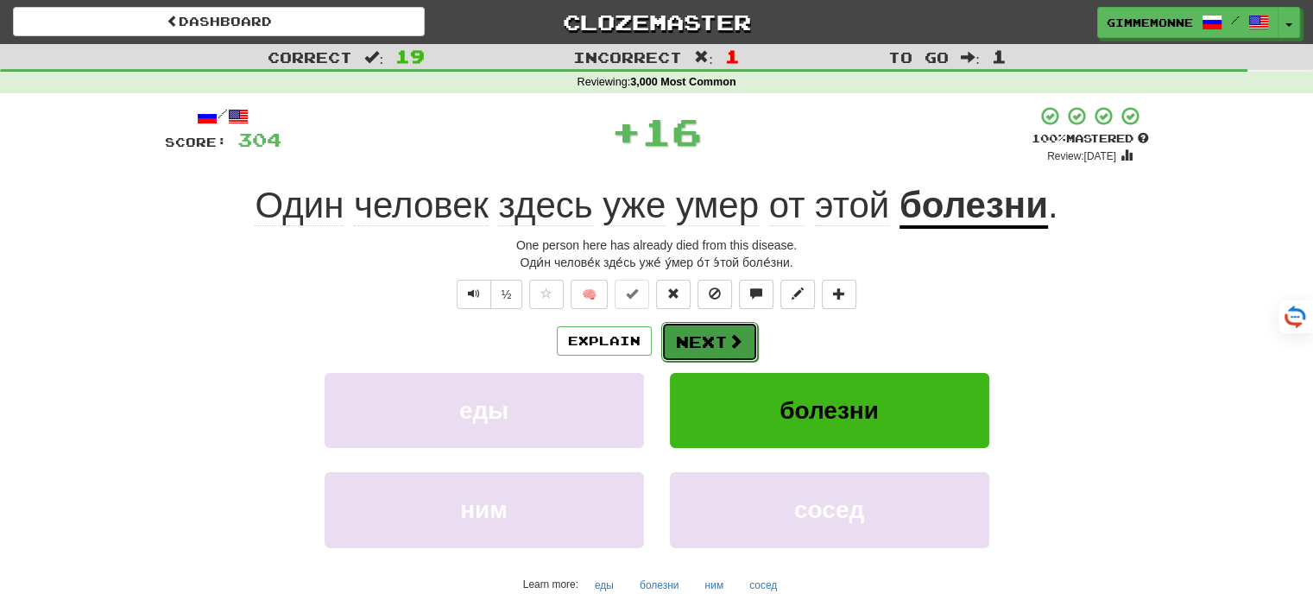
click at [694, 344] on button "Next" at bounding box center [709, 342] width 97 height 40
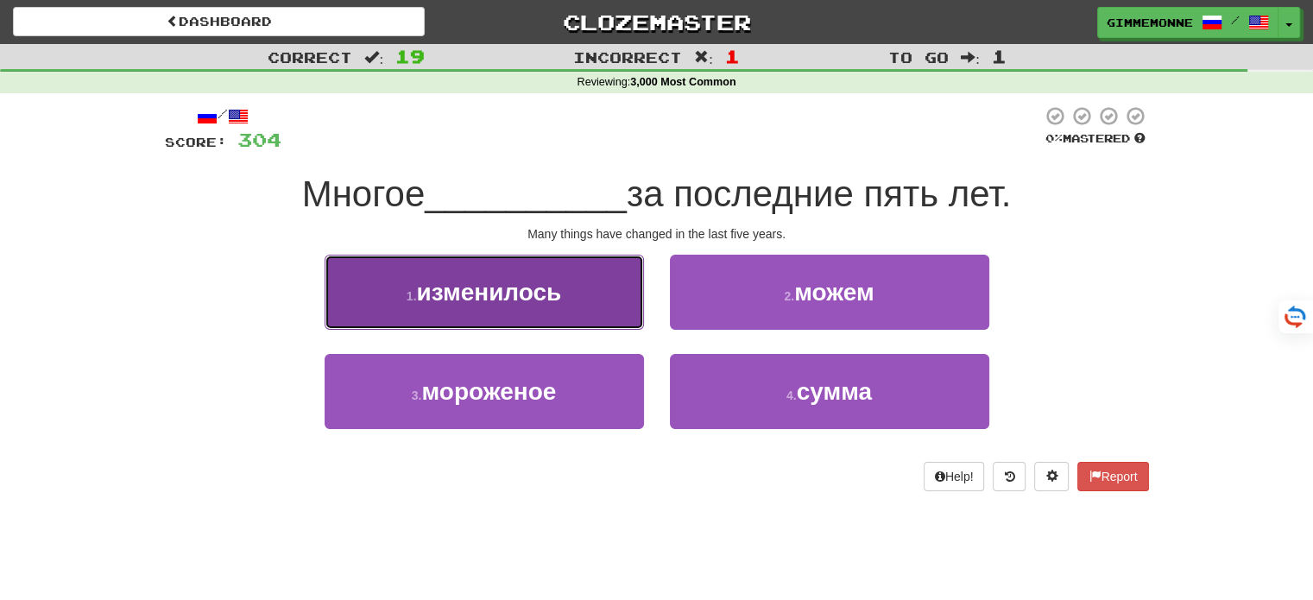
click at [626, 308] on button "1 . изменилось" at bounding box center [484, 292] width 319 height 75
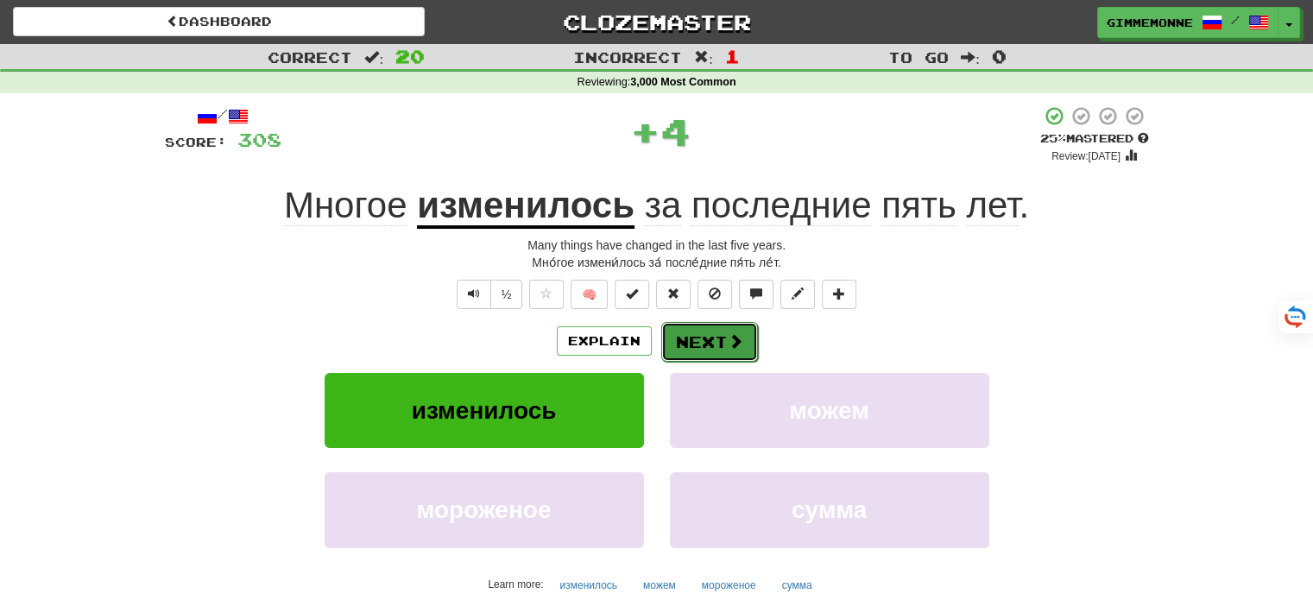
click at [706, 337] on button "Next" at bounding box center [709, 342] width 97 height 40
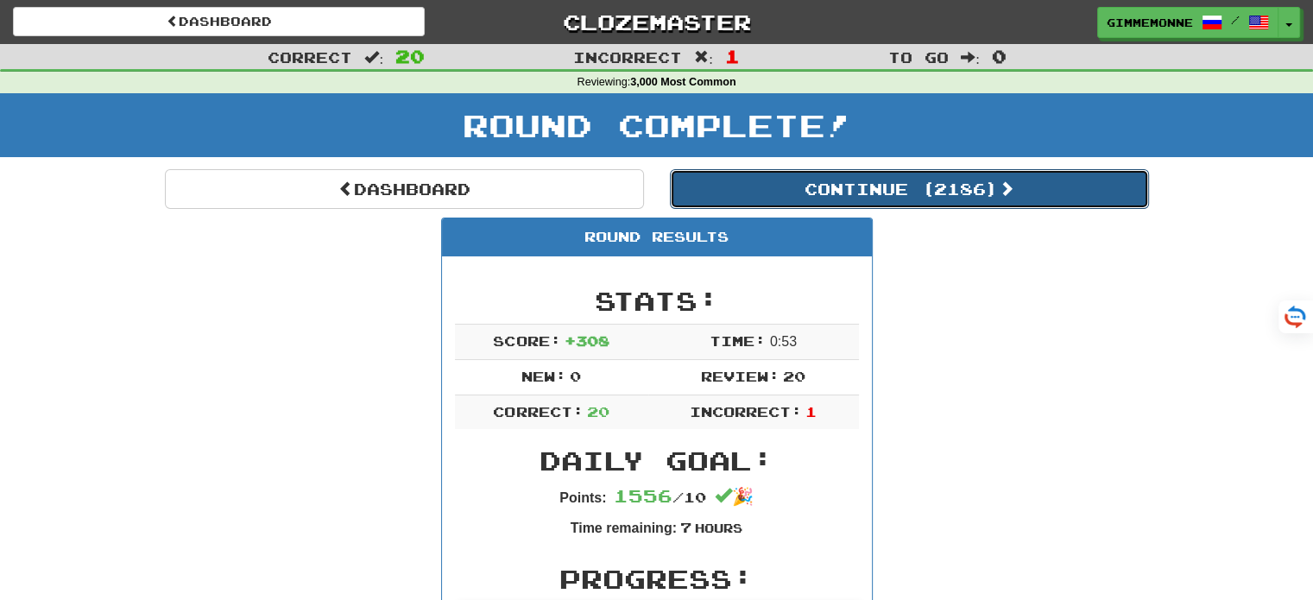
click at [845, 179] on button "Continue ( 2186 )" at bounding box center [909, 189] width 479 height 40
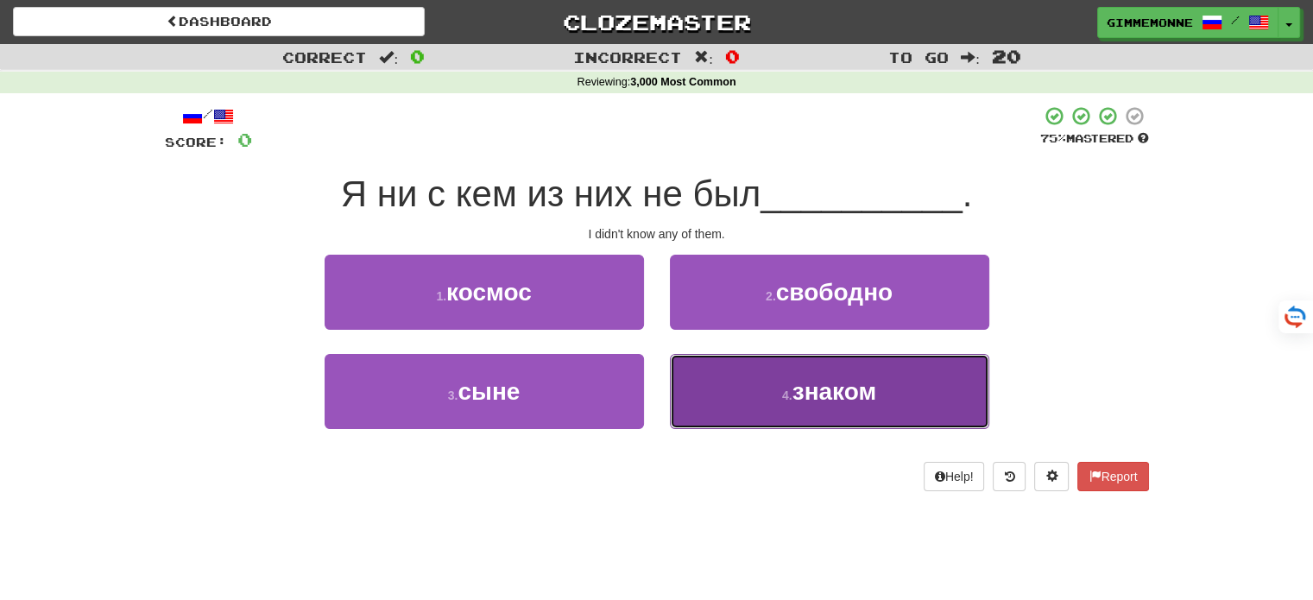
click at [791, 375] on button "4 . знаком" at bounding box center [829, 391] width 319 height 75
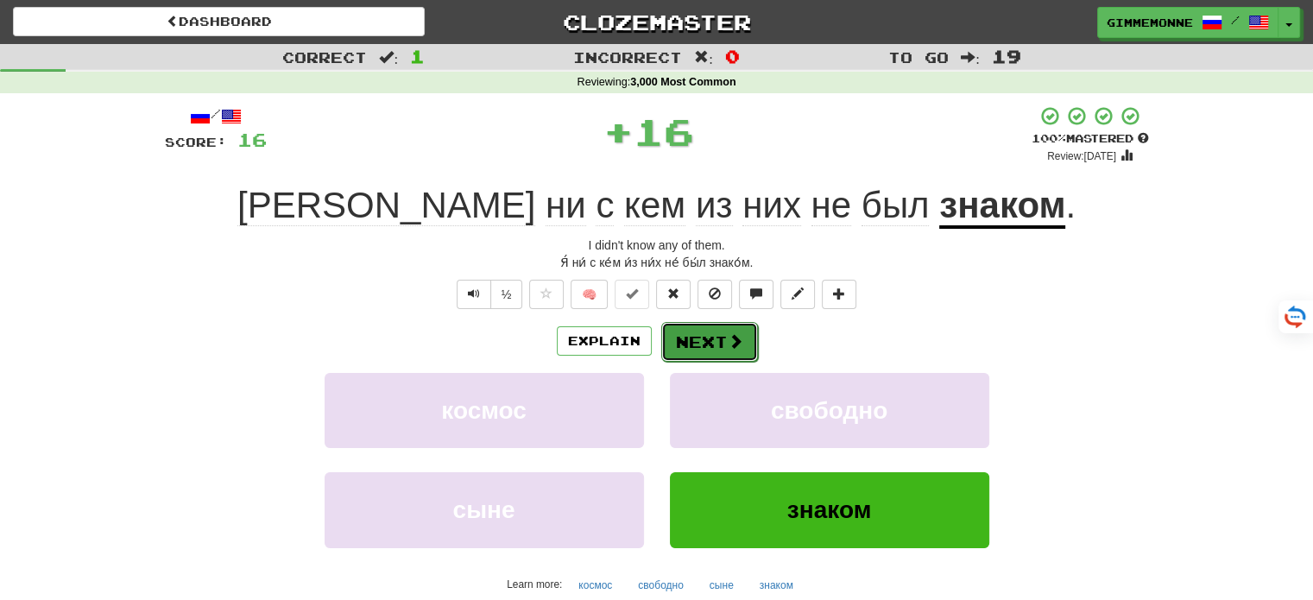
click at [715, 344] on button "Next" at bounding box center [709, 342] width 97 height 40
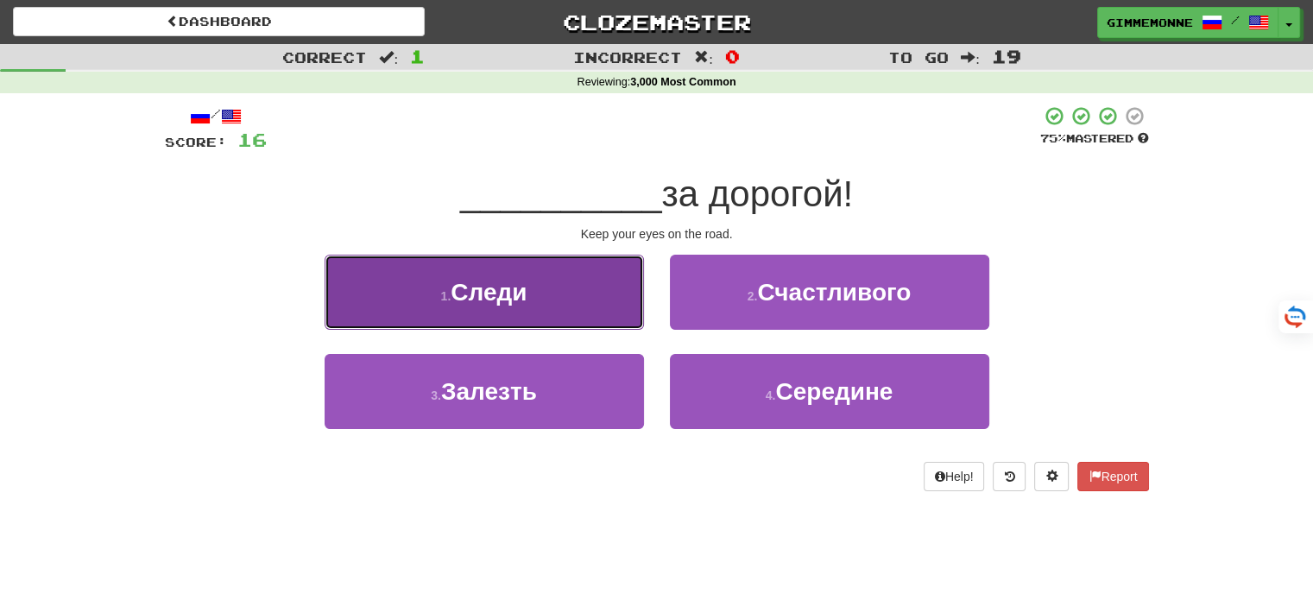
click at [640, 324] on button "1 . Следи" at bounding box center [484, 292] width 319 height 75
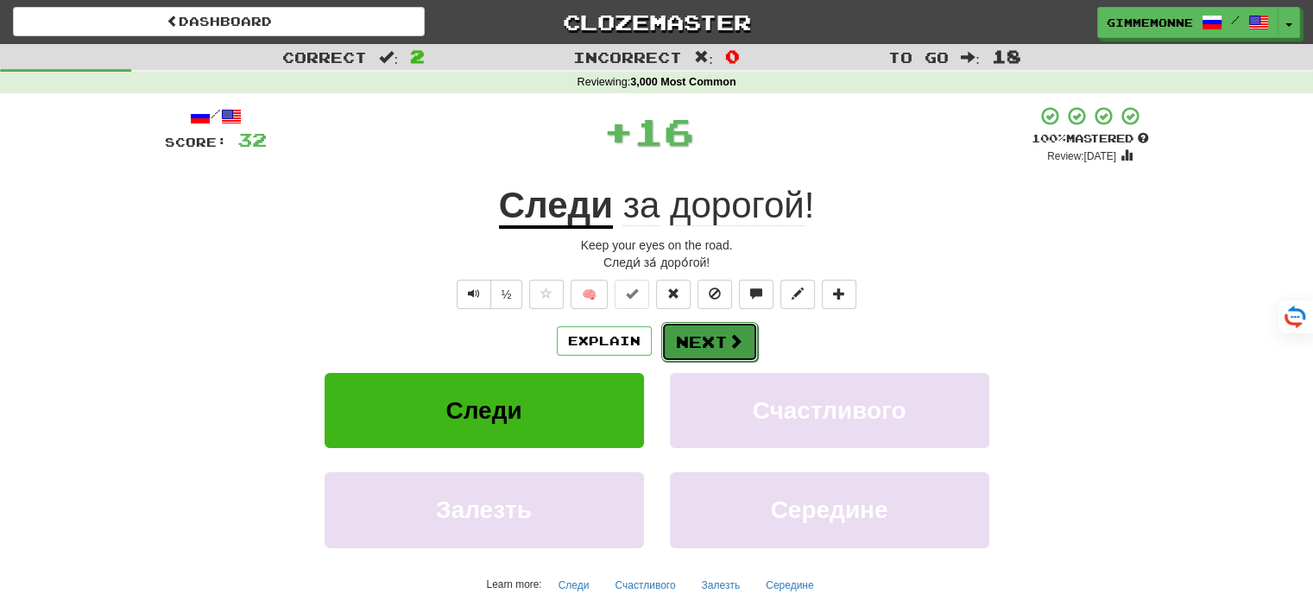
click at [681, 324] on button "Next" at bounding box center [709, 342] width 97 height 40
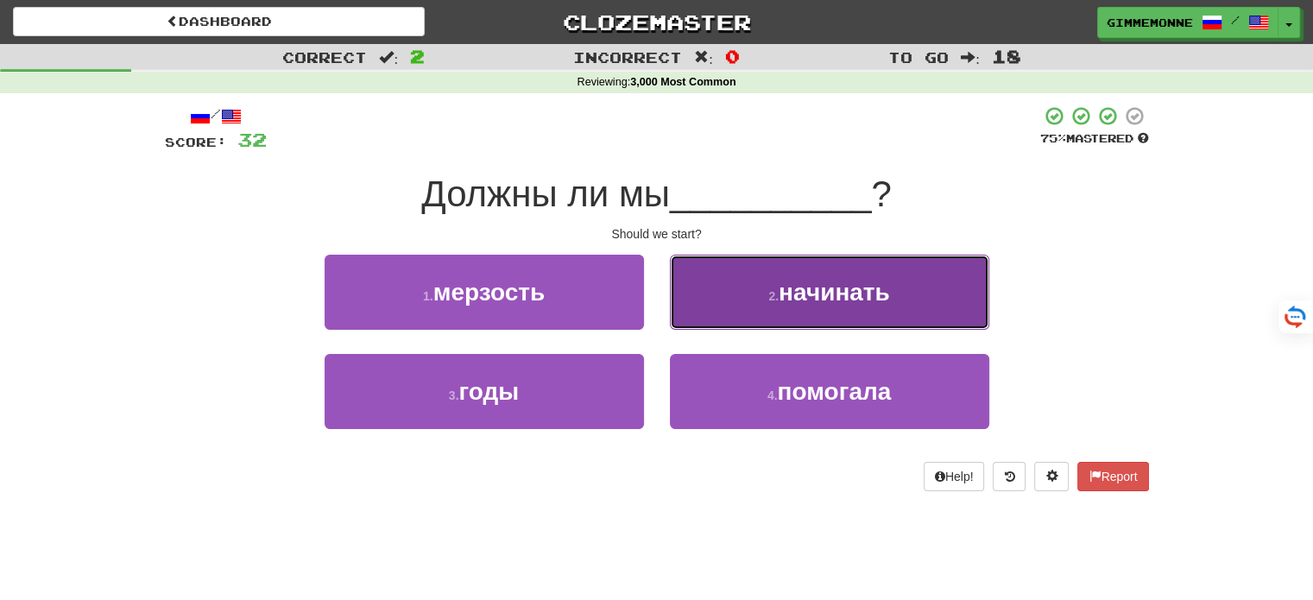
click at [735, 297] on button "2 . начинать" at bounding box center [829, 292] width 319 height 75
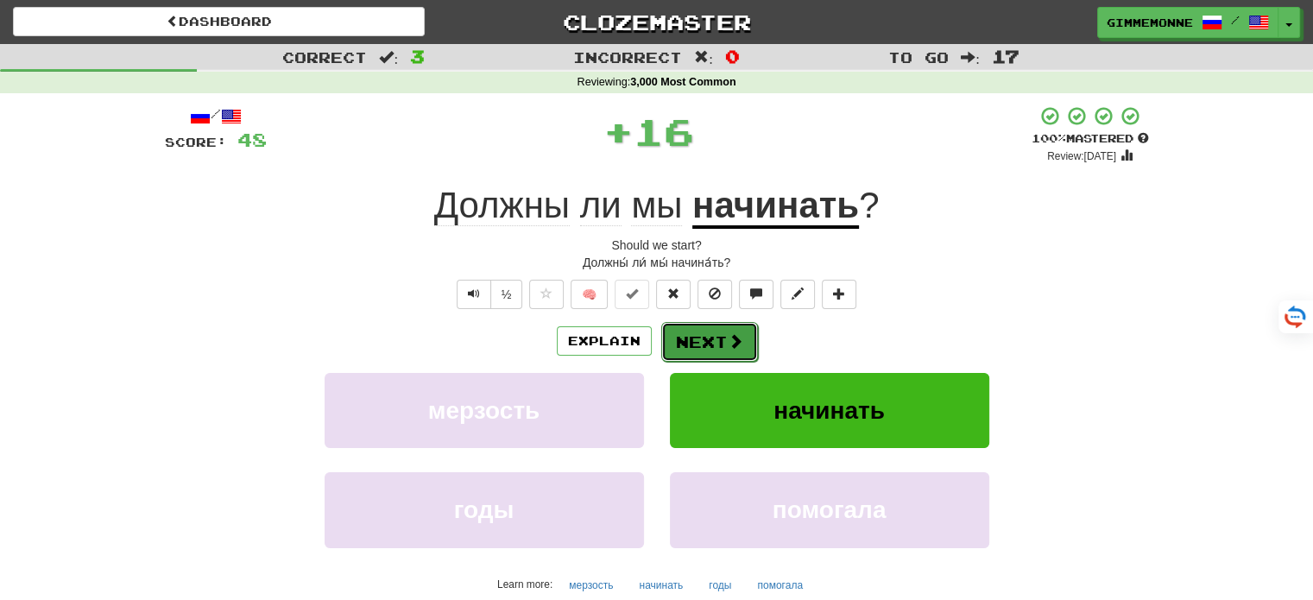
click at [709, 333] on button "Next" at bounding box center [709, 342] width 97 height 40
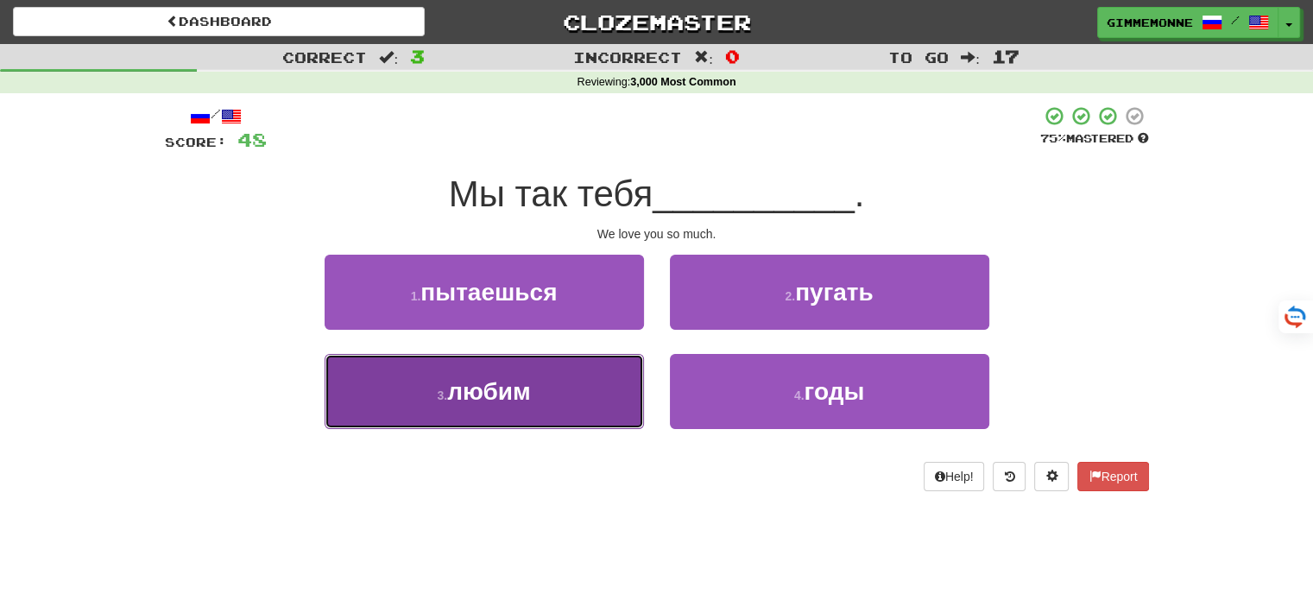
click at [605, 372] on button "3 . любим" at bounding box center [484, 391] width 319 height 75
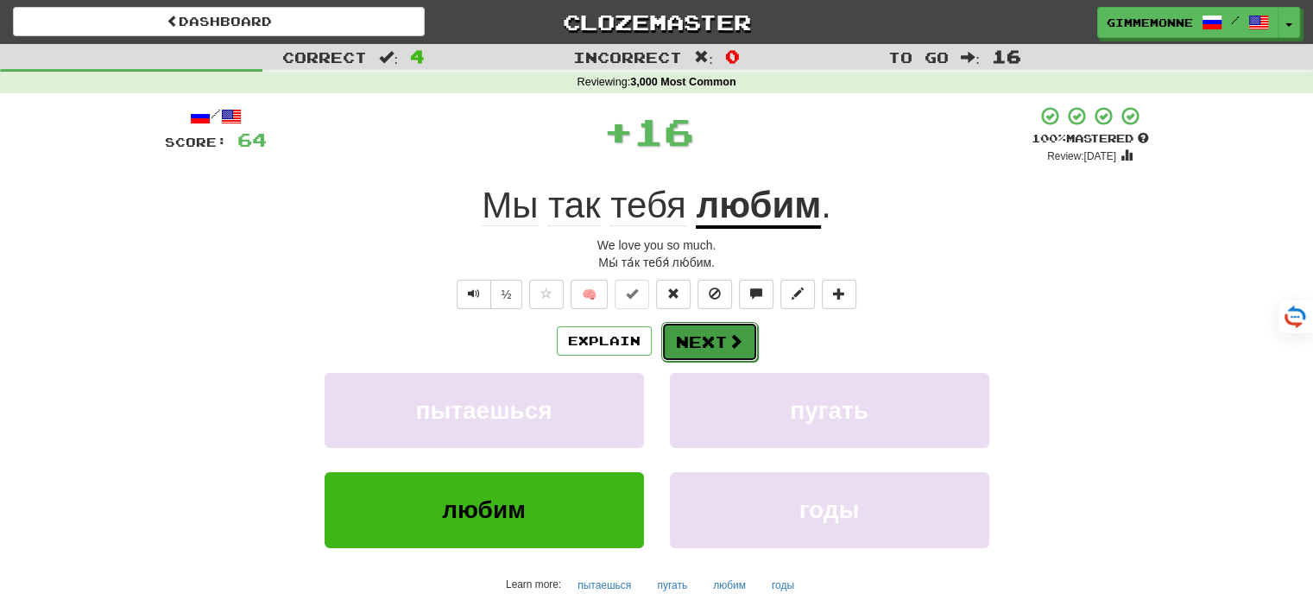
click at [676, 341] on button "Next" at bounding box center [709, 342] width 97 height 40
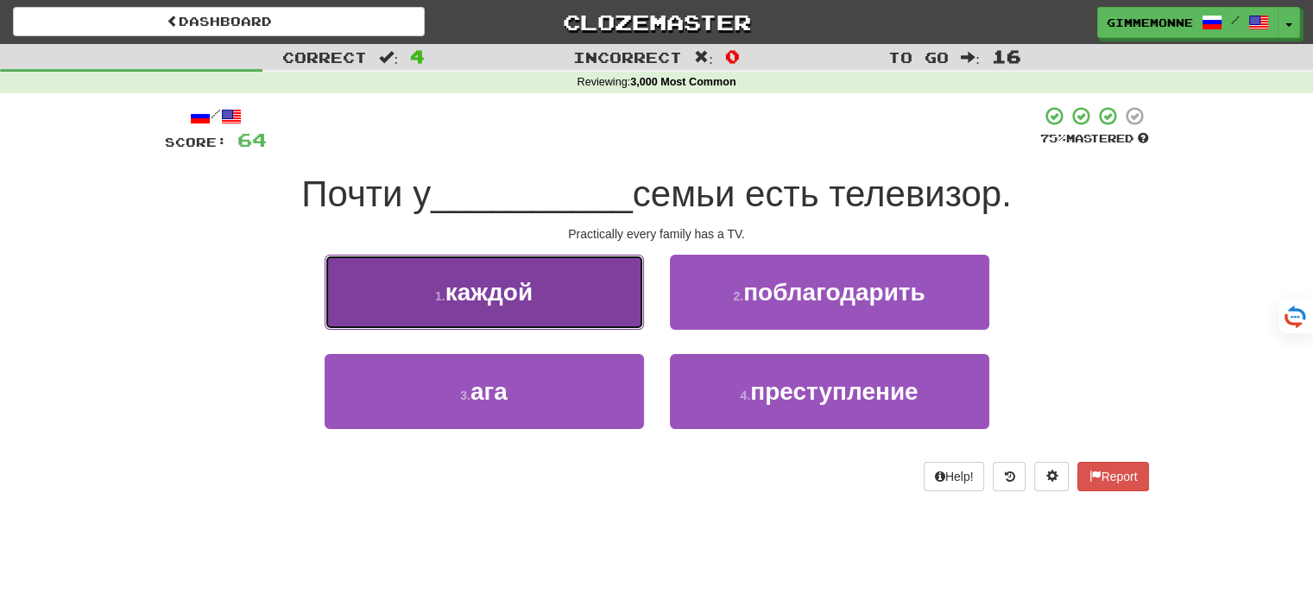
click at [586, 302] on button "1 . каждой" at bounding box center [484, 292] width 319 height 75
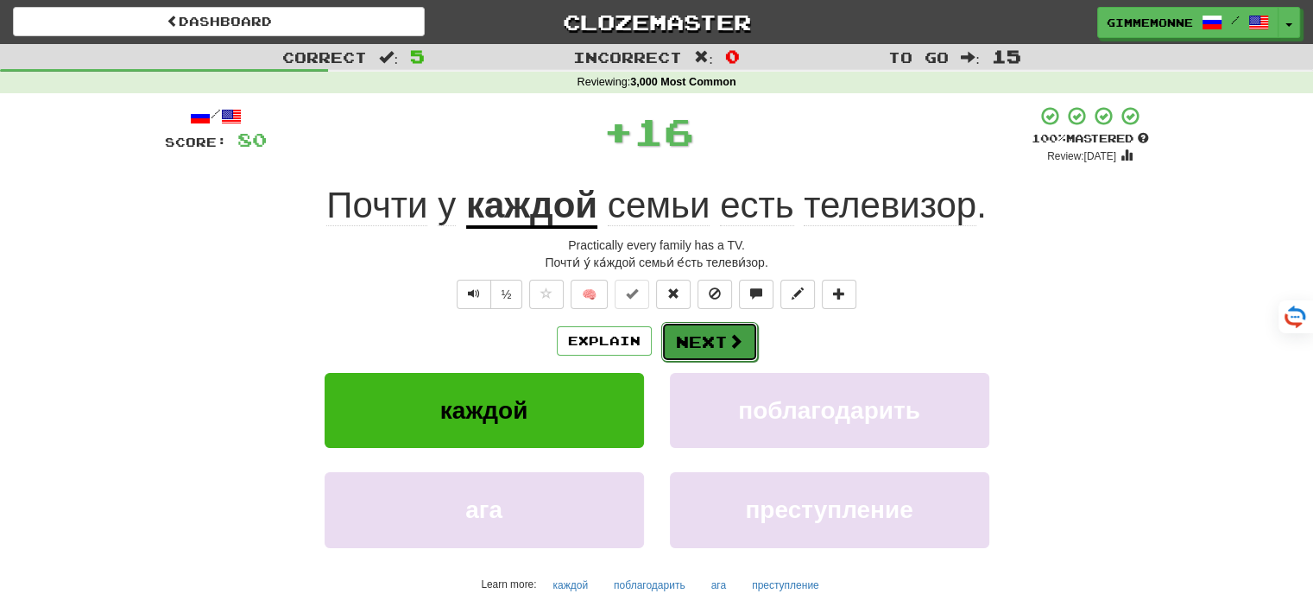
click at [712, 332] on button "Next" at bounding box center [709, 342] width 97 height 40
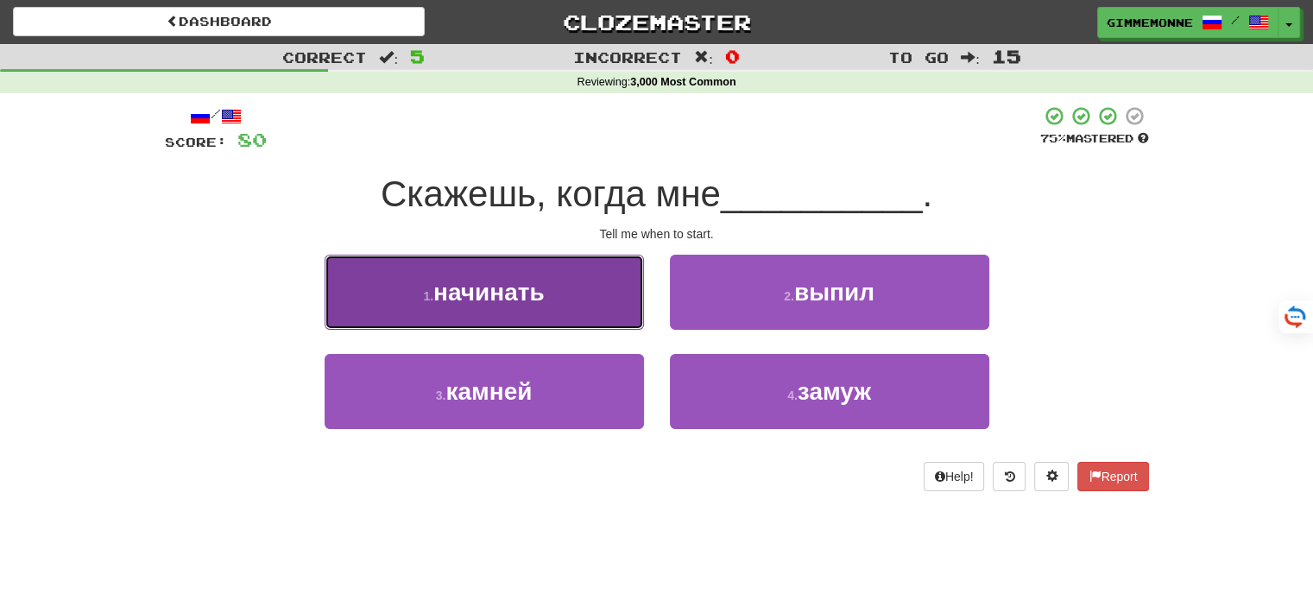
click at [568, 302] on button "1 . начинать" at bounding box center [484, 292] width 319 height 75
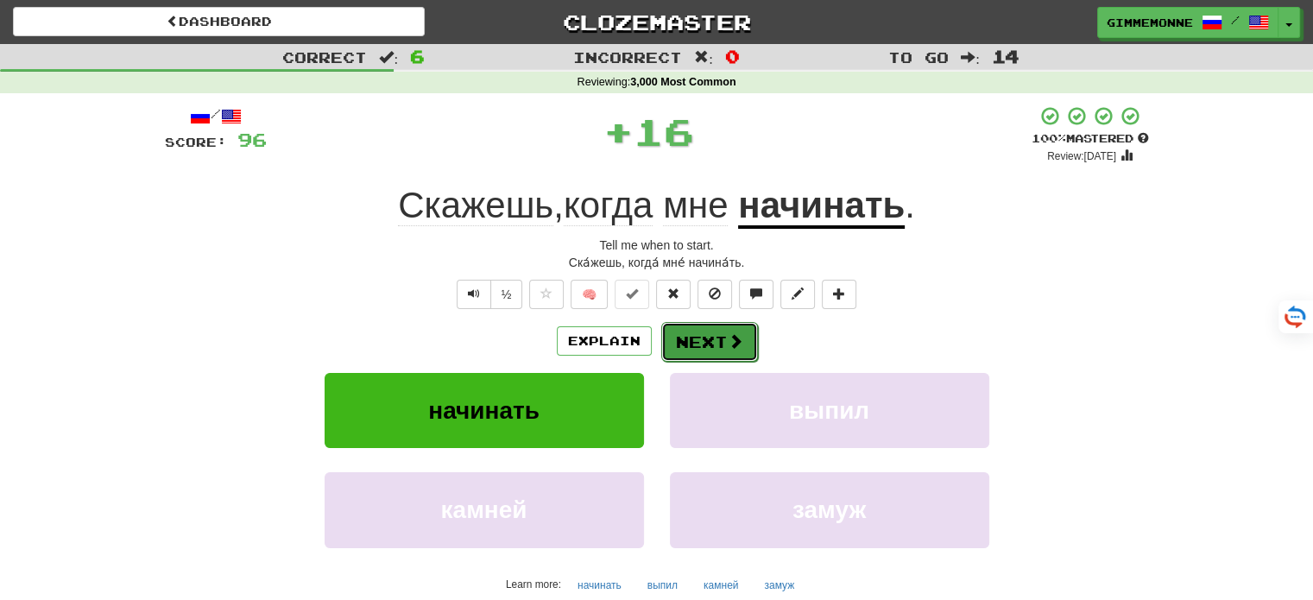
click at [679, 344] on button "Next" at bounding box center [709, 342] width 97 height 40
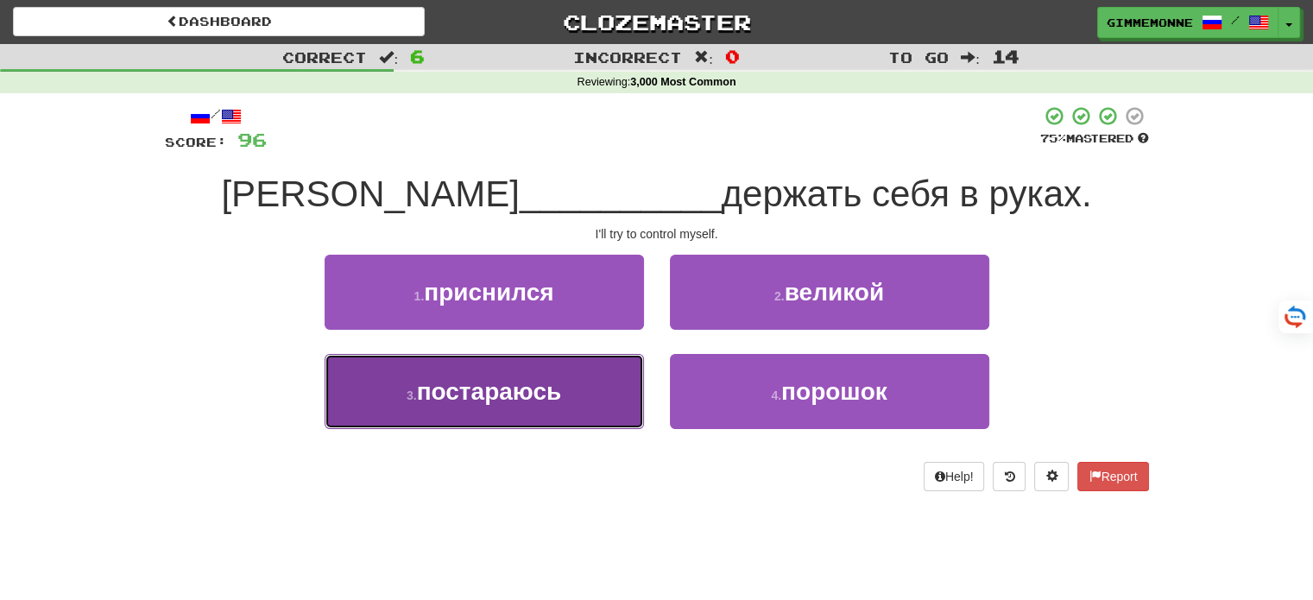
click at [580, 388] on button "3 . постараюсь" at bounding box center [484, 391] width 319 height 75
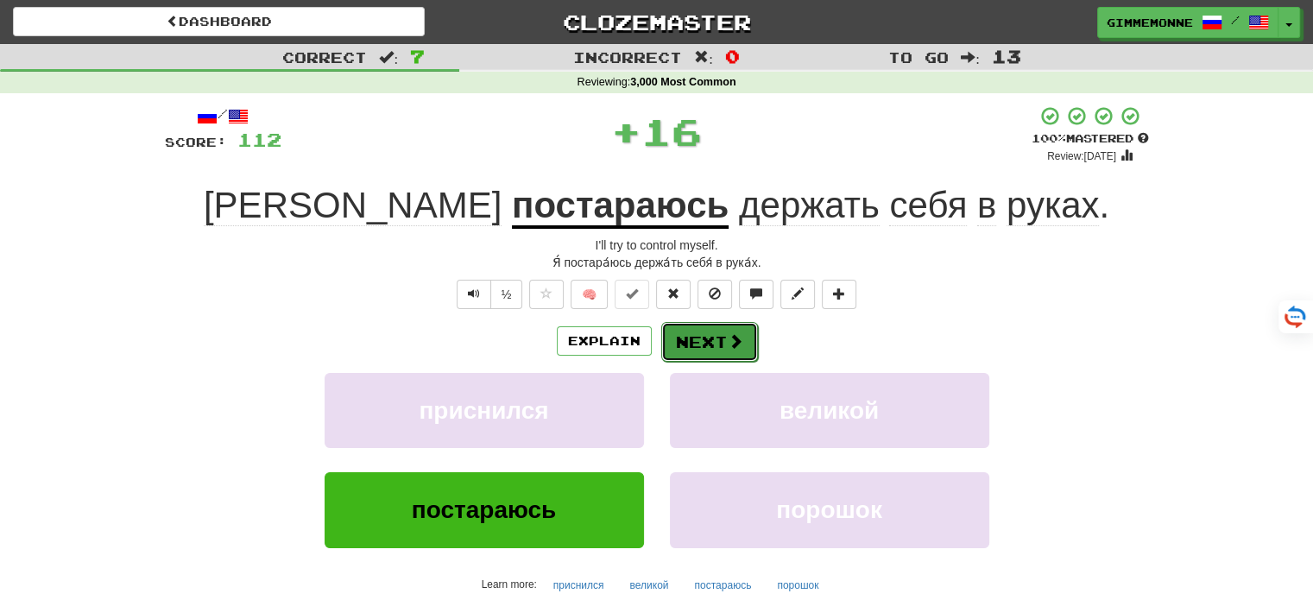
click at [682, 350] on button "Next" at bounding box center [709, 342] width 97 height 40
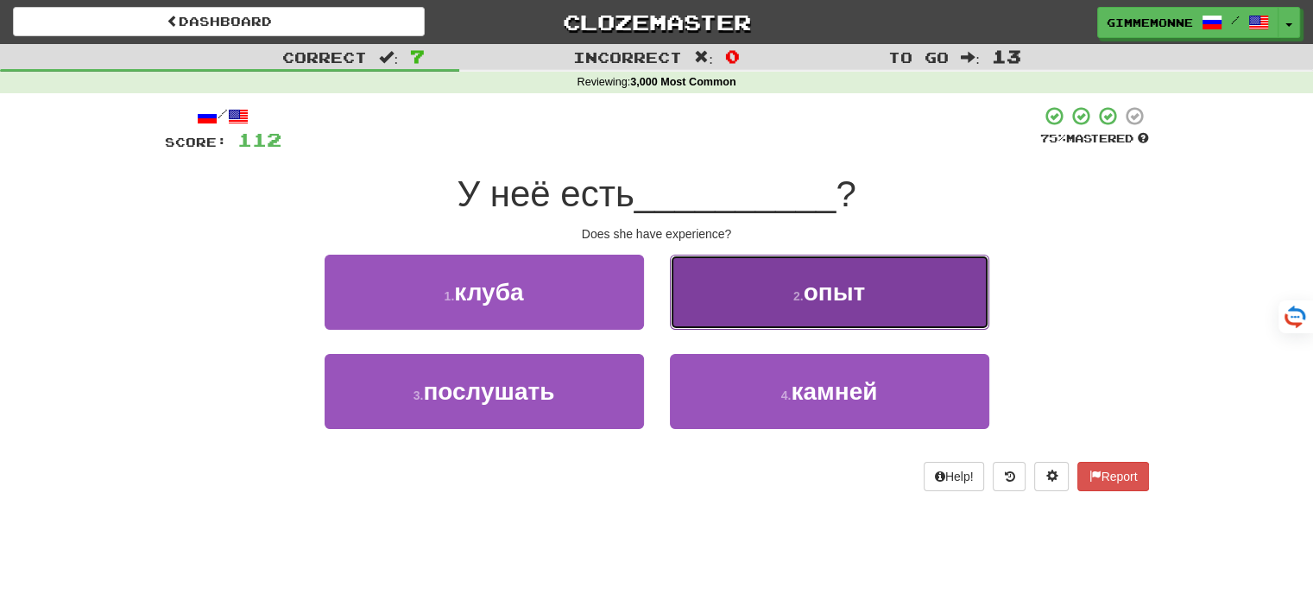
click at [756, 312] on button "2 . опыт" at bounding box center [829, 292] width 319 height 75
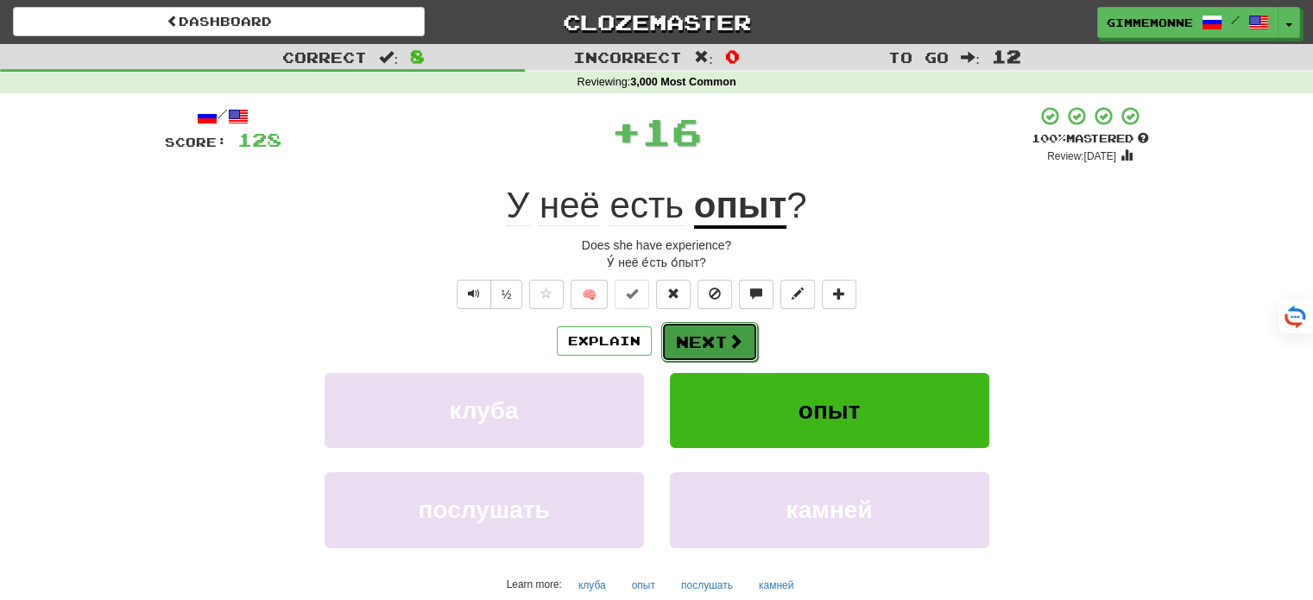
click at [697, 338] on button "Next" at bounding box center [709, 342] width 97 height 40
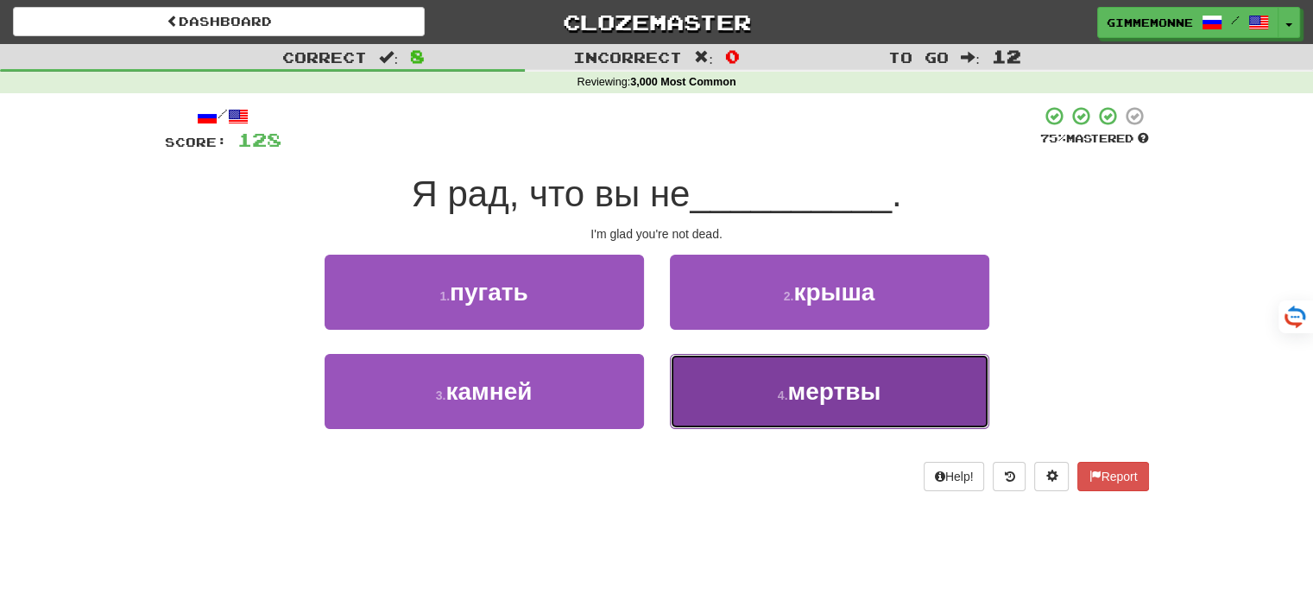
click at [705, 400] on button "4 . мертвы" at bounding box center [829, 391] width 319 height 75
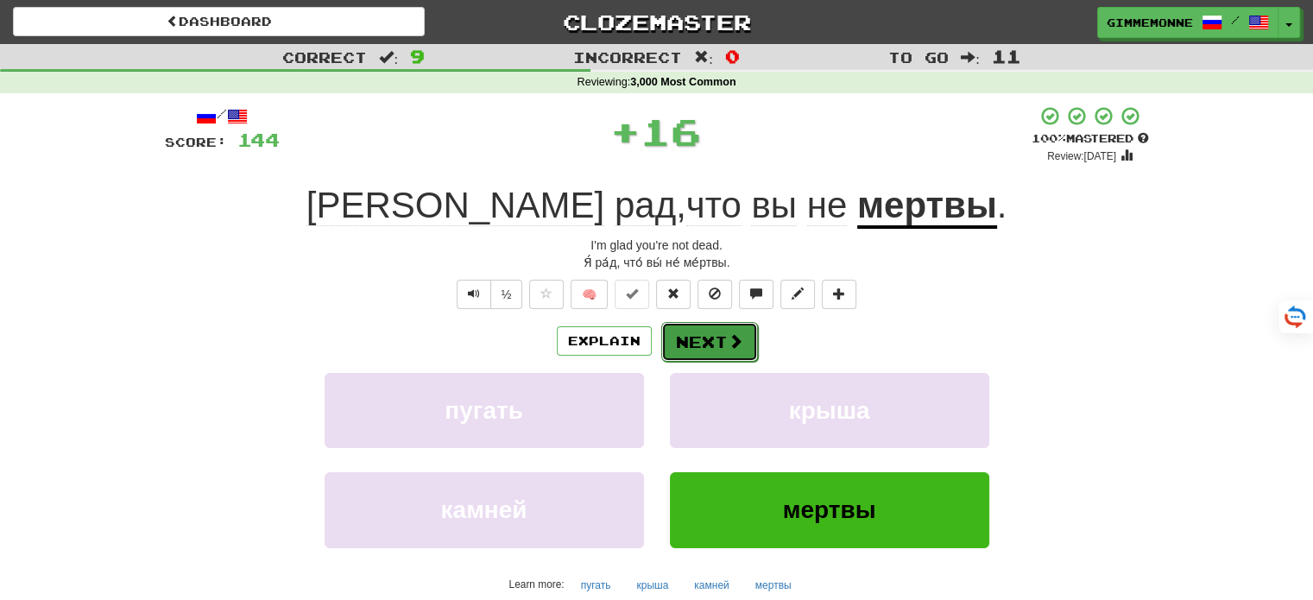
click at [680, 344] on button "Next" at bounding box center [709, 342] width 97 height 40
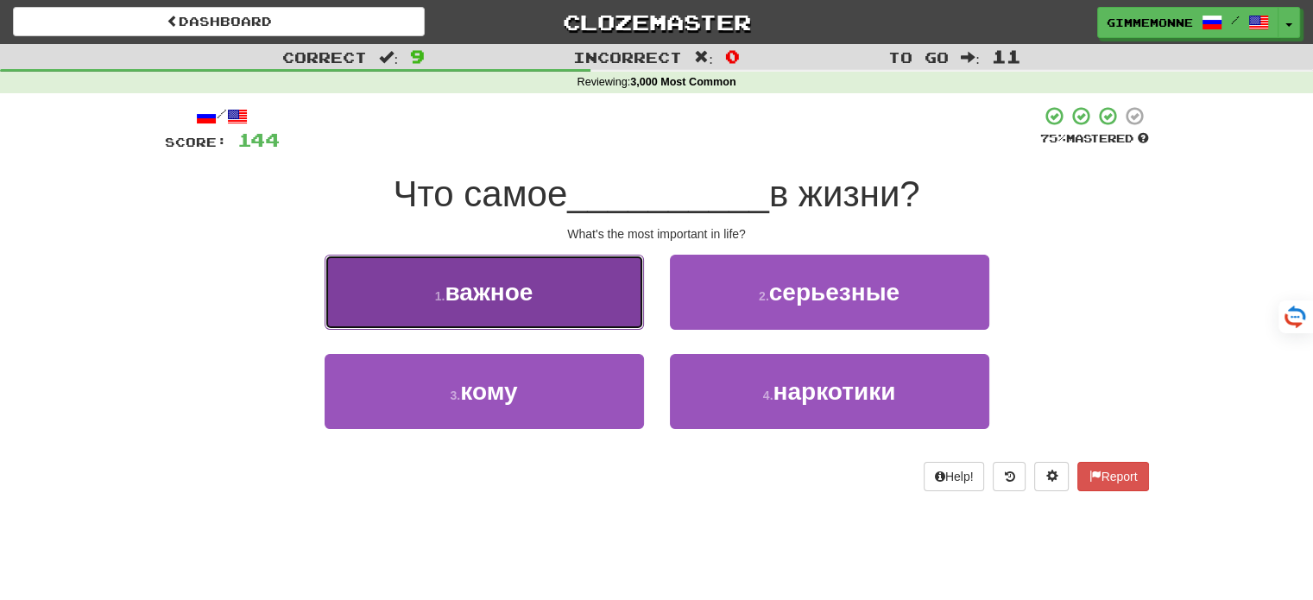
click at [608, 309] on button "1 . важное" at bounding box center [484, 292] width 319 height 75
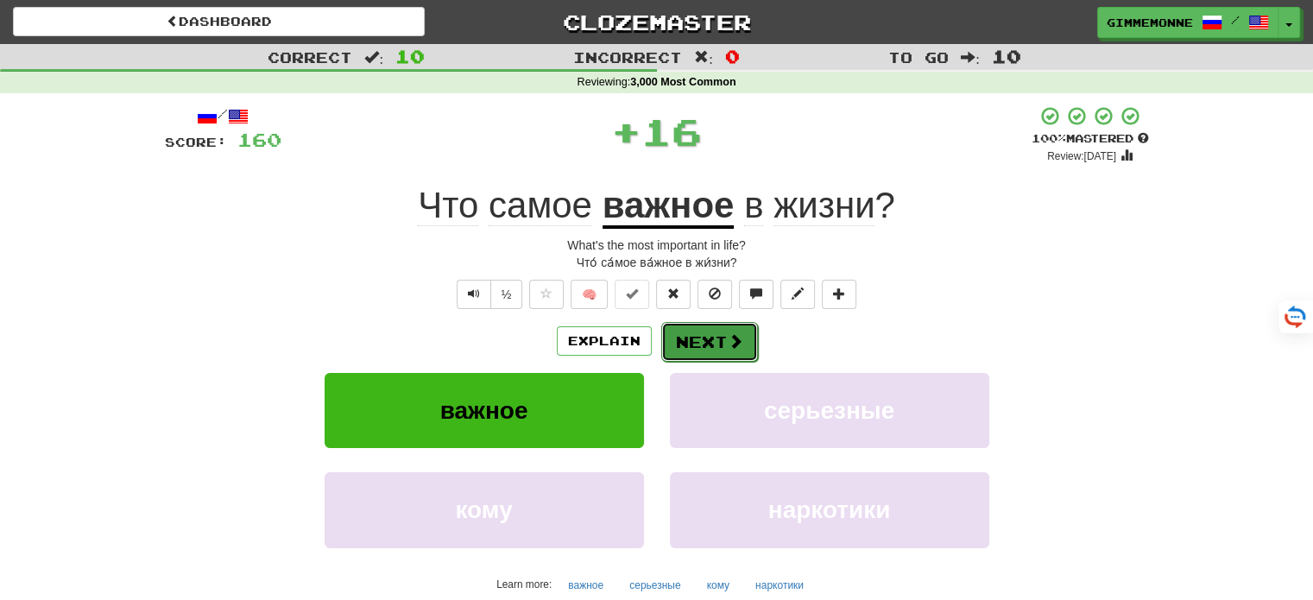
click at [703, 341] on button "Next" at bounding box center [709, 342] width 97 height 40
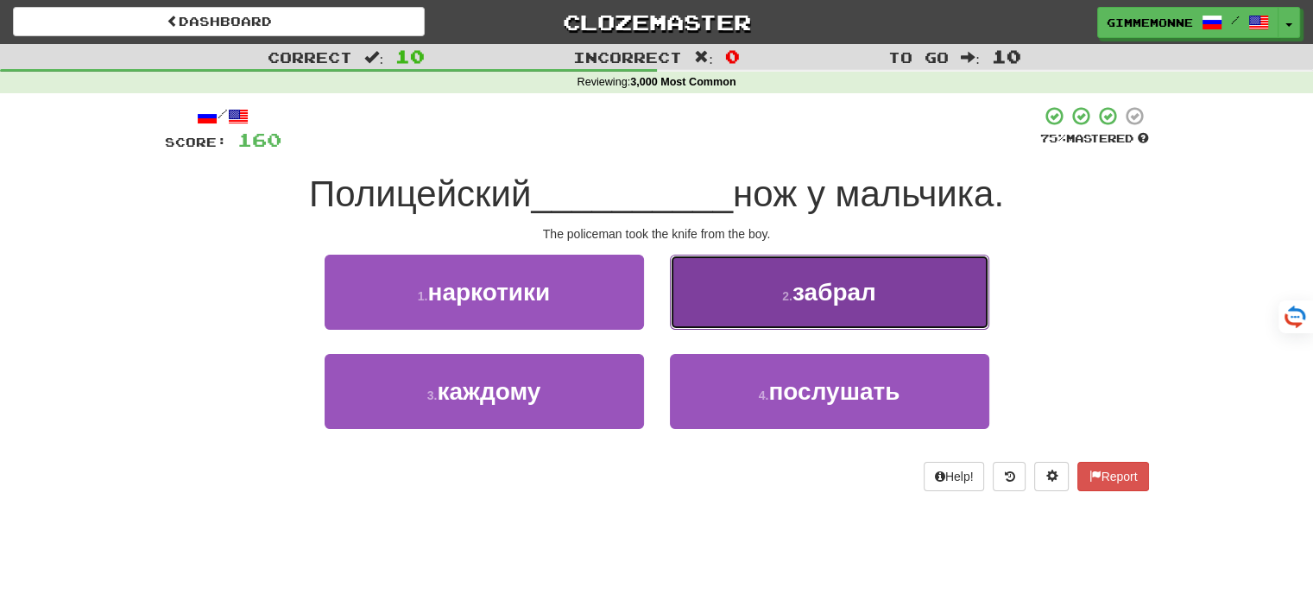
click at [691, 310] on button "2 . забрал" at bounding box center [829, 292] width 319 height 75
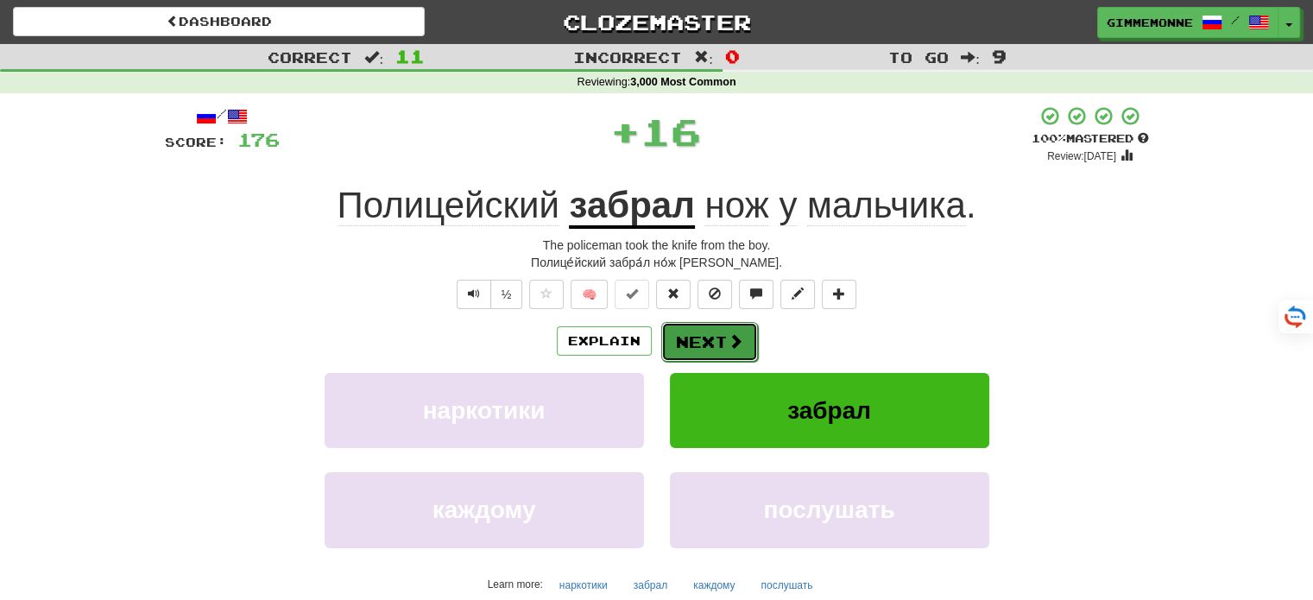
click at [691, 349] on button "Next" at bounding box center [709, 342] width 97 height 40
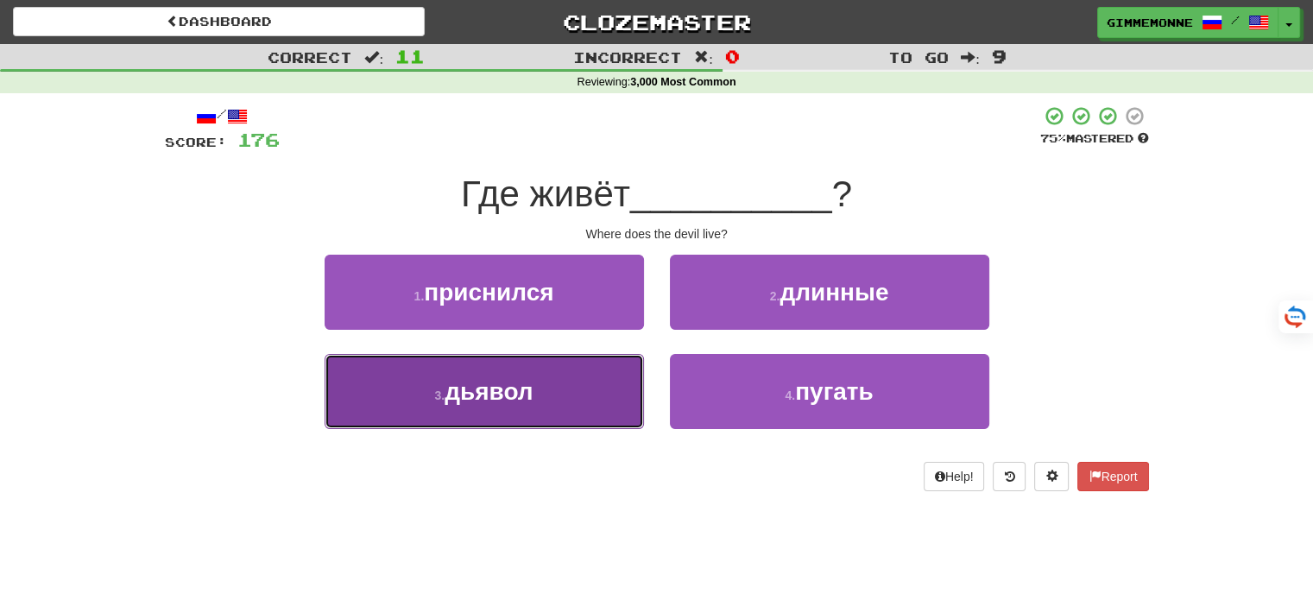
click at [610, 374] on button "3 . дьявол" at bounding box center [484, 391] width 319 height 75
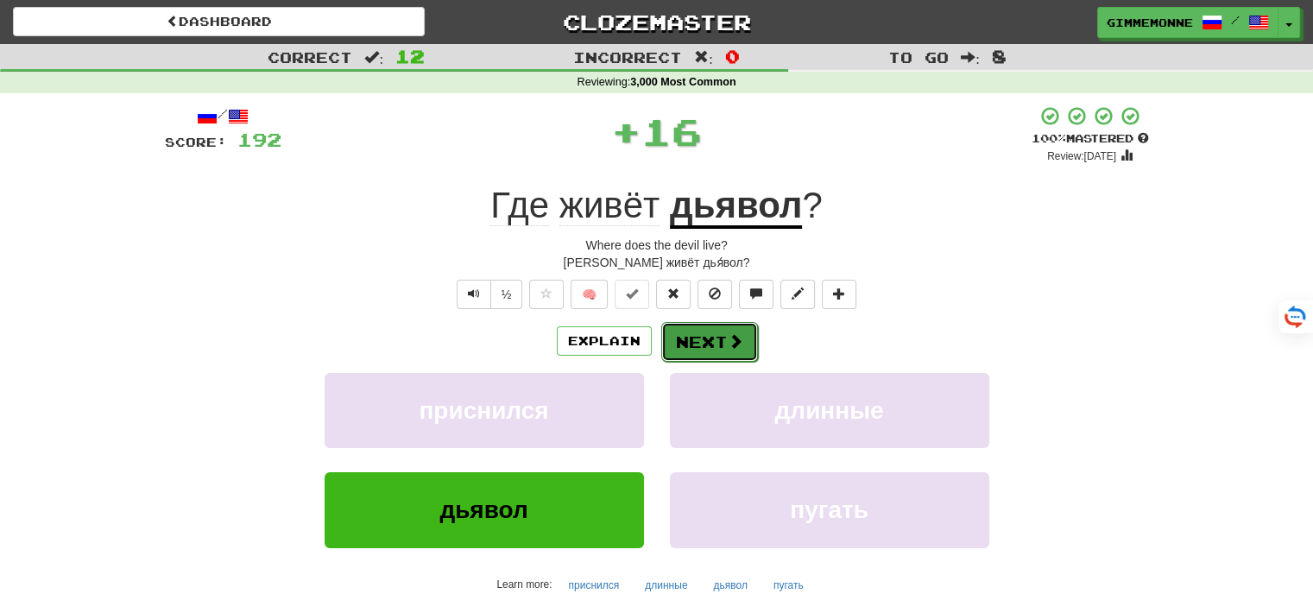
click at [687, 335] on button "Next" at bounding box center [709, 342] width 97 height 40
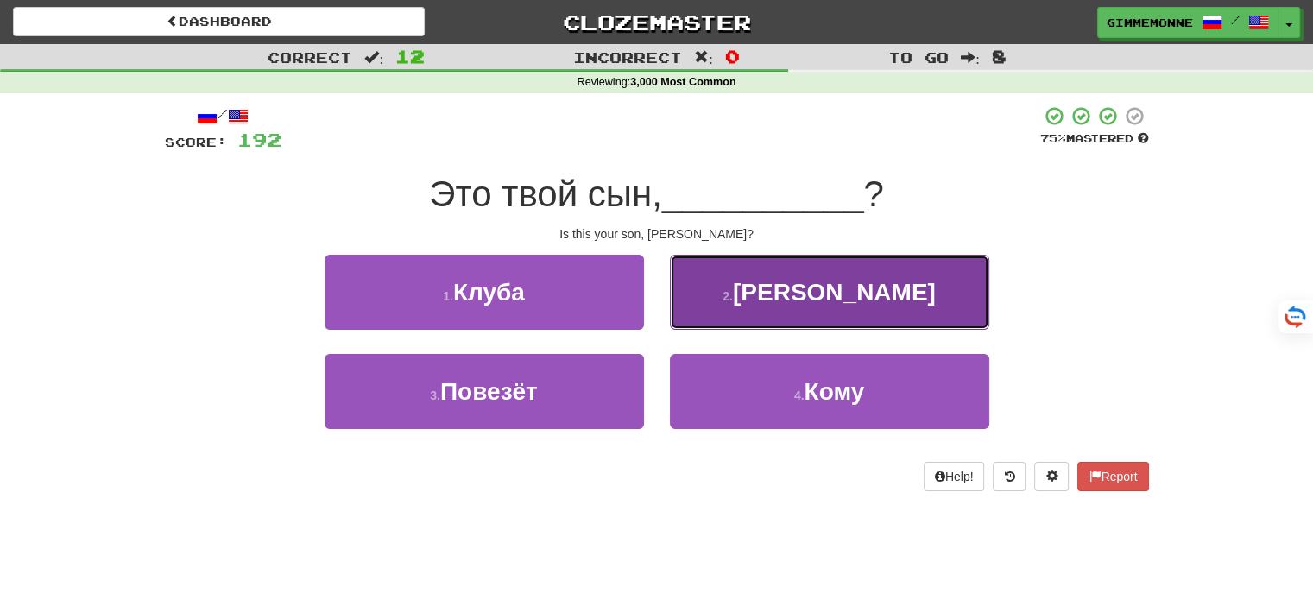
click at [718, 300] on button "2 . [PERSON_NAME]" at bounding box center [829, 292] width 319 height 75
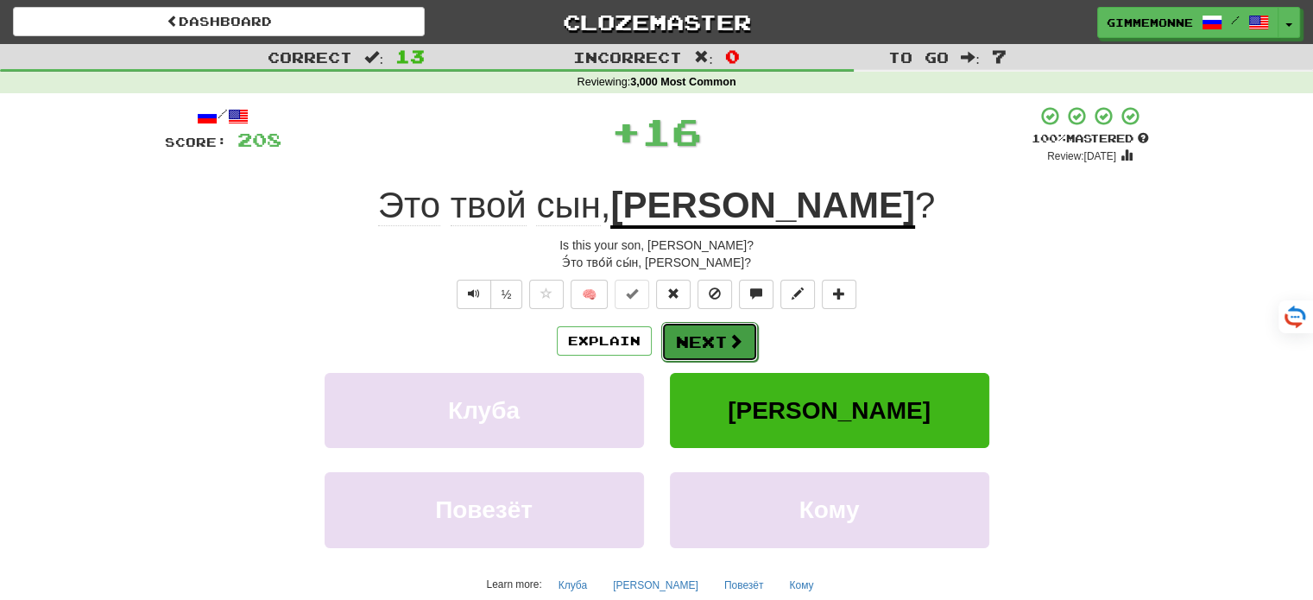
click at [706, 327] on button "Next" at bounding box center [709, 342] width 97 height 40
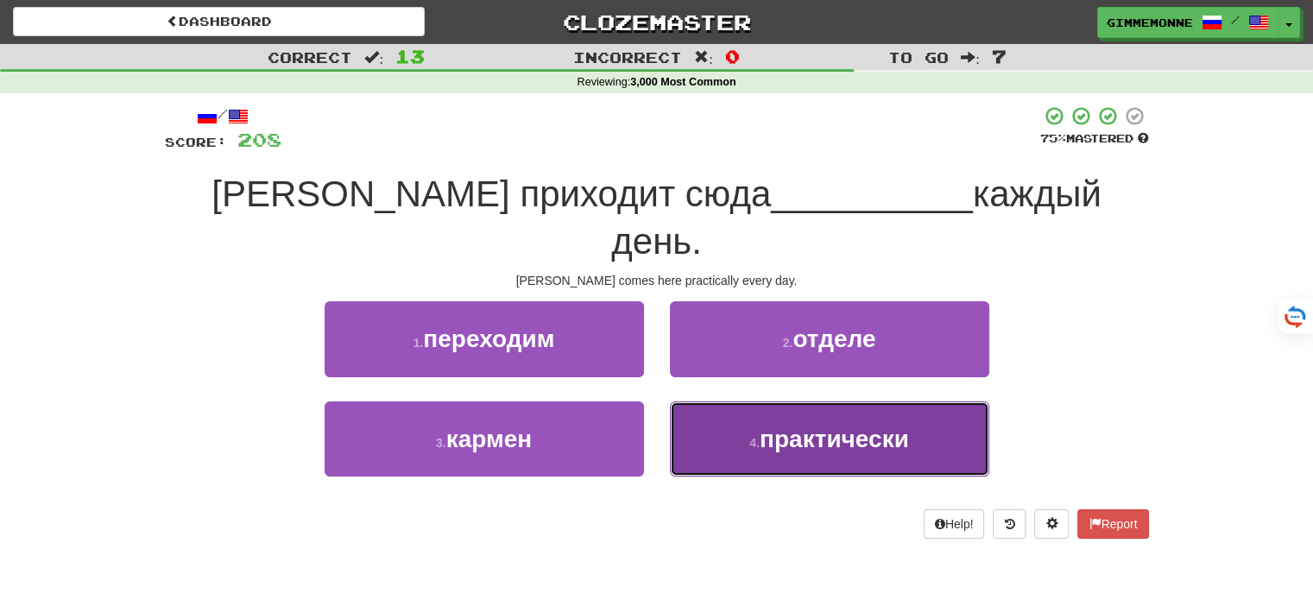
click at [722, 401] on button "4 . практически" at bounding box center [829, 438] width 319 height 75
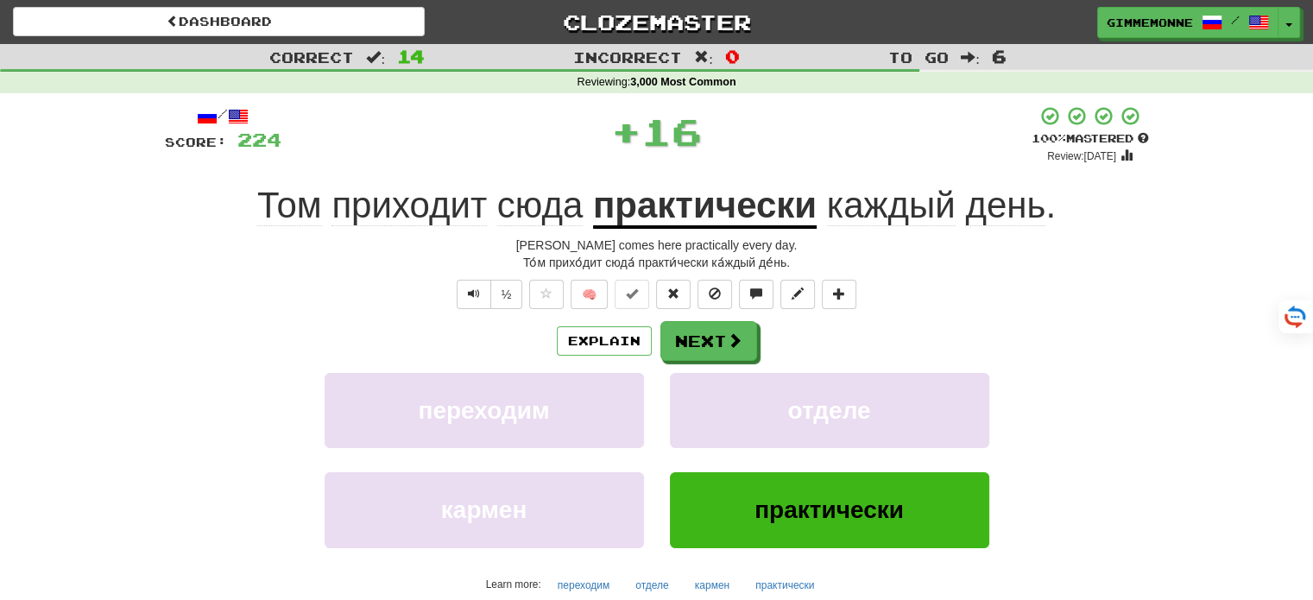
click at [722, 369] on div "Explain Next переходим отделе кармен практически Learn more: переходим отделе к…" at bounding box center [657, 459] width 984 height 277
click at [718, 350] on button "Next" at bounding box center [709, 342] width 97 height 40
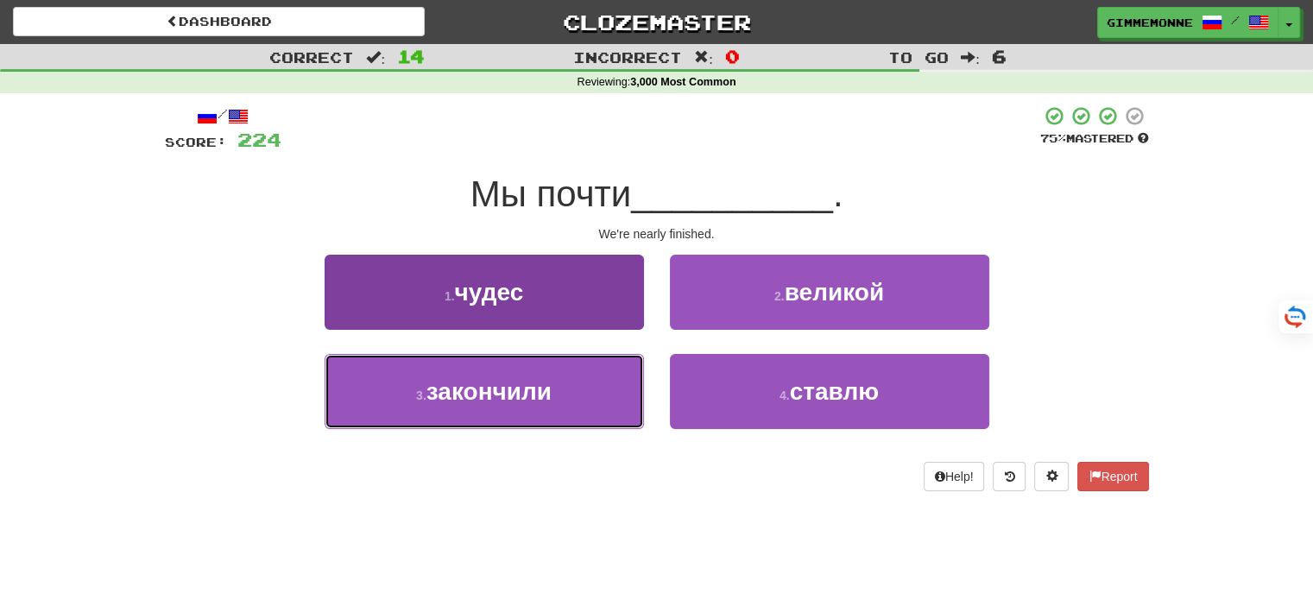
click at [572, 406] on button "3 . закончили" at bounding box center [484, 391] width 319 height 75
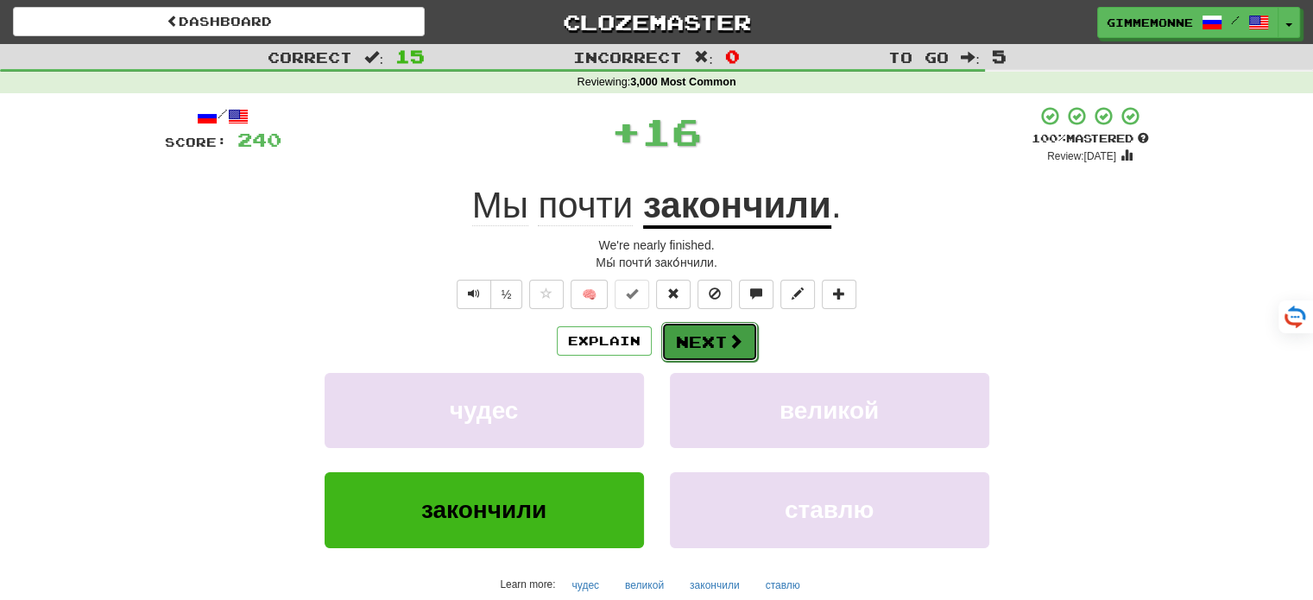
click at [680, 345] on button "Next" at bounding box center [709, 342] width 97 height 40
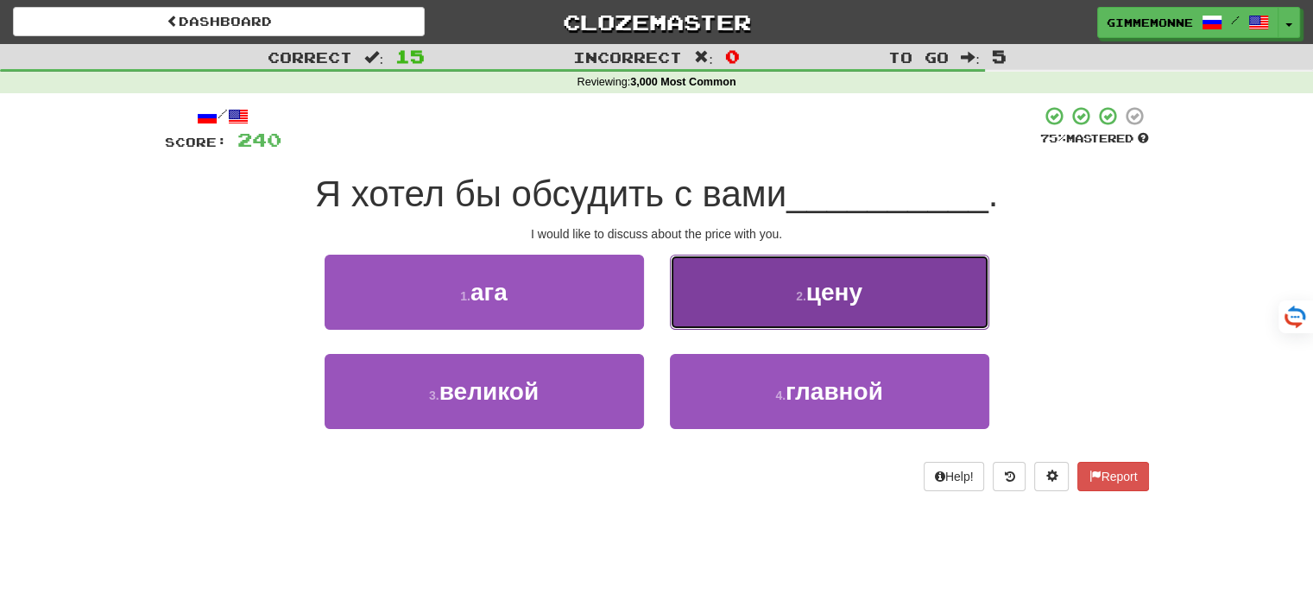
click at [712, 325] on button "2 . цену" at bounding box center [829, 292] width 319 height 75
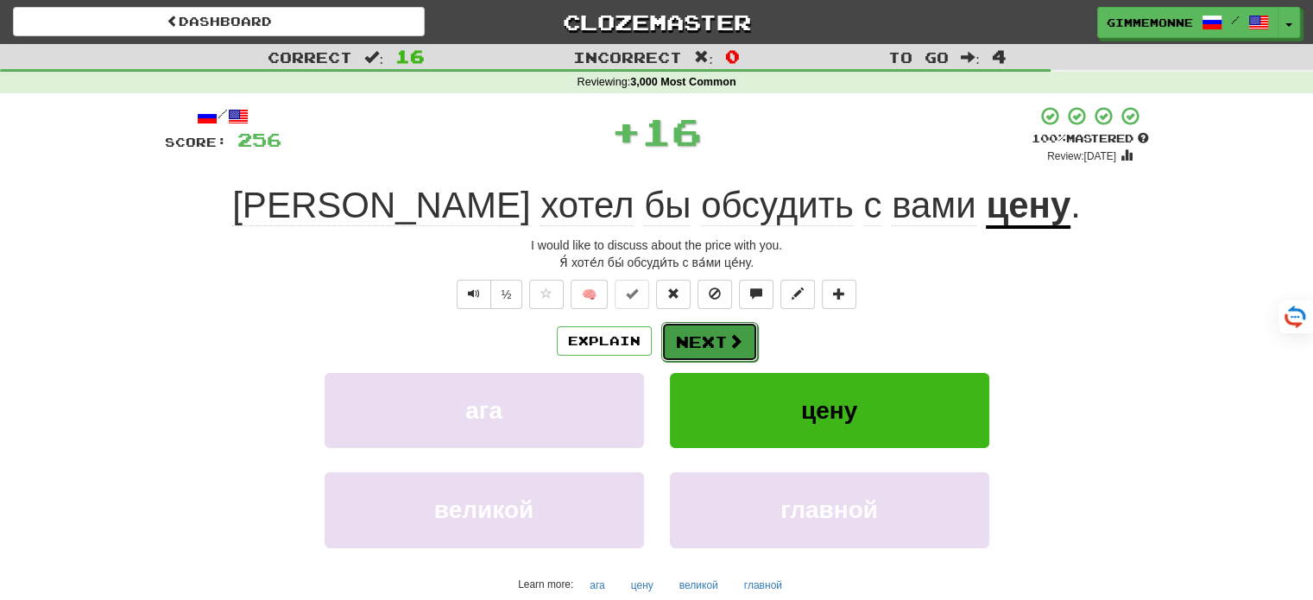
click at [685, 348] on button "Next" at bounding box center [709, 342] width 97 height 40
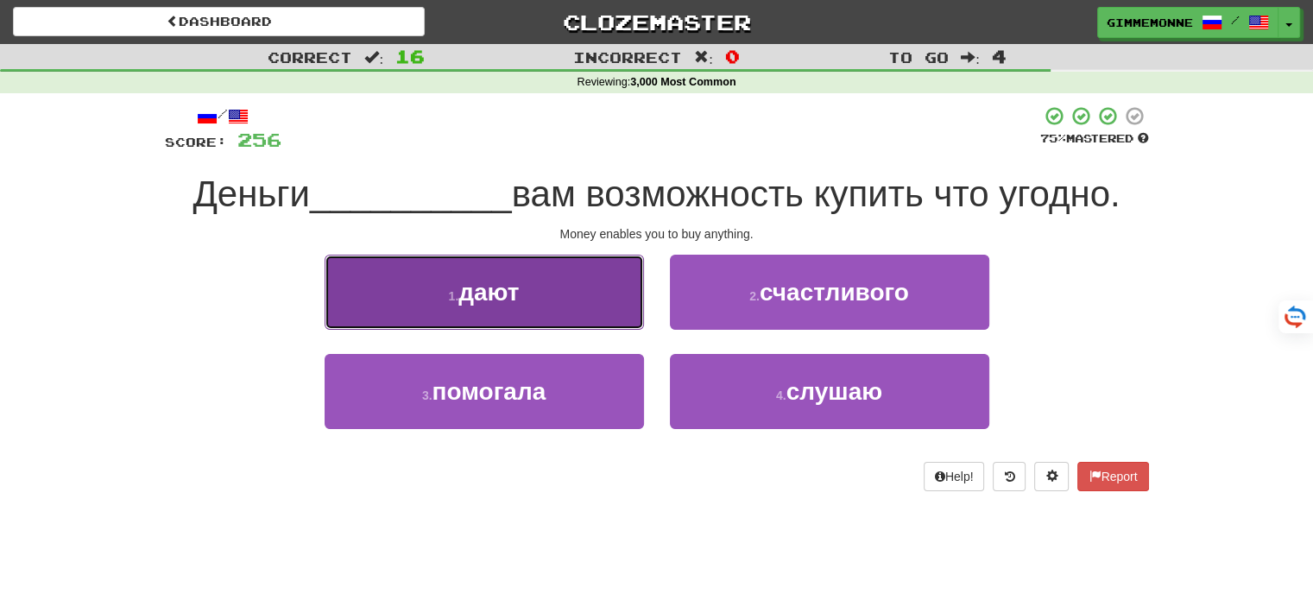
click at [583, 306] on button "1 . дают" at bounding box center [484, 292] width 319 height 75
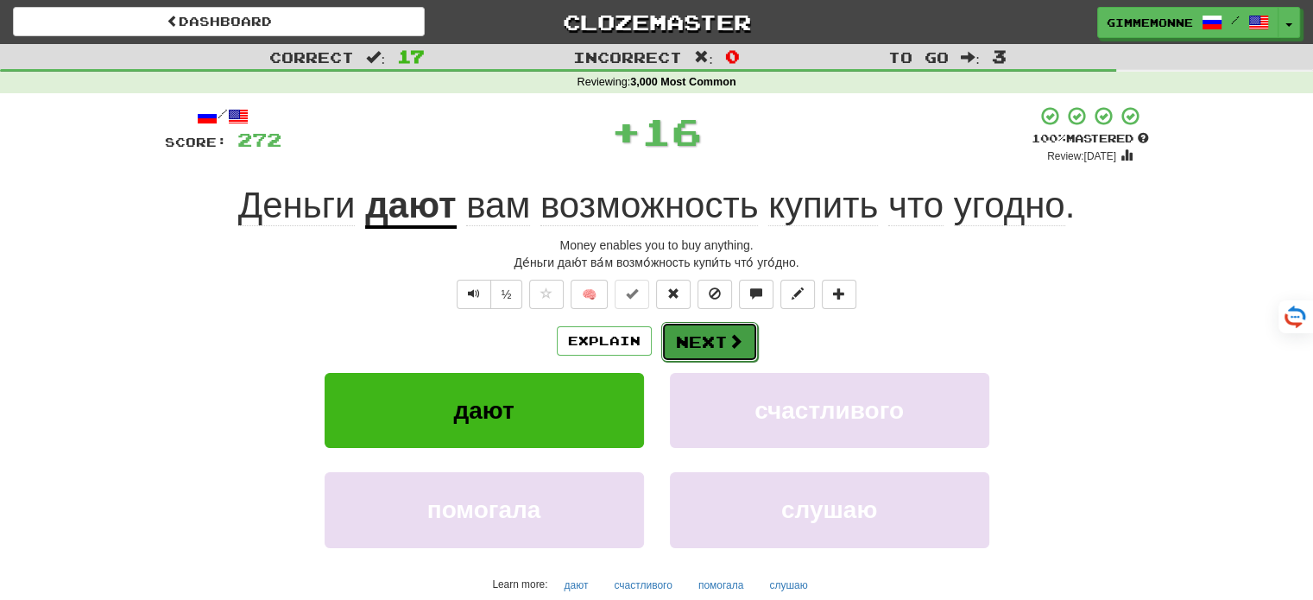
click at [705, 326] on button "Next" at bounding box center [709, 342] width 97 height 40
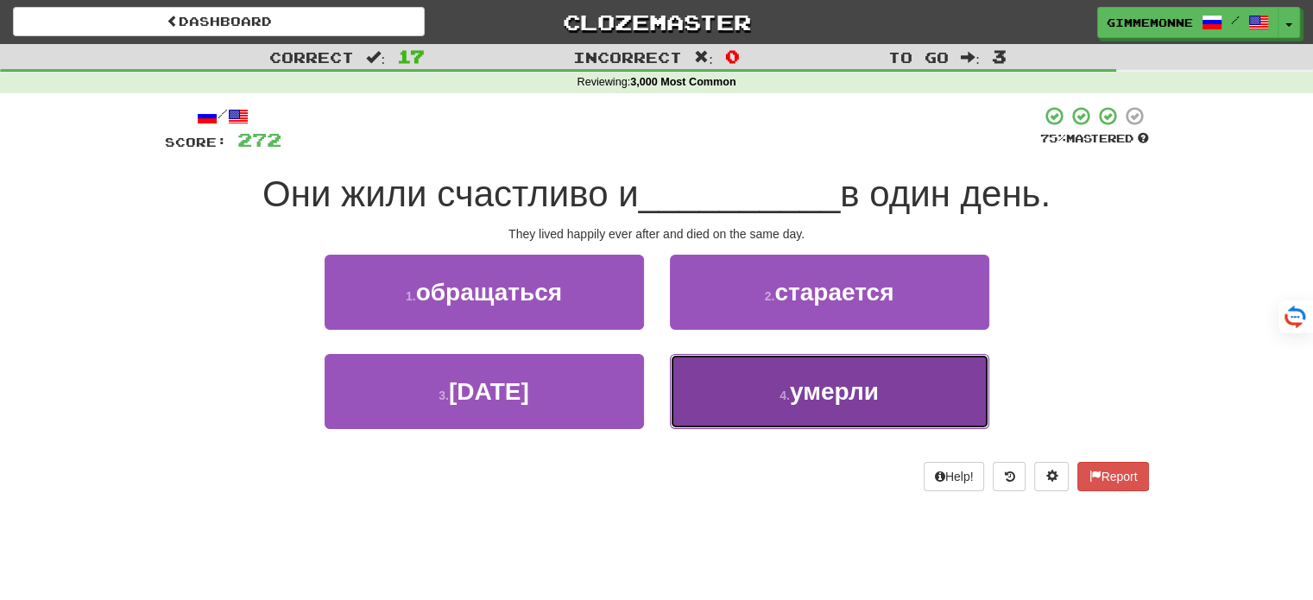
click at [735, 394] on button "4 . умерли" at bounding box center [829, 391] width 319 height 75
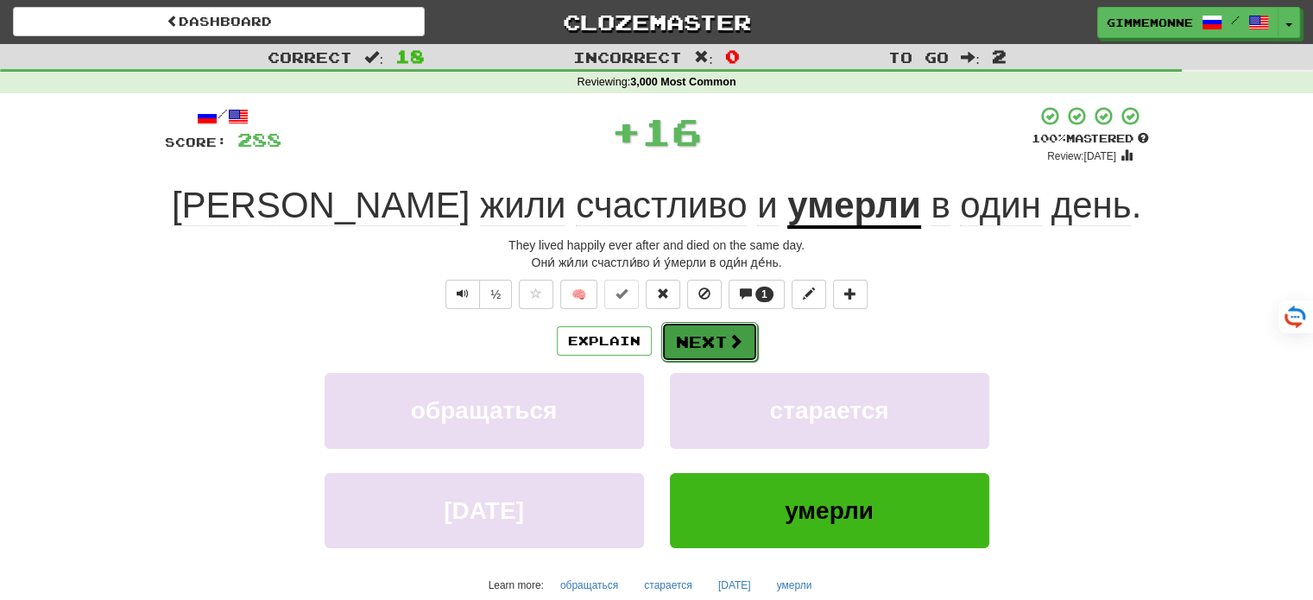
click at [728, 348] on span at bounding box center [736, 341] width 16 height 16
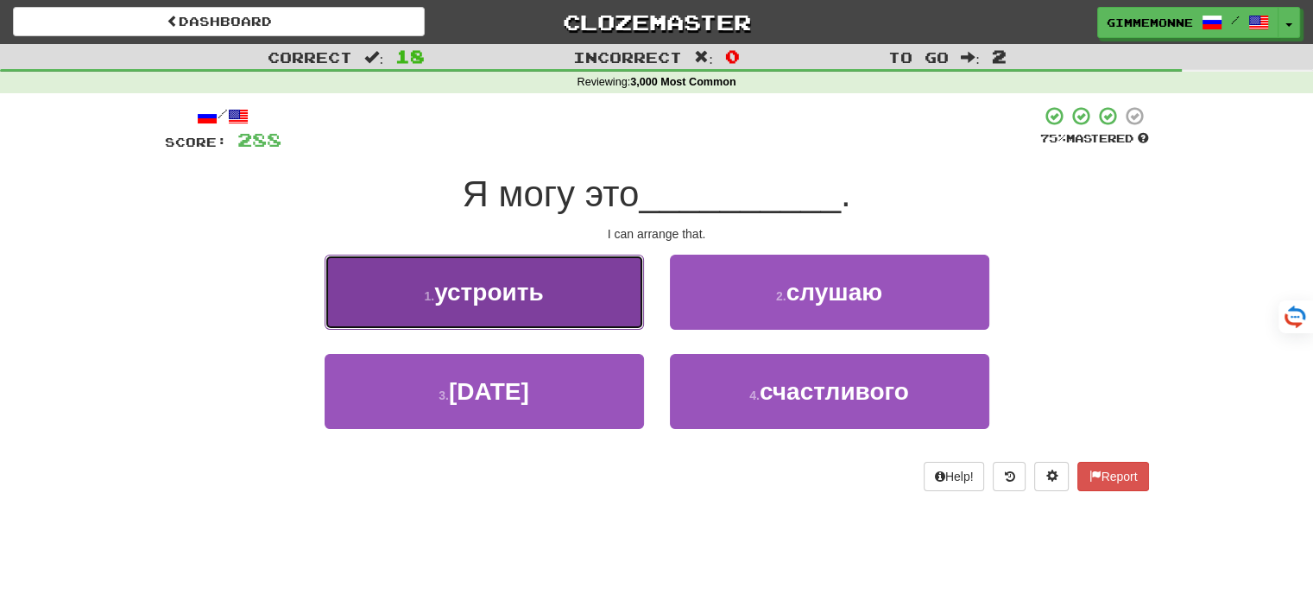
click at [615, 320] on button "1 . устроить" at bounding box center [484, 292] width 319 height 75
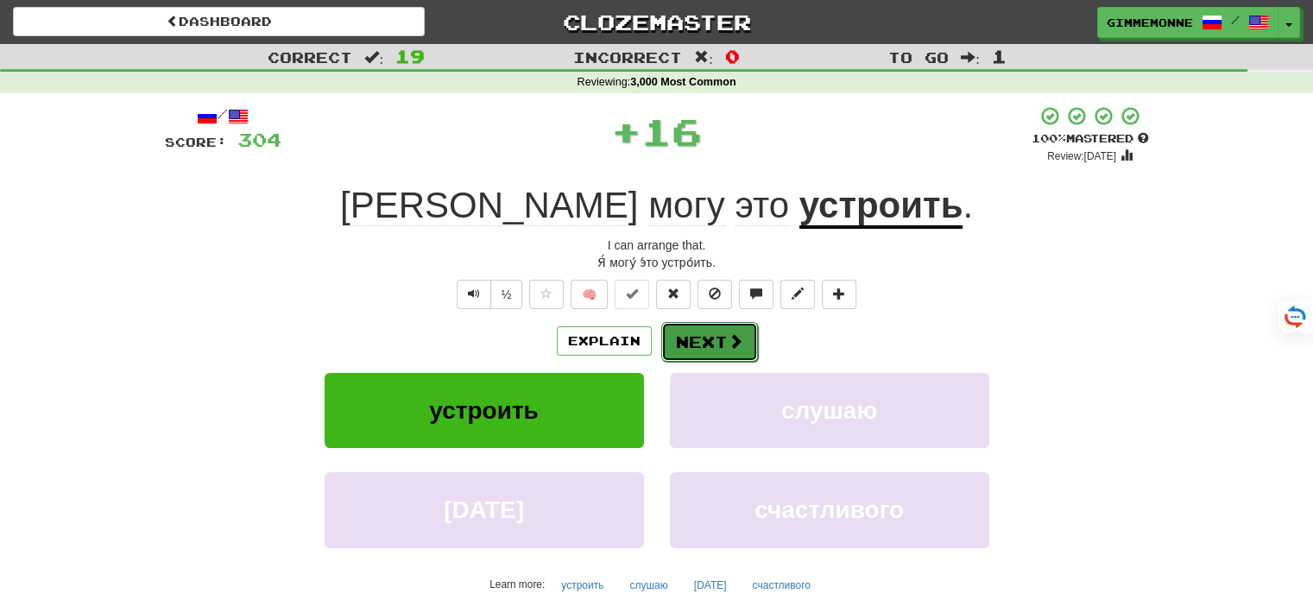
click at [708, 333] on button "Next" at bounding box center [709, 342] width 97 height 40
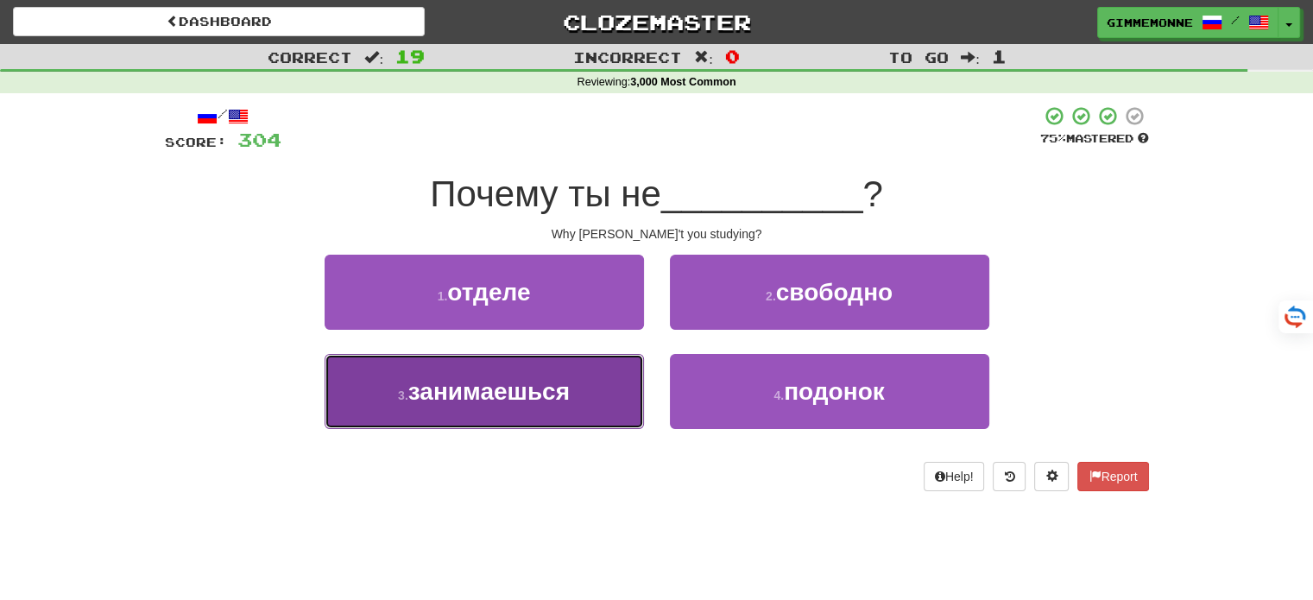
click at [622, 380] on button "3 . занимаешься" at bounding box center [484, 391] width 319 height 75
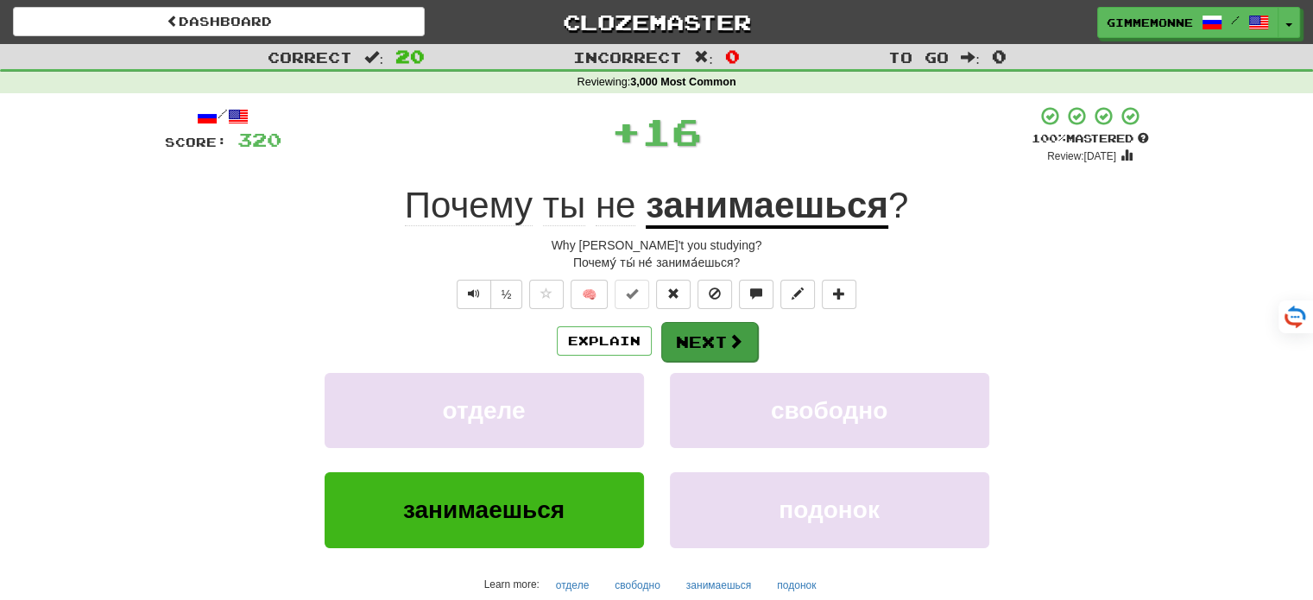
click at [709, 358] on div "Explain Next отделе свободно занимаешься подонок Learn more: отделе свободно за…" at bounding box center [657, 459] width 984 height 277
click at [713, 351] on button "Next" at bounding box center [709, 342] width 97 height 40
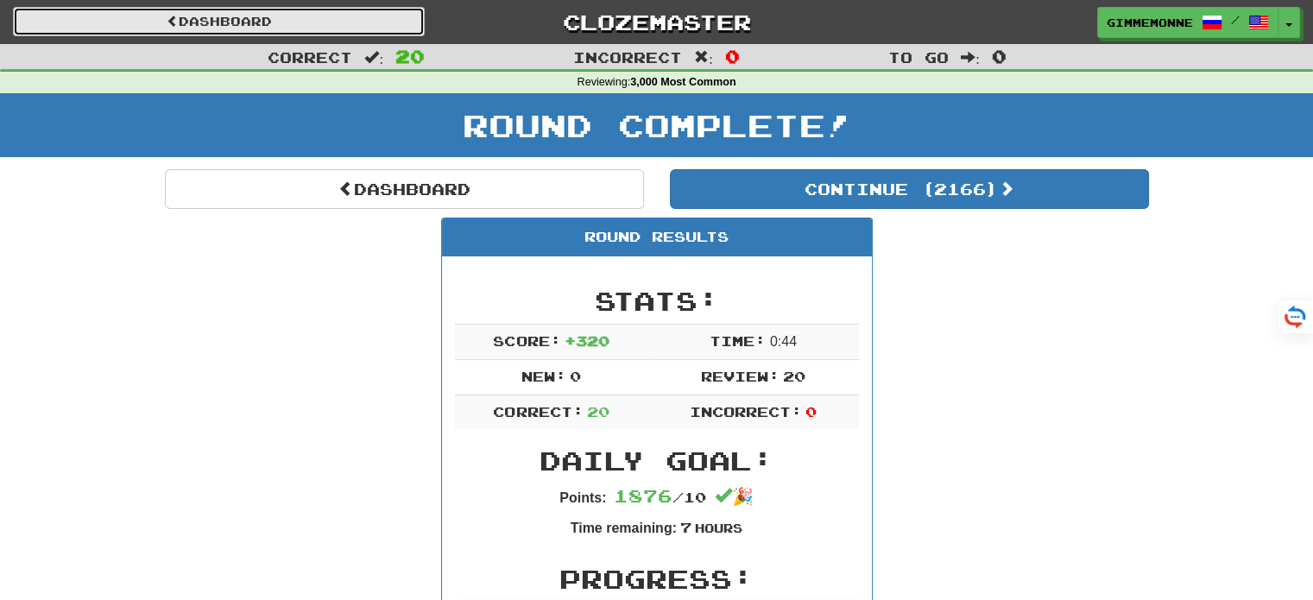
click at [306, 9] on link "Dashboard" at bounding box center [219, 21] width 412 height 29
